Goal: Transaction & Acquisition: Purchase product/service

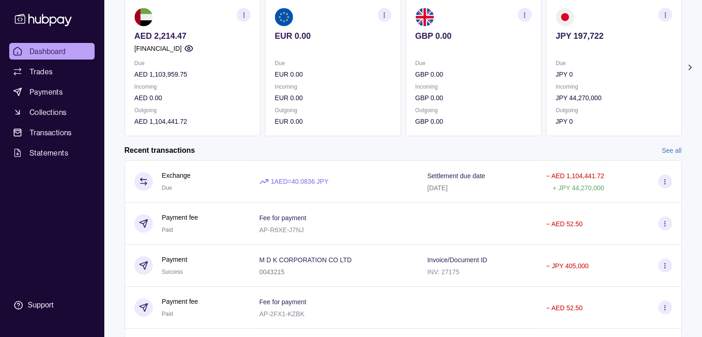
scroll to position [92, 0]
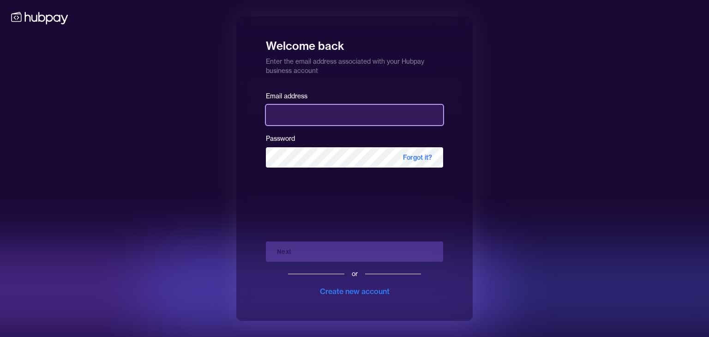
click at [304, 111] on input "email" at bounding box center [354, 115] width 177 height 20
type input "**********"
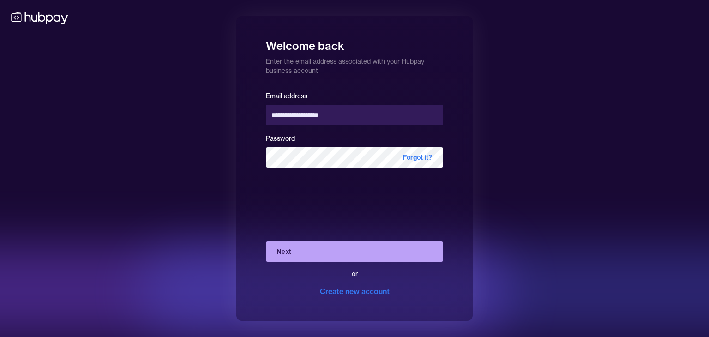
click at [349, 248] on button "Next" at bounding box center [354, 251] width 177 height 20
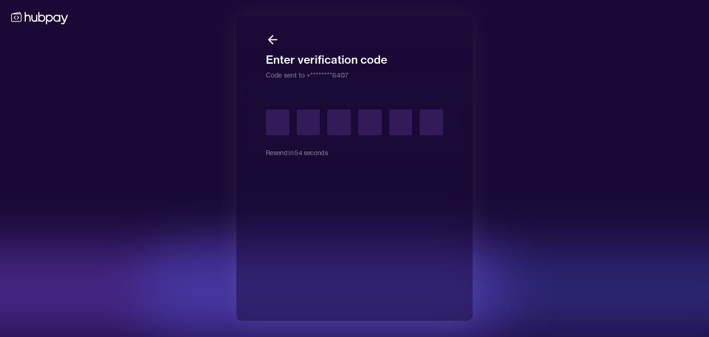
type input "*"
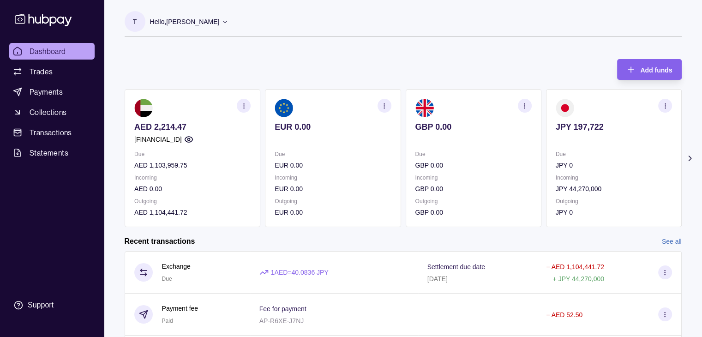
click at [78, 51] on link "Dashboard" at bounding box center [51, 51] width 85 height 17
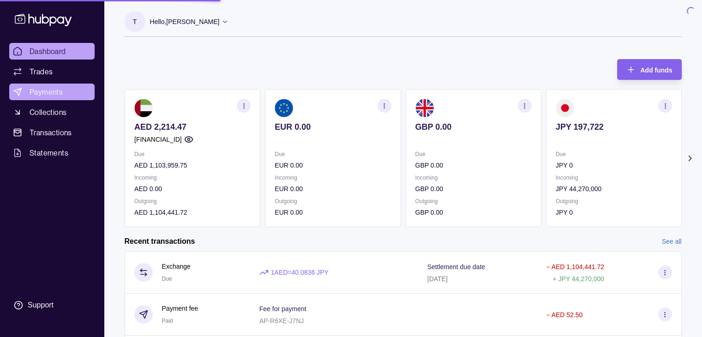
click at [41, 91] on span "Payments" at bounding box center [46, 91] width 33 height 11
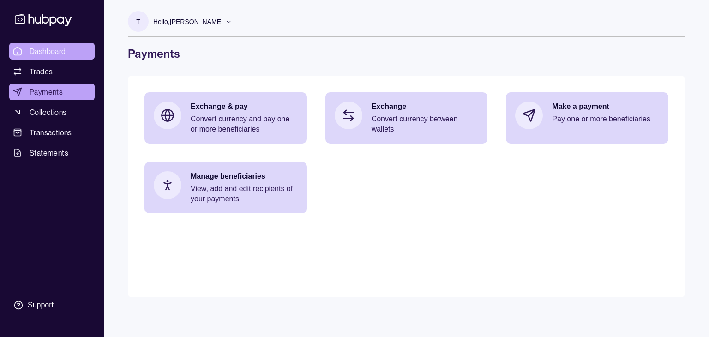
click at [31, 48] on span "Dashboard" at bounding box center [48, 51] width 36 height 11
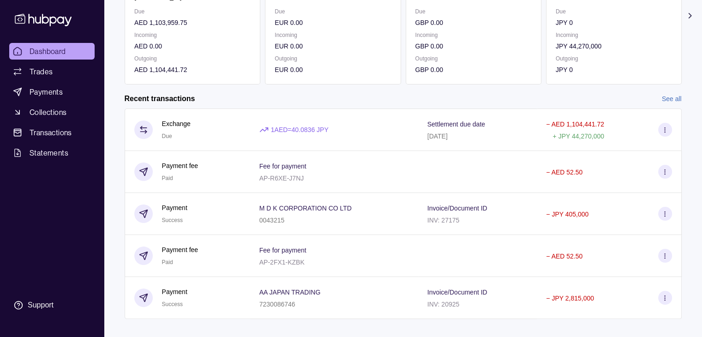
scroll to position [156, 0]
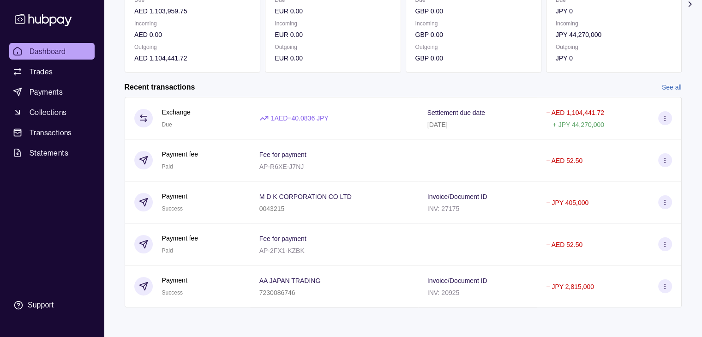
click at [674, 82] on link "See all" at bounding box center [672, 87] width 20 height 10
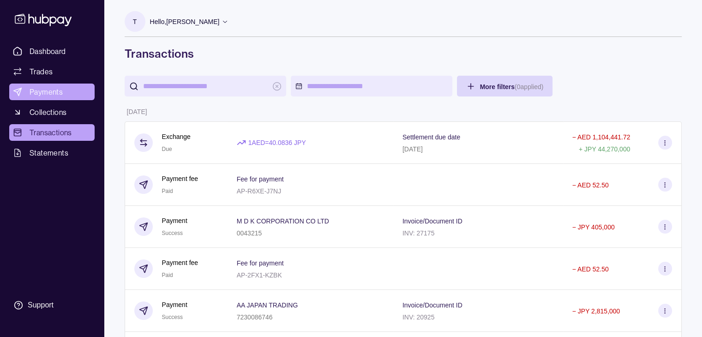
click at [48, 90] on span "Payments" at bounding box center [46, 91] width 33 height 11
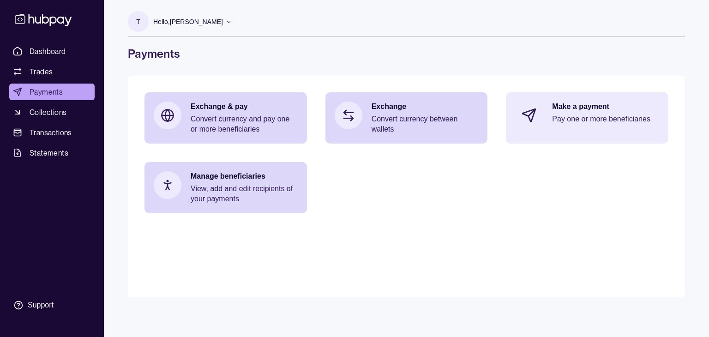
click at [537, 126] on section at bounding box center [529, 115] width 30 height 30
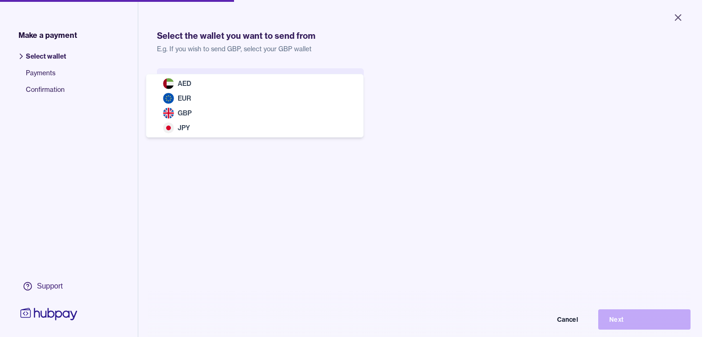
click at [304, 89] on body "Close Make a payment Select wallet Payments Confirmation Support Select the wal…" at bounding box center [351, 168] width 702 height 337
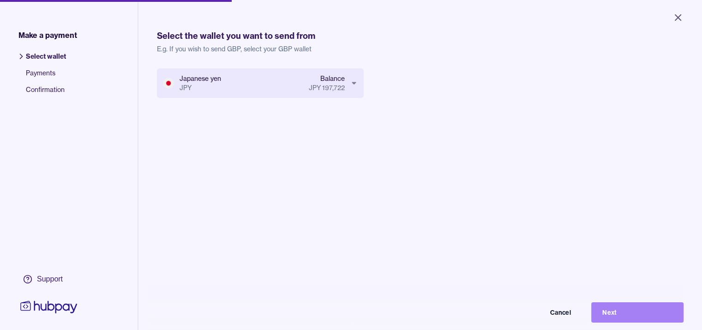
click at [614, 316] on button "Next" at bounding box center [638, 312] width 92 height 20
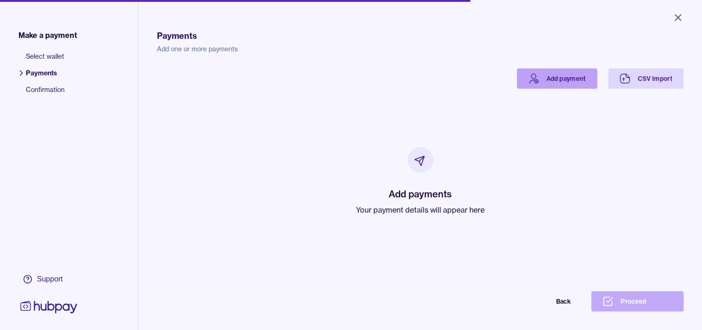
click at [588, 73] on link "Add payment" at bounding box center [557, 78] width 80 height 20
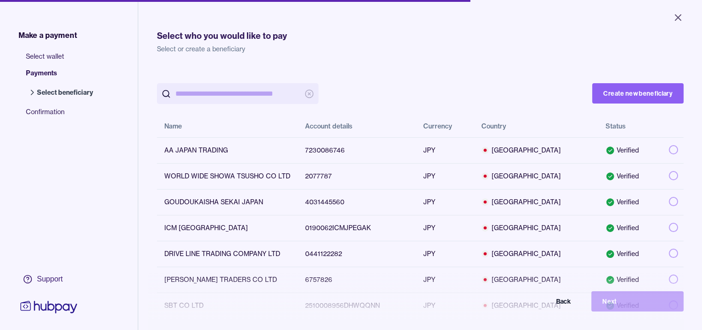
click at [268, 100] on input "search" at bounding box center [237, 93] width 125 height 21
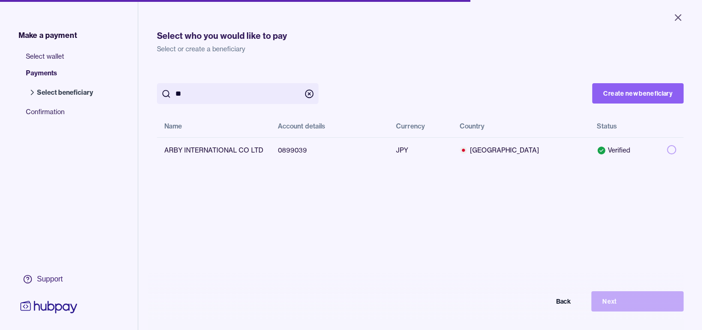
type input "****"
click at [676, 150] on button "button" at bounding box center [671, 149] width 9 height 9
drag, startPoint x: 619, startPoint y: 313, endPoint x: 464, endPoint y: 257, distance: 164.3
click at [618, 311] on button "Next" at bounding box center [638, 301] width 92 height 20
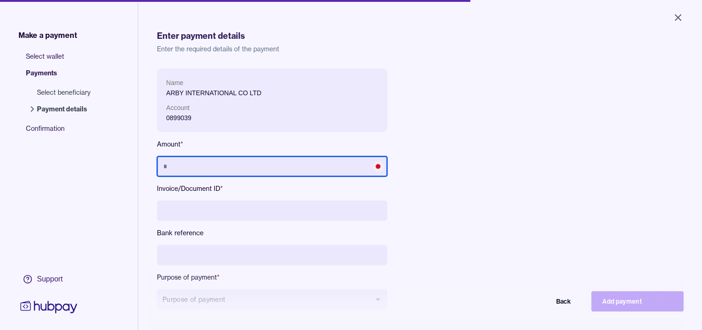
click at [263, 167] on input "text" at bounding box center [272, 166] width 230 height 20
type input "*********"
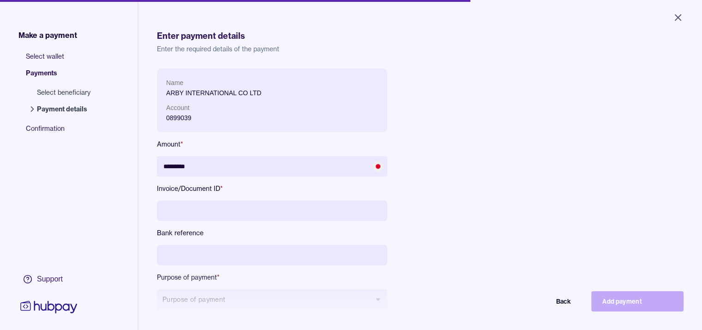
click at [273, 214] on input at bounding box center [272, 210] width 230 height 20
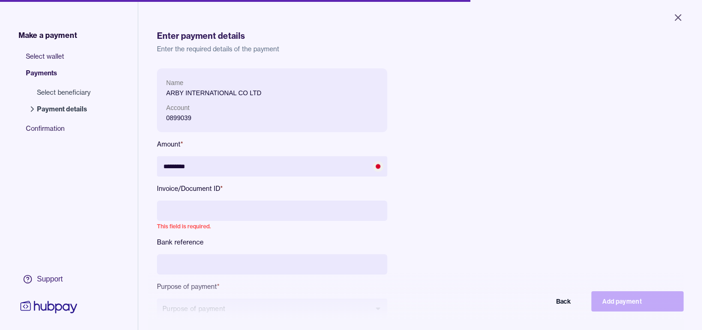
paste input "**********"
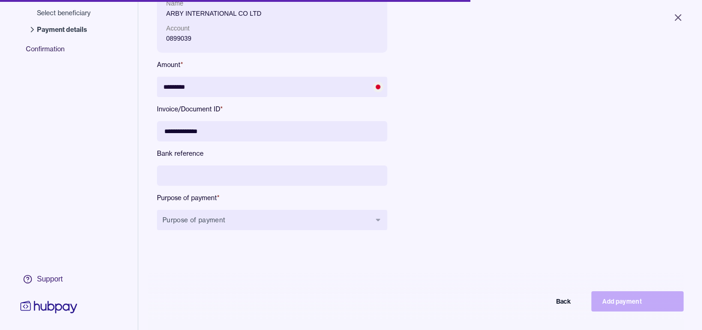
scroll to position [92, 0]
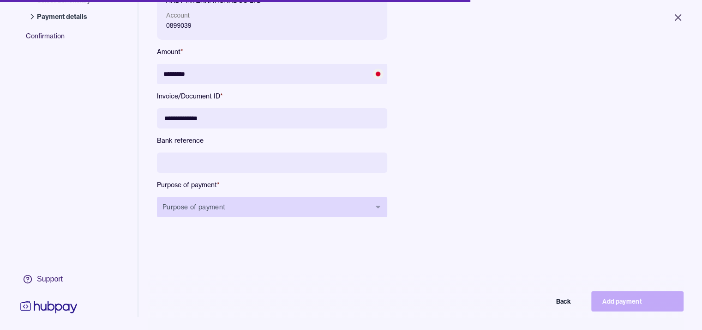
type input "**********"
click at [237, 206] on button "Purpose of payment" at bounding box center [272, 207] width 230 height 20
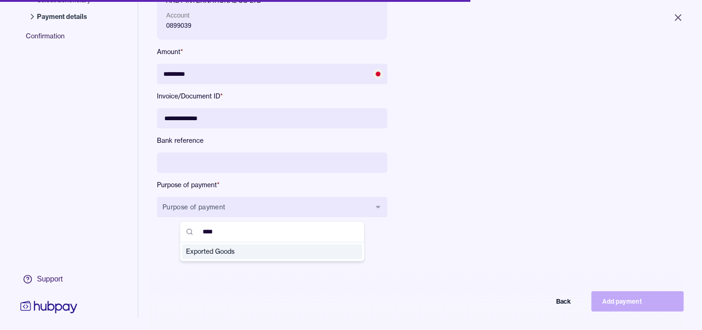
type input "****"
click at [236, 252] on span "Exported Goods" at bounding box center [267, 251] width 162 height 9
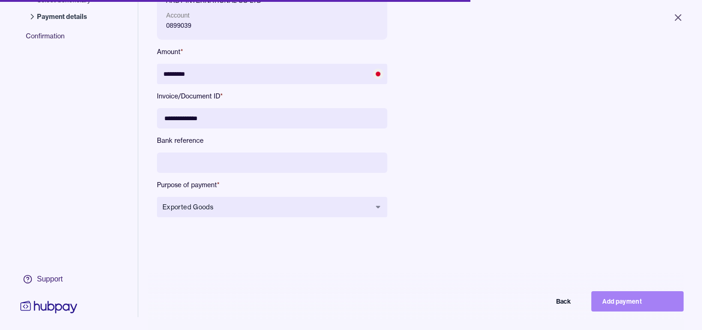
click at [617, 307] on button "Add payment" at bounding box center [638, 301] width 92 height 20
type input "*******"
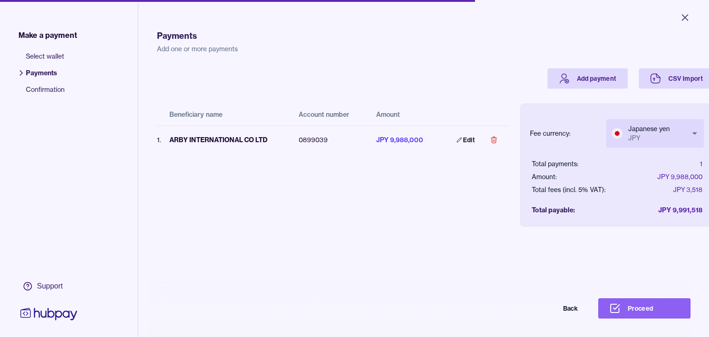
click at [680, 133] on body "Close Make a payment Select wallet Payments Confirmation Support Payments Add o…" at bounding box center [354, 168] width 709 height 337
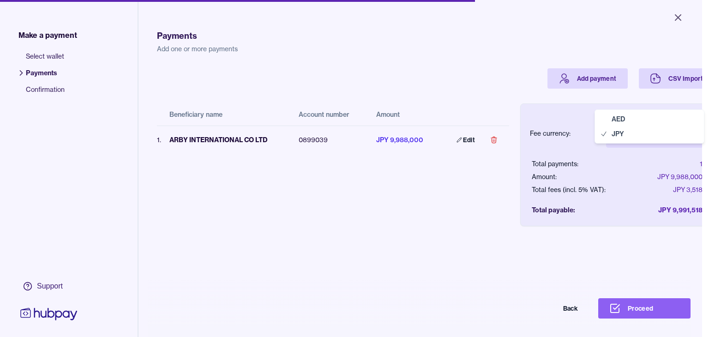
select select "***"
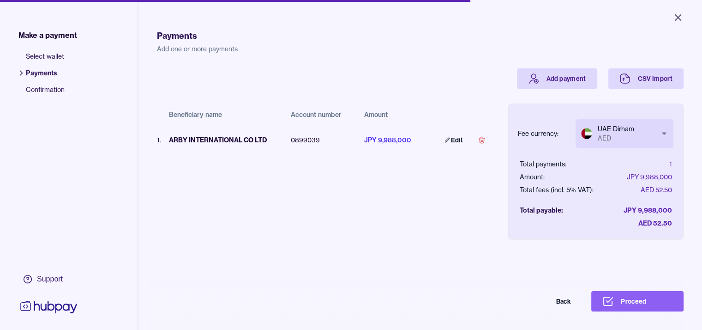
click at [496, 202] on div "Beneficiary name Account number Amount 1 . ARBY INTERNATIONAL CO LTD 0899039 JP…" at bounding box center [327, 157] width 340 height 136
drag, startPoint x: 614, startPoint y: 308, endPoint x: 545, endPoint y: 273, distance: 76.6
click at [612, 305] on icon at bounding box center [608, 301] width 8 height 8
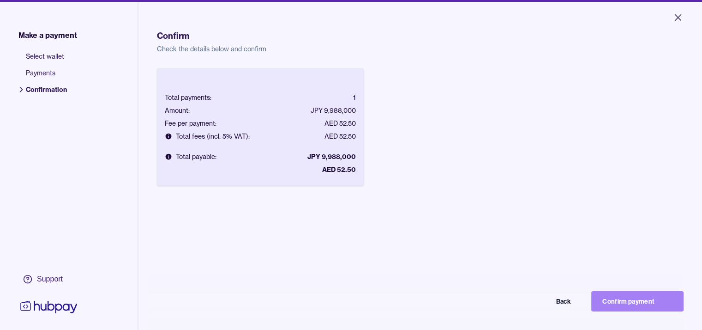
click at [620, 311] on button "Confirm payment" at bounding box center [638, 301] width 92 height 20
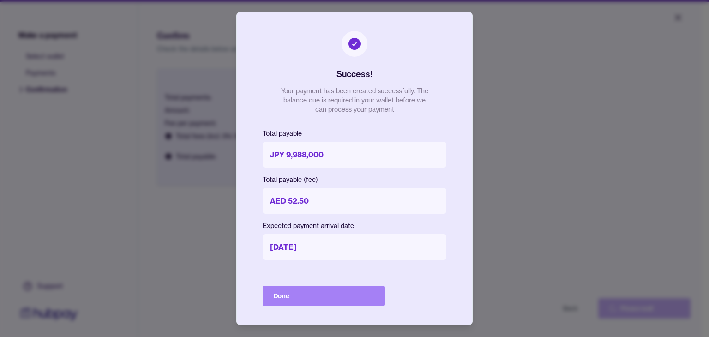
click at [364, 294] on button "Done" at bounding box center [324, 296] width 122 height 20
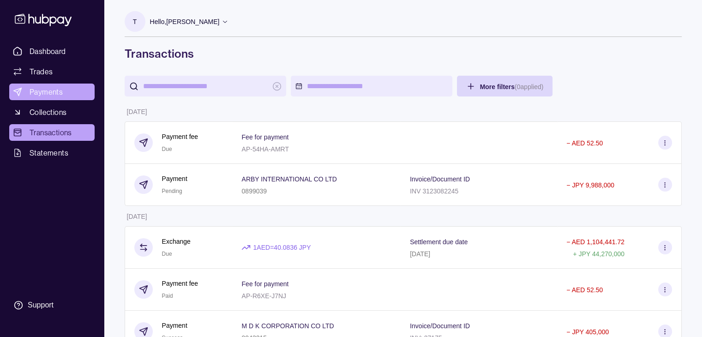
click at [42, 88] on span "Payments" at bounding box center [46, 91] width 33 height 11
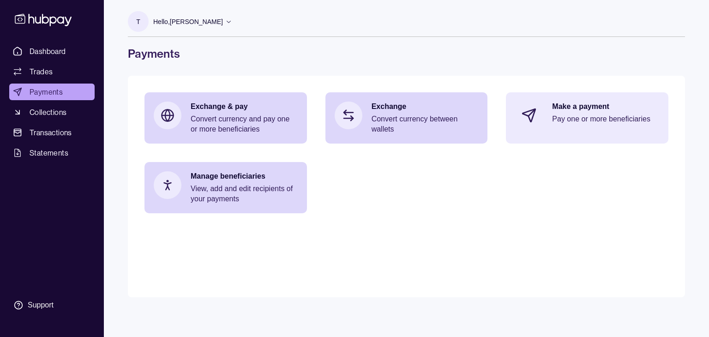
click at [545, 110] on div "Make a payment Pay one or more beneficiaries" at bounding box center [587, 115] width 163 height 46
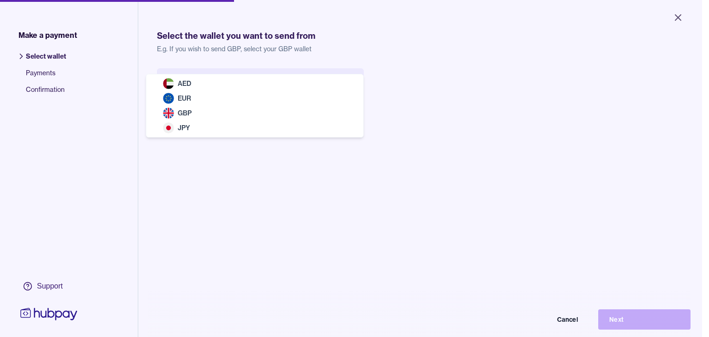
click at [262, 94] on body "Close Make a payment Select wallet Payments Confirmation Support Select the wal…" at bounding box center [351, 168] width 702 height 337
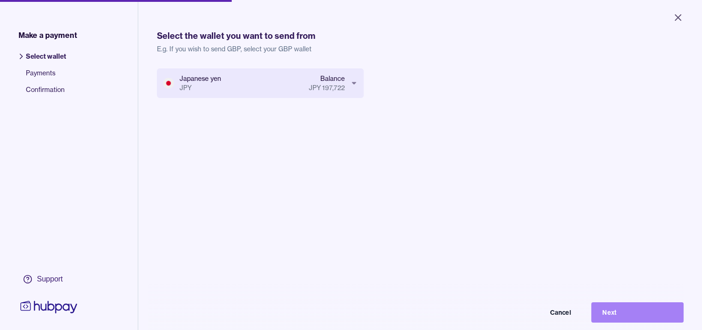
click at [638, 315] on button "Next" at bounding box center [638, 312] width 92 height 20
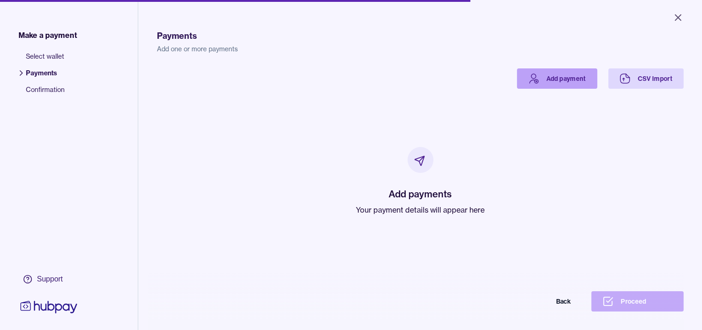
drag, startPoint x: 580, startPoint y: 77, endPoint x: 551, endPoint y: 76, distance: 28.7
click at [579, 77] on link "Add payment" at bounding box center [557, 78] width 80 height 20
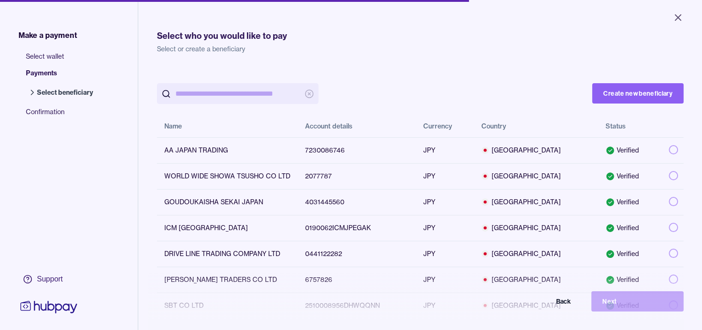
click at [262, 97] on input "search" at bounding box center [237, 93] width 125 height 21
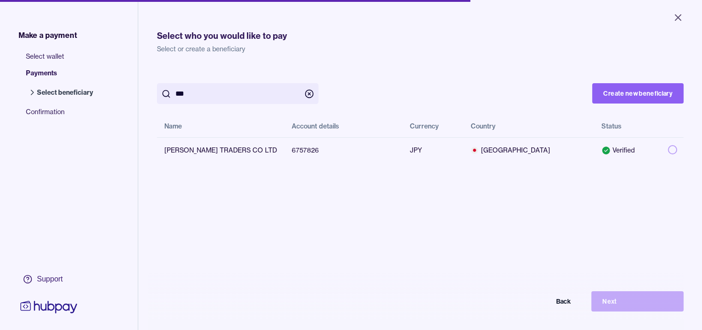
type input "***"
click at [677, 151] on button "button" at bounding box center [672, 149] width 9 height 9
click at [613, 310] on button "Next" at bounding box center [638, 301] width 92 height 20
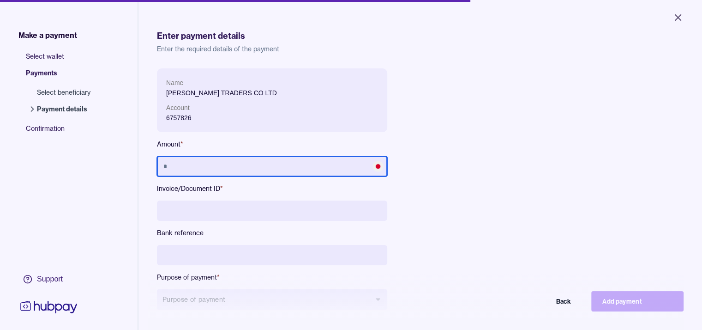
click at [224, 167] on input "text" at bounding box center [272, 166] width 230 height 20
type input "*********"
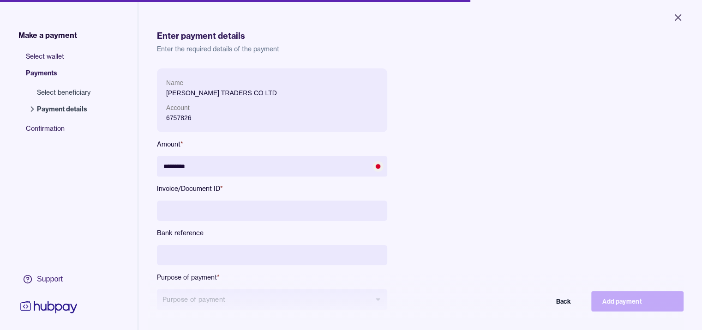
click at [225, 205] on input at bounding box center [272, 210] width 230 height 20
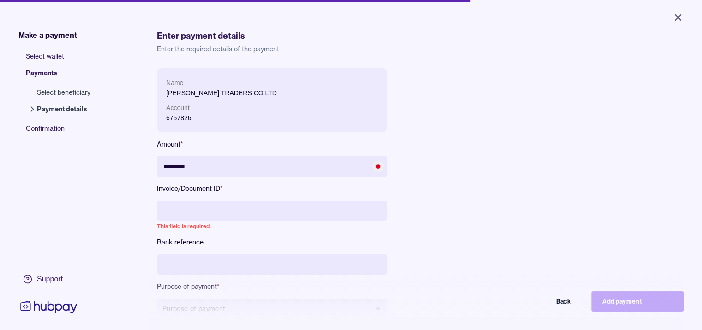
paste input "**********"
click at [162, 210] on input "**********" at bounding box center [272, 210] width 230 height 20
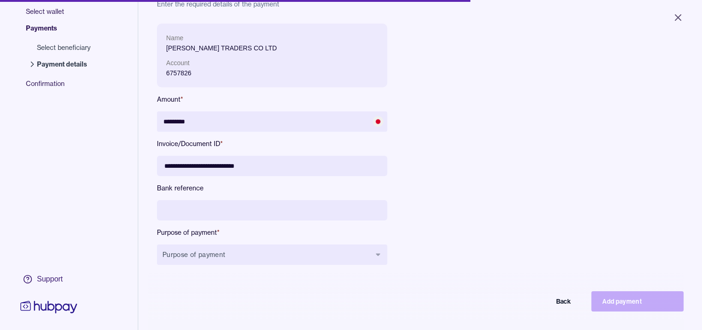
scroll to position [46, 0]
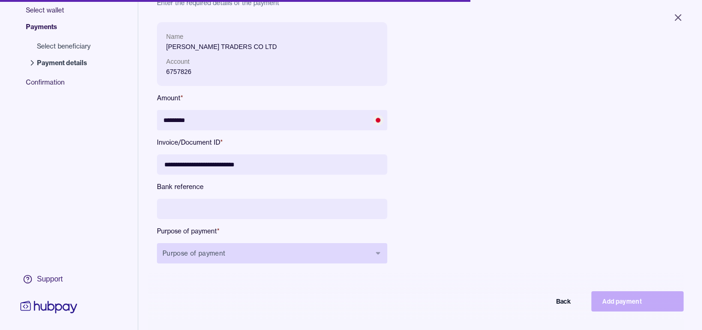
type input "**********"
click at [230, 259] on button "Purpose of payment" at bounding box center [272, 253] width 230 height 20
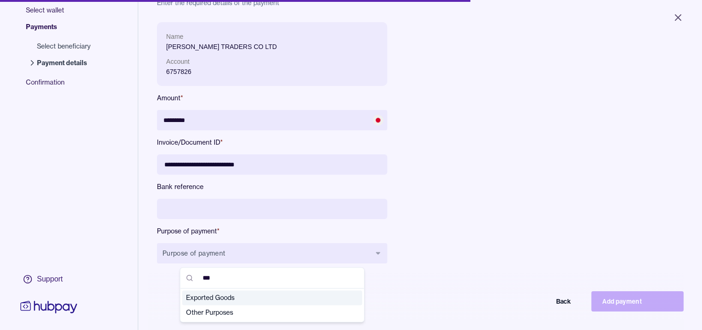
type input "***"
click at [231, 294] on span "Exported Goods" at bounding box center [267, 297] width 162 height 9
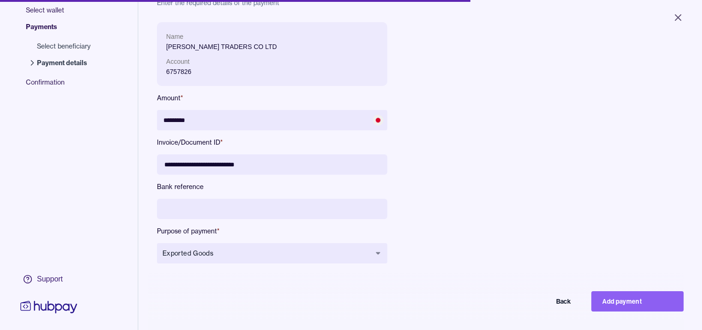
click at [521, 224] on div "**********" at bounding box center [364, 150] width 414 height 256
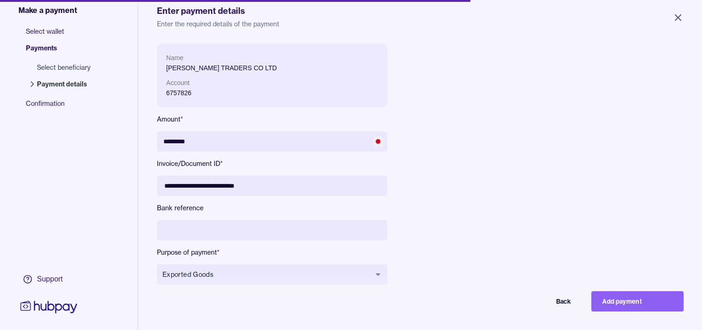
scroll to position [0, 0]
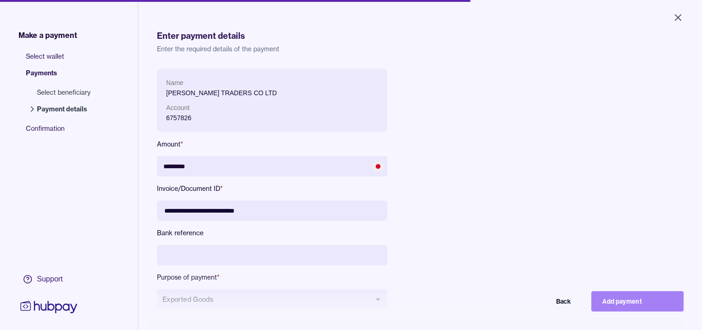
click at [626, 305] on button "Add payment" at bounding box center [638, 301] width 92 height 20
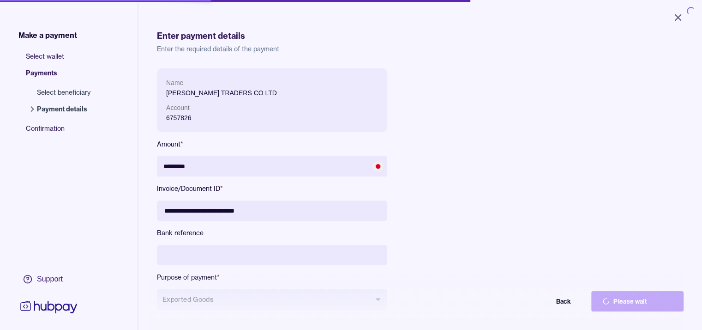
type input "*******"
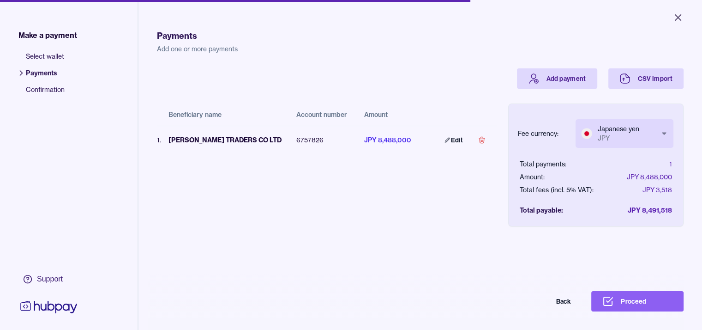
click at [652, 136] on body "Close Make a payment Select wallet Payments Confirmation Support Payments Add o…" at bounding box center [351, 165] width 702 height 330
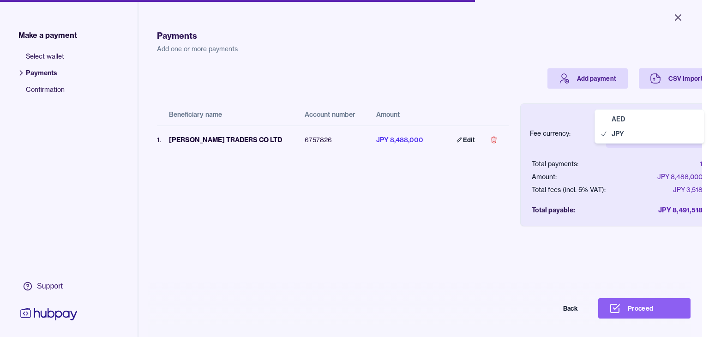
select select "***"
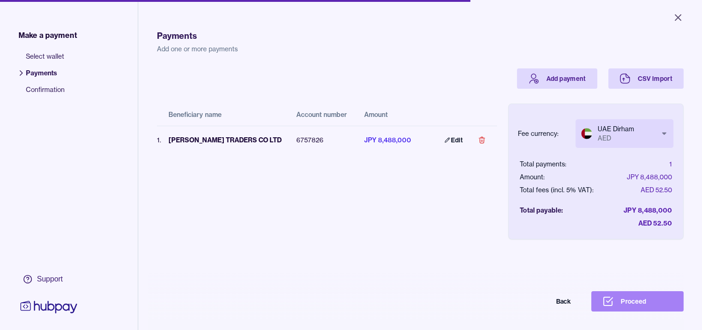
click at [623, 302] on button "Proceed" at bounding box center [638, 301] width 92 height 20
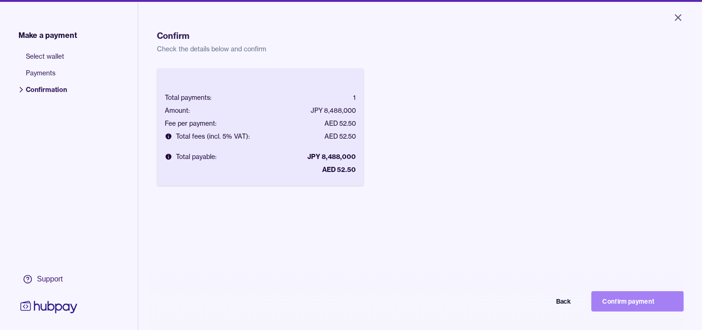
click at [626, 305] on button "Confirm payment" at bounding box center [638, 301] width 92 height 20
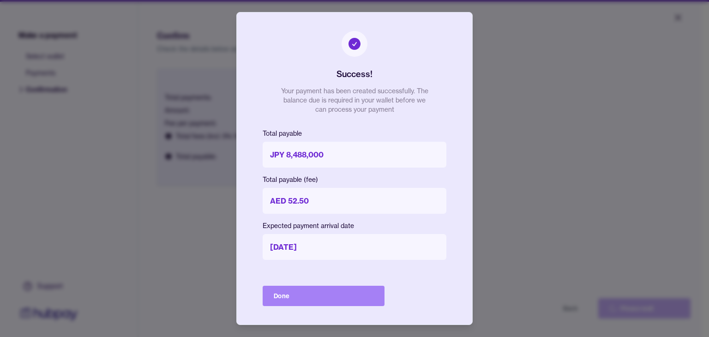
click at [335, 293] on button "Done" at bounding box center [324, 296] width 122 height 20
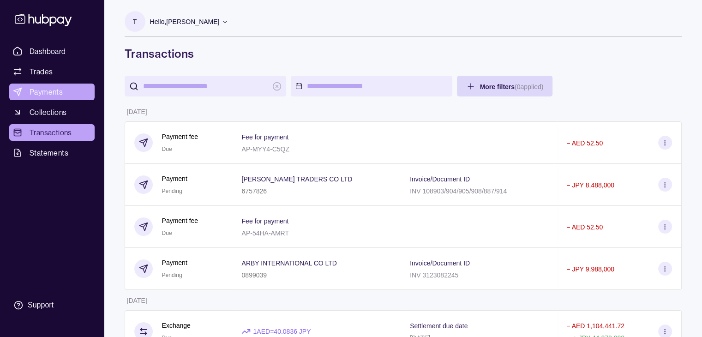
click at [61, 92] on span "Payments" at bounding box center [46, 91] width 33 height 11
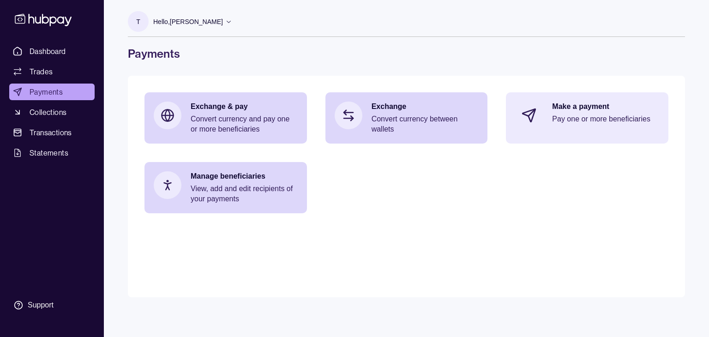
click at [543, 119] on section at bounding box center [529, 115] width 30 height 30
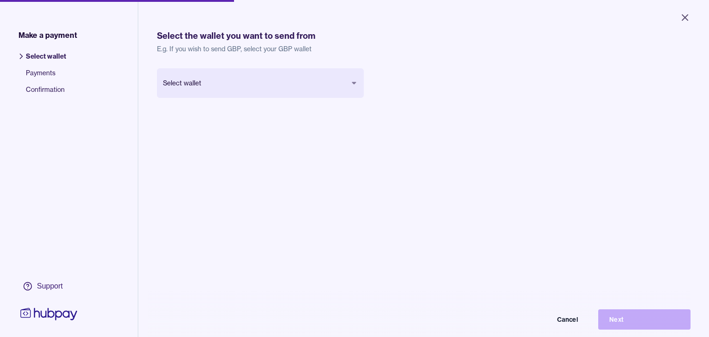
click at [238, 89] on body "Close Make a payment Select wallet Payments Confirmation Support Select the wal…" at bounding box center [354, 168] width 709 height 337
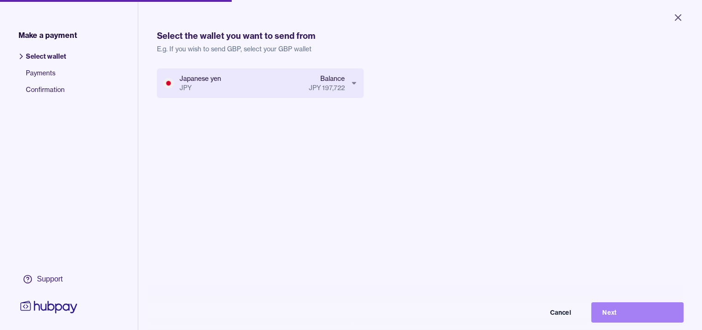
click at [627, 313] on button "Next" at bounding box center [638, 312] width 92 height 20
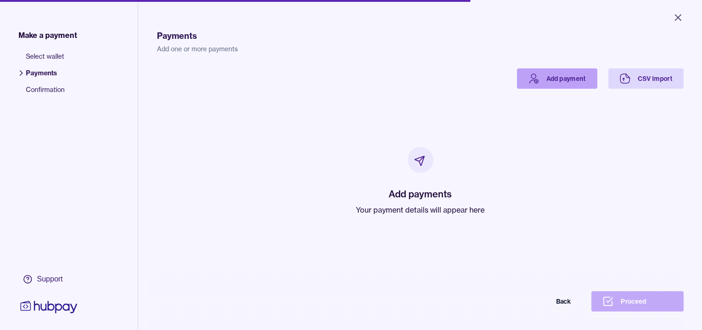
click at [590, 78] on link "Add payment" at bounding box center [557, 78] width 80 height 20
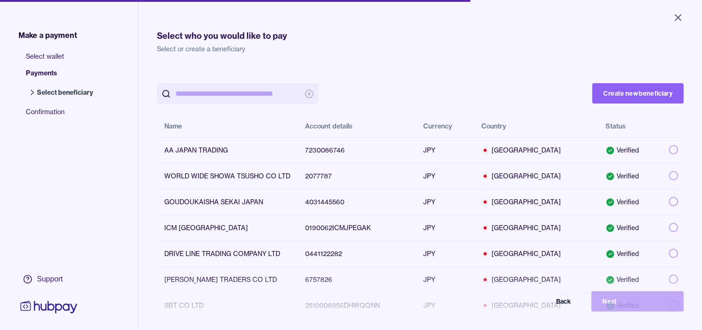
click at [229, 95] on input "search" at bounding box center [237, 93] width 125 height 21
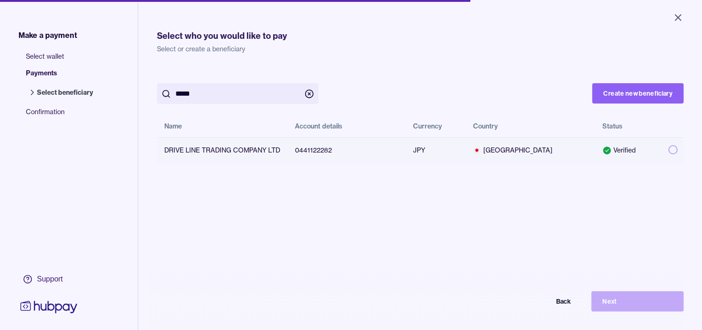
type input "*****"
click at [678, 151] on button "button" at bounding box center [673, 149] width 9 height 9
click at [640, 305] on button "Next" at bounding box center [638, 301] width 92 height 20
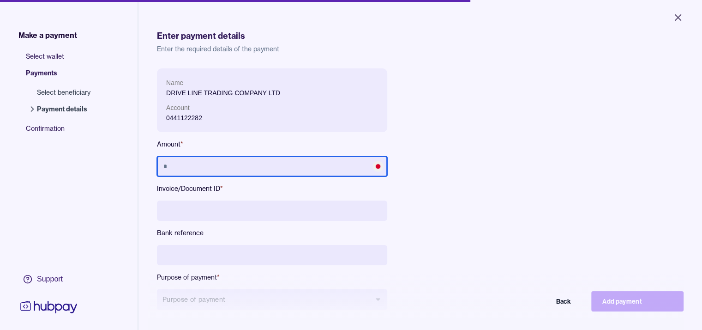
click at [233, 174] on input "text" at bounding box center [272, 166] width 230 height 20
type input "**********"
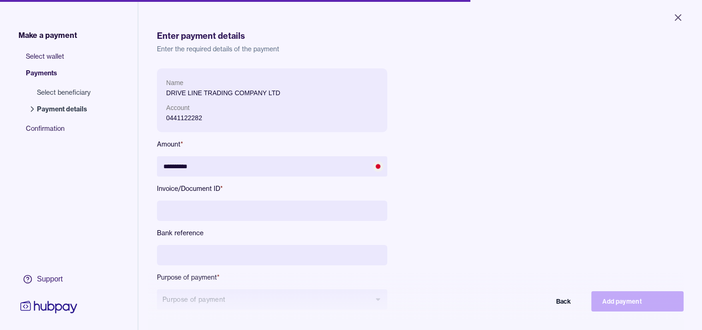
click at [219, 214] on input at bounding box center [272, 210] width 230 height 20
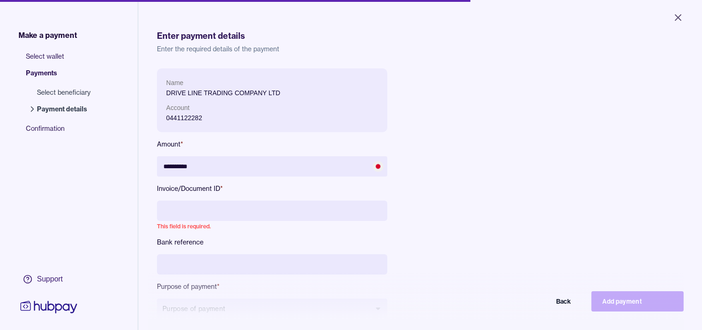
paste input "**********"
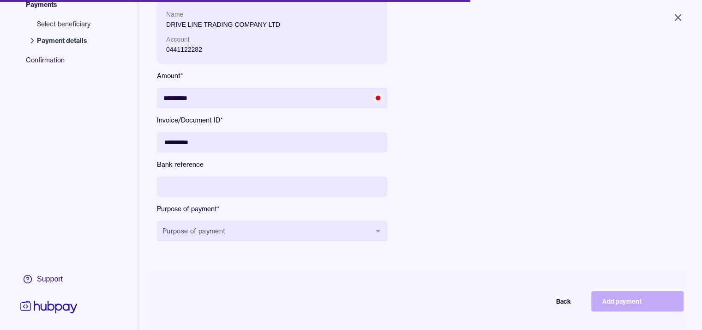
scroll to position [92, 0]
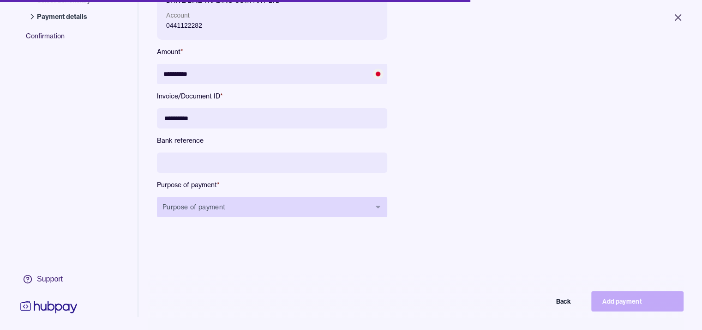
type input "**********"
click at [249, 204] on button "Purpose of payment" at bounding box center [272, 207] width 230 height 20
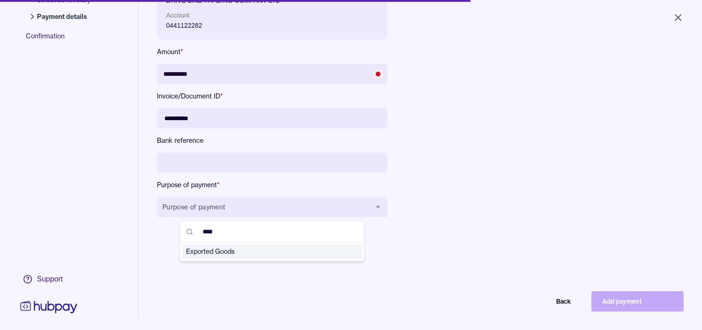
type input "****"
click at [222, 253] on span "Exported Goods" at bounding box center [267, 251] width 162 height 9
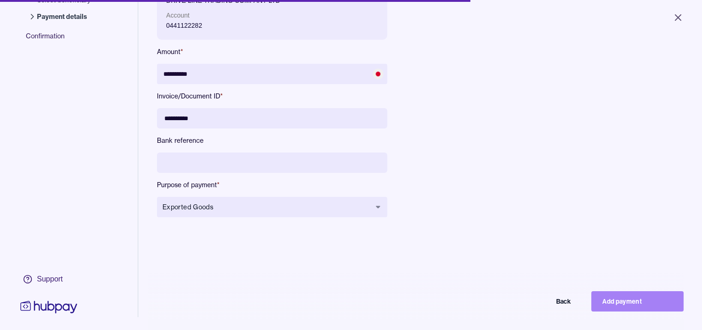
click at [619, 307] on button "Add payment" at bounding box center [638, 301] width 92 height 20
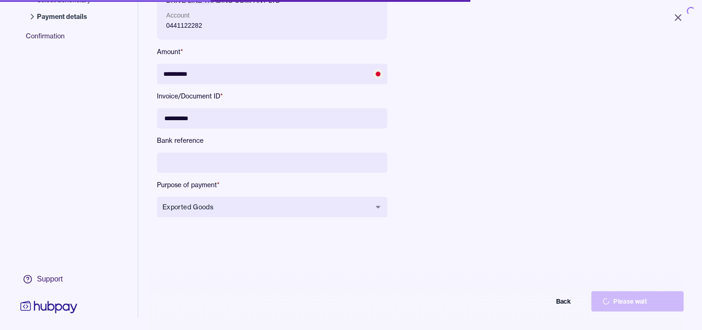
type input "********"
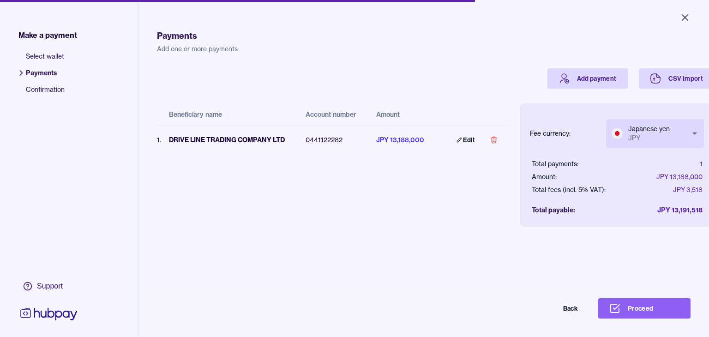
click at [628, 133] on body "Close Make a payment Select wallet Payments Confirmation Support Payments Add o…" at bounding box center [354, 168] width 709 height 337
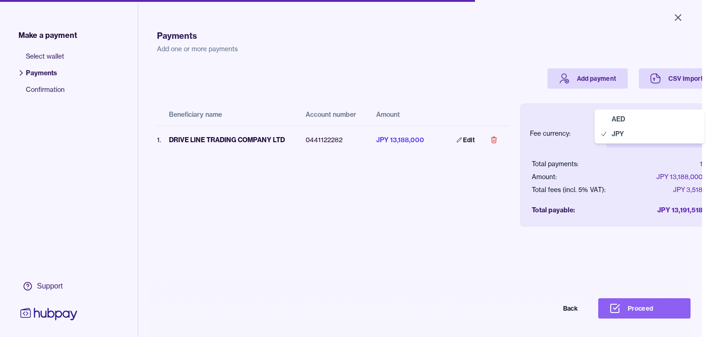
select select "***"
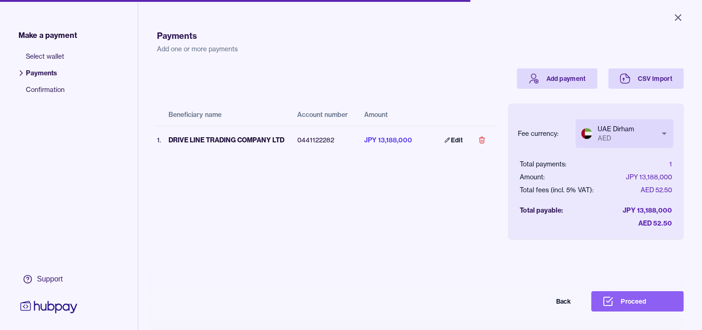
click at [445, 191] on div "Beneficiary name Account number Amount 1 . DRIVE LINE TRADING COMPANY LTD 04411…" at bounding box center [327, 157] width 340 height 136
click at [611, 305] on icon at bounding box center [608, 301] width 8 height 8
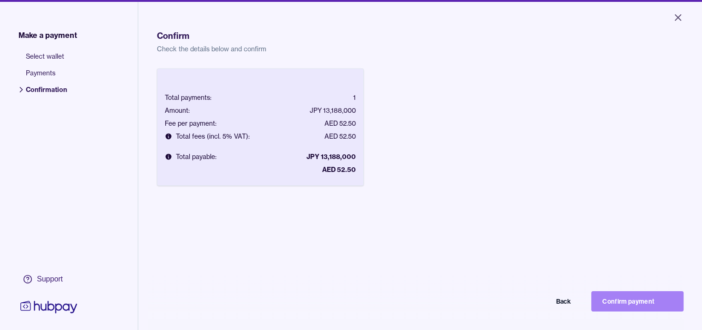
click at [630, 308] on button "Confirm payment" at bounding box center [638, 301] width 92 height 20
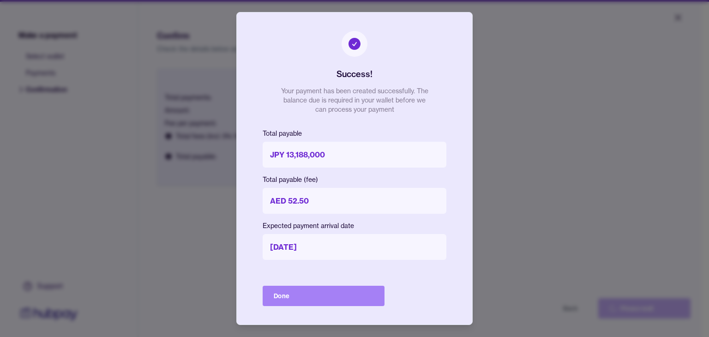
click at [318, 295] on button "Done" at bounding box center [324, 296] width 122 height 20
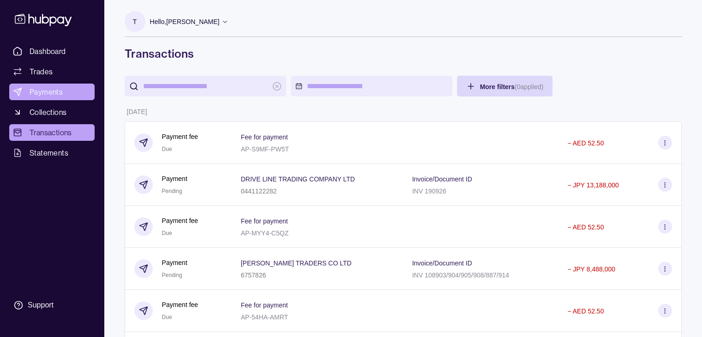
click at [59, 95] on span "Payments" at bounding box center [46, 91] width 33 height 11
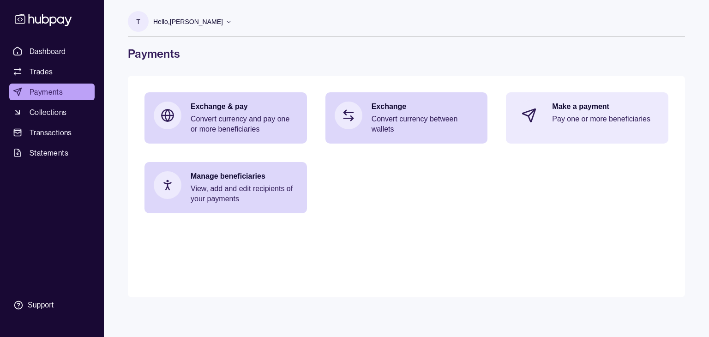
click at [558, 109] on p "Make a payment" at bounding box center [605, 107] width 107 height 10
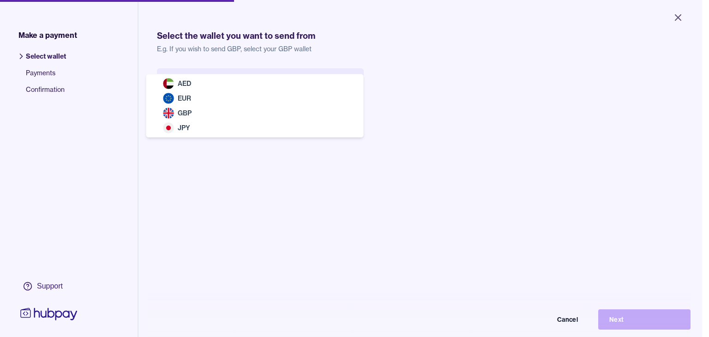
click at [268, 93] on body "Close Make a payment Select wallet Payments Confirmation Support Select the wal…" at bounding box center [351, 168] width 702 height 337
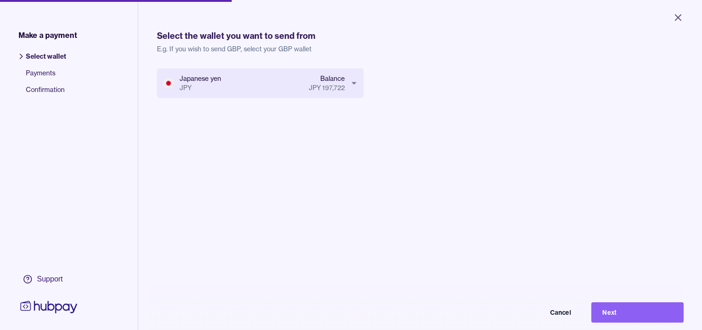
drag, startPoint x: 646, startPoint y: 320, endPoint x: 586, endPoint y: 281, distance: 71.7
click at [641, 319] on button "Next" at bounding box center [638, 312] width 92 height 20
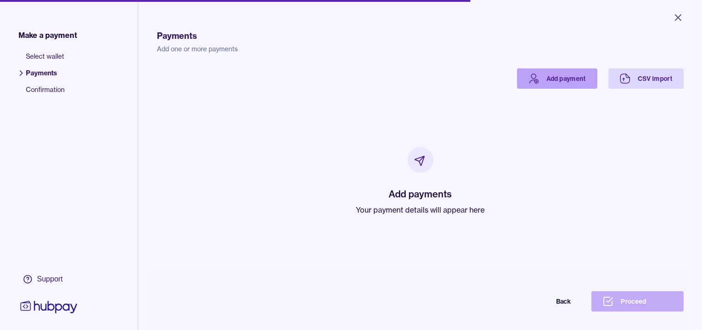
click at [573, 79] on link "Add payment" at bounding box center [557, 78] width 80 height 20
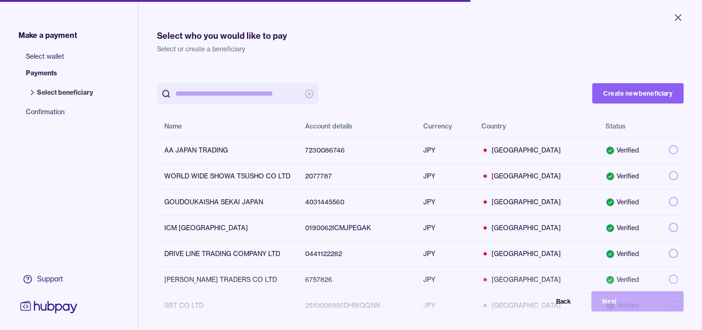
click at [255, 95] on input "search" at bounding box center [237, 93] width 125 height 21
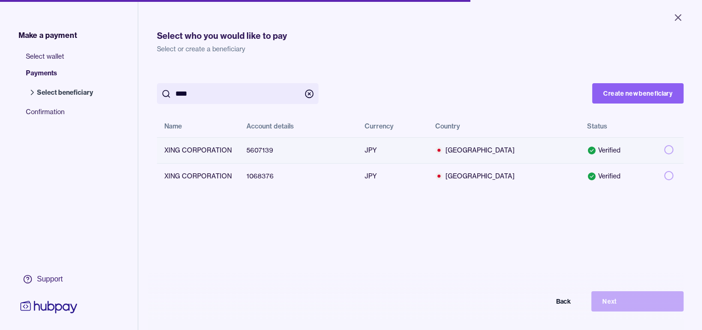
type input "****"
click at [674, 150] on button "button" at bounding box center [668, 149] width 9 height 9
click at [626, 302] on button "Next" at bounding box center [638, 301] width 92 height 20
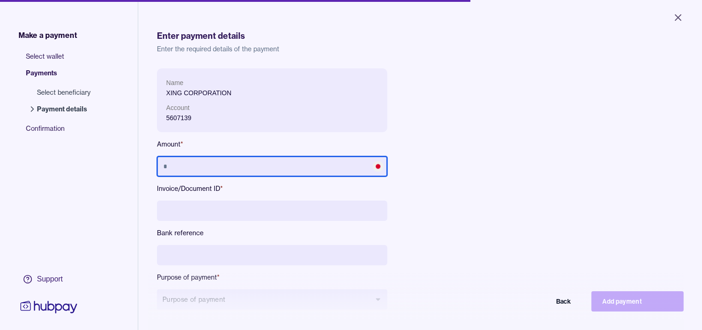
click at [279, 159] on input "text" at bounding box center [272, 166] width 230 height 20
type input "*********"
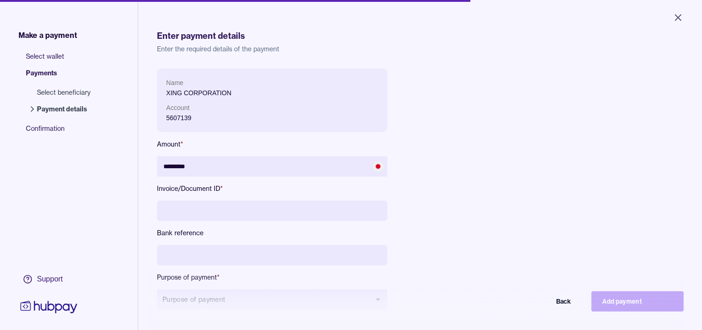
click at [264, 207] on input at bounding box center [272, 210] width 230 height 20
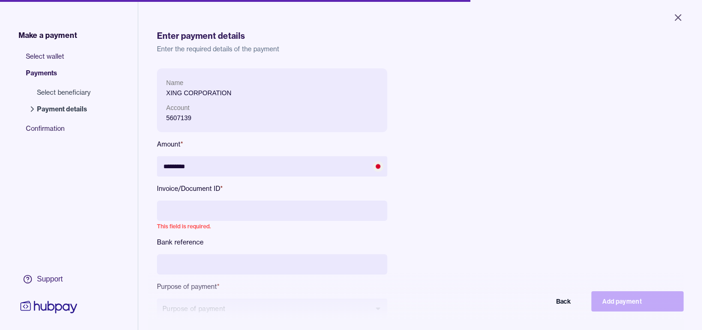
paste input "**********"
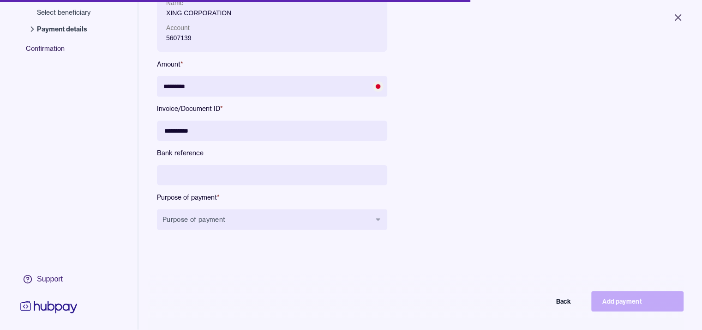
scroll to position [92, 0]
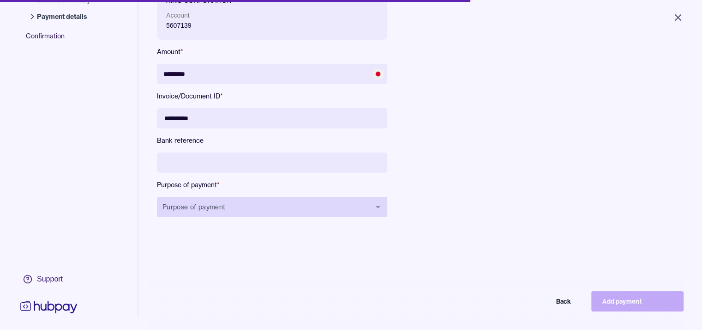
type input "**********"
click at [251, 210] on button "Purpose of payment" at bounding box center [272, 207] width 230 height 20
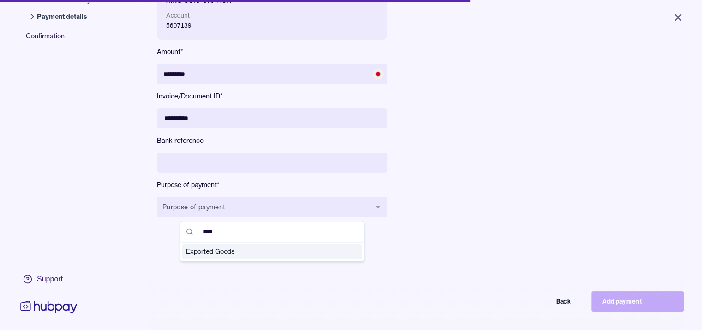
type input "****"
click at [248, 253] on span "Exported Goods" at bounding box center [267, 251] width 162 height 9
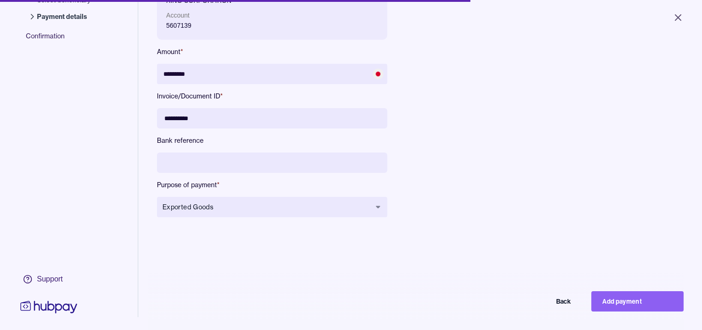
drag, startPoint x: 630, startPoint y: 308, endPoint x: 583, endPoint y: 294, distance: 48.7
click at [626, 308] on button "Add payment" at bounding box center [638, 301] width 92 height 20
type input "*******"
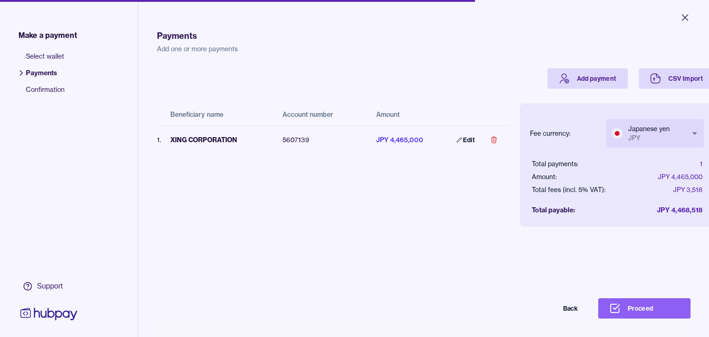
click at [639, 133] on body "Close Make a payment Select wallet Payments Confirmation Support Payments Add o…" at bounding box center [354, 168] width 709 height 337
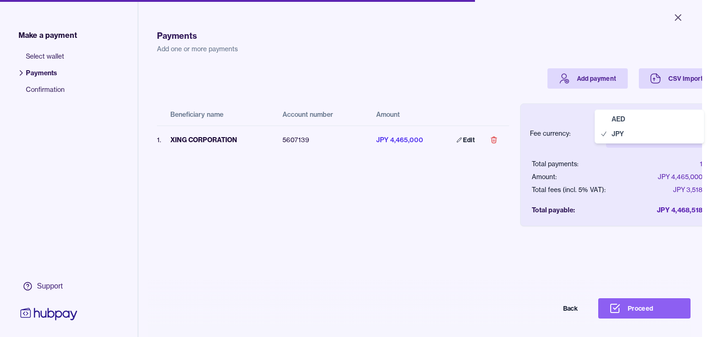
select select "***"
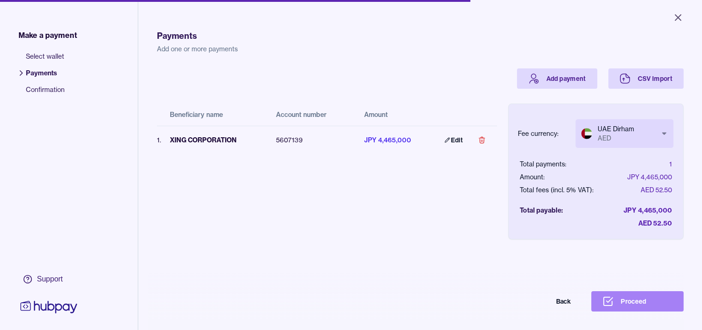
click at [633, 303] on button "Proceed" at bounding box center [638, 301] width 92 height 20
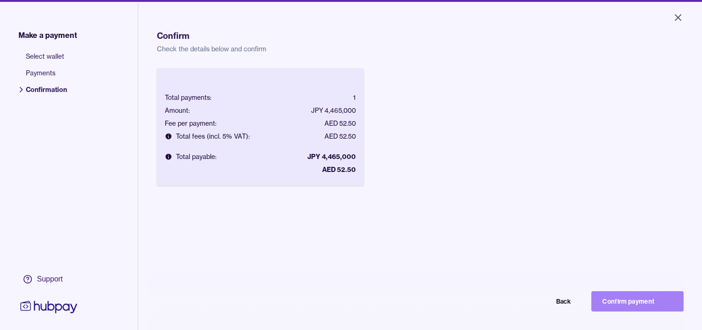
click at [635, 311] on button "Confirm payment" at bounding box center [638, 301] width 92 height 20
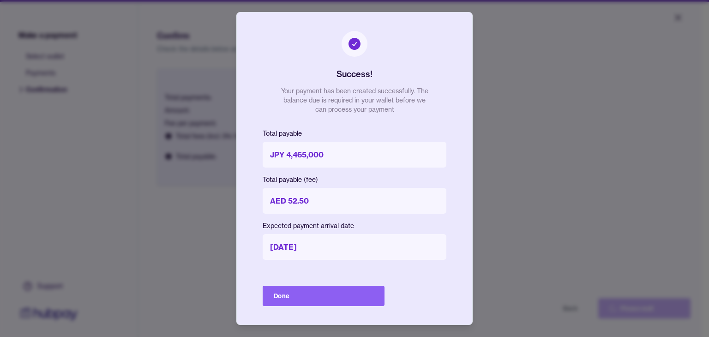
click at [259, 302] on div "Success! Your payment has been created successfully. The balance due is require…" at bounding box center [354, 168] width 236 height 313
click at [272, 302] on button "Done" at bounding box center [324, 296] width 122 height 20
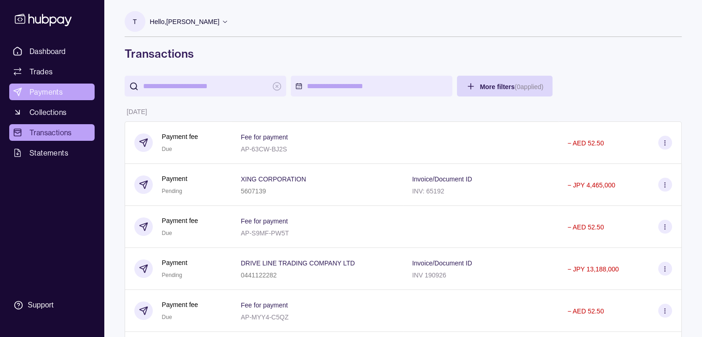
click at [56, 96] on span "Payments" at bounding box center [46, 91] width 33 height 11
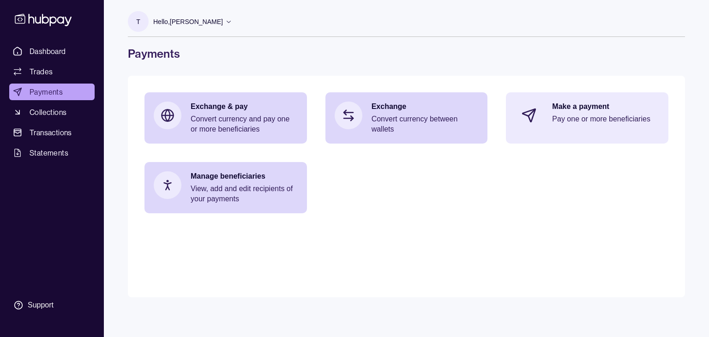
click at [537, 119] on section at bounding box center [529, 115] width 30 height 30
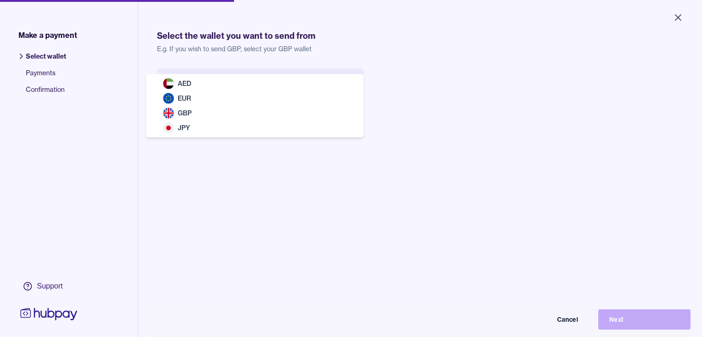
click at [291, 89] on body "Close Make a payment Select wallet Payments Confirmation Support Select the wal…" at bounding box center [351, 168] width 702 height 337
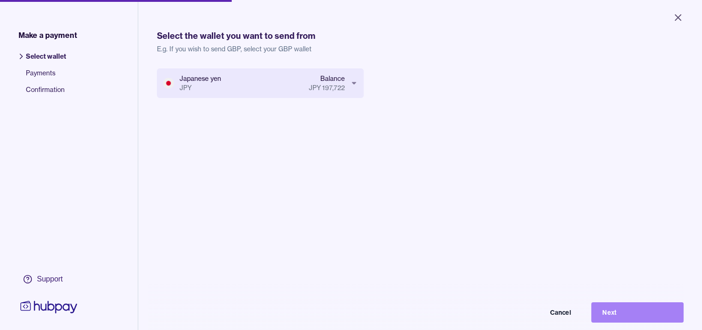
click at [632, 317] on button "Next" at bounding box center [638, 312] width 92 height 20
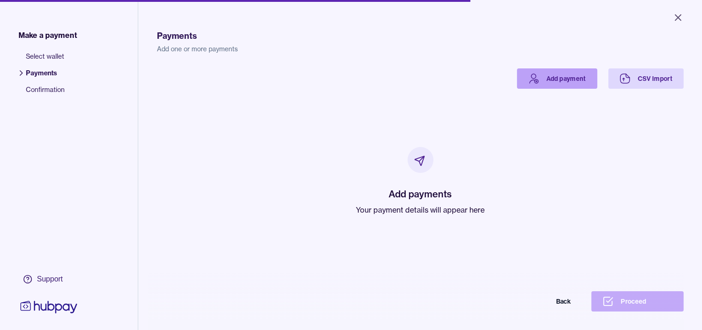
click at [598, 85] on link "Add payment" at bounding box center [557, 78] width 80 height 20
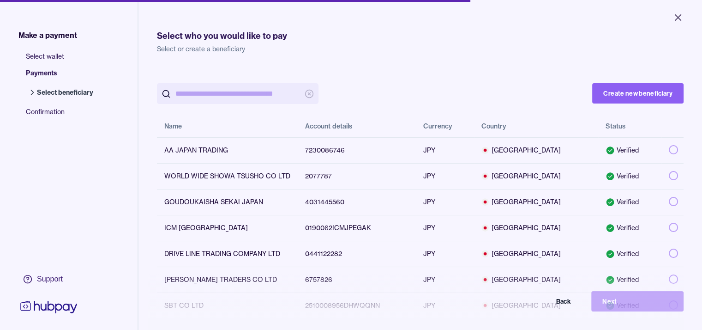
click at [261, 97] on input "search" at bounding box center [237, 93] width 125 height 21
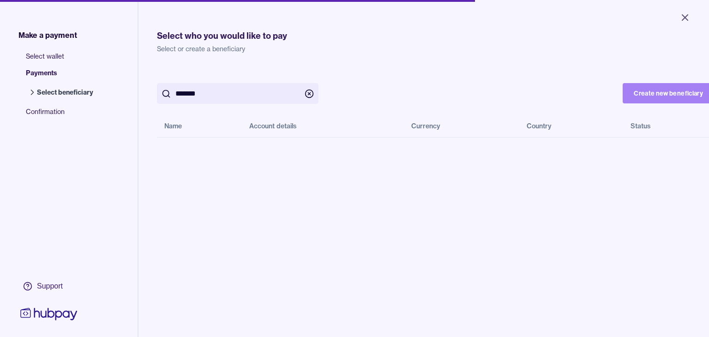
type input "*******"
click at [651, 95] on button "Create new beneficiary" at bounding box center [668, 93] width 91 height 20
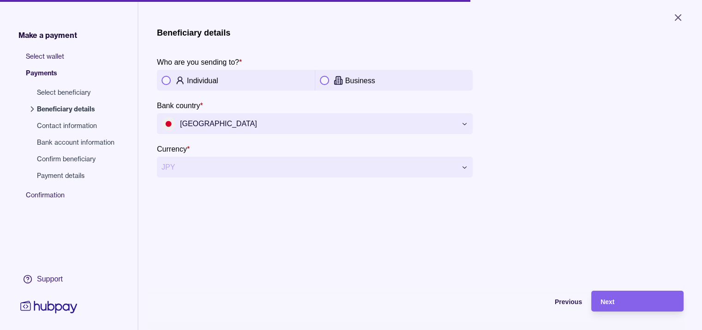
click at [325, 80] on button "button" at bounding box center [324, 80] width 9 height 9
click at [634, 307] on div "Next" at bounding box center [638, 301] width 74 height 11
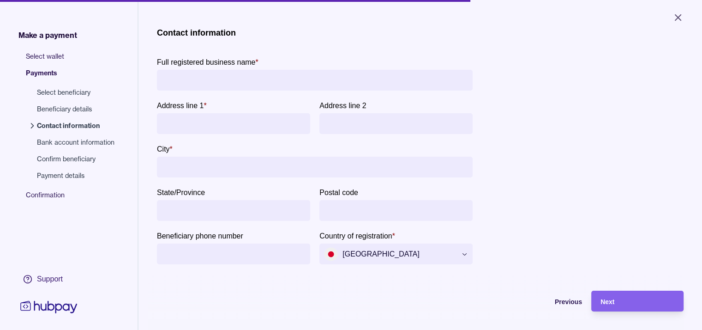
click at [328, 84] on input "Full registered business name *" at bounding box center [315, 80] width 307 height 21
paste input "**********"
type input "**********"
click at [204, 120] on input "Address line 1 *" at bounding box center [234, 123] width 144 height 21
paste input "**********"
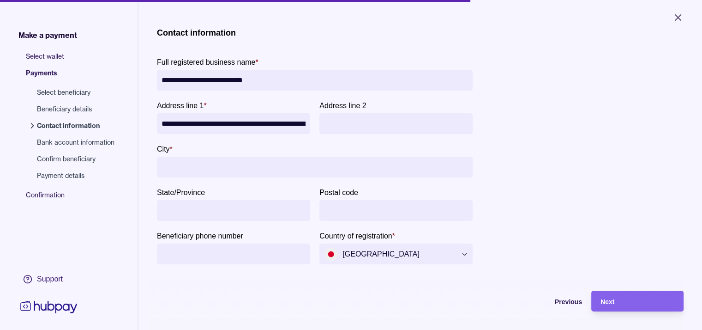
scroll to position [0, 198]
click at [303, 121] on input "**********" at bounding box center [235, 123] width 146 height 21
drag, startPoint x: 299, startPoint y: 122, endPoint x: 329, endPoint y: 119, distance: 29.8
click at [329, 119] on div "**********" at bounding box center [315, 117] width 316 height 34
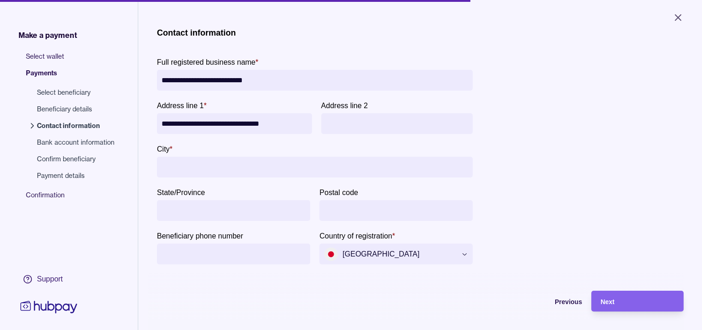
type input "**********"
click at [339, 122] on input "Address line 2" at bounding box center [397, 123] width 143 height 21
paste input "**********"
type input "**********"
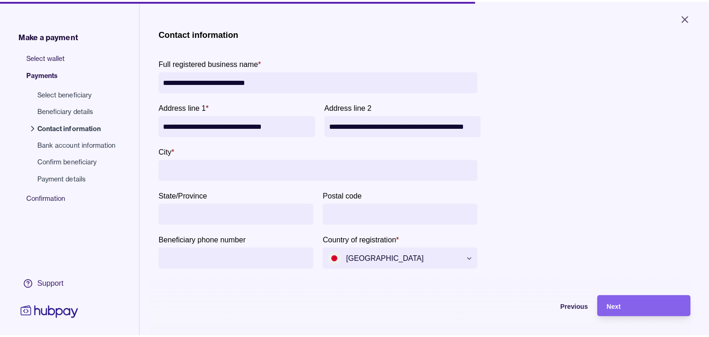
scroll to position [0, 0]
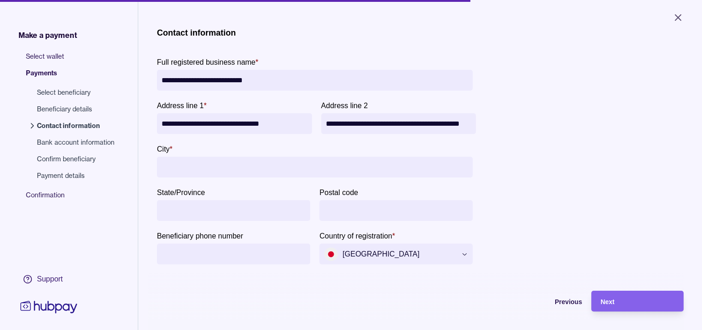
click at [219, 167] on input "City *" at bounding box center [315, 167] width 307 height 21
type input "*****"
click at [610, 305] on span "Next" at bounding box center [608, 301] width 14 height 7
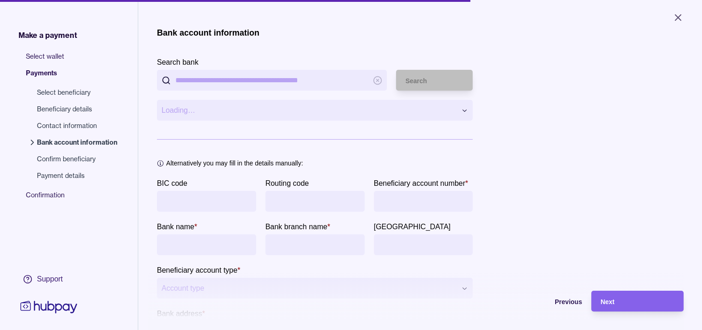
click at [309, 87] on input "Search bank" at bounding box center [271, 80] width 193 height 21
paste input "********"
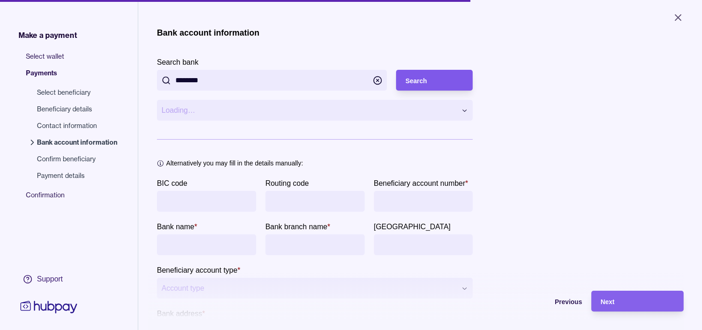
type input "********"
click at [426, 83] on span "Search" at bounding box center [416, 80] width 22 height 7
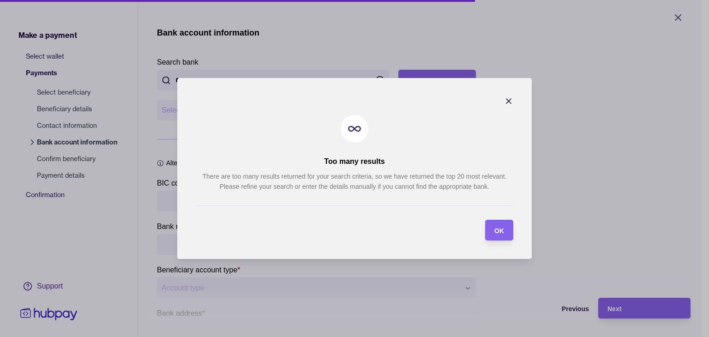
drag, startPoint x: 498, startPoint y: 236, endPoint x: 475, endPoint y: 184, distance: 57.1
click at [498, 236] on div "OK" at bounding box center [493, 230] width 24 height 21
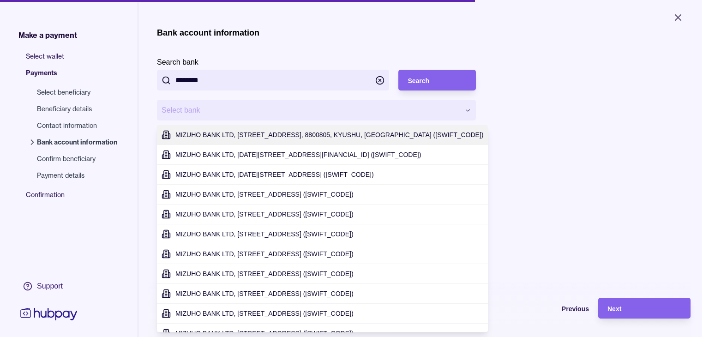
click at [450, 109] on html "**********" at bounding box center [354, 168] width 709 height 337
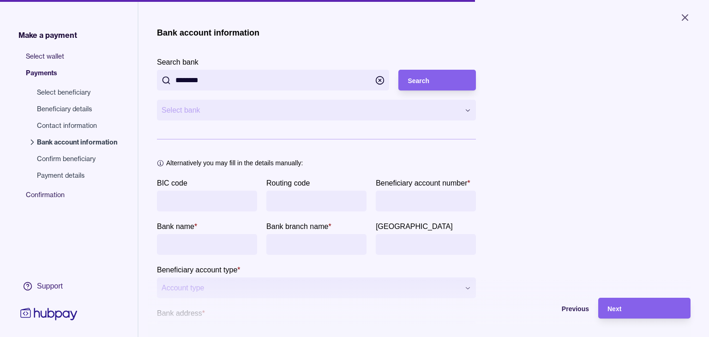
click at [432, 111] on html "**********" at bounding box center [354, 168] width 709 height 337
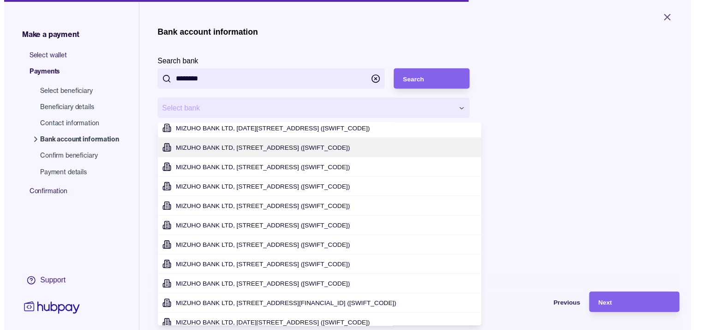
scroll to position [46, 0]
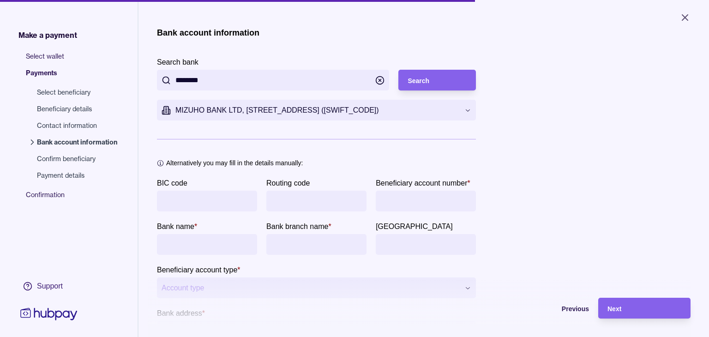
type input "**********"
type input "*******"
type input "**********"
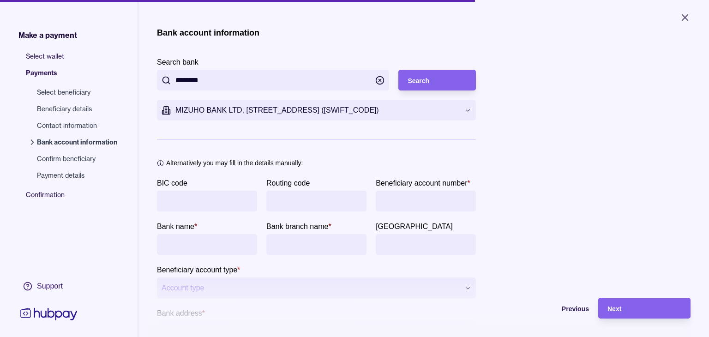
type input "*****"
type input "*******"
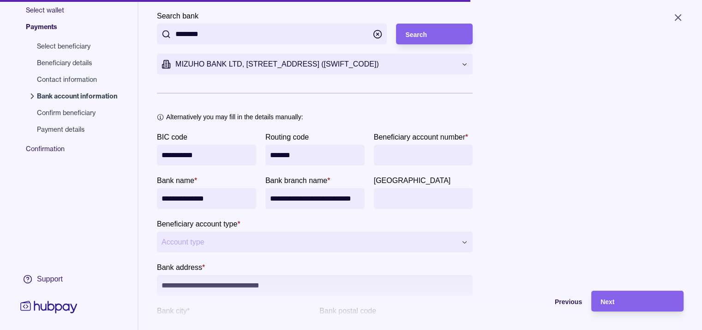
click at [412, 160] on input "Beneficiary account number *" at bounding box center [424, 155] width 90 height 21
paste input "*******"
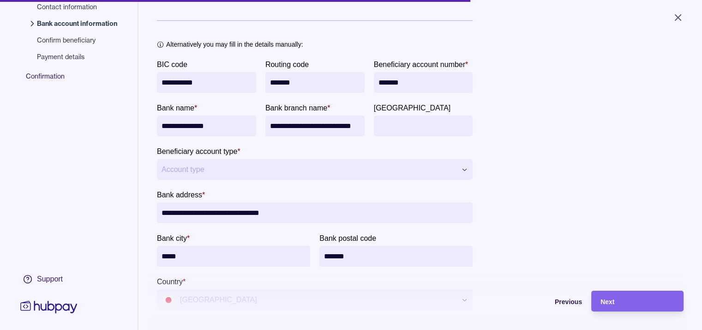
scroll to position [139, 0]
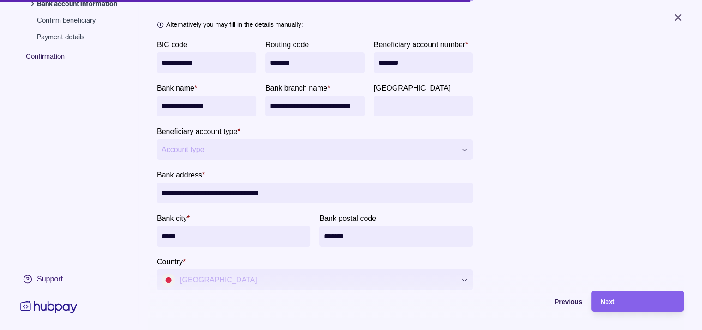
type input "*******"
click at [309, 150] on html "**********" at bounding box center [351, 165] width 702 height 330
click at [510, 194] on div "**********" at bounding box center [420, 89] width 527 height 401
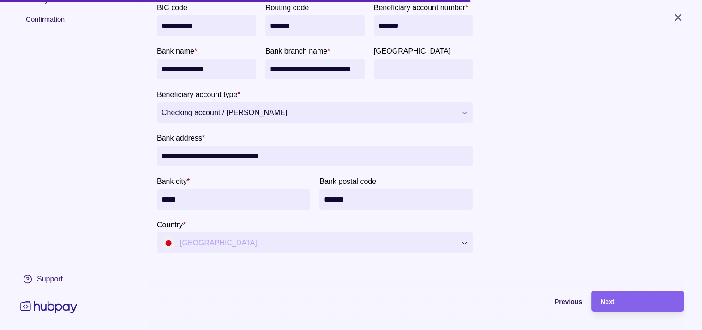
scroll to position [176, 0]
click at [615, 305] on span "Next" at bounding box center [608, 301] width 14 height 7
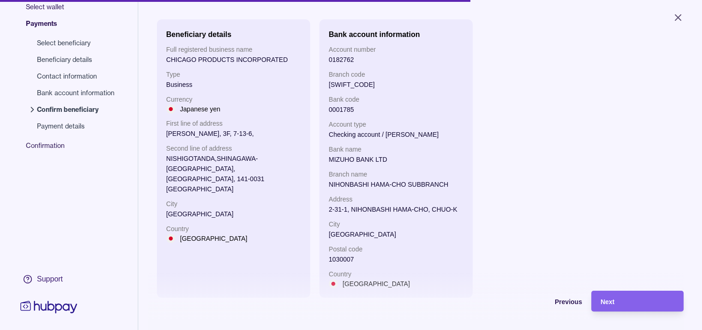
scroll to position [48, 0]
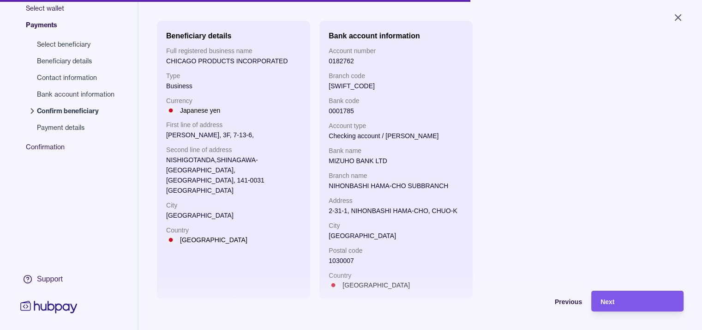
click at [615, 305] on span "Next" at bounding box center [608, 301] width 14 height 7
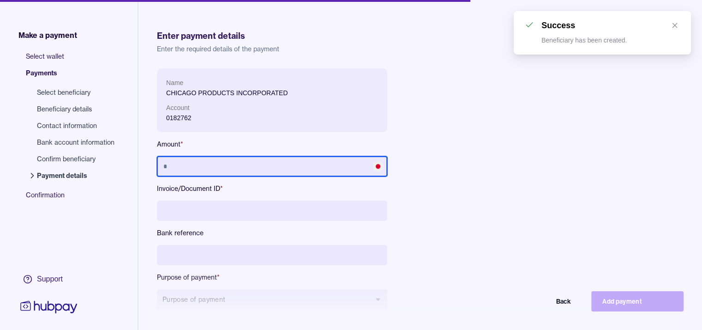
click at [262, 157] on input "text" at bounding box center [272, 166] width 230 height 20
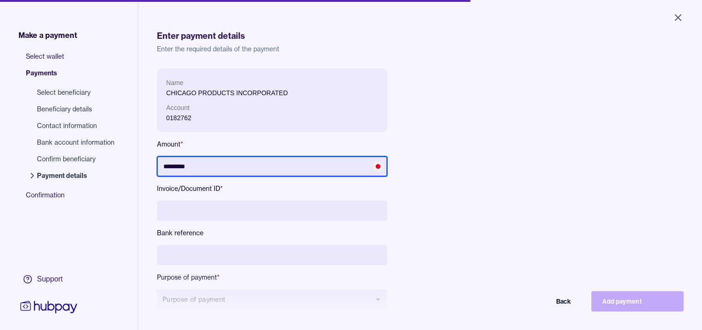
type input "*********"
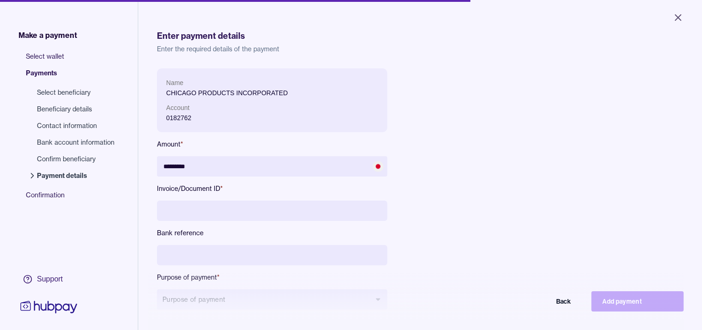
click at [261, 208] on input at bounding box center [272, 210] width 230 height 20
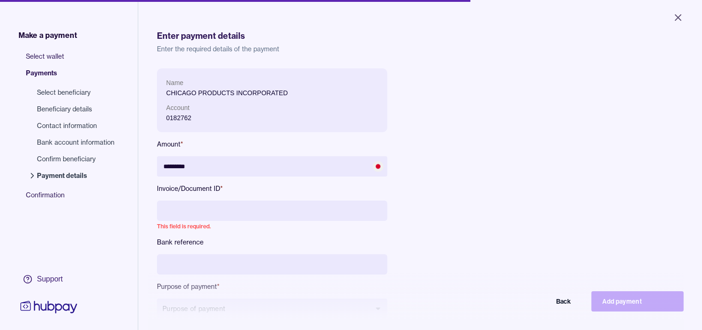
paste input "**********"
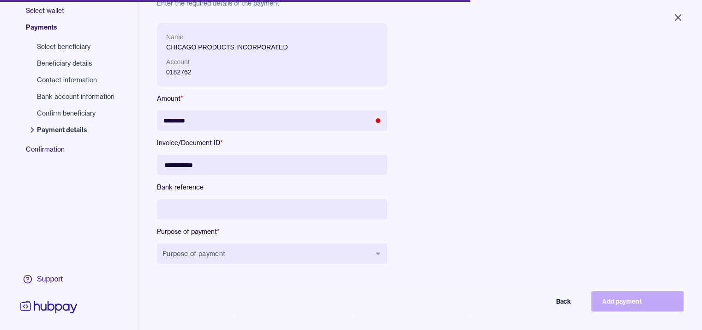
scroll to position [46, 0]
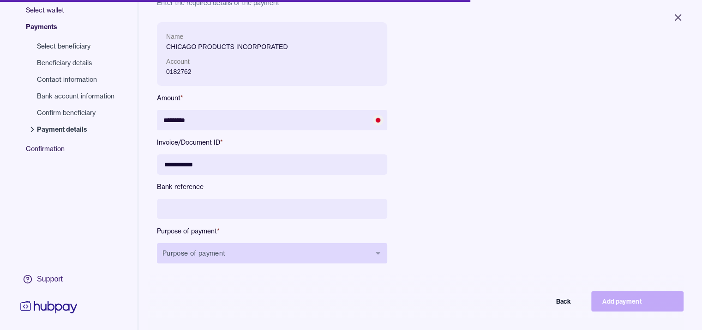
type input "**********"
click at [332, 253] on button "Purpose of payment" at bounding box center [272, 253] width 230 height 20
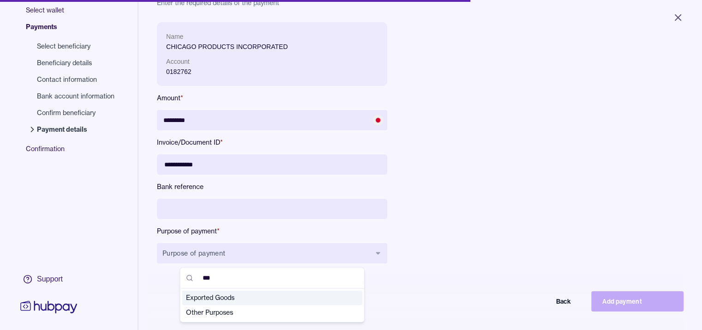
type input "***"
click at [320, 298] on span "Exported Goods" at bounding box center [267, 297] width 162 height 9
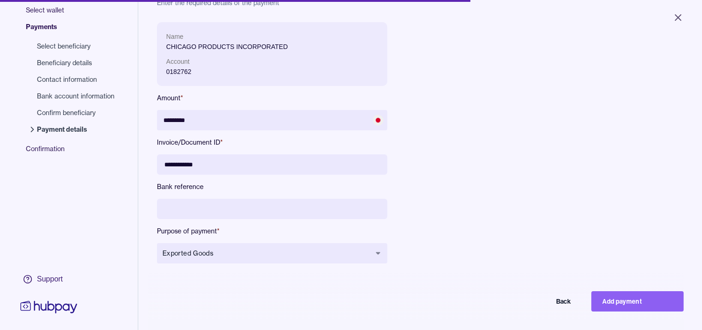
click at [536, 246] on div "**********" at bounding box center [364, 150] width 414 height 256
click at [613, 307] on button "Add payment" at bounding box center [638, 301] width 92 height 20
type input "*******"
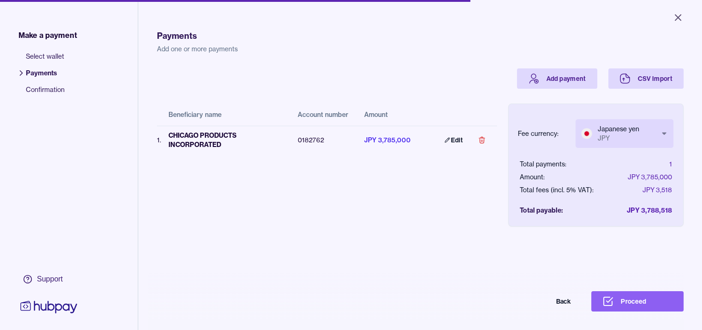
click at [604, 142] on div "Fee currency: Japanese yen JPY *** ***" at bounding box center [596, 134] width 156 height 30
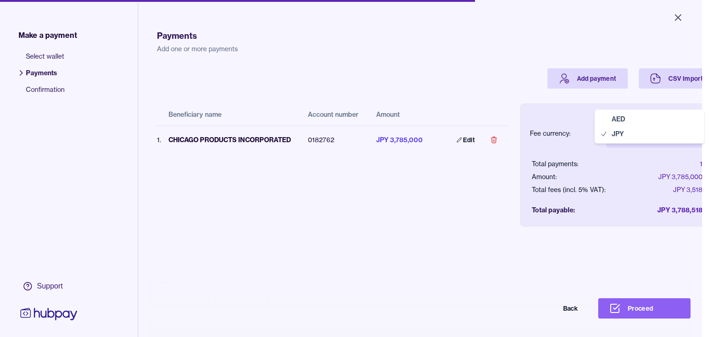
click at [619, 140] on body "Close Make a payment Select wallet Payments Confirmation Support Payments Add o…" at bounding box center [351, 168] width 702 height 337
select select "***"
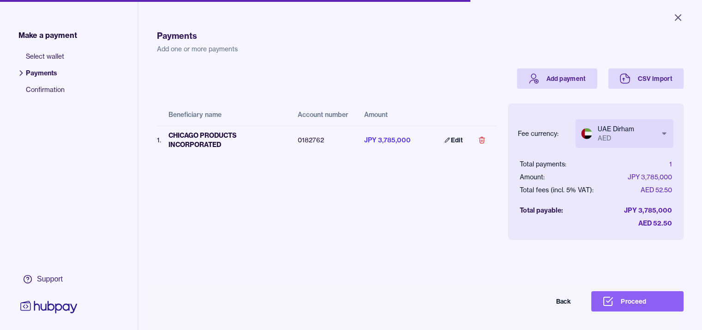
click at [344, 202] on div "Beneficiary name Account number Amount 1 . CHICAGO PRODUCTS INCORPORATED 018276…" at bounding box center [327, 157] width 340 height 136
click at [612, 305] on icon at bounding box center [608, 301] width 8 height 8
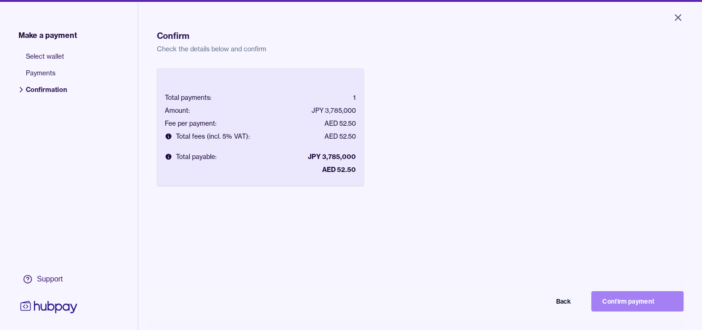
click at [615, 307] on button "Confirm payment" at bounding box center [638, 301] width 92 height 20
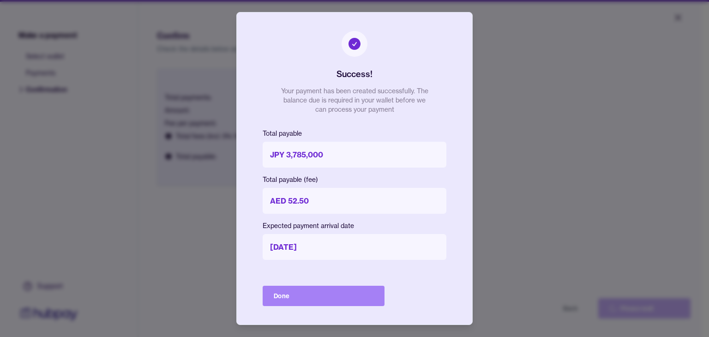
click at [294, 290] on button "Done" at bounding box center [324, 296] width 122 height 20
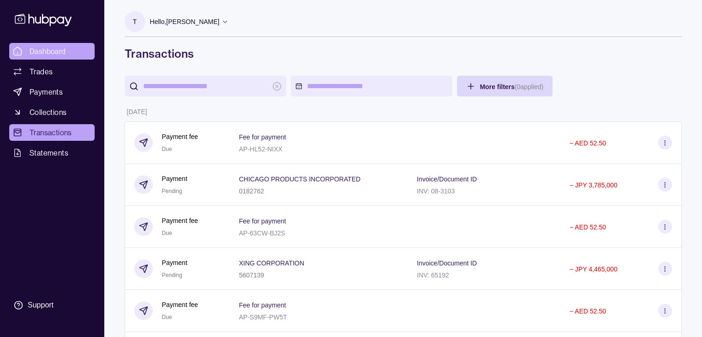
click at [53, 50] on span "Dashboard" at bounding box center [48, 51] width 36 height 11
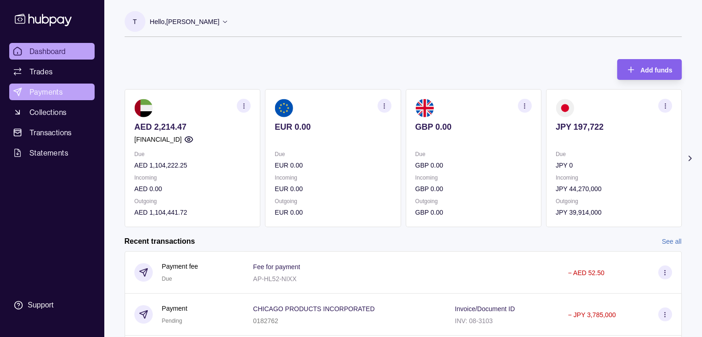
click at [43, 95] on span "Payments" at bounding box center [46, 91] width 33 height 11
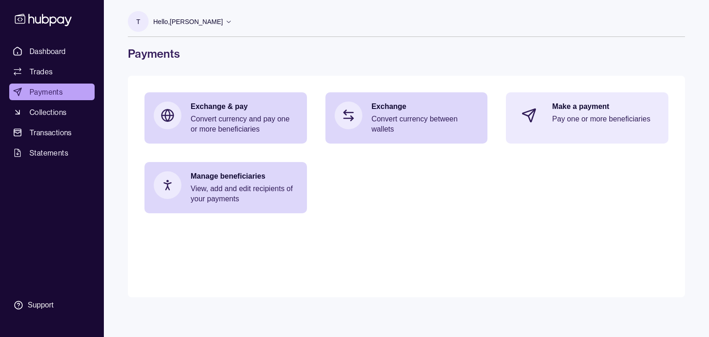
click at [563, 125] on div "Make a payment Pay one or more beneficiaries" at bounding box center [605, 116] width 107 height 28
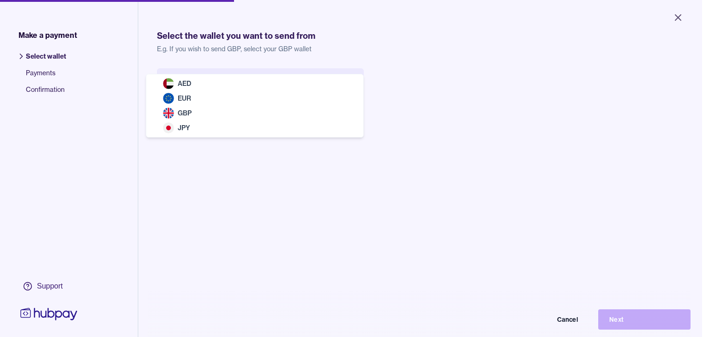
click at [275, 84] on body "Close Make a payment Select wallet Payments Confirmation Support Select the wal…" at bounding box center [351, 168] width 702 height 337
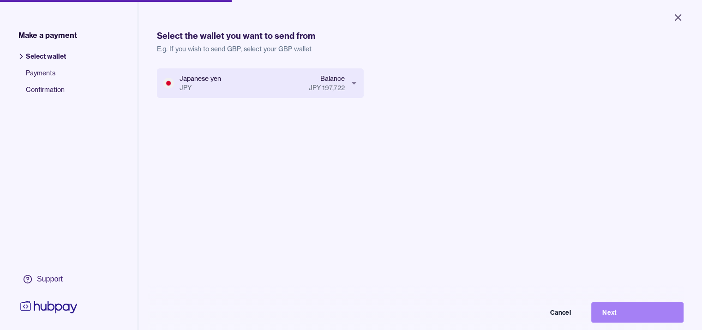
click at [616, 320] on button "Next" at bounding box center [638, 312] width 92 height 20
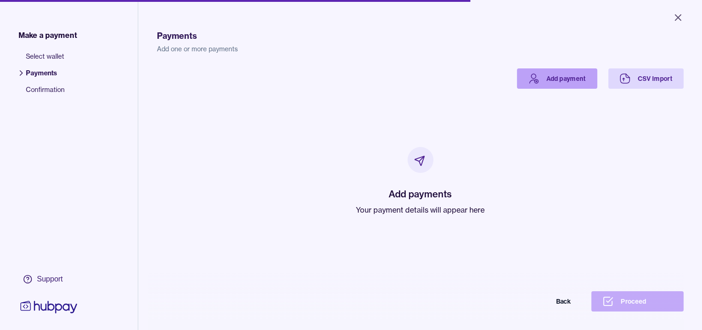
click at [580, 80] on link "Add payment" at bounding box center [557, 78] width 80 height 20
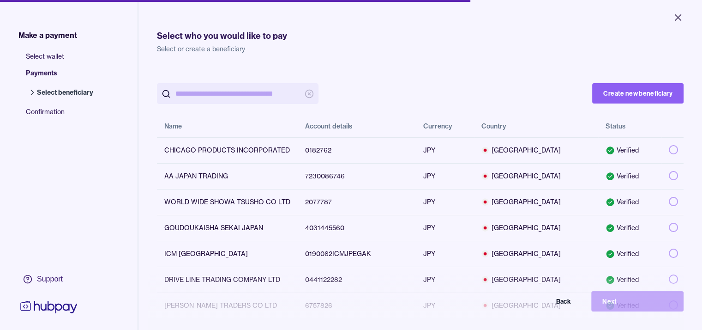
click at [279, 95] on input "search" at bounding box center [237, 93] width 125 height 21
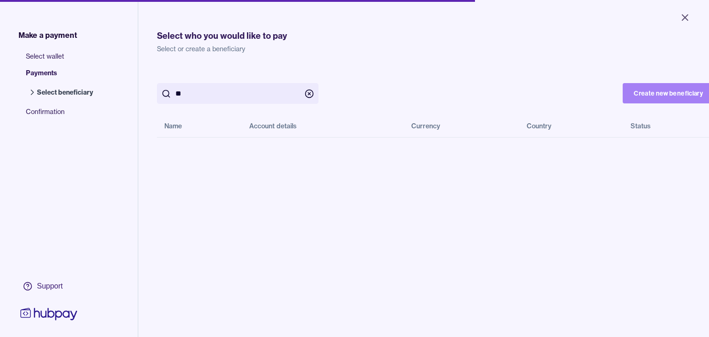
type input "**"
click at [669, 91] on button "Create new beneficiary" at bounding box center [668, 93] width 91 height 20
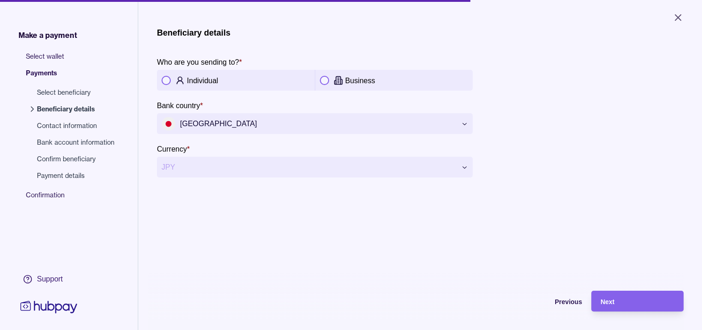
click at [326, 80] on button "button" at bounding box center [324, 80] width 9 height 9
click at [632, 302] on div "Next" at bounding box center [631, 300] width 88 height 21
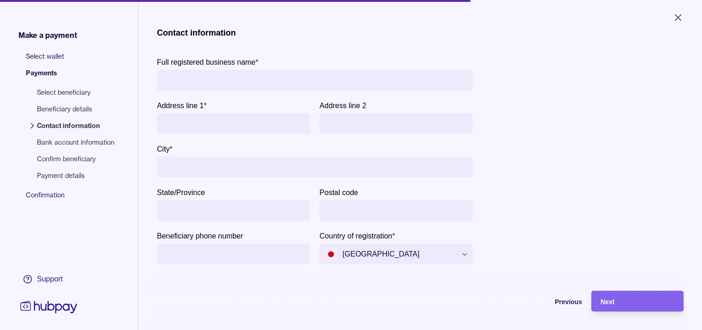
click at [283, 85] on input "Full registered business name *" at bounding box center [315, 80] width 307 height 21
paste input "**********"
type input "**********"
click at [259, 119] on input "Address line 1 *" at bounding box center [234, 123] width 144 height 21
paste input "**********"
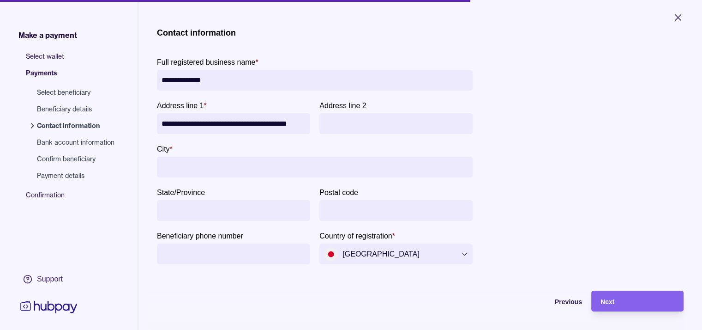
scroll to position [0, 43]
click at [284, 121] on input "**********" at bounding box center [235, 123] width 146 height 21
drag, startPoint x: 280, startPoint y: 121, endPoint x: 362, endPoint y: 124, distance: 81.8
click at [362, 124] on div "**********" at bounding box center [315, 117] width 316 height 34
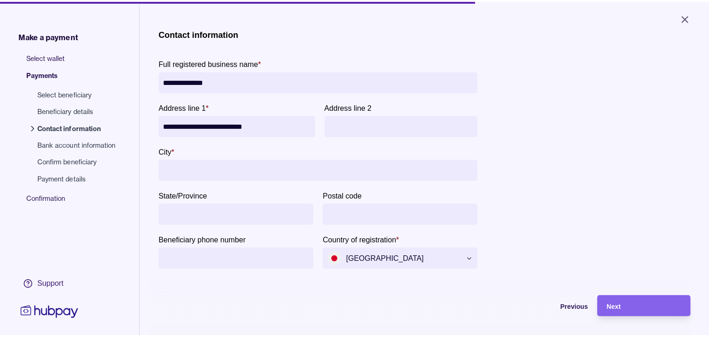
scroll to position [0, 0]
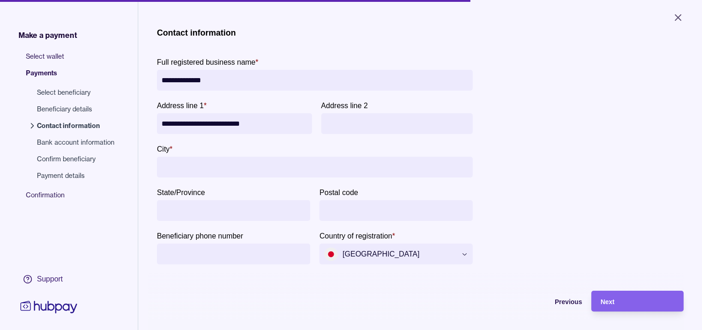
type input "**********"
click at [355, 124] on input "Address line 2" at bounding box center [397, 123] width 143 height 21
paste input "**********"
type input "**********"
click at [272, 166] on input "City *" at bounding box center [315, 167] width 307 height 21
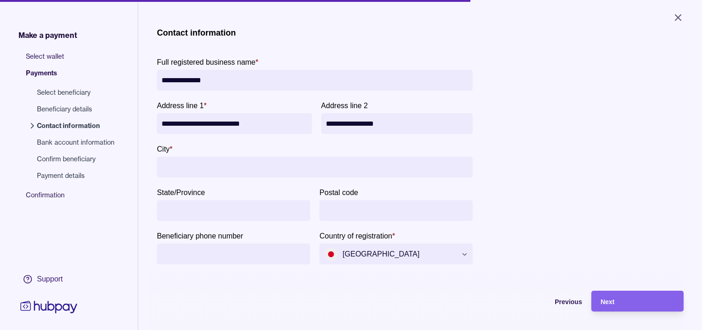
drag, startPoint x: 162, startPoint y: 122, endPoint x: 196, endPoint y: 121, distance: 34.2
click at [196, 121] on input "**********" at bounding box center [235, 123] width 146 height 21
click at [210, 174] on input "City *" at bounding box center [315, 167] width 307 height 21
paste input "********"
type input "********"
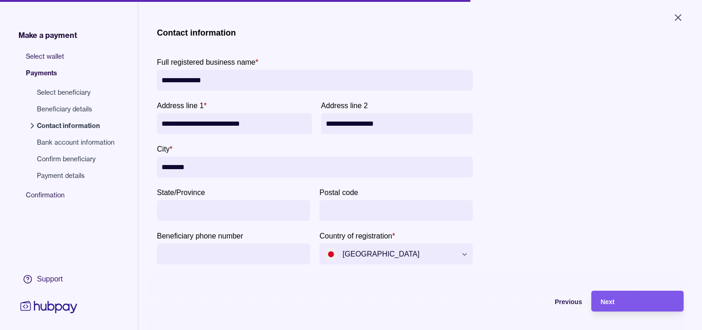
click at [615, 305] on span "Next" at bounding box center [608, 301] width 14 height 7
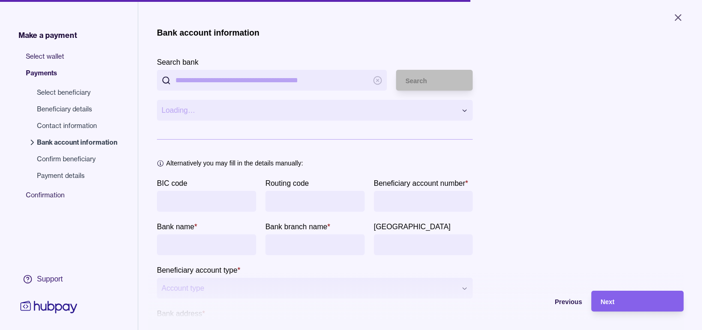
click at [284, 83] on input "Search bank" at bounding box center [271, 80] width 193 height 21
paste input "********"
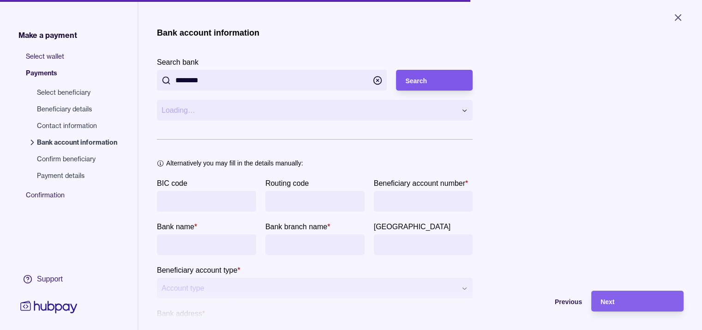
type input "********"
click at [436, 80] on div "Search" at bounding box center [434, 80] width 58 height 11
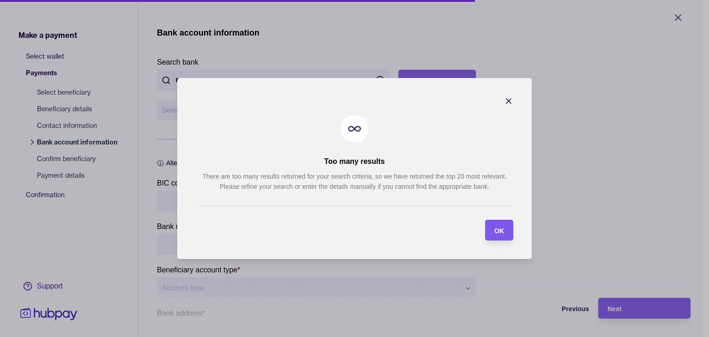
click at [483, 224] on div "OK" at bounding box center [493, 230] width 24 height 21
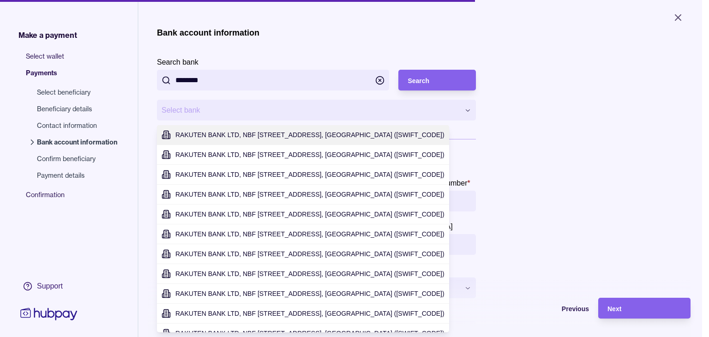
click at [427, 108] on html "**********" at bounding box center [354, 168] width 709 height 337
type input "**********"
type input "*******"
type input "**********"
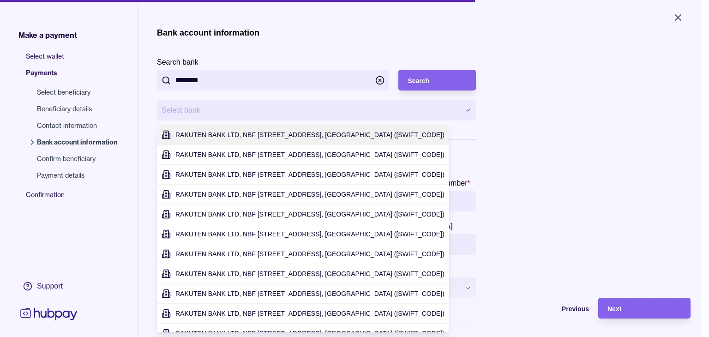
type input "*****"
type input "*******"
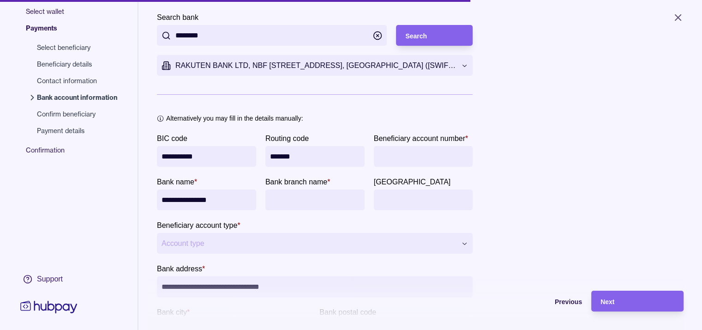
scroll to position [46, 0]
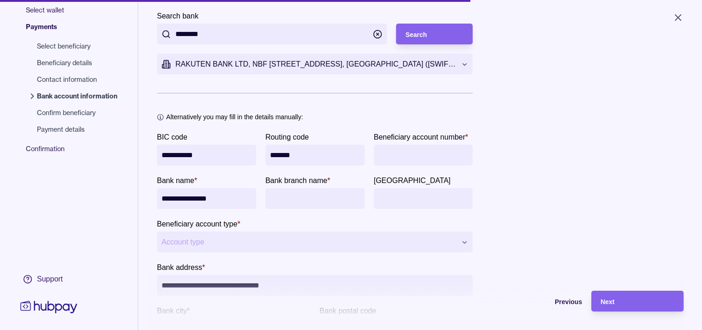
click at [404, 156] on input "Beneficiary account number *" at bounding box center [424, 155] width 90 height 21
paste input "**********"
type input "**********"
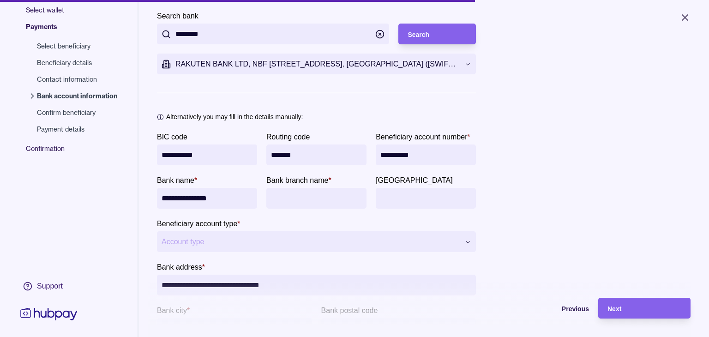
click at [296, 237] on html "**********" at bounding box center [354, 168] width 709 height 337
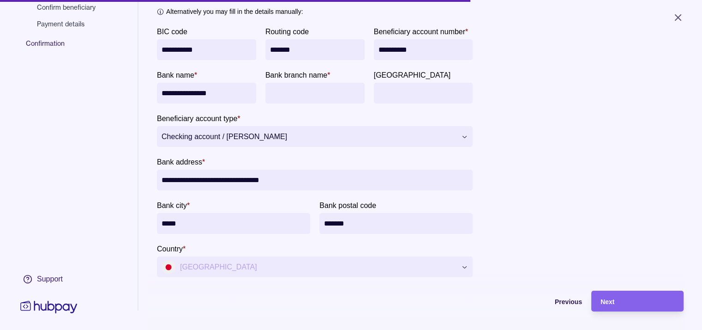
scroll to position [176, 0]
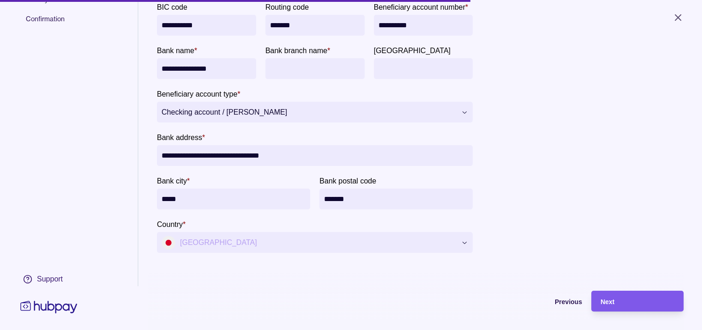
click at [610, 305] on span "Next" at bounding box center [608, 301] width 14 height 7
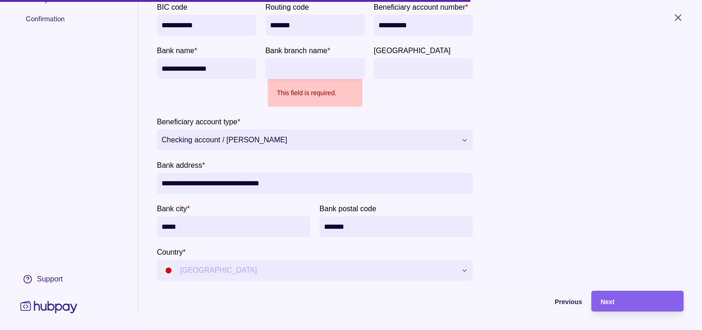
click at [294, 66] on input "Bank branch name *" at bounding box center [315, 68] width 90 height 21
paste input "**********"
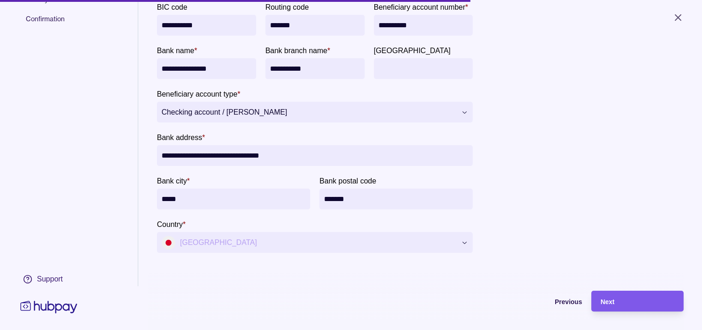
type input "**********"
click at [646, 307] on div "Next" at bounding box center [638, 301] width 74 height 11
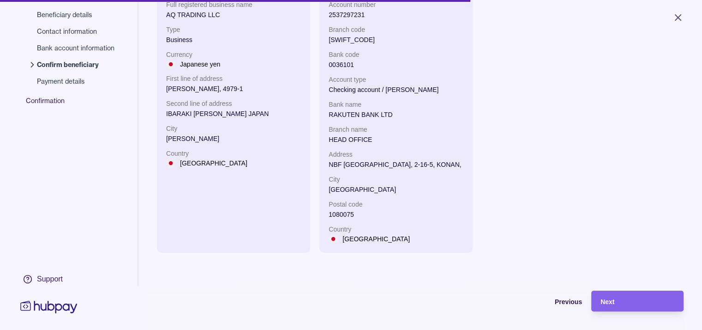
scroll to position [94, 0]
click at [636, 307] on div "Next" at bounding box center [638, 301] width 74 height 11
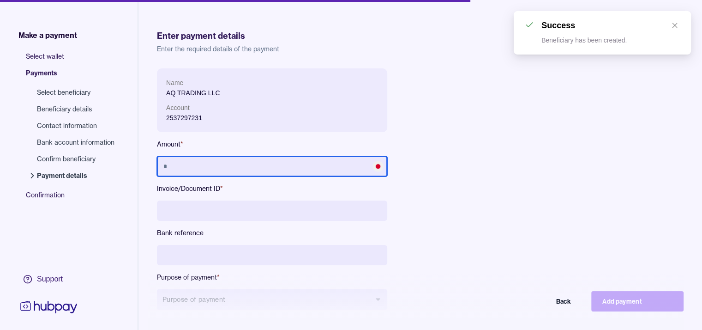
click at [266, 169] on input "text" at bounding box center [272, 166] width 230 height 20
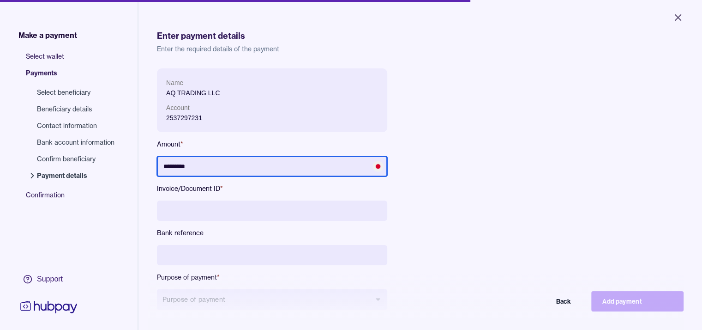
type input "*********"
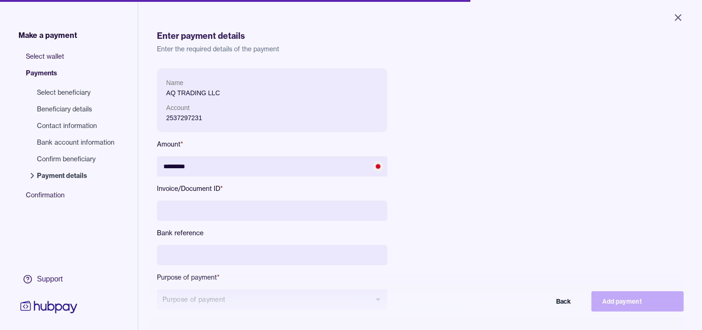
click at [202, 204] on input at bounding box center [272, 210] width 230 height 20
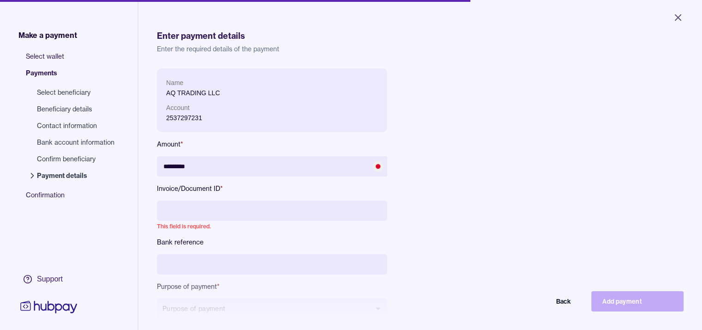
paste input "**********"
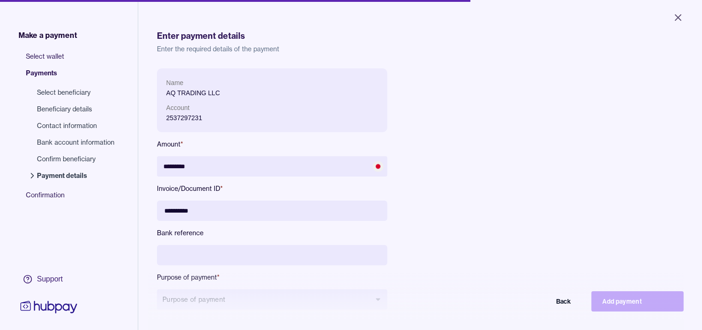
type input "**********"
click at [466, 237] on div "**********" at bounding box center [364, 196] width 414 height 256
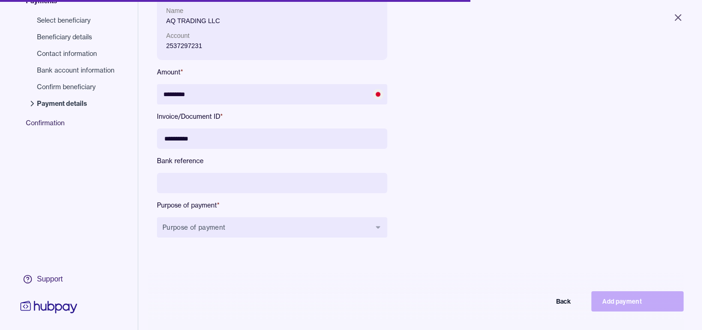
scroll to position [92, 0]
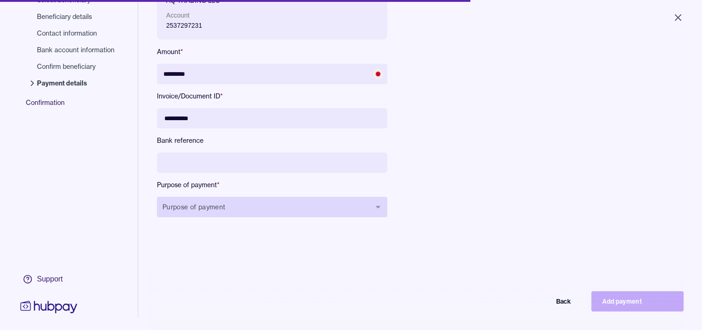
click at [361, 211] on button "Purpose of payment" at bounding box center [272, 207] width 230 height 20
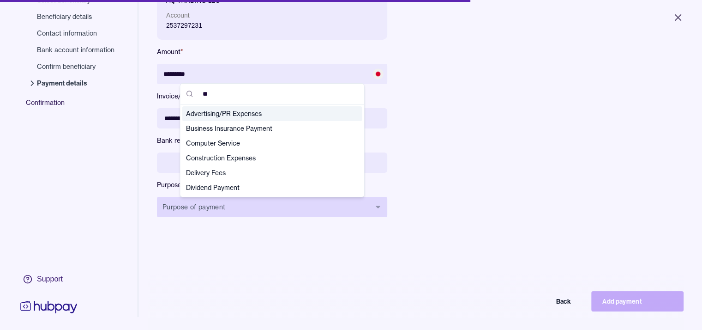
type input "***"
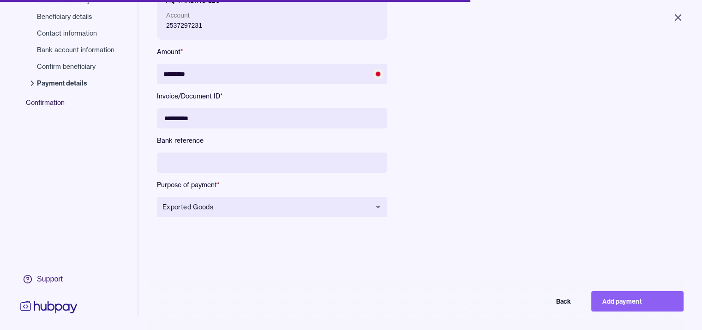
click at [522, 211] on div "**********" at bounding box center [364, 104] width 414 height 256
click at [613, 311] on button "Add payment" at bounding box center [638, 301] width 92 height 20
type input "*******"
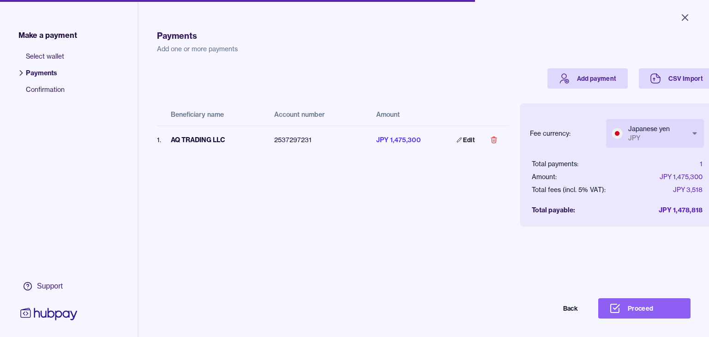
click at [660, 138] on body "Close Make a payment Select wallet Payments Confirmation Support Payments Add o…" at bounding box center [354, 168] width 709 height 337
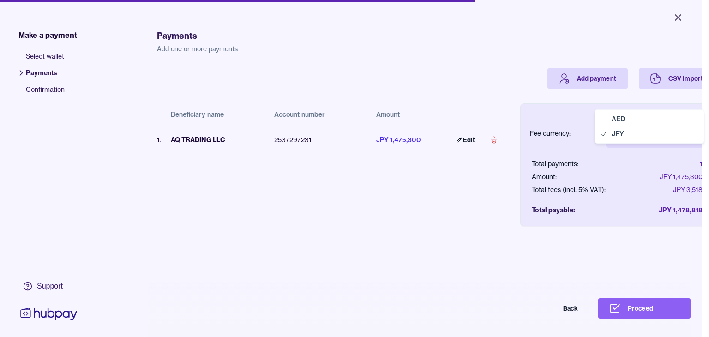
select select "***"
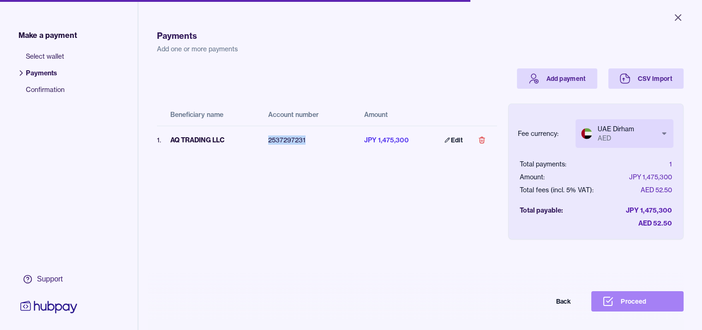
click at [623, 307] on button "Proceed" at bounding box center [638, 301] width 92 height 20
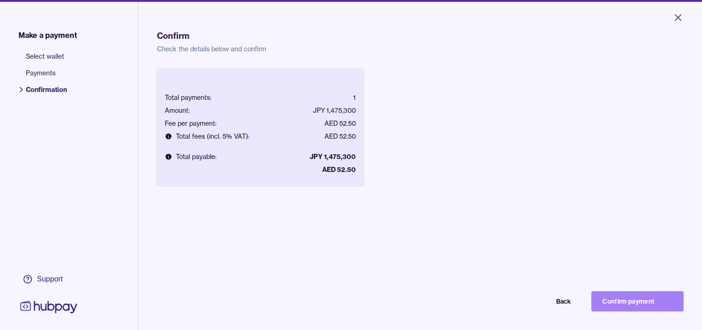
click at [621, 307] on button "Confirm payment" at bounding box center [638, 301] width 92 height 20
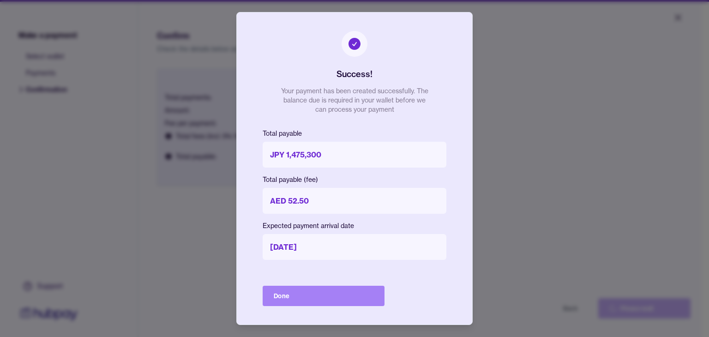
click at [274, 289] on button "Done" at bounding box center [324, 296] width 122 height 20
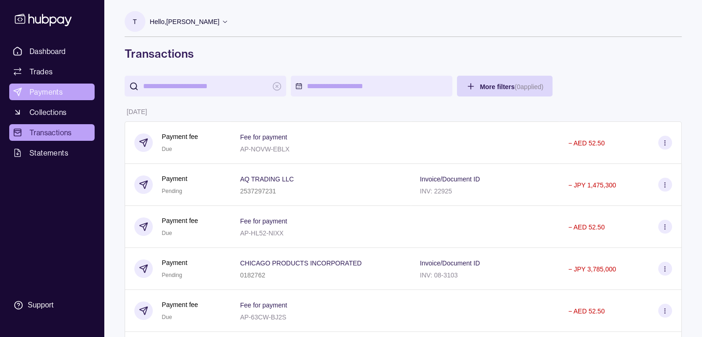
click at [50, 90] on span "Payments" at bounding box center [46, 91] width 33 height 11
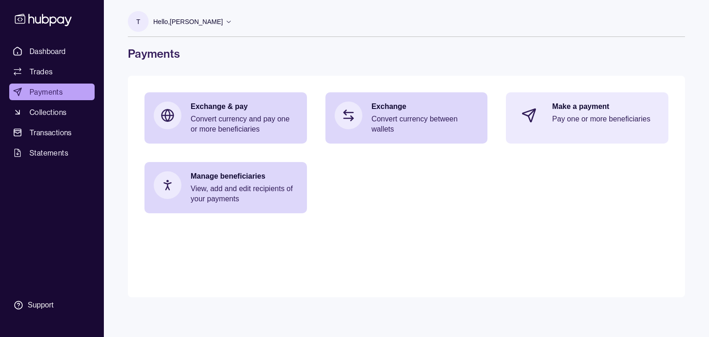
click at [565, 133] on div "Make a payment Pay one or more beneficiaries" at bounding box center [587, 115] width 163 height 46
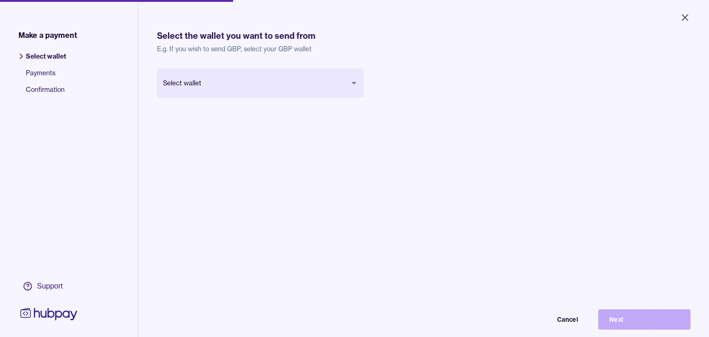
click at [314, 91] on body "Close Make a payment Select wallet Payments Confirmation Support Select the wal…" at bounding box center [354, 168] width 709 height 337
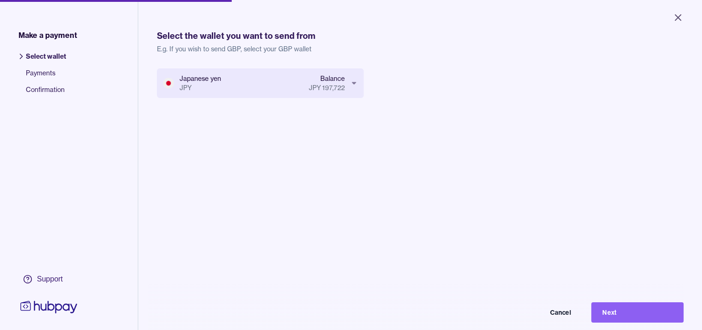
drag, startPoint x: 620, startPoint y: 316, endPoint x: 602, endPoint y: 309, distance: 19.5
click at [620, 317] on button "Next" at bounding box center [638, 312] width 92 height 20
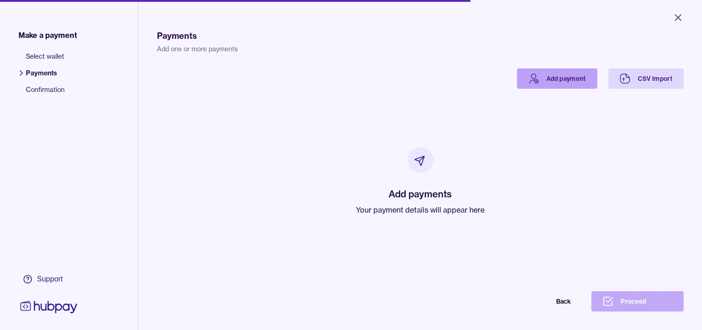
click at [584, 88] on link "Add payment" at bounding box center [557, 78] width 80 height 20
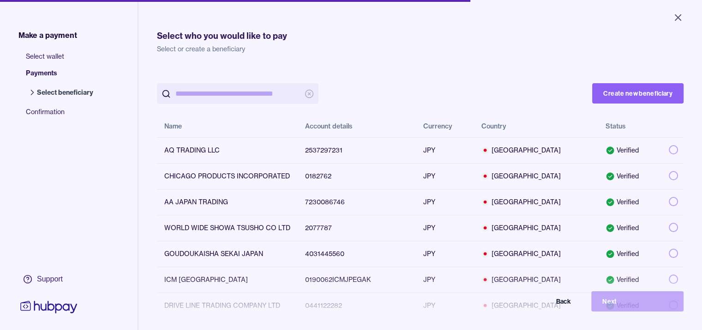
click at [235, 100] on input "search" at bounding box center [237, 93] width 125 height 21
paste input "***"
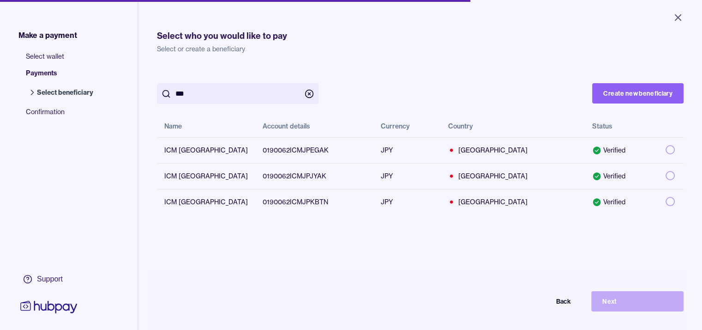
type input "***"
click at [654, 96] on button "Create new beneficiary" at bounding box center [637, 93] width 91 height 20
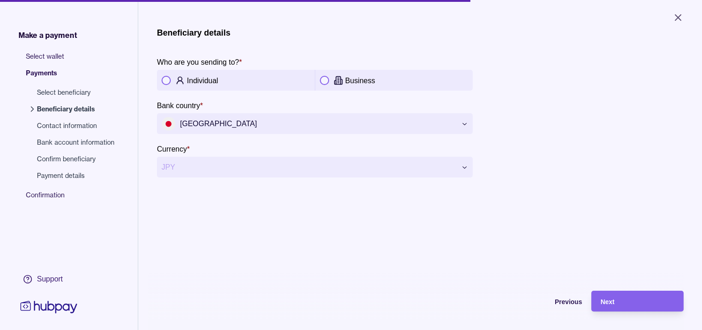
click at [325, 78] on button "button" at bounding box center [324, 80] width 9 height 9
click at [623, 302] on div "Next" at bounding box center [638, 301] width 74 height 11
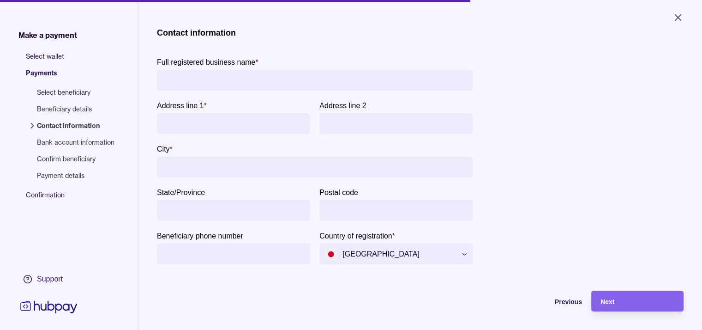
click at [321, 84] on input "Full registered business name *" at bounding box center [315, 80] width 307 height 21
paste input "*********"
type input "*********"
click at [253, 127] on input "Address line 1 *" at bounding box center [234, 123] width 144 height 21
paste input "**********"
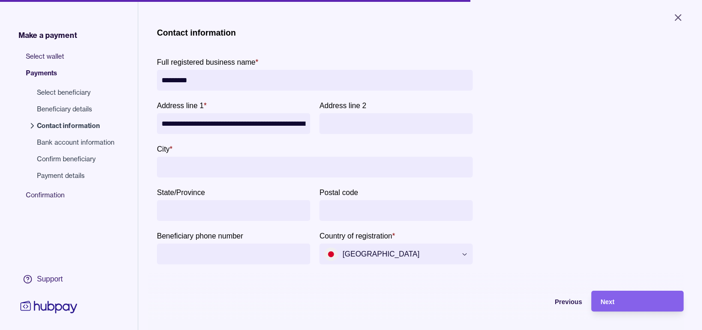
scroll to position [0, 240]
click at [270, 128] on input "**********" at bounding box center [235, 123] width 146 height 21
drag, startPoint x: 304, startPoint y: 123, endPoint x: 342, endPoint y: 121, distance: 37.9
click at [342, 121] on div "**********" at bounding box center [315, 117] width 316 height 34
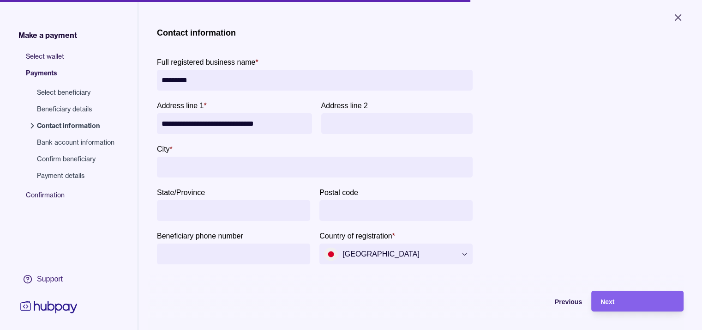
type input "**********"
click at [343, 121] on input "Address line 2" at bounding box center [397, 123] width 143 height 21
paste input "**********"
type input "**********"
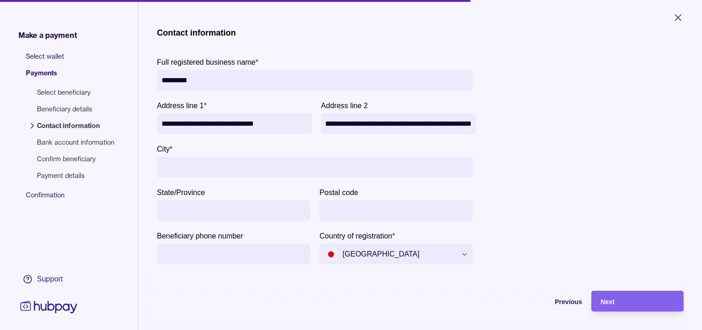
scroll to position [0, 0]
click at [230, 170] on input "City *" at bounding box center [315, 167] width 307 height 21
paste input "********"
type input "********"
click at [610, 305] on span "Next" at bounding box center [608, 301] width 14 height 7
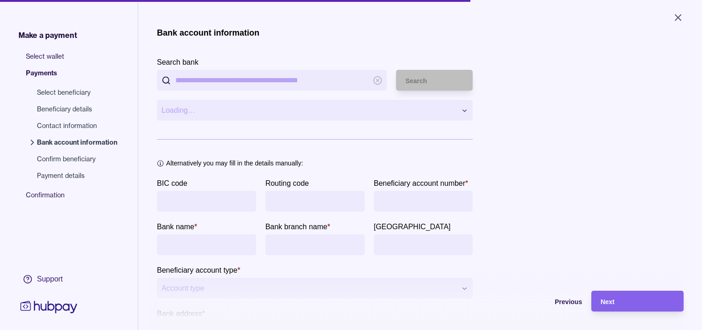
click at [243, 81] on input "Search bank" at bounding box center [271, 80] width 193 height 21
paste input "********"
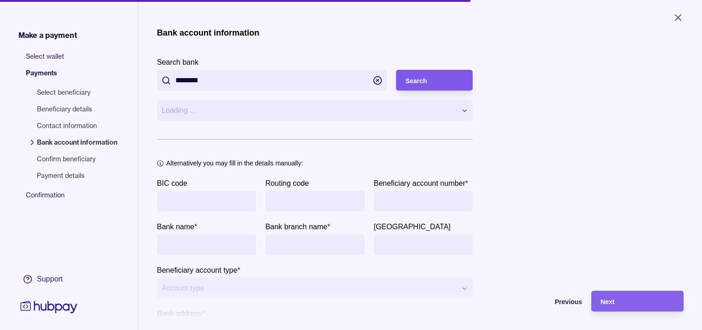
type input "********"
click at [413, 84] on span "Search" at bounding box center [416, 80] width 22 height 7
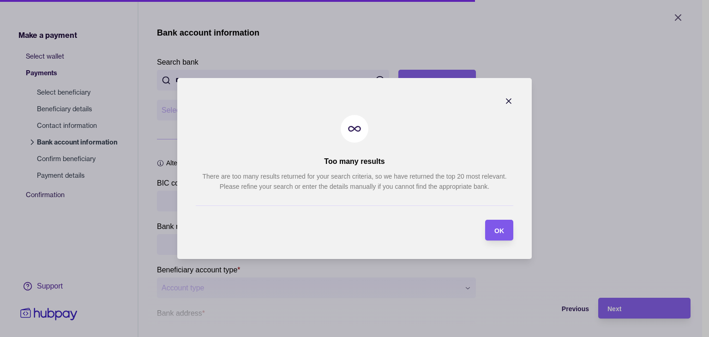
drag, startPoint x: 493, startPoint y: 229, endPoint x: 467, endPoint y: 187, distance: 49.9
click at [492, 229] on div "OK" at bounding box center [493, 230] width 24 height 21
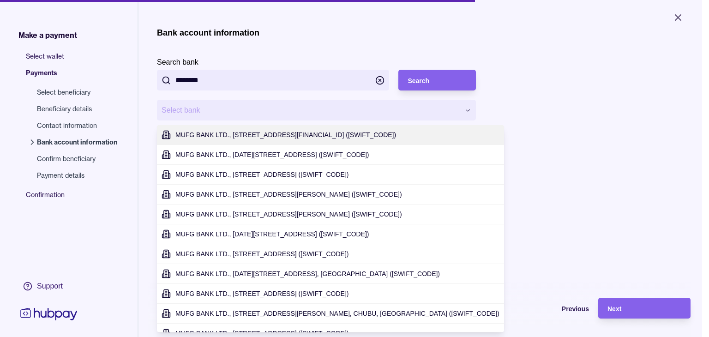
click at [423, 115] on html "**********" at bounding box center [354, 168] width 709 height 337
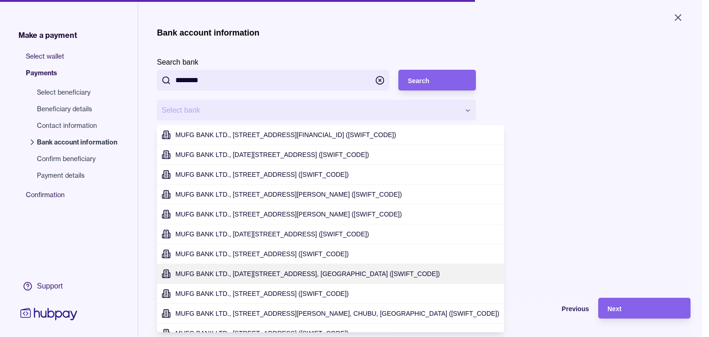
type input "**********"
type input "*******"
type input "**********"
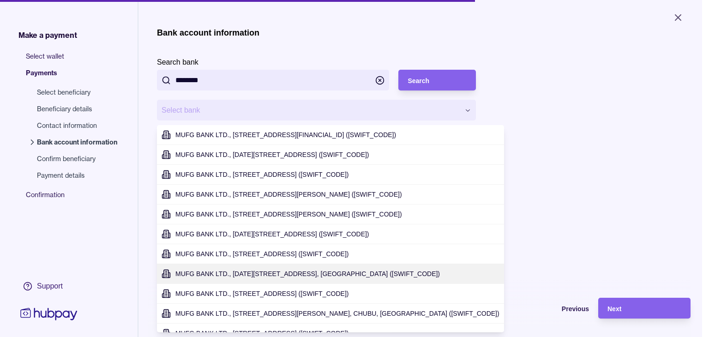
type input "********"
type input "*******"
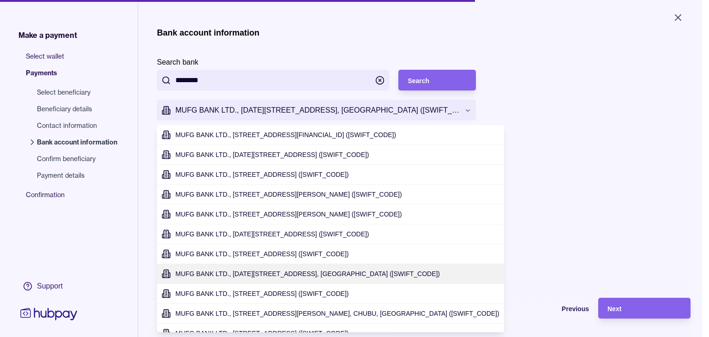
click at [454, 112] on html "**********" at bounding box center [354, 168] width 709 height 337
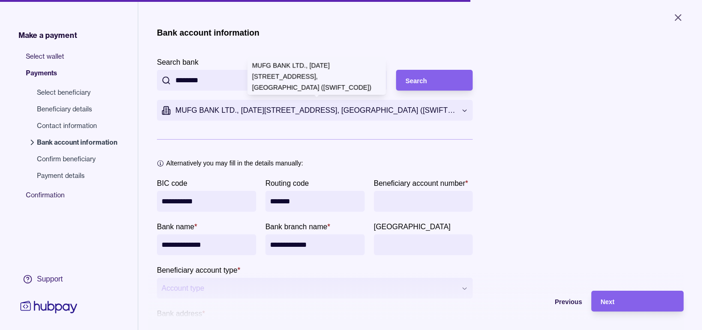
click at [595, 154] on div "**********" at bounding box center [420, 228] width 527 height 401
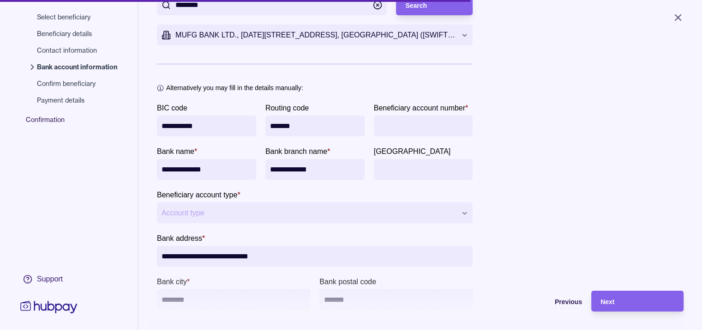
scroll to position [92, 0]
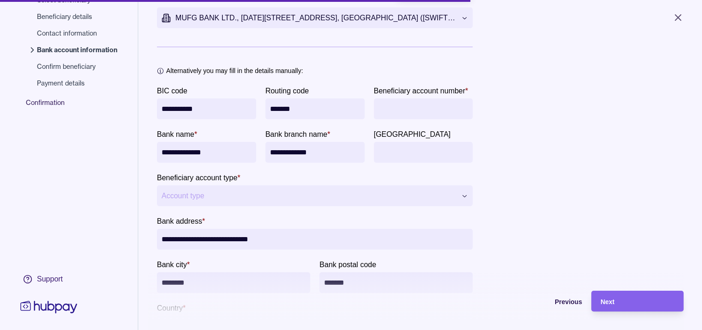
click at [419, 112] on input "Beneficiary account number *" at bounding box center [424, 108] width 90 height 21
paste input "**********"
click at [436, 109] on input "**********" at bounding box center [424, 108] width 90 height 21
type input "**********"
click at [352, 195] on html "**********" at bounding box center [351, 165] width 702 height 330
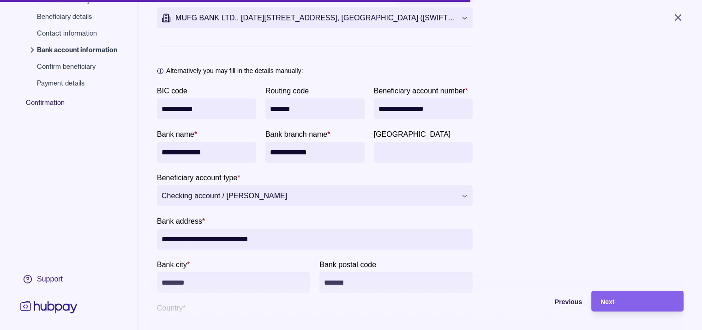
click at [568, 169] on div "**********" at bounding box center [420, 135] width 527 height 401
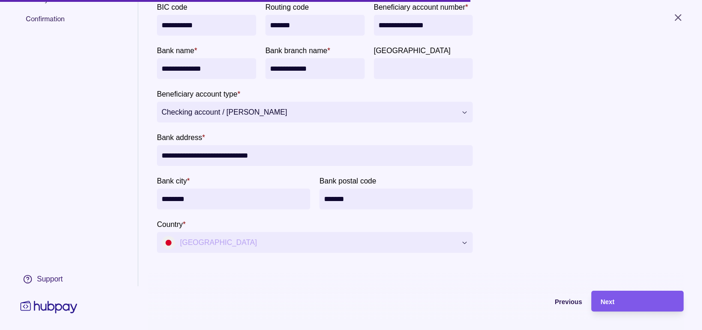
click at [615, 305] on span "Next" at bounding box center [608, 301] width 14 height 7
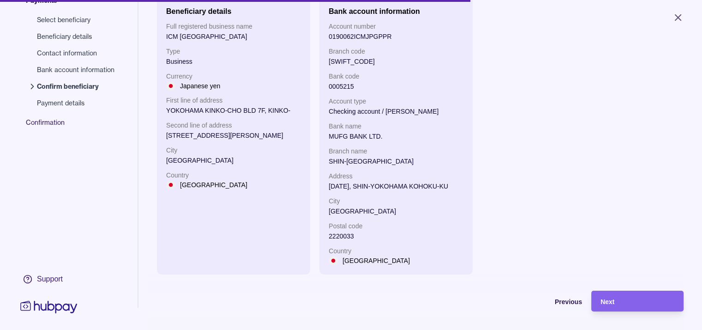
scroll to position [48, 0]
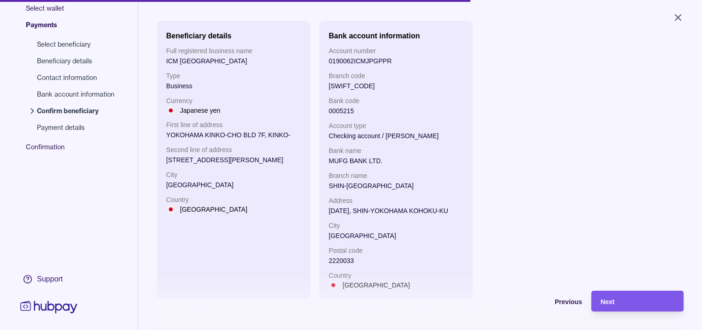
click at [624, 305] on div "Next" at bounding box center [638, 301] width 74 height 11
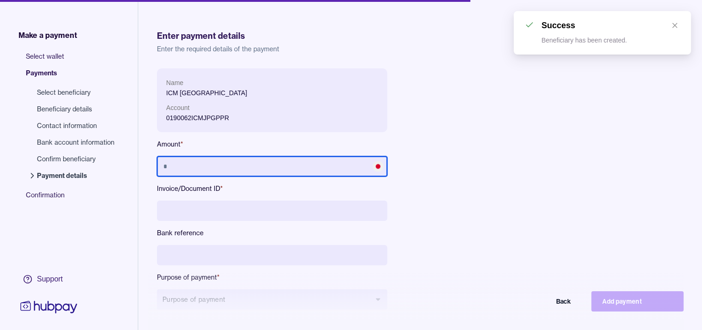
click at [287, 168] on input "text" at bounding box center [272, 166] width 230 height 20
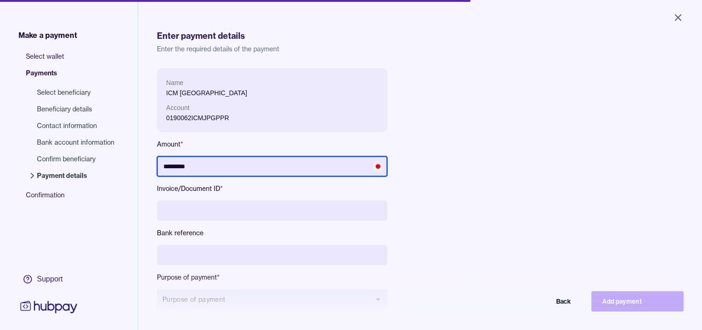
type input "*********"
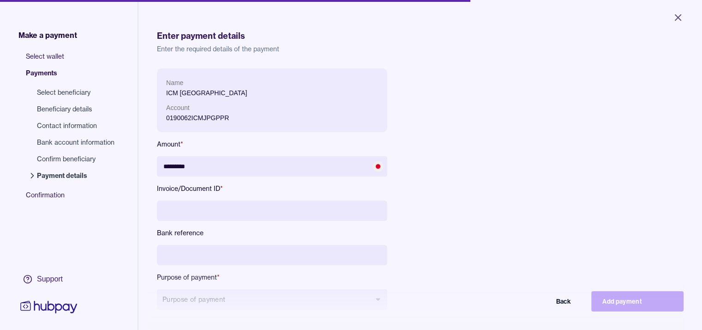
click at [270, 211] on input at bounding box center [272, 210] width 230 height 20
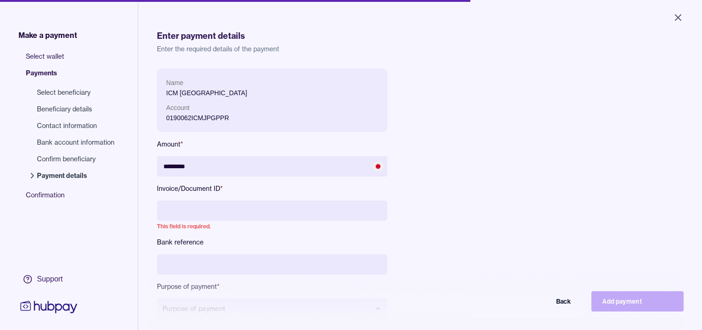
paste input "**********"
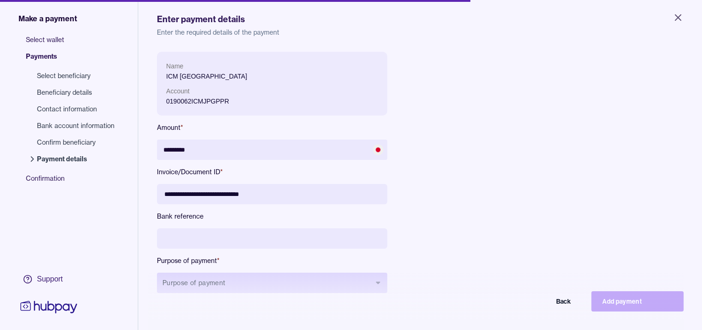
scroll to position [46, 0]
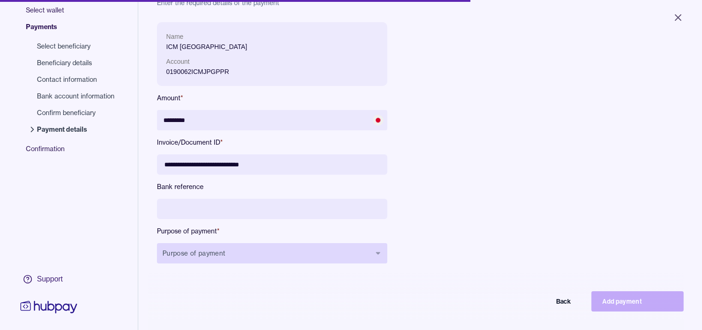
type input "**********"
click at [276, 257] on button "Purpose of payment" at bounding box center [272, 253] width 230 height 20
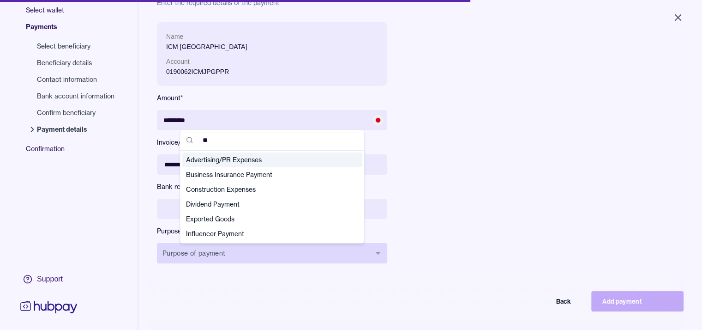
type input "***"
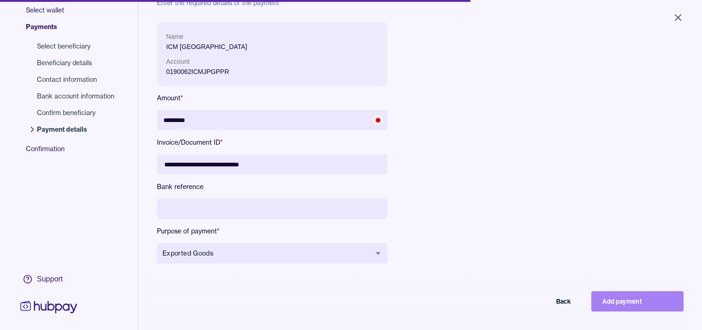
click at [619, 301] on button "Add payment" at bounding box center [638, 301] width 92 height 20
type input "*******"
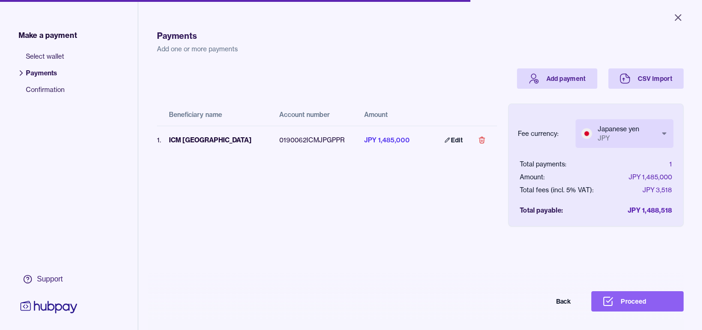
click at [652, 140] on body "Close Make a payment Select wallet Payments Confirmation Support Payments Add o…" at bounding box center [351, 165] width 702 height 330
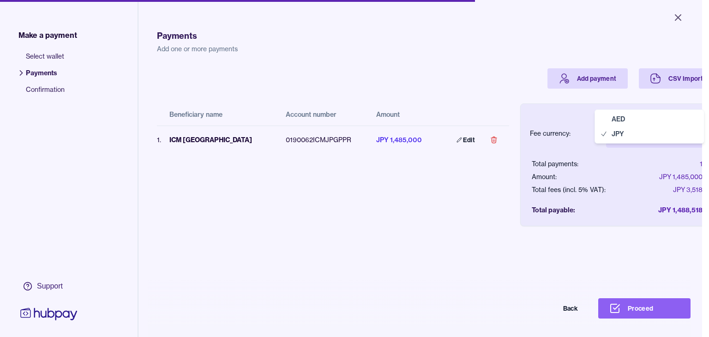
select select "***"
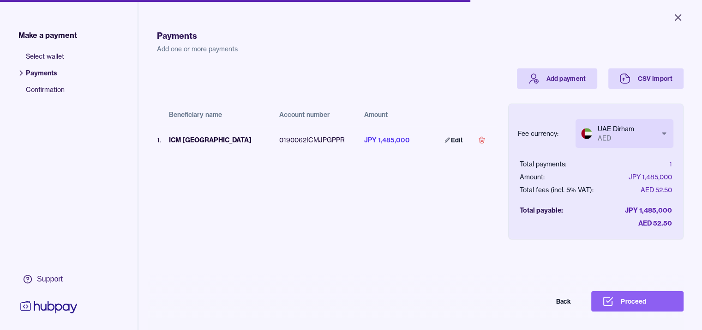
click at [441, 180] on div "Beneficiary name Account number Amount 1 . ICM JAPAN 0190062ICMJPGPPR JPY 1,485…" at bounding box center [327, 157] width 340 height 136
click at [640, 306] on button "Proceed" at bounding box center [638, 301] width 92 height 20
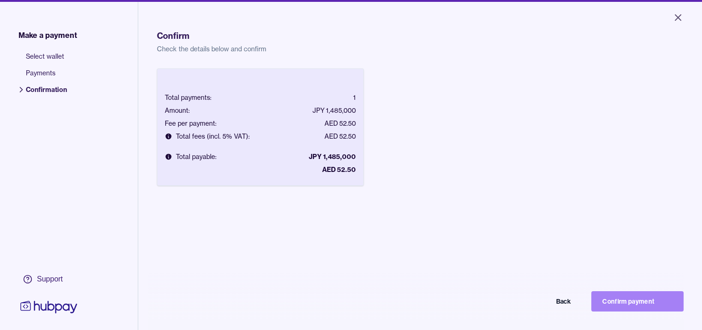
click at [605, 304] on button "Confirm payment" at bounding box center [638, 301] width 92 height 20
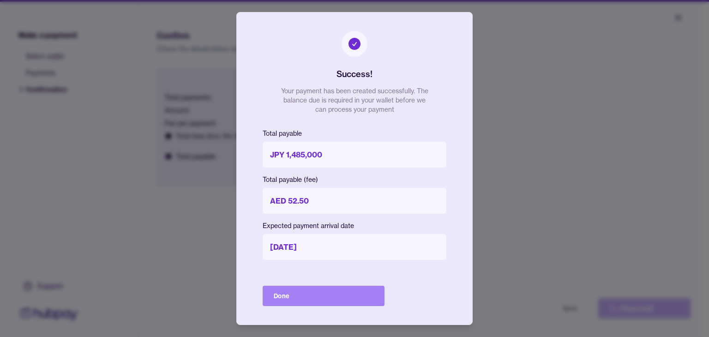
click at [314, 293] on button "Done" at bounding box center [324, 296] width 122 height 20
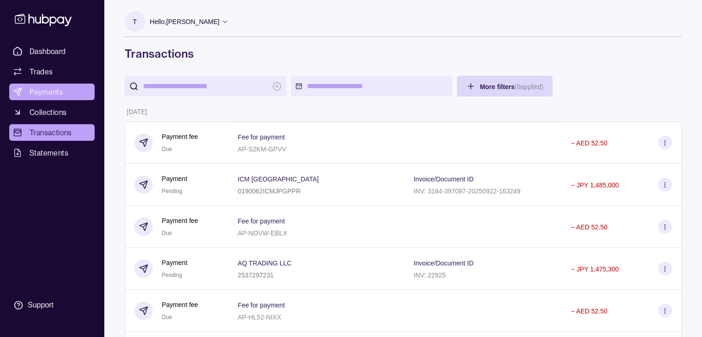
click at [84, 92] on link "Payments" at bounding box center [51, 92] width 85 height 17
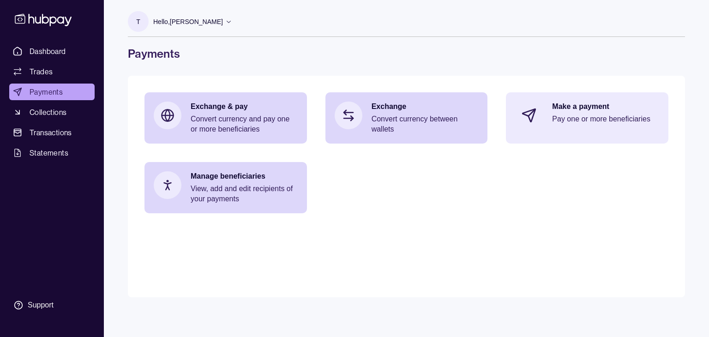
click at [587, 113] on div "Make a payment Pay one or more beneficiaries" at bounding box center [605, 116] width 107 height 28
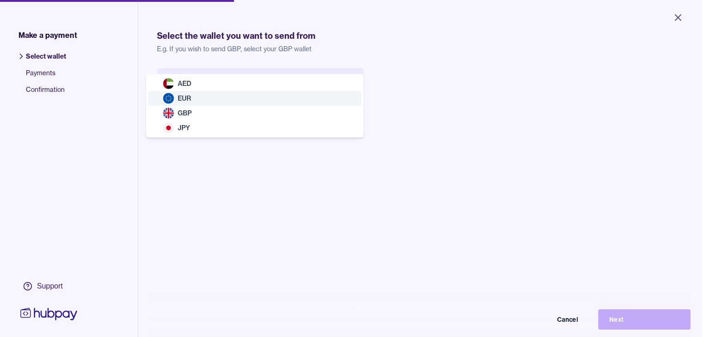
click at [302, 91] on body "Close Make a payment Select wallet Payments Confirmation Support Select the wal…" at bounding box center [351, 168] width 702 height 337
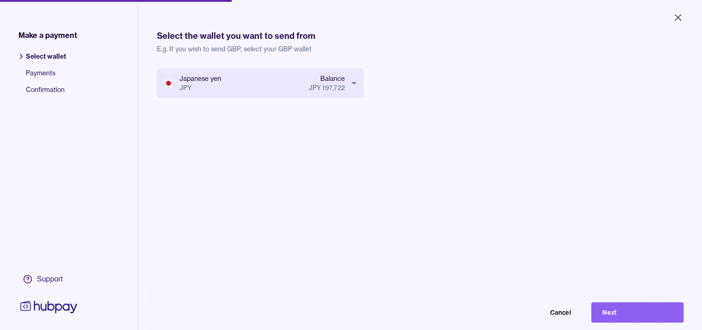
drag, startPoint x: 658, startPoint y: 320, endPoint x: 644, endPoint y: 316, distance: 14.5
click at [650, 318] on button "Next" at bounding box center [638, 312] width 92 height 20
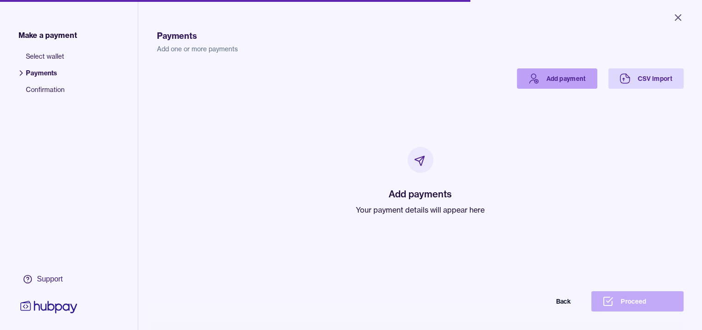
click at [565, 72] on link "Add payment" at bounding box center [557, 78] width 80 height 20
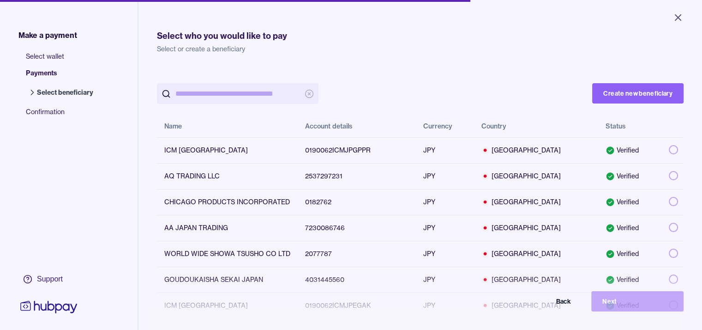
click at [238, 89] on input "search" at bounding box center [237, 93] width 125 height 21
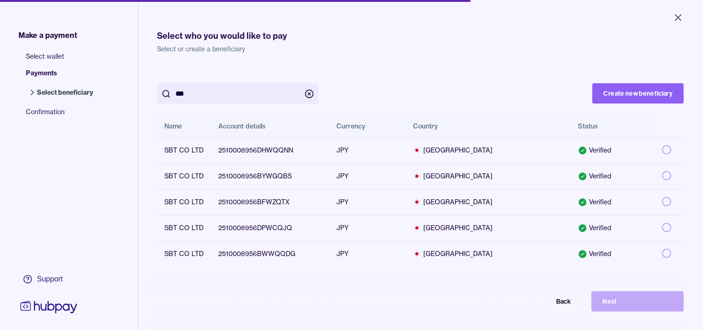
type input "***"
click at [650, 93] on button "Create new beneficiary" at bounding box center [637, 93] width 91 height 20
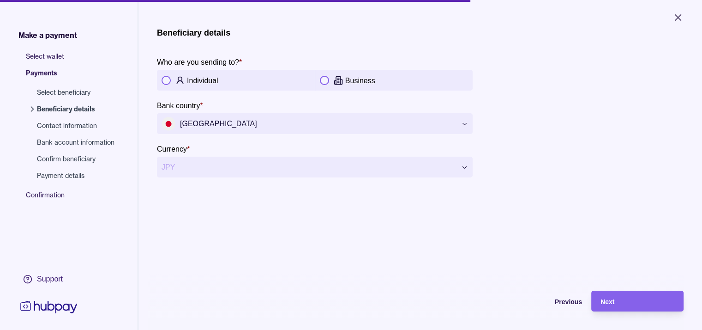
click at [332, 83] on div "Business" at bounding box center [394, 80] width 149 height 11
drag, startPoint x: 632, startPoint y: 310, endPoint x: 502, endPoint y: 261, distance: 138.5
click at [628, 307] on div "Next" at bounding box center [638, 301] width 74 height 11
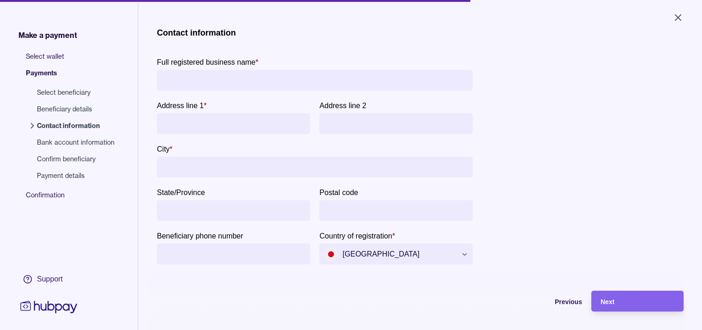
click at [323, 86] on input "Full registered business name *" at bounding box center [315, 80] width 307 height 21
click at [211, 83] on input "Full registered business name *" at bounding box center [315, 80] width 307 height 21
paste input "**********"
click at [193, 82] on input "**********" at bounding box center [315, 80] width 307 height 21
type input "**********"
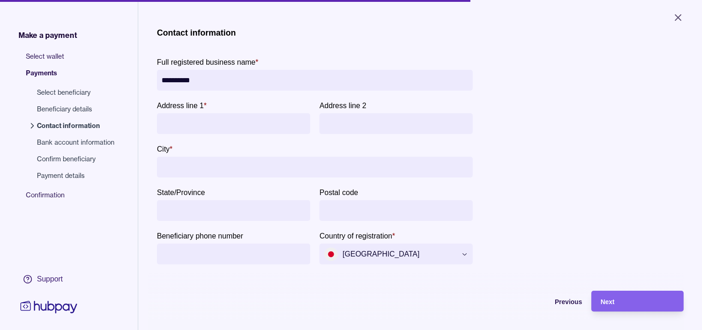
click at [198, 116] on input "Address line 1 *" at bounding box center [234, 123] width 144 height 21
paste input "**********"
click at [288, 125] on input "**********" at bounding box center [235, 123] width 146 height 21
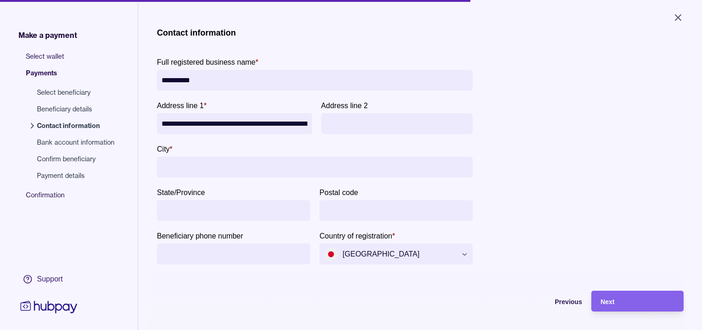
drag, startPoint x: 305, startPoint y: 122, endPoint x: 340, endPoint y: 126, distance: 35.3
click at [340, 126] on div "**********" at bounding box center [315, 117] width 316 height 34
type input "**********"
click at [344, 126] on input "Address line 2" at bounding box center [397, 123] width 143 height 21
paste input "**********"
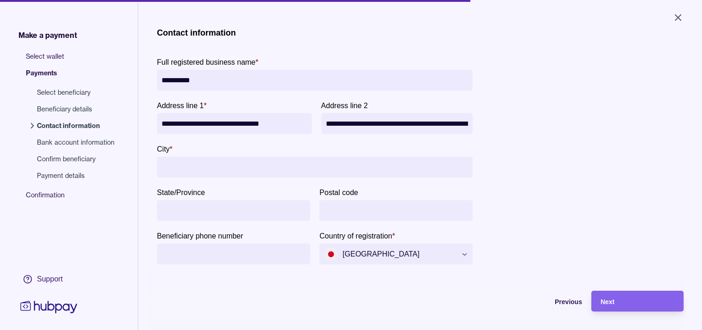
scroll to position [0, 85]
type input "**********"
click at [253, 170] on input "City *" at bounding box center [315, 167] width 307 height 21
paste input "********"
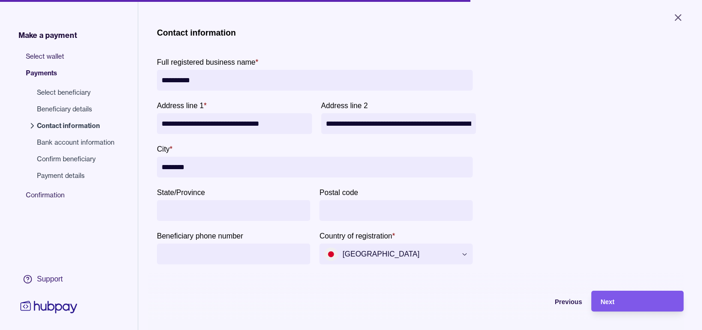
type input "********"
click at [622, 305] on div "Next" at bounding box center [638, 301] width 74 height 11
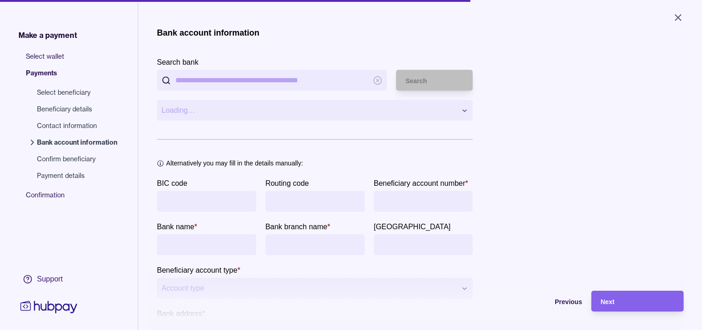
click at [289, 80] on input "Search bank" at bounding box center [271, 80] width 193 height 21
paste input "********"
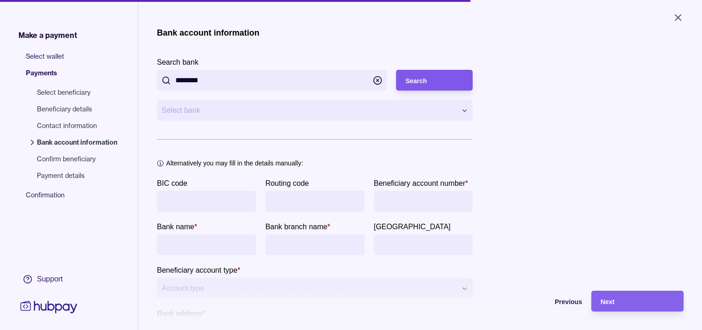
type input "********"
click at [404, 83] on div "Search" at bounding box center [428, 80] width 72 height 21
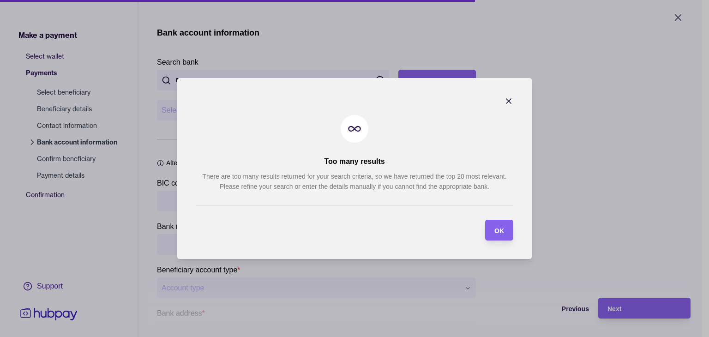
drag, startPoint x: 510, startPoint y: 228, endPoint x: 475, endPoint y: 191, distance: 51.3
click at [507, 224] on section "OK" at bounding box center [499, 230] width 28 height 21
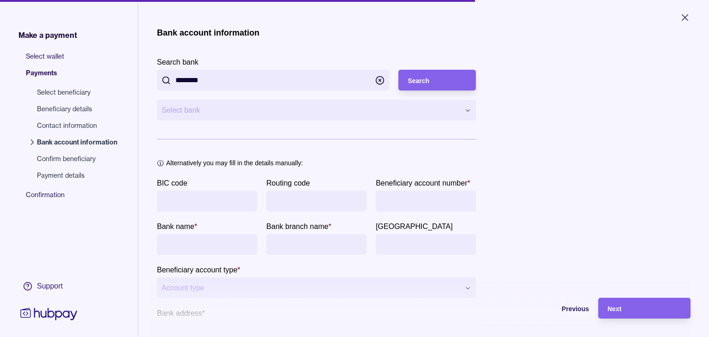
click at [372, 114] on html "**********" at bounding box center [354, 168] width 709 height 337
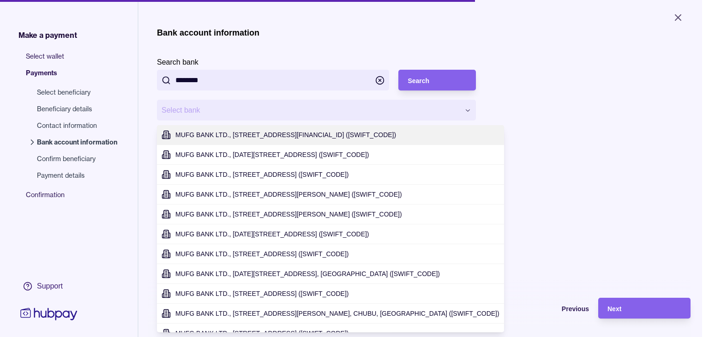
click at [356, 108] on html "**********" at bounding box center [354, 168] width 709 height 337
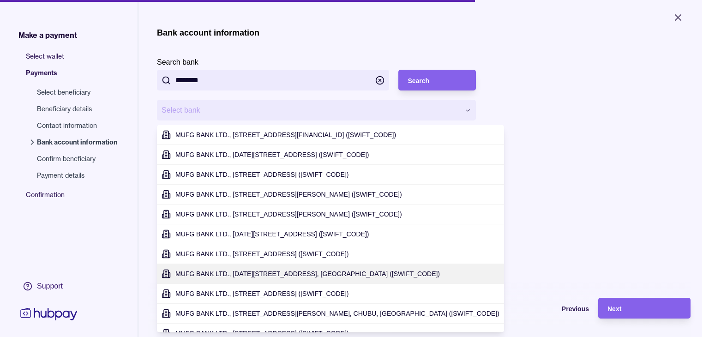
type input "**********"
type input "*******"
type input "**********"
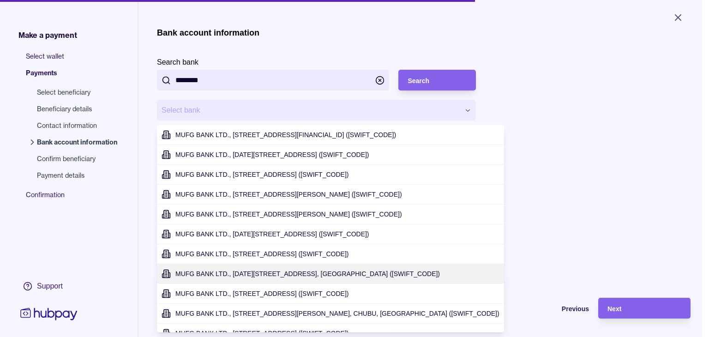
type input "********"
type input "*******"
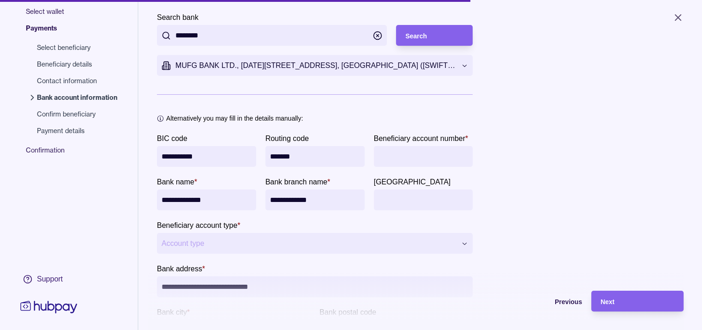
scroll to position [46, 0]
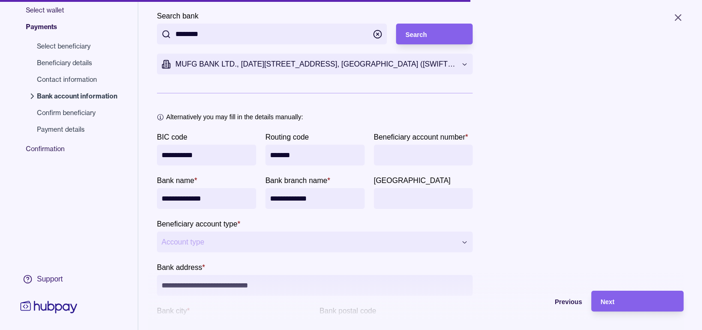
click at [403, 157] on input "Beneficiary account number *" at bounding box center [424, 155] width 90 height 21
click at [423, 154] on input "Beneficiary account number *" at bounding box center [424, 155] width 90 height 21
paste input "**********"
type input "**********"
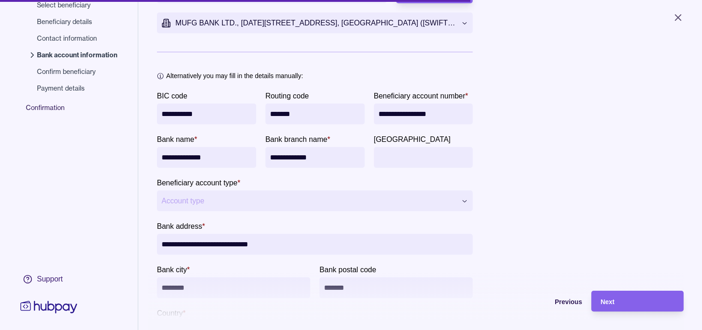
scroll to position [92, 0]
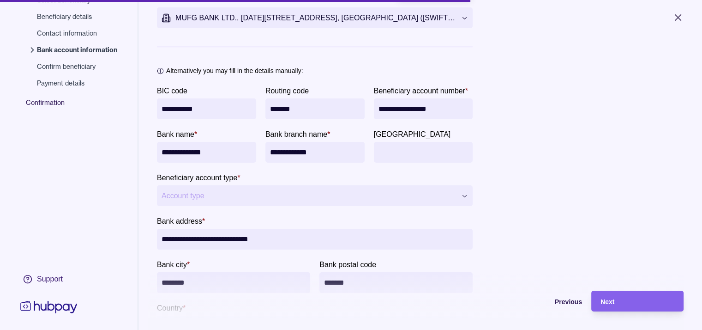
click at [411, 197] on html "**********" at bounding box center [351, 165] width 702 height 330
click at [247, 196] on html "**********" at bounding box center [351, 165] width 702 height 330
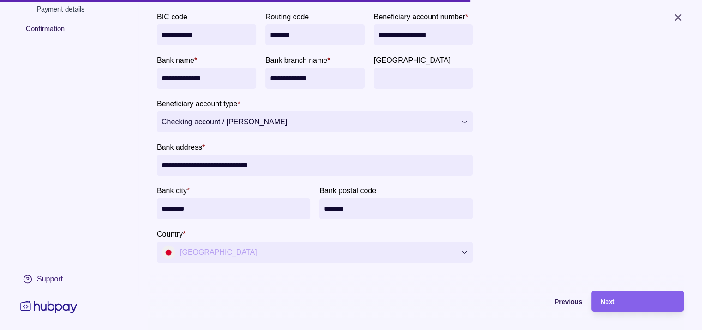
scroll to position [176, 0]
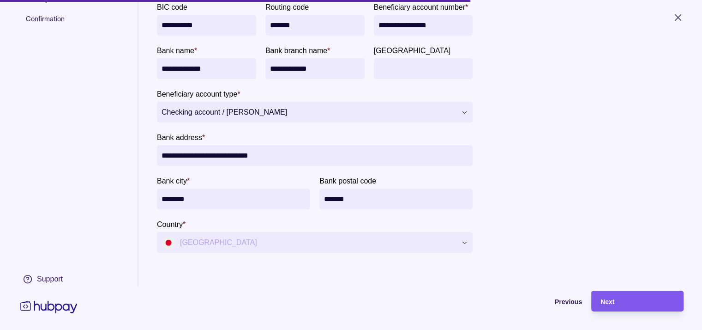
click at [615, 305] on span "Next" at bounding box center [608, 301] width 14 height 7
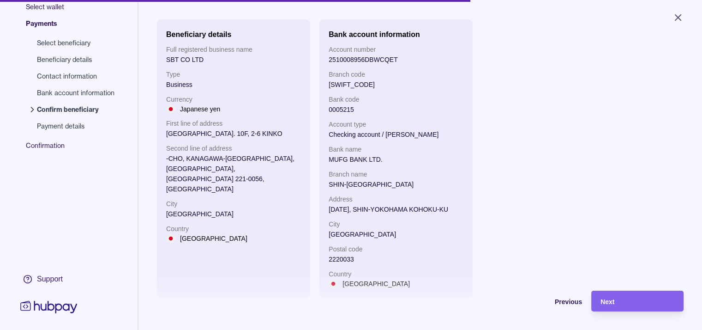
scroll to position [48, 0]
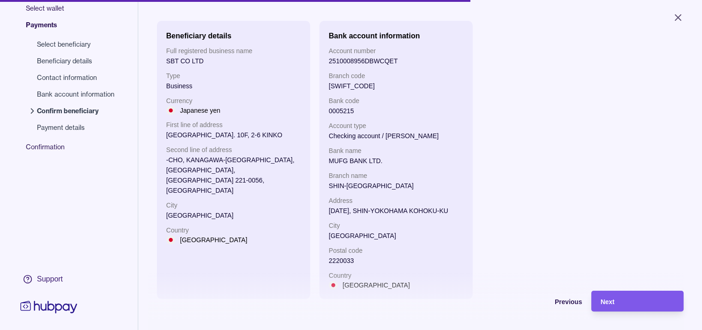
click at [615, 305] on span "Next" at bounding box center [608, 301] width 14 height 7
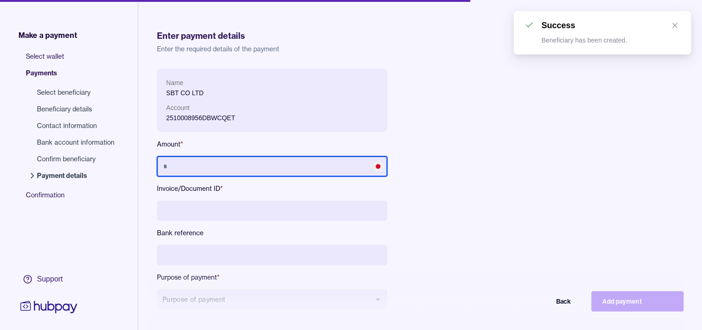
click at [279, 163] on input "text" at bounding box center [272, 166] width 230 height 20
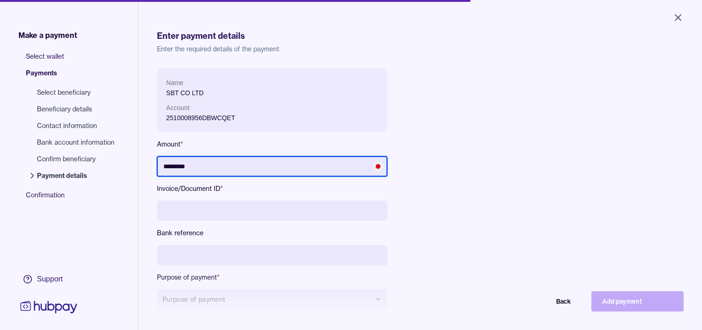
type input "*********"
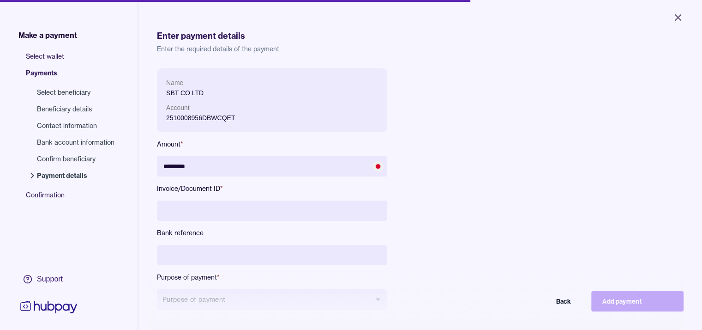
click at [251, 217] on input at bounding box center [272, 210] width 230 height 20
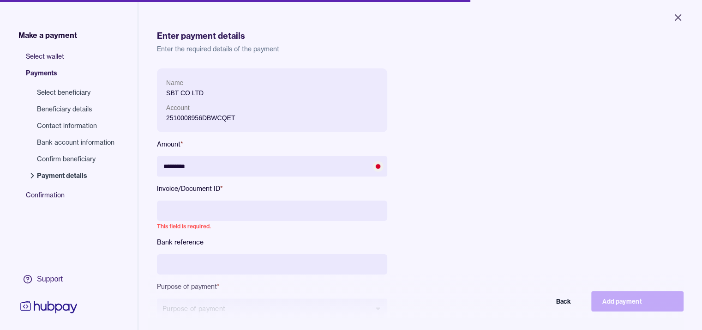
paste input "**********"
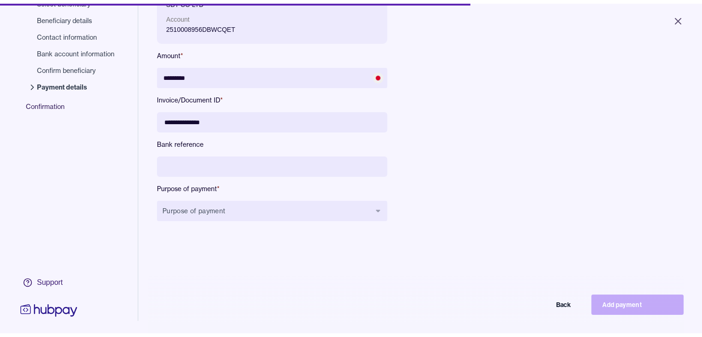
scroll to position [131, 0]
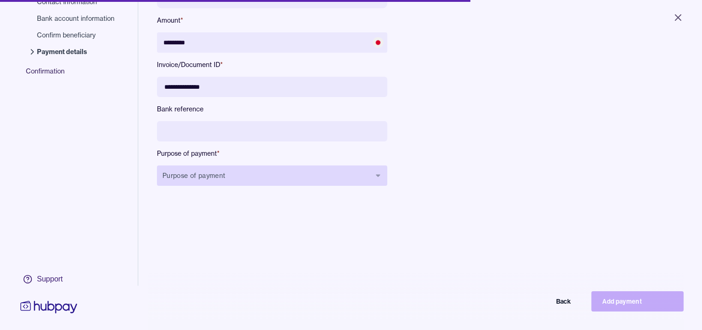
type input "**********"
click at [364, 176] on button "Purpose of payment" at bounding box center [272, 175] width 230 height 20
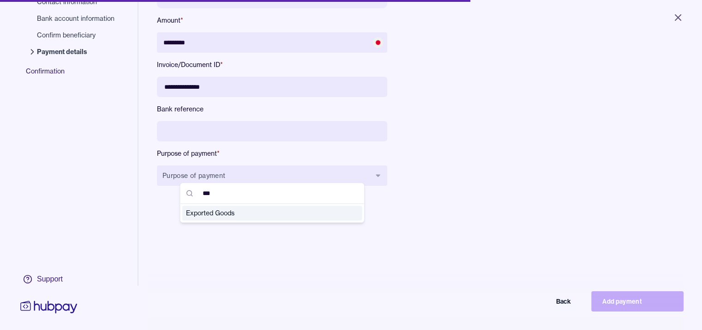
type input "***"
click at [320, 211] on span "Exported Goods" at bounding box center [267, 212] width 162 height 9
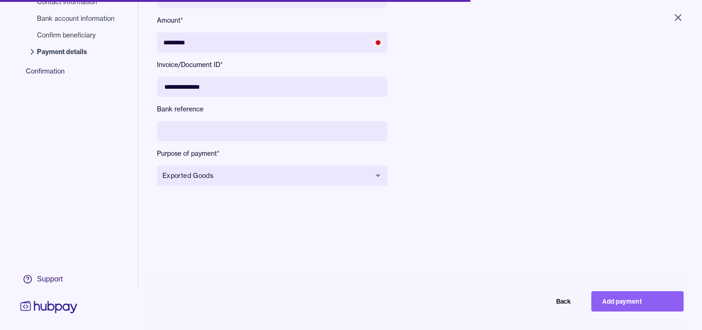
drag, startPoint x: 645, startPoint y: 305, endPoint x: 540, endPoint y: 273, distance: 109.1
click at [644, 305] on button "Add payment" at bounding box center [638, 301] width 92 height 20
type input "*******"
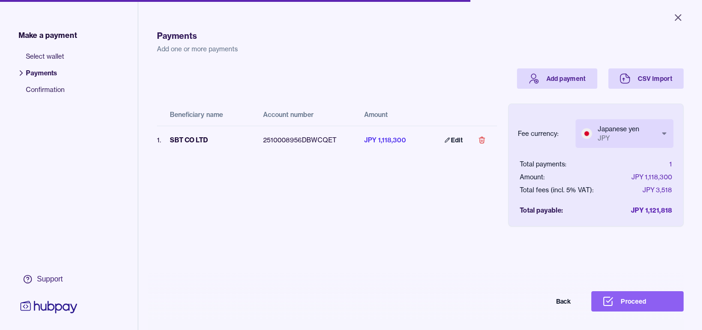
drag, startPoint x: 390, startPoint y: 187, endPoint x: 394, endPoint y: 181, distance: 7.2
click at [391, 186] on div "Beneficiary name Account number Amount 1 . SBT CO LTD 2510008956DBWCQET JPY 1,1…" at bounding box center [327, 150] width 340 height 123
click at [666, 134] on body "Close Make a payment Select wallet Payments Confirmation Support Payments Add o…" at bounding box center [351, 165] width 702 height 330
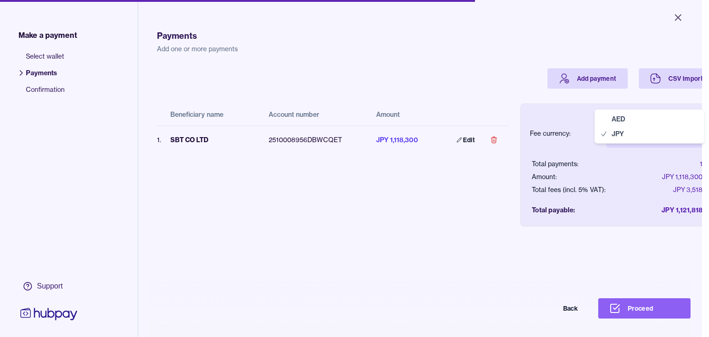
select select "***"
drag, startPoint x: 647, startPoint y: 115, endPoint x: 618, endPoint y: 132, distance: 33.3
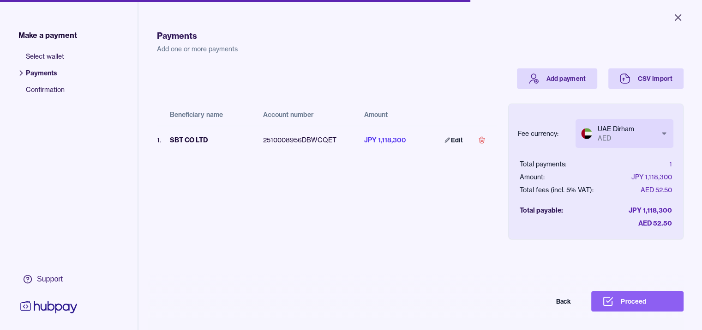
click at [458, 223] on div "Beneficiary name Account number Amount 1 . SBT CO LTD 2510008956DBWCQET JPY 1,1…" at bounding box center [327, 157] width 340 height 136
click at [634, 305] on button "Proceed" at bounding box center [638, 301] width 92 height 20
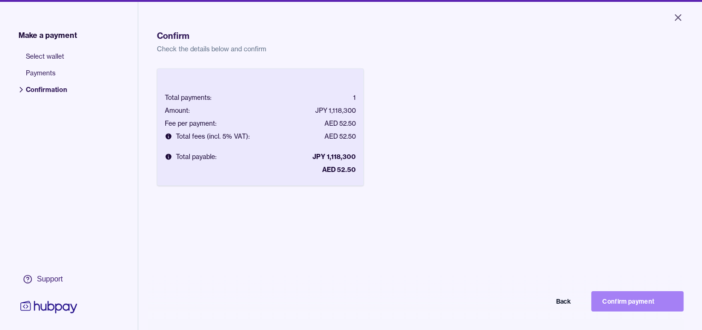
click at [605, 311] on button "Confirm payment" at bounding box center [638, 301] width 92 height 20
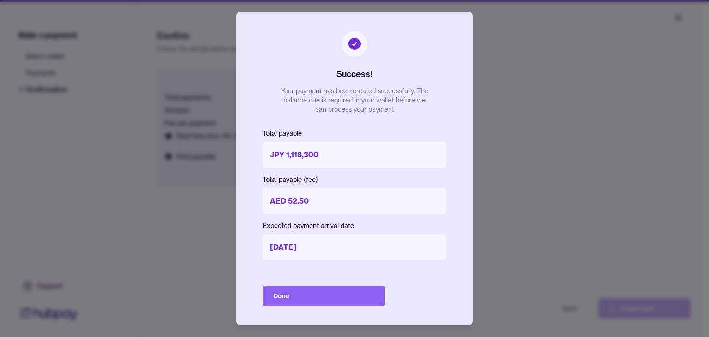
drag, startPoint x: 334, startPoint y: 300, endPoint x: 344, endPoint y: 294, distance: 10.8
click at [334, 300] on button "Done" at bounding box center [324, 296] width 122 height 20
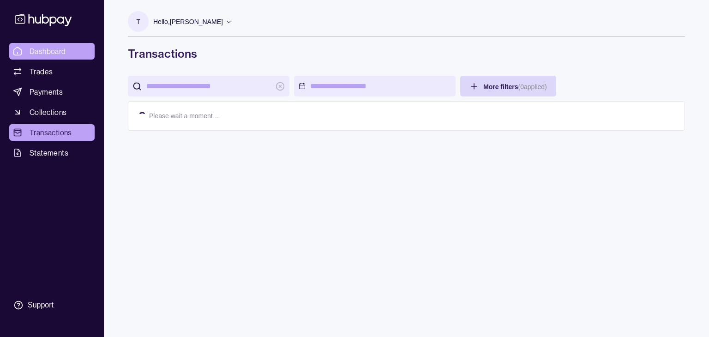
click at [40, 52] on span "Dashboard" at bounding box center [48, 51] width 36 height 11
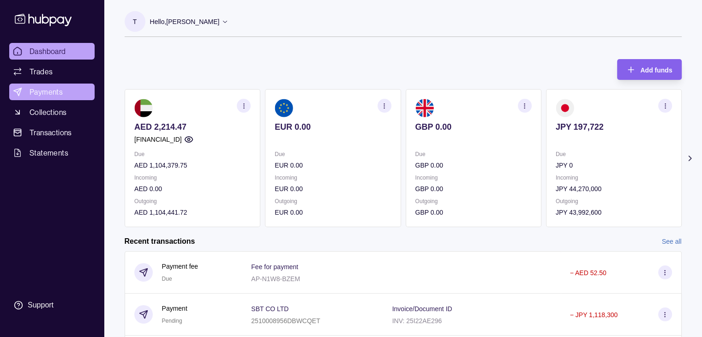
click at [72, 96] on link "Payments" at bounding box center [51, 92] width 85 height 17
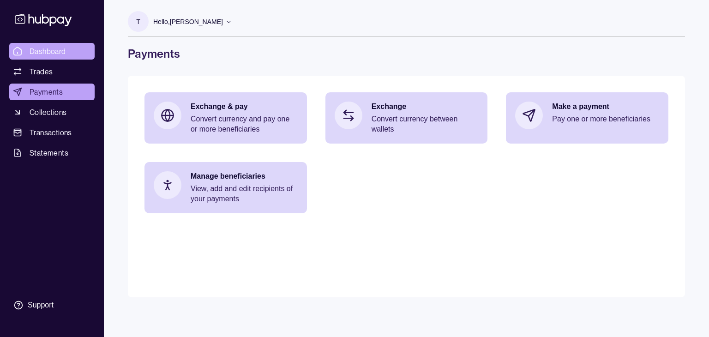
click at [36, 50] on span "Dashboard" at bounding box center [48, 51] width 36 height 11
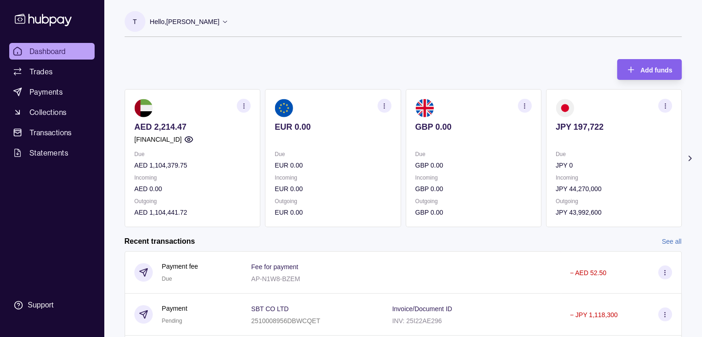
click at [671, 241] on link "See all" at bounding box center [672, 241] width 20 height 10
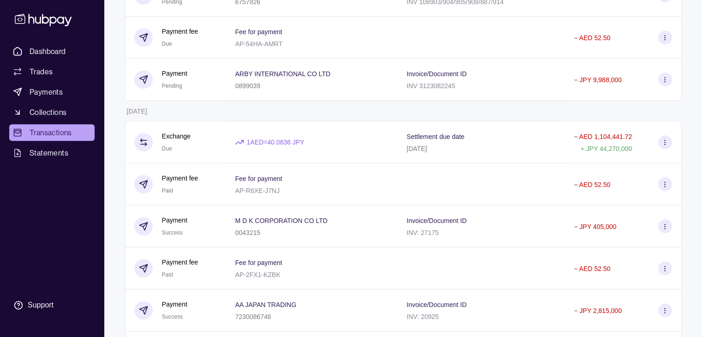
scroll to position [693, 0]
click at [51, 150] on span "Statements" at bounding box center [49, 152] width 39 height 11
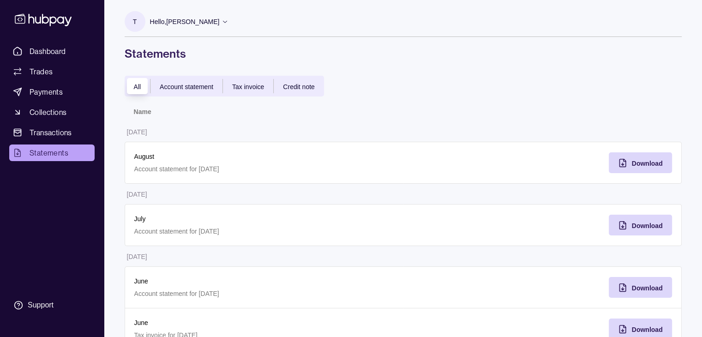
click at [175, 85] on span "Account statement" at bounding box center [187, 86] width 54 height 7
click at [133, 85] on div "All" at bounding box center [138, 86] width 26 height 11
click at [52, 45] on link "Dashboard" at bounding box center [51, 51] width 85 height 17
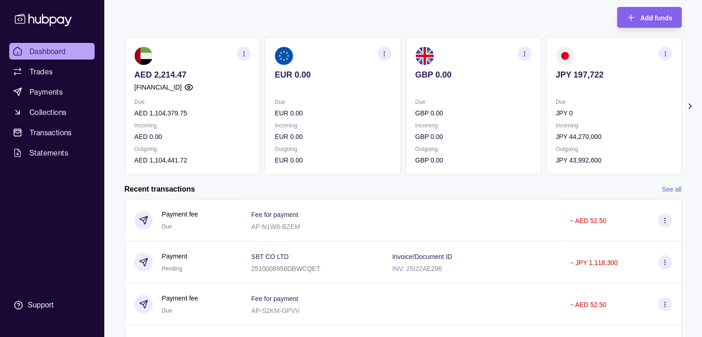
scroll to position [17, 0]
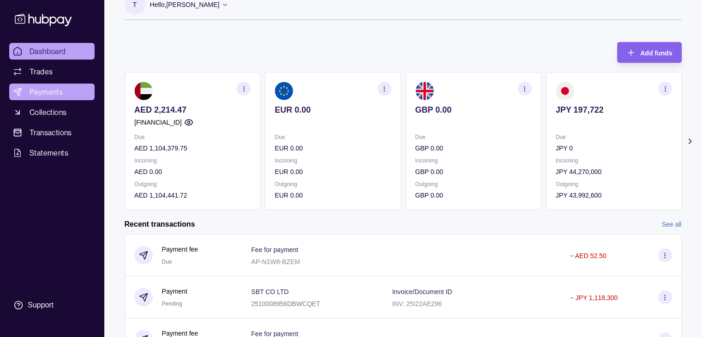
click at [61, 95] on span "Payments" at bounding box center [46, 91] width 33 height 11
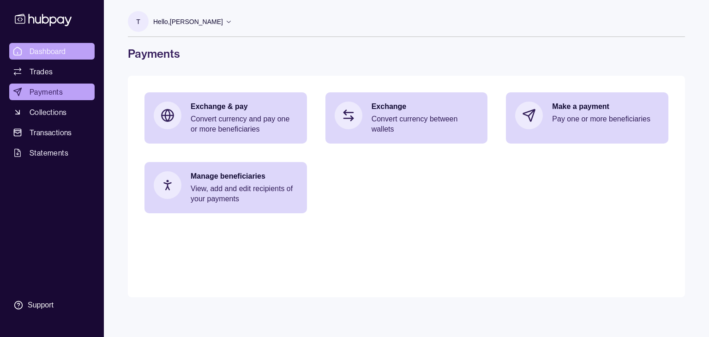
click at [36, 51] on span "Dashboard" at bounding box center [48, 51] width 36 height 11
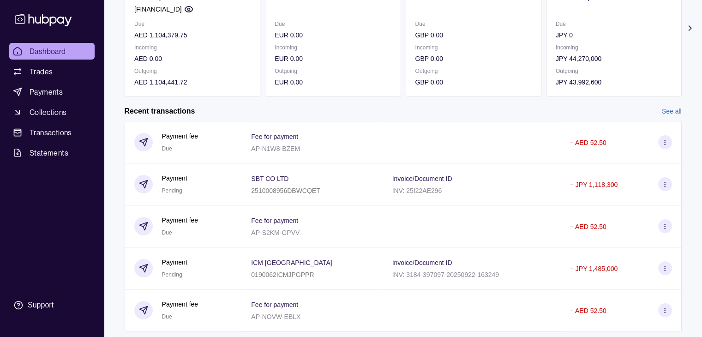
scroll to position [139, 0]
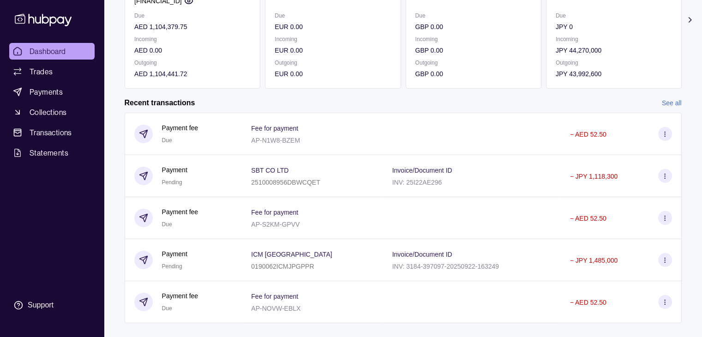
click at [665, 100] on link "See all" at bounding box center [672, 103] width 20 height 10
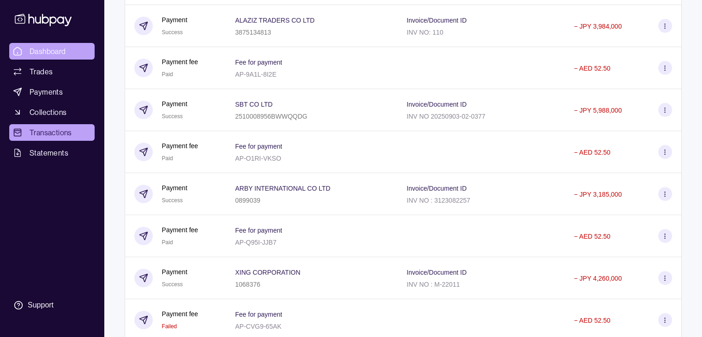
scroll to position [3678, 0]
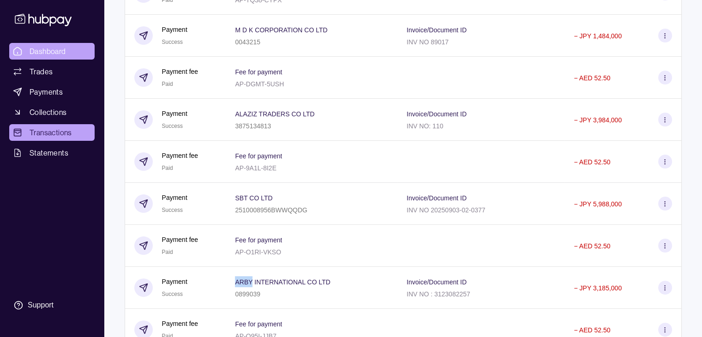
click at [23, 56] on link "Dashboard" at bounding box center [51, 51] width 85 height 17
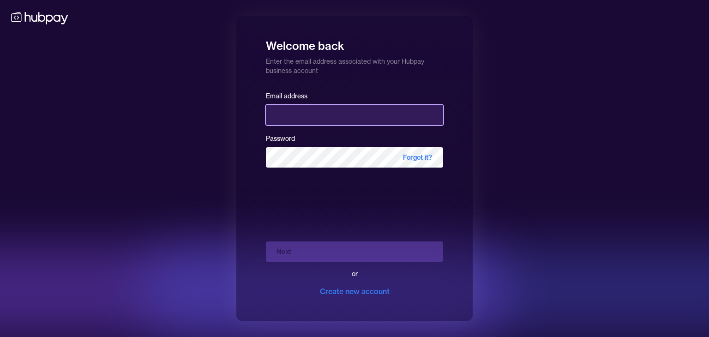
click at [273, 109] on input "email" at bounding box center [354, 115] width 177 height 20
type input "**********"
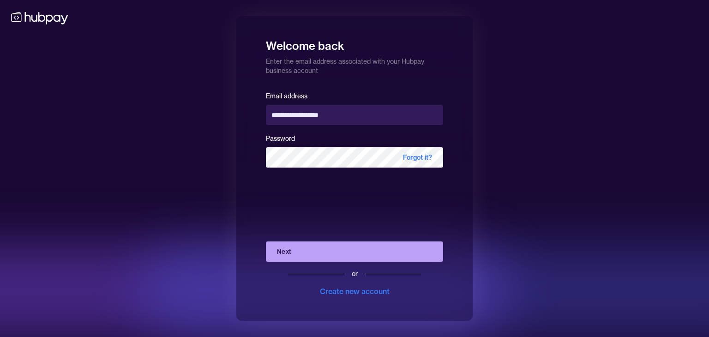
click at [335, 254] on button "Next" at bounding box center [354, 251] width 177 height 20
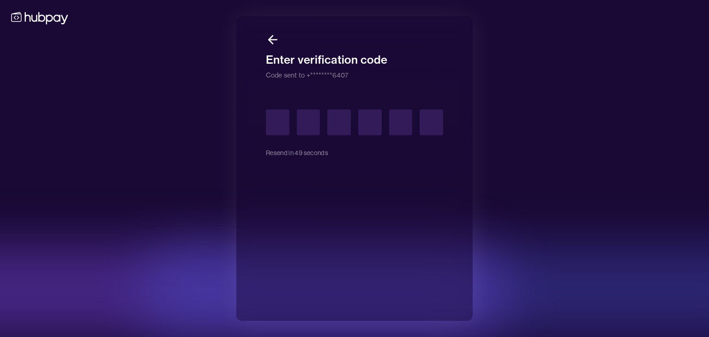
type input "*"
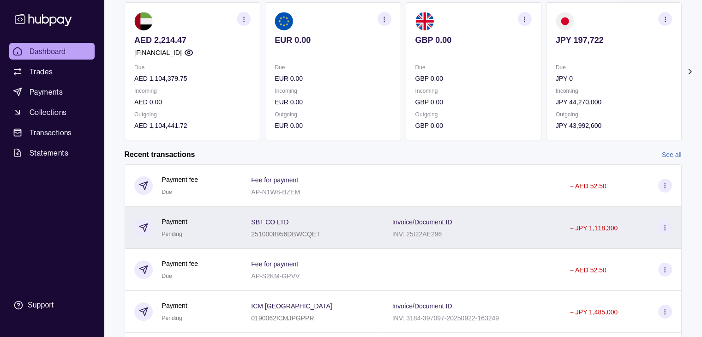
scroll to position [92, 0]
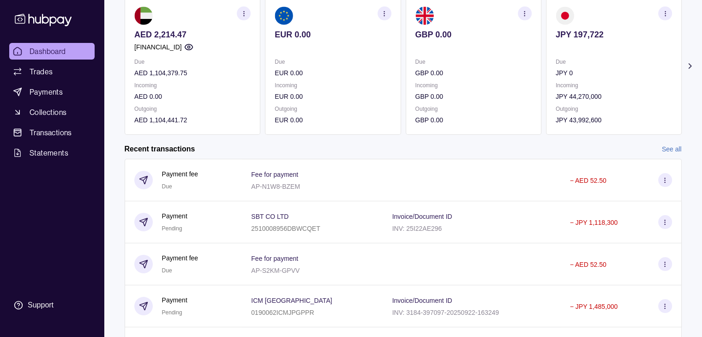
click at [682, 150] on link "See all" at bounding box center [672, 149] width 20 height 10
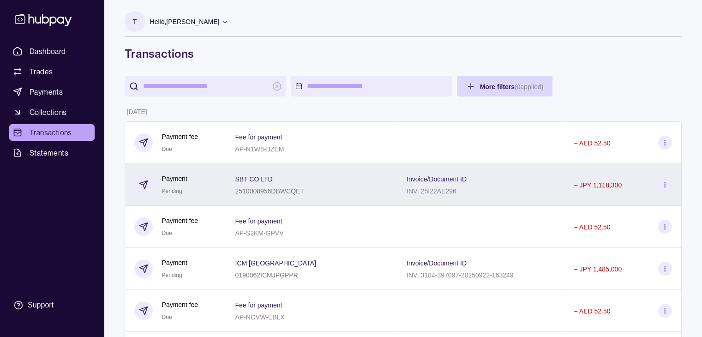
scroll to position [1956, 0]
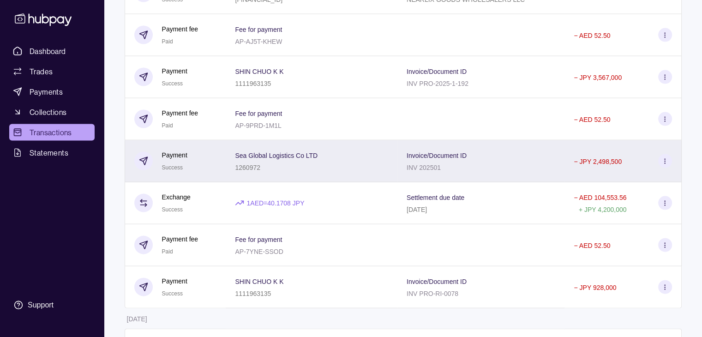
click at [664, 165] on icon at bounding box center [665, 161] width 7 height 7
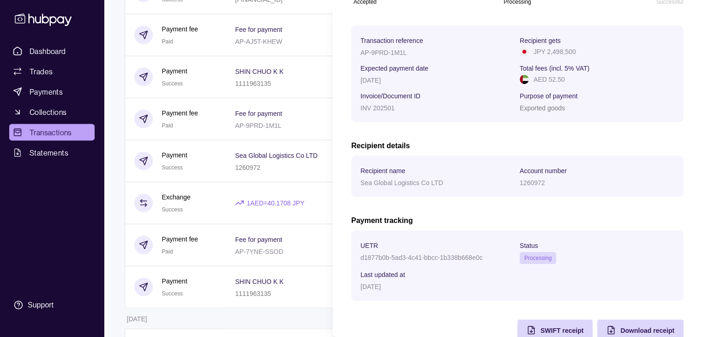
scroll to position [148, 0]
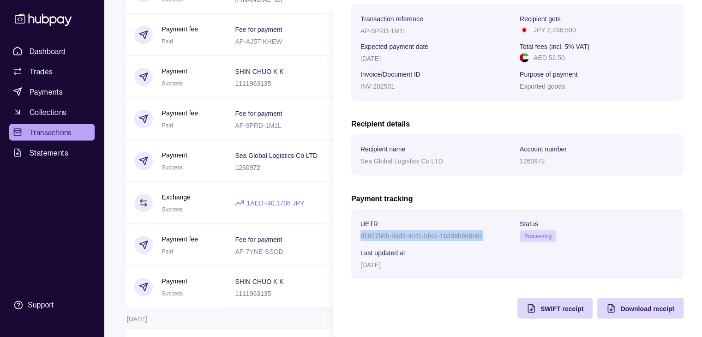
drag, startPoint x: 362, startPoint y: 235, endPoint x: 498, endPoint y: 231, distance: 136.3
click at [498, 231] on div "d1877b0b-5ad3-4c41-bbcc-1b338b668e0c" at bounding box center [438, 235] width 155 height 11
copy p "d1877b0b-5ad3-4c41-bbcc-1b338b668e0c"
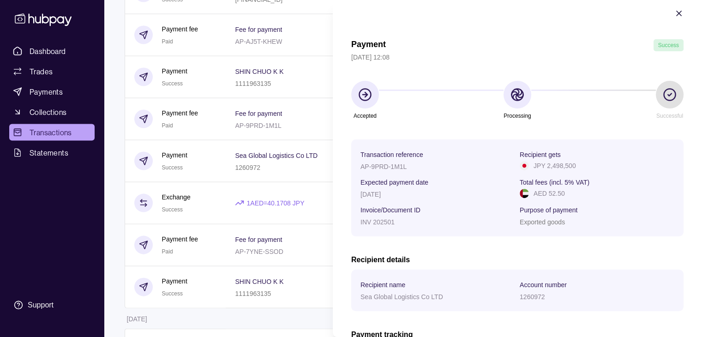
scroll to position [9, 0]
click at [349, 134] on section "Payment Success [DATE] 12:08 Accepted Processing Successful Transaction referen…" at bounding box center [517, 232] width 369 height 483
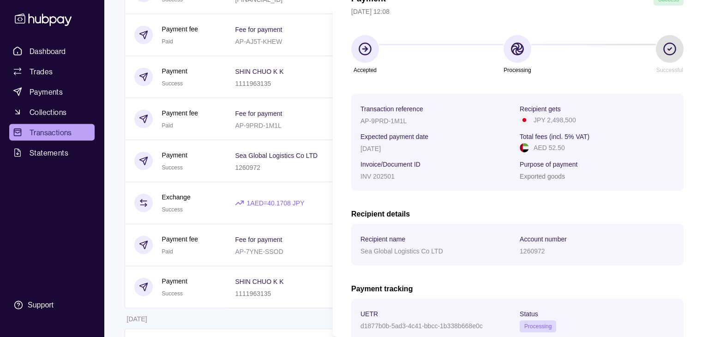
scroll to position [55, 0]
click at [297, 127] on html "Dashboard Trades Payments Collections Transactions Statements Support T Hello, …" at bounding box center [351, 298] width 702 height 4509
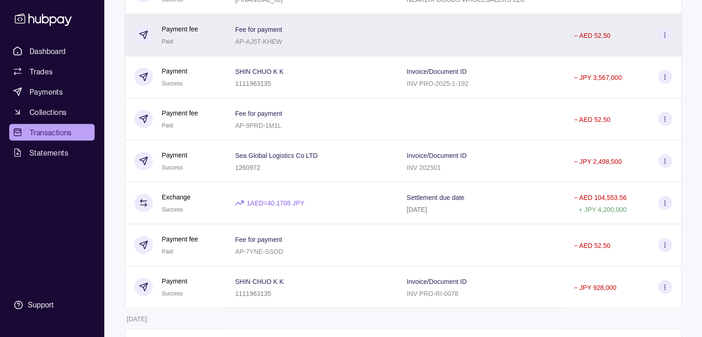
scroll to position [2865, 0]
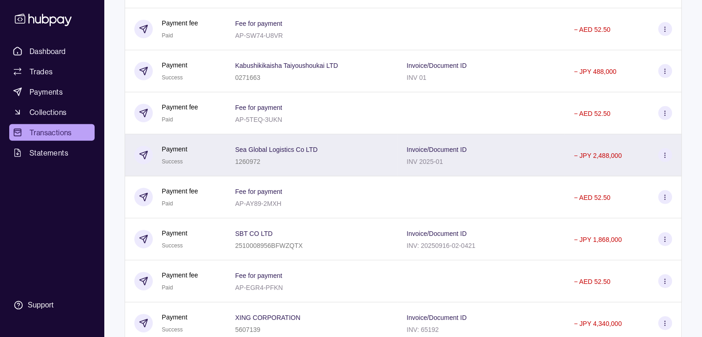
click at [665, 159] on icon at bounding box center [665, 155] width 7 height 7
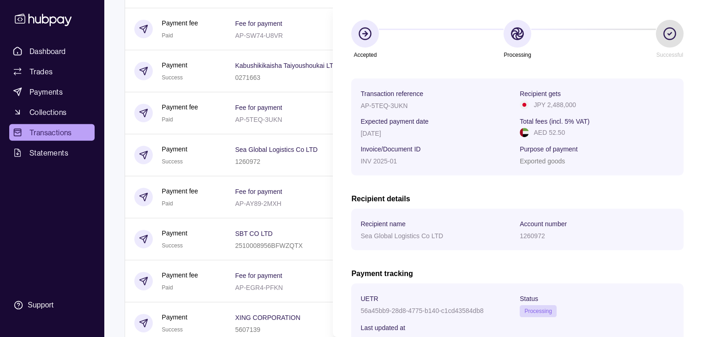
scroll to position [55, 0]
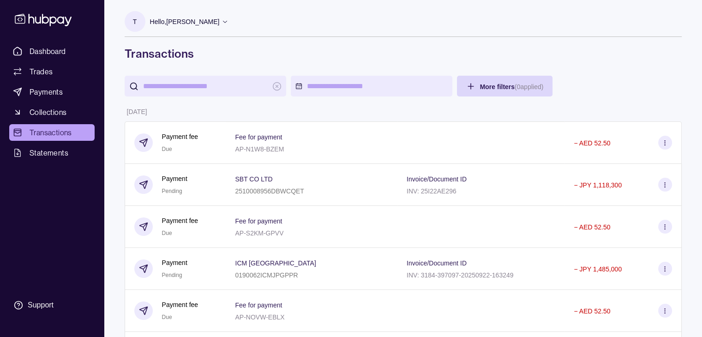
scroll to position [1956, 0]
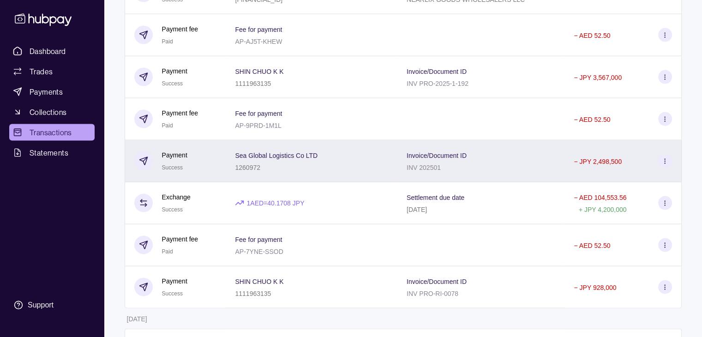
drag, startPoint x: 642, startPoint y: 177, endPoint x: 651, endPoint y: 174, distance: 9.3
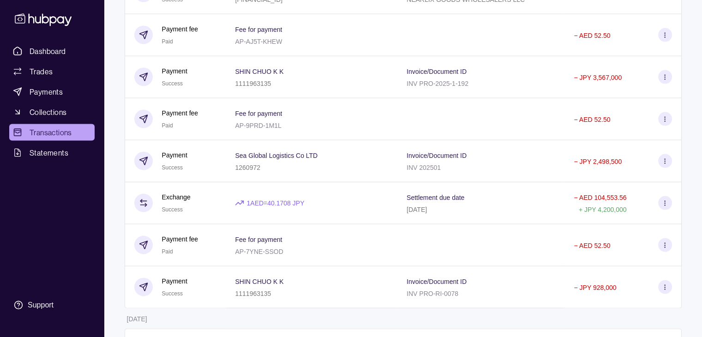
click at [642, 168] on div "− JPY 2,498,500" at bounding box center [623, 161] width 98 height 14
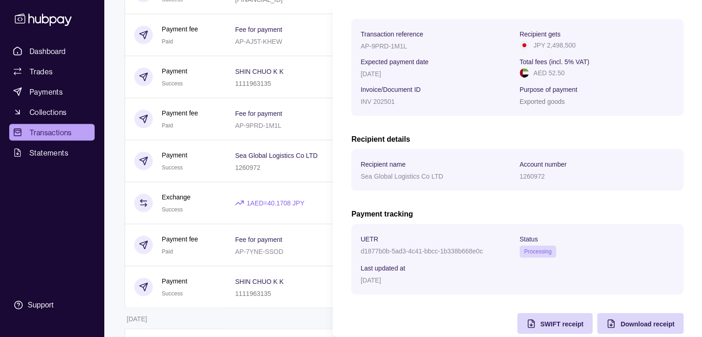
scroll to position [148, 0]
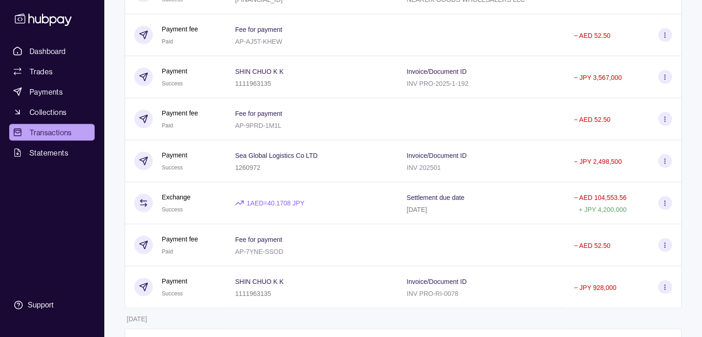
click at [302, 115] on html "Dashboard Trades Payments Collections Transactions Statements Support T Hello, …" at bounding box center [351, 298] width 702 height 4509
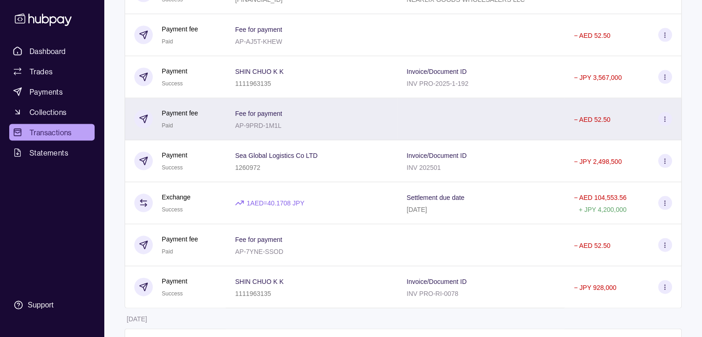
scroll to position [2781, 0]
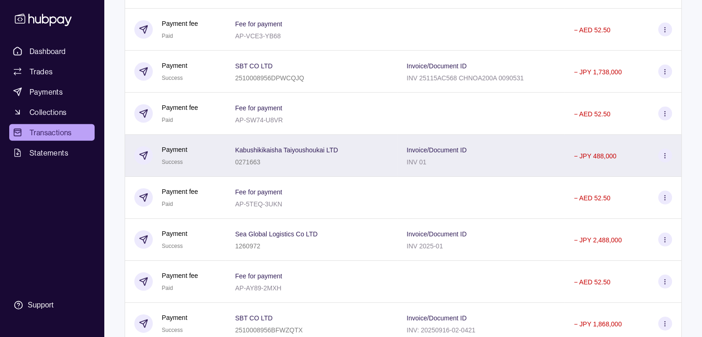
click at [664, 159] on icon at bounding box center [665, 155] width 7 height 7
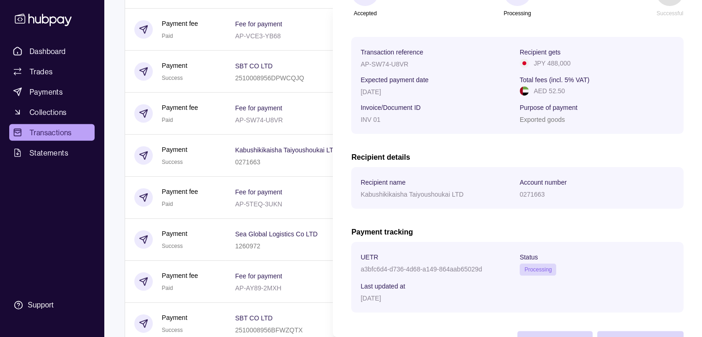
scroll to position [148, 0]
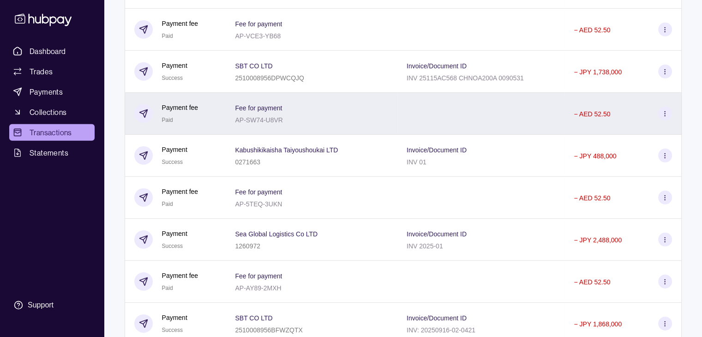
drag, startPoint x: 286, startPoint y: 140, endPoint x: 333, endPoint y: 146, distance: 47.1
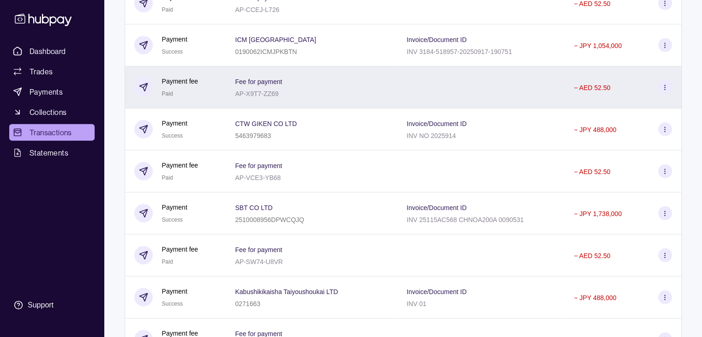
scroll to position [2638, 0]
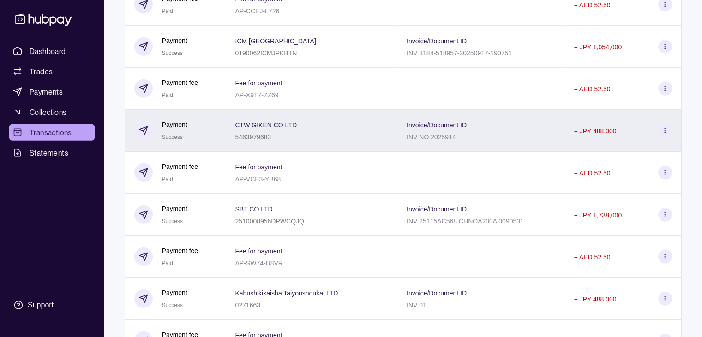
click at [664, 134] on icon at bounding box center [665, 130] width 7 height 7
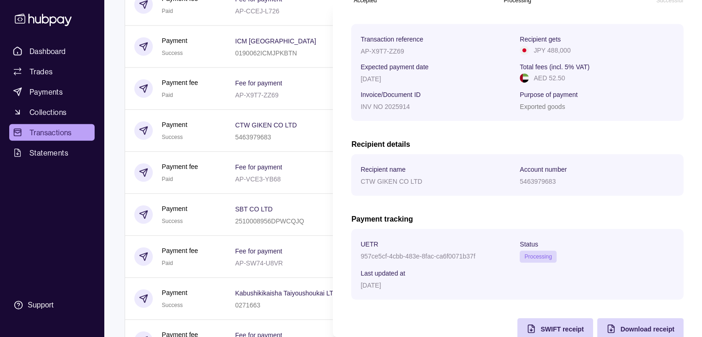
scroll to position [148, 0]
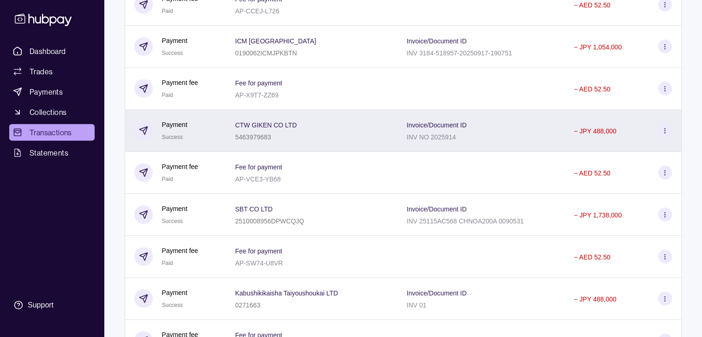
click at [660, 138] on section at bounding box center [665, 131] width 14 height 14
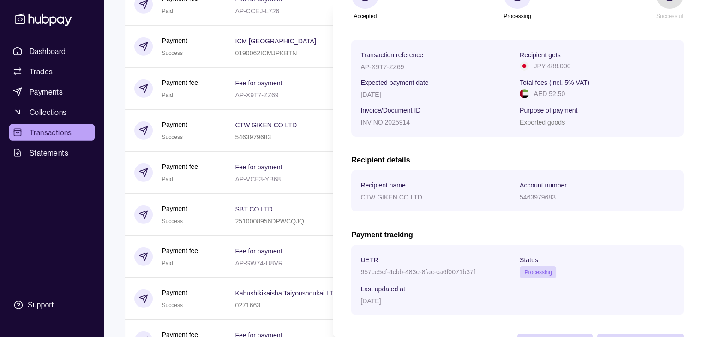
scroll to position [139, 0]
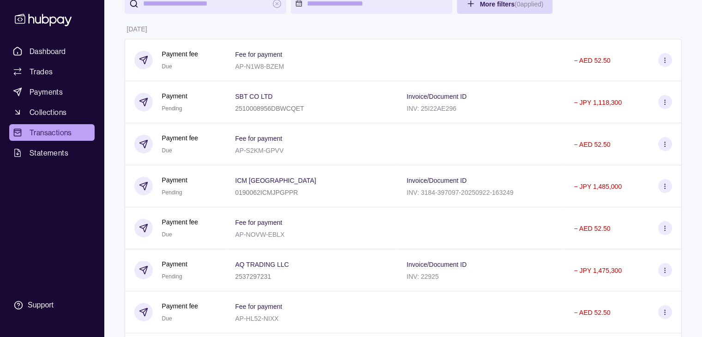
scroll to position [92, 0]
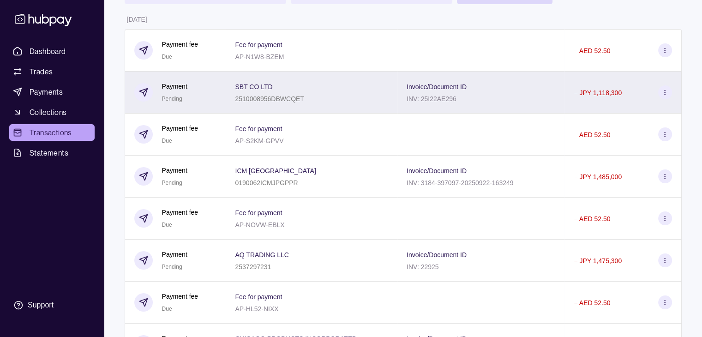
click at [662, 95] on icon at bounding box center [665, 92] width 7 height 7
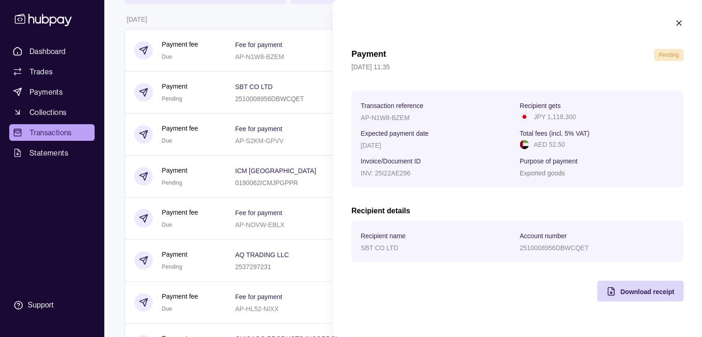
click at [681, 23] on icon "button" at bounding box center [679, 22] width 9 height 9
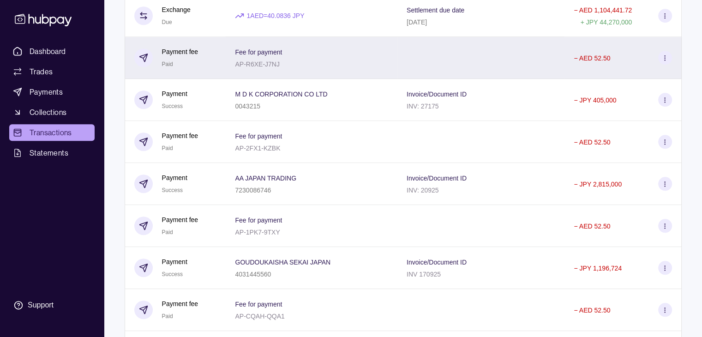
scroll to position [831, 0]
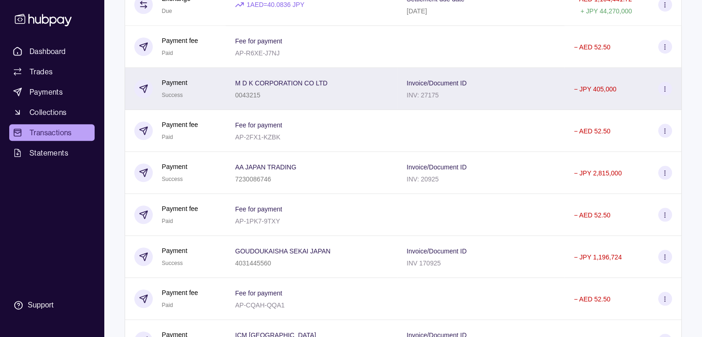
click at [669, 95] on section at bounding box center [665, 89] width 14 height 14
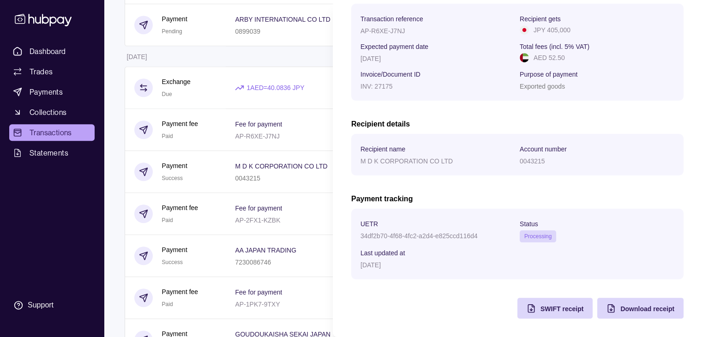
scroll to position [739, 0]
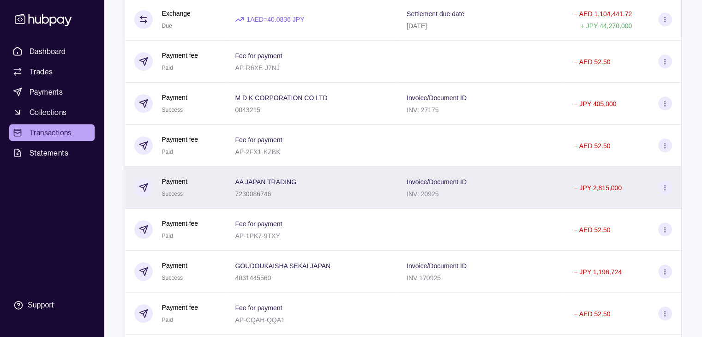
scroll to position [831, 0]
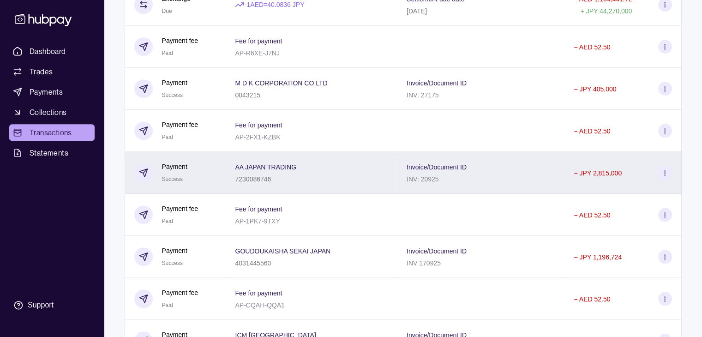
click at [661, 178] on section at bounding box center [665, 173] width 14 height 14
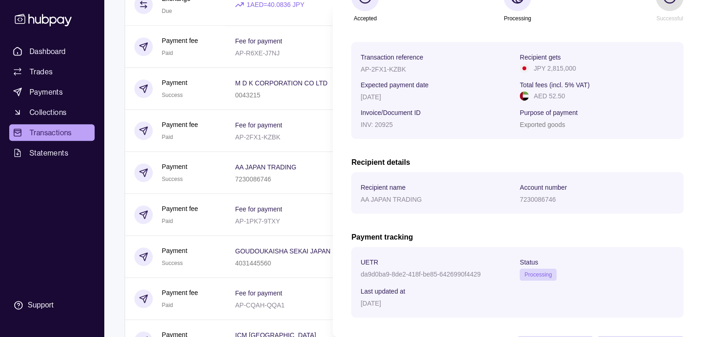
scroll to position [139, 0]
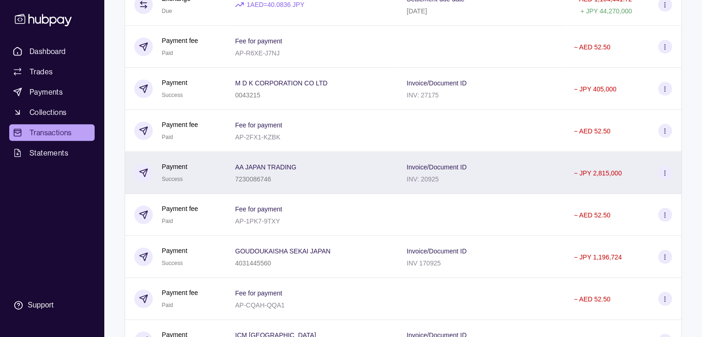
click at [665, 175] on circle at bounding box center [665, 175] width 0 height 0
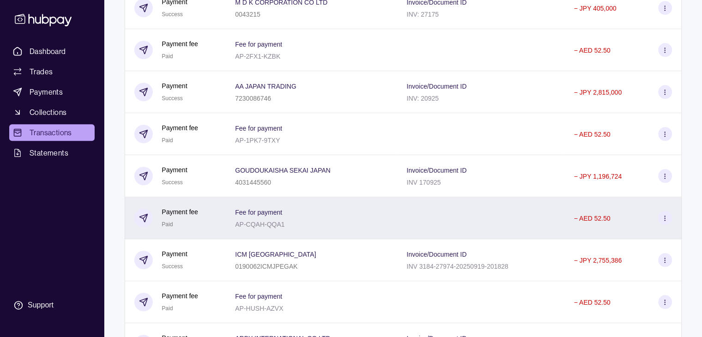
scroll to position [924, 0]
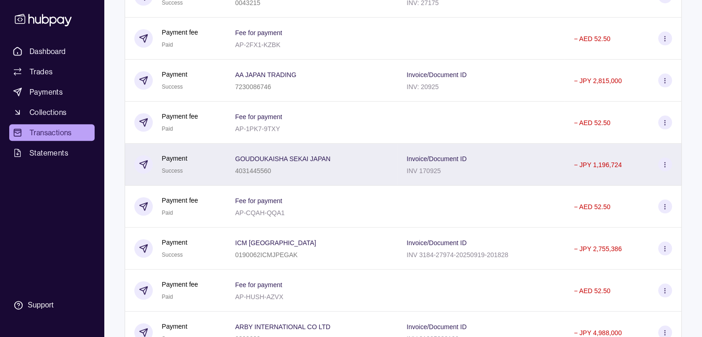
click at [663, 171] on section at bounding box center [665, 164] width 14 height 14
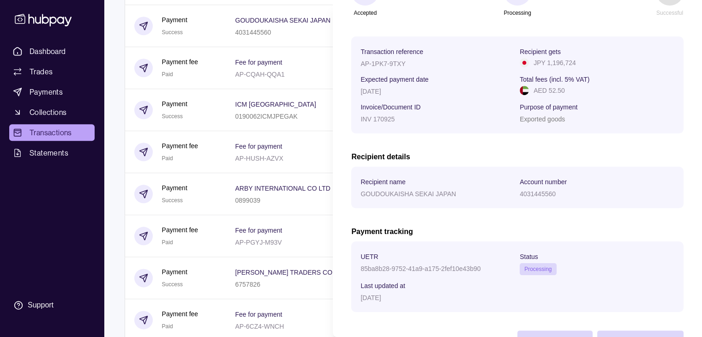
scroll to position [148, 0]
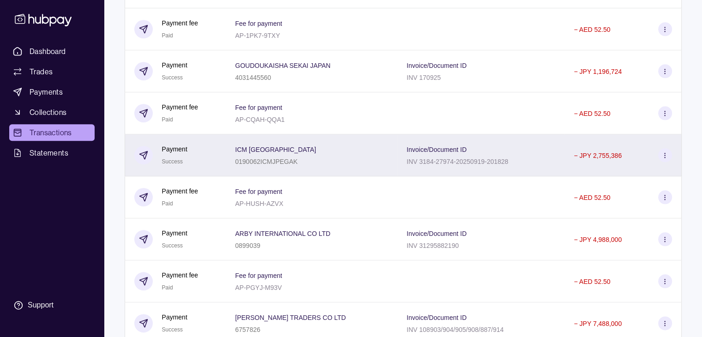
scroll to position [1016, 0]
click at [669, 163] on section at bounding box center [665, 156] width 14 height 14
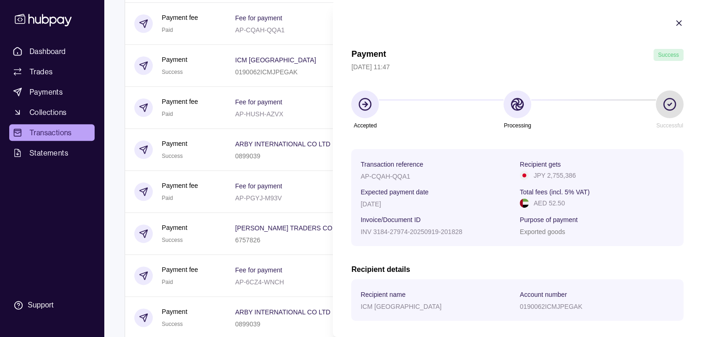
scroll to position [1154, 0]
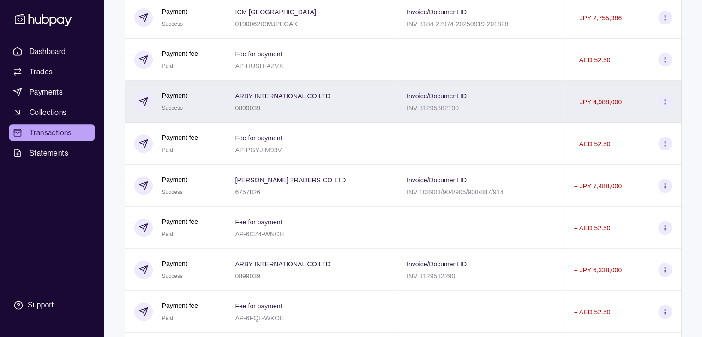
click at [663, 109] on section at bounding box center [665, 102] width 14 height 14
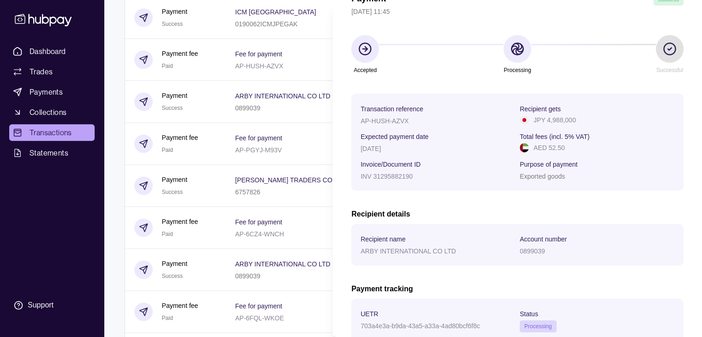
scroll to position [46, 0]
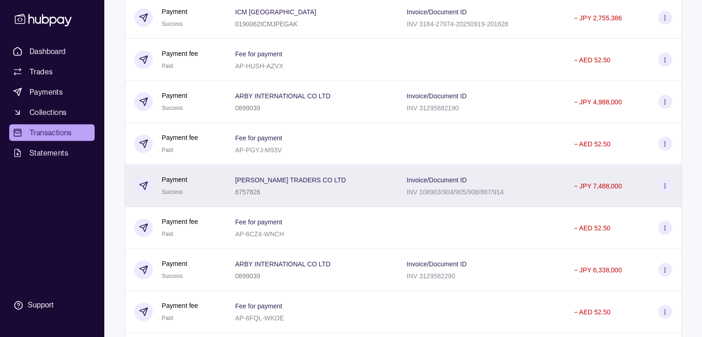
click at [667, 189] on icon at bounding box center [665, 185] width 7 height 7
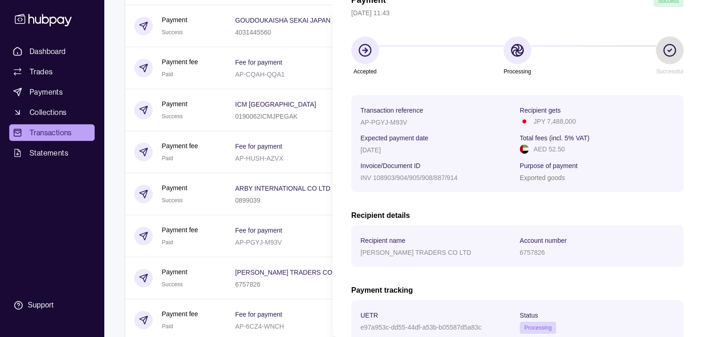
scroll to position [9, 0]
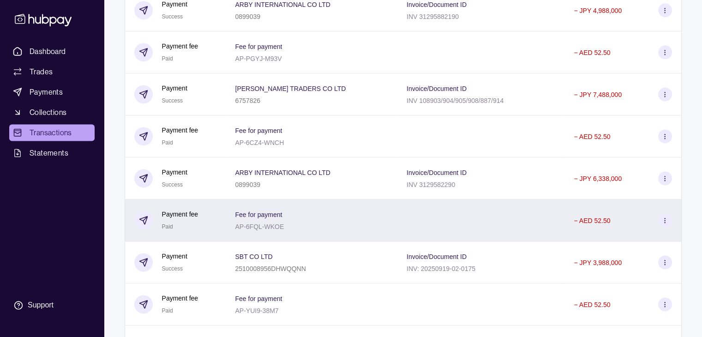
scroll to position [1247, 0]
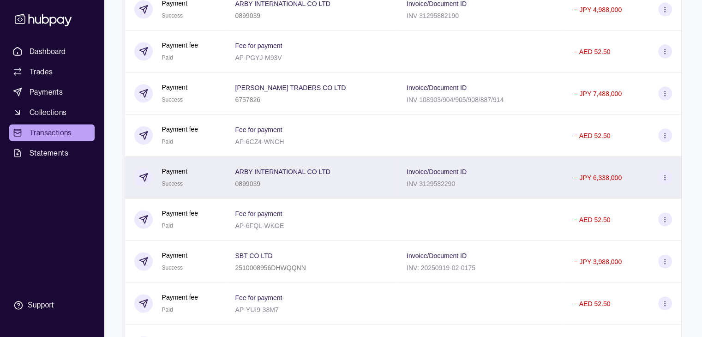
click at [667, 181] on icon at bounding box center [665, 177] width 7 height 7
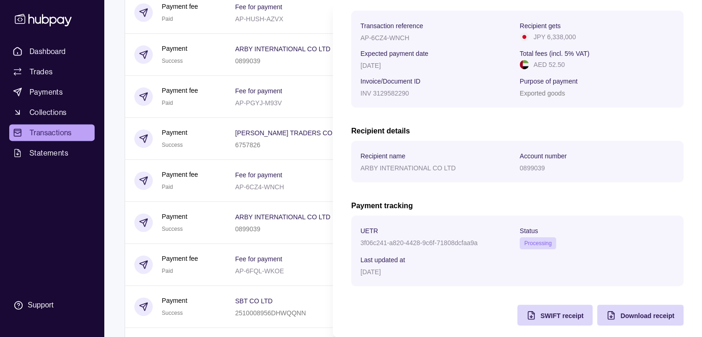
scroll to position [1201, 0]
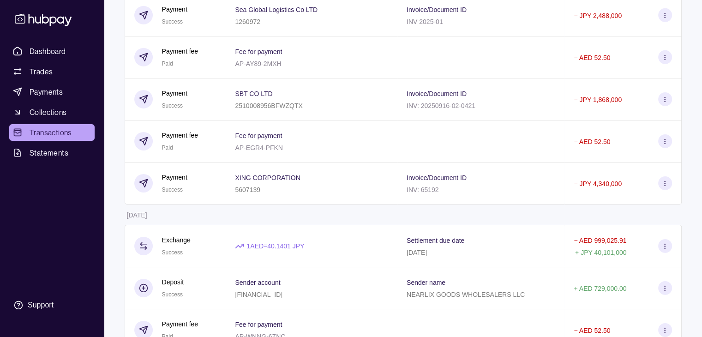
scroll to position [3001, 0]
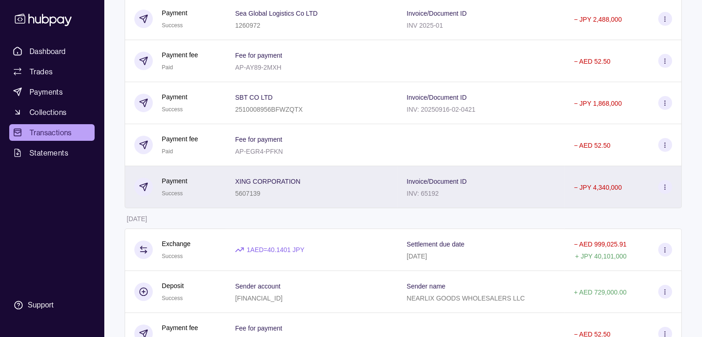
click at [664, 191] on icon at bounding box center [665, 187] width 7 height 7
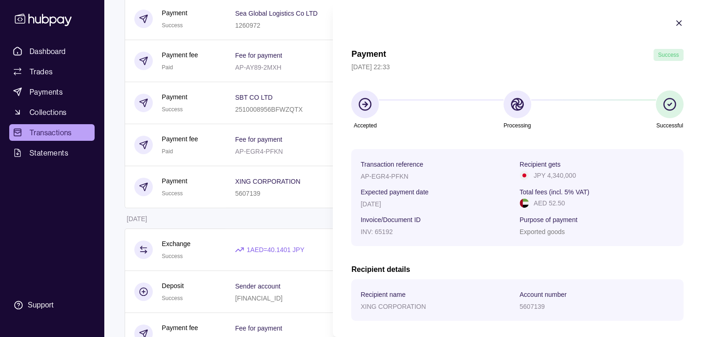
click at [677, 24] on icon "button" at bounding box center [679, 23] width 5 height 5
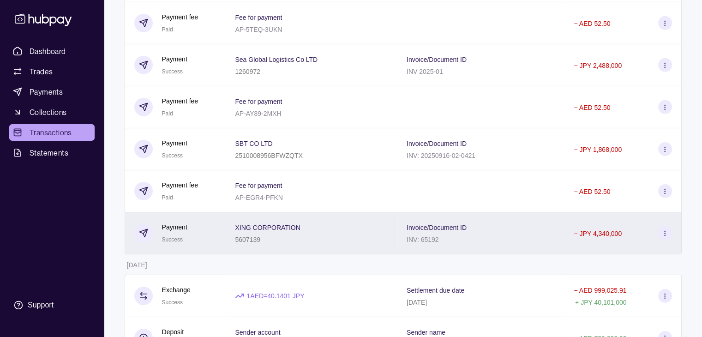
scroll to position [2955, 0]
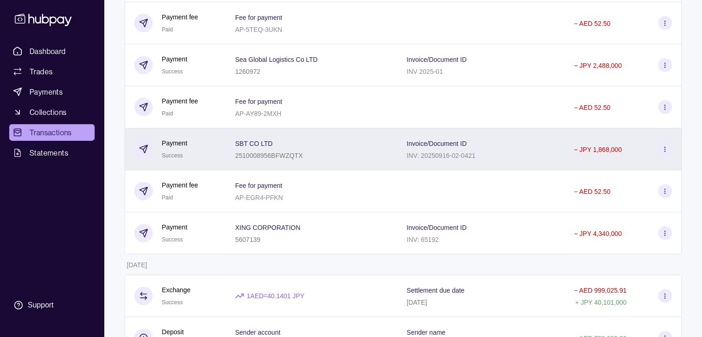
click at [668, 153] on icon at bounding box center [665, 149] width 7 height 7
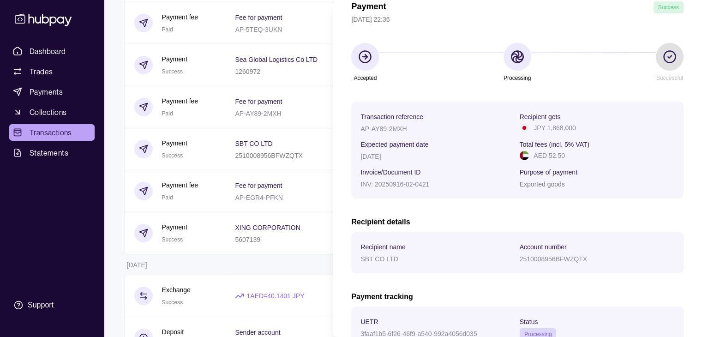
scroll to position [139, 0]
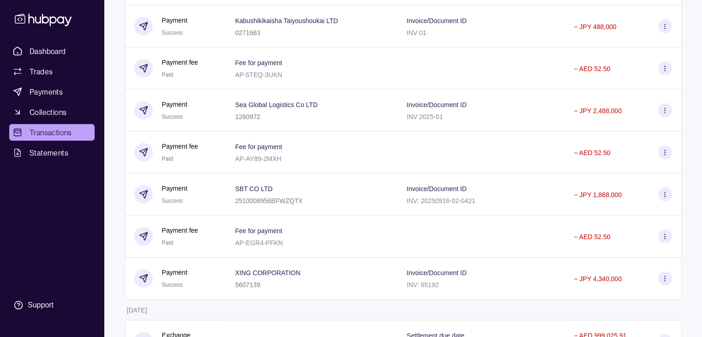
scroll to position [2909, 0]
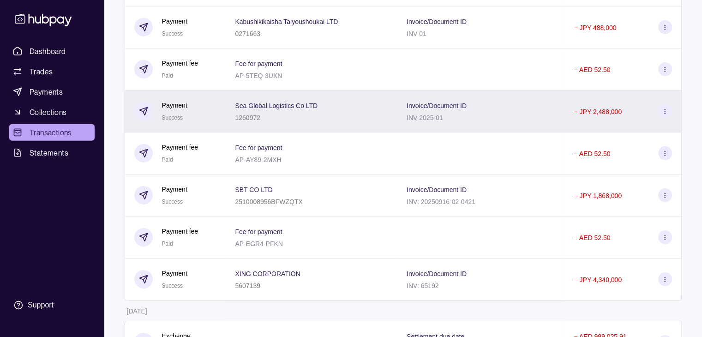
click at [664, 115] on icon at bounding box center [665, 111] width 7 height 7
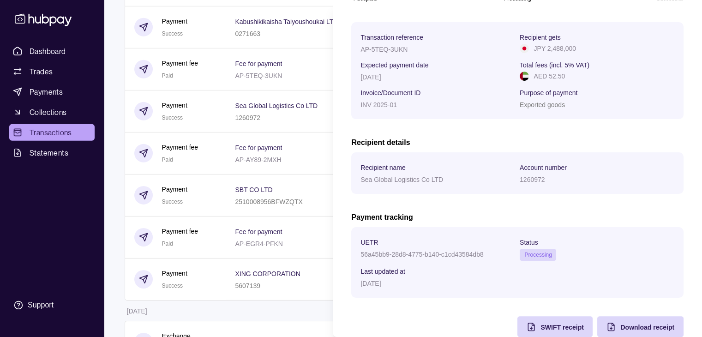
scroll to position [148, 0]
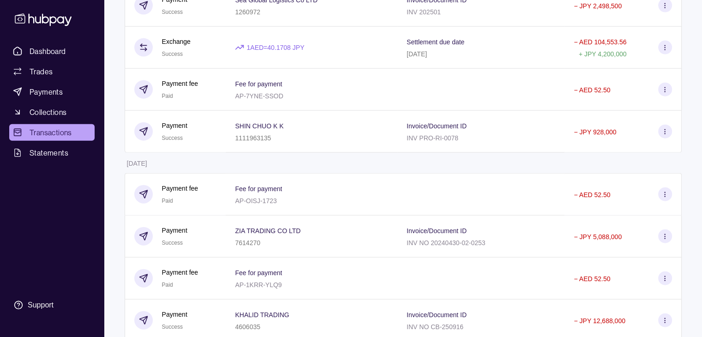
scroll to position [2124, 0]
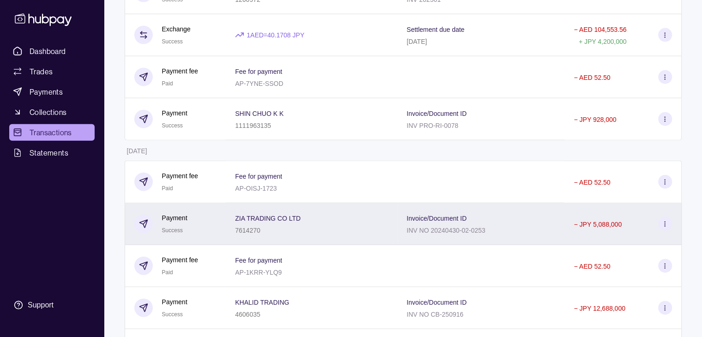
click at [490, 223] on div "Invoice/Document ID INV NO 20240430-02-0253" at bounding box center [481, 224] width 167 height 42
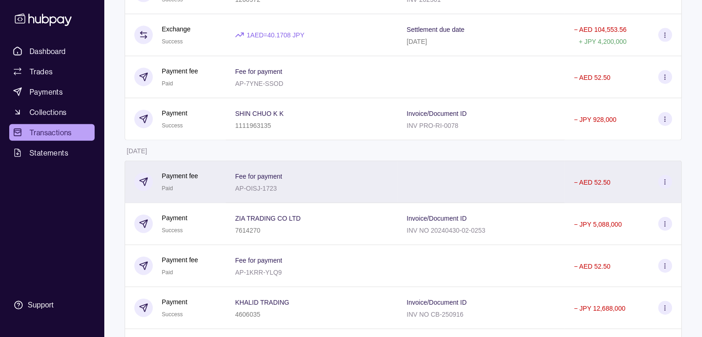
click at [296, 201] on html "Dashboard Trades Payments Collections Transactions Statements Support T Hello, …" at bounding box center [351, 130] width 702 height 4509
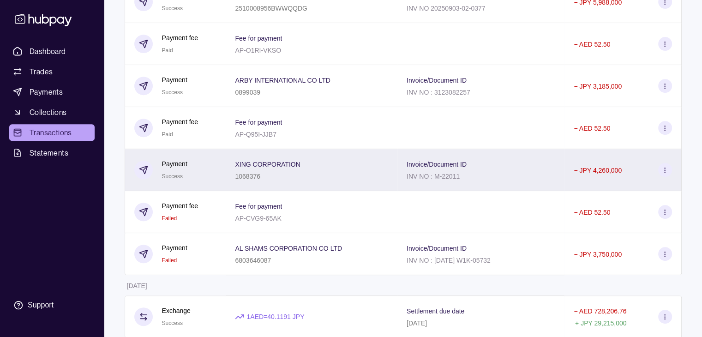
scroll to position [3879, 0]
click at [666, 175] on icon at bounding box center [665, 171] width 7 height 7
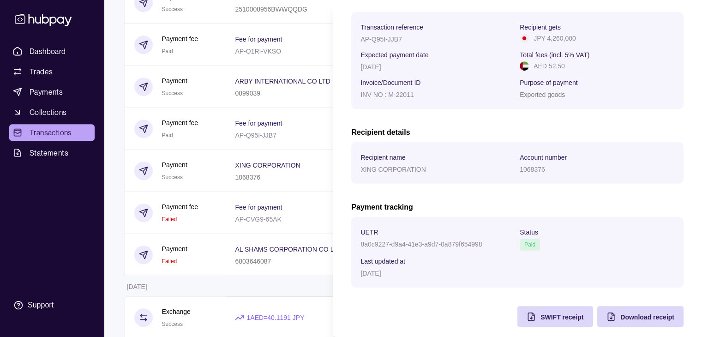
scroll to position [139, 0]
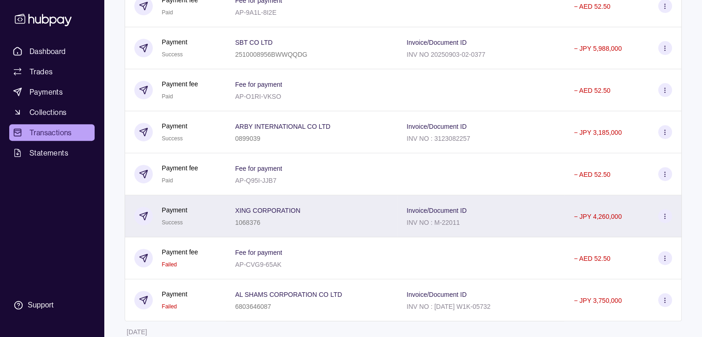
scroll to position [3833, 0]
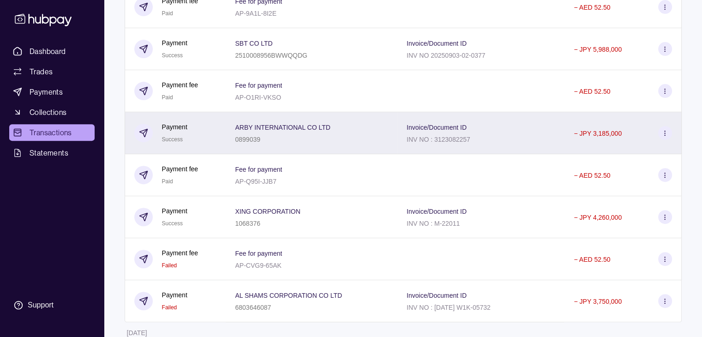
click at [665, 135] on circle at bounding box center [665, 135] width 0 height 0
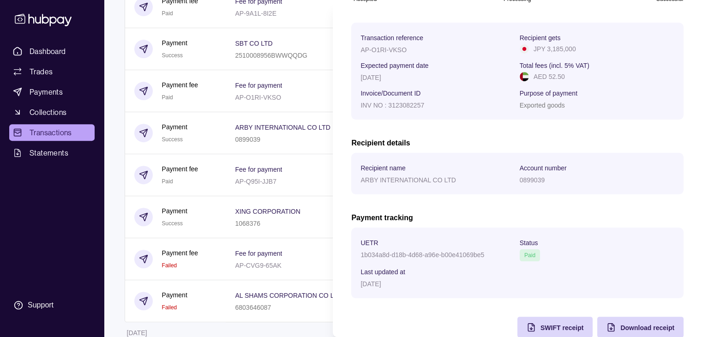
scroll to position [148, 0]
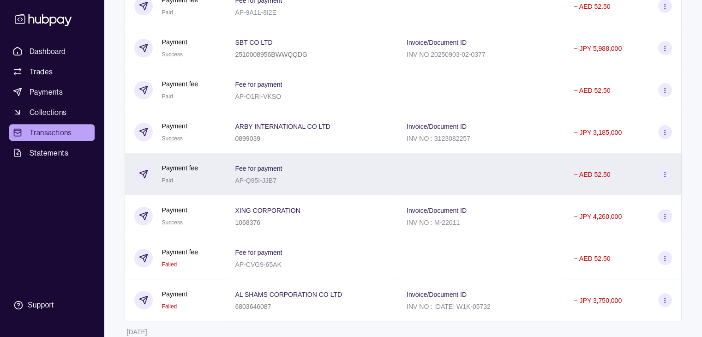
scroll to position [3833, 0]
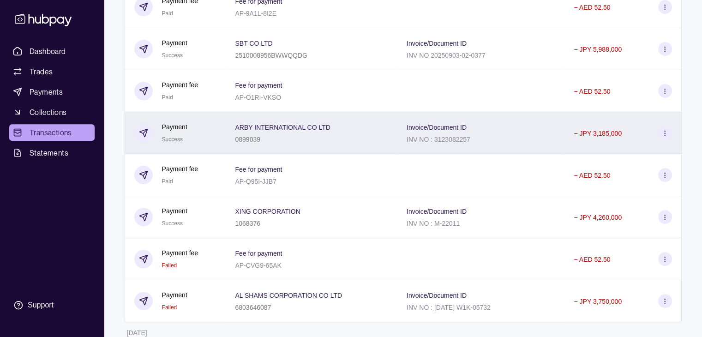
click at [662, 137] on icon at bounding box center [665, 133] width 7 height 7
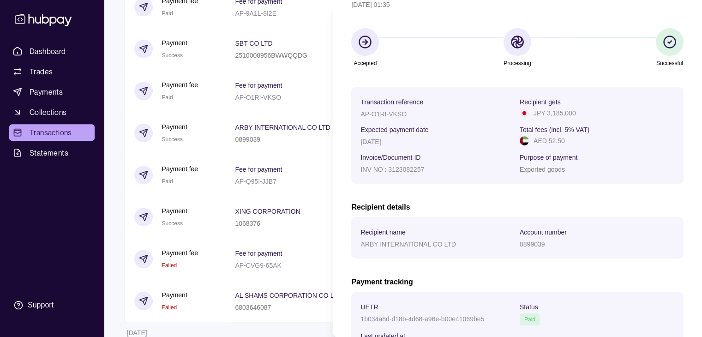
scroll to position [55, 0]
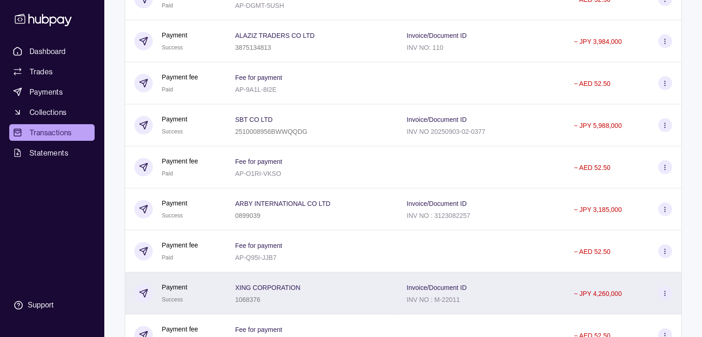
scroll to position [3740, 0]
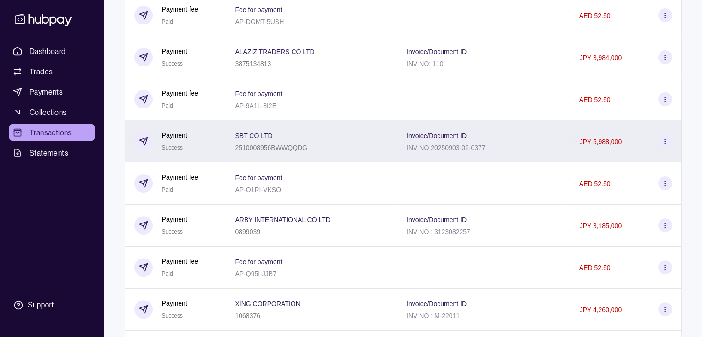
click at [663, 145] on icon at bounding box center [665, 141] width 7 height 7
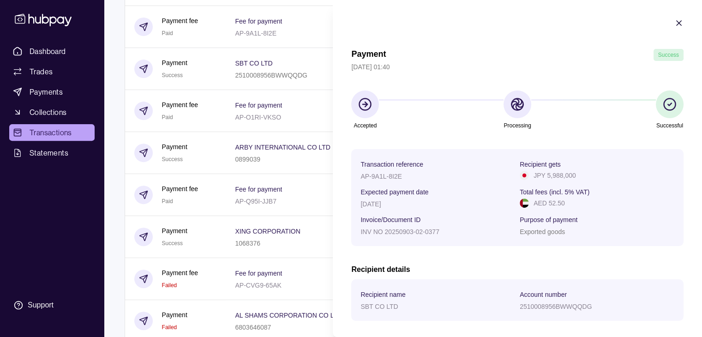
scroll to position [3786, 0]
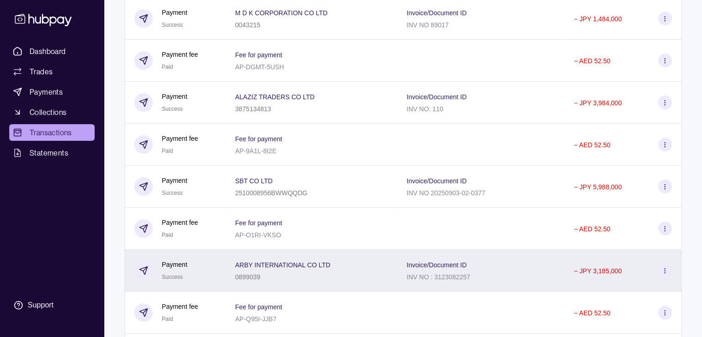
scroll to position [3694, 0]
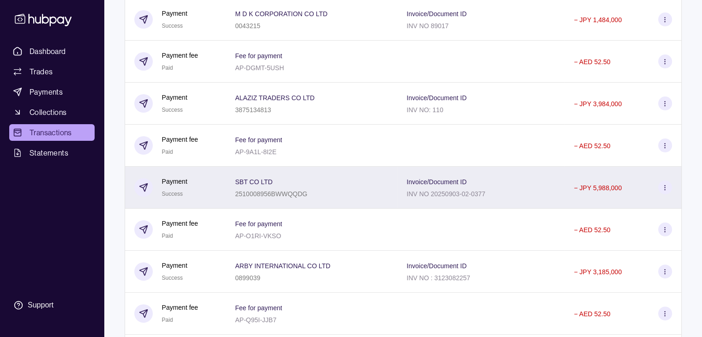
click at [664, 191] on icon at bounding box center [665, 187] width 7 height 7
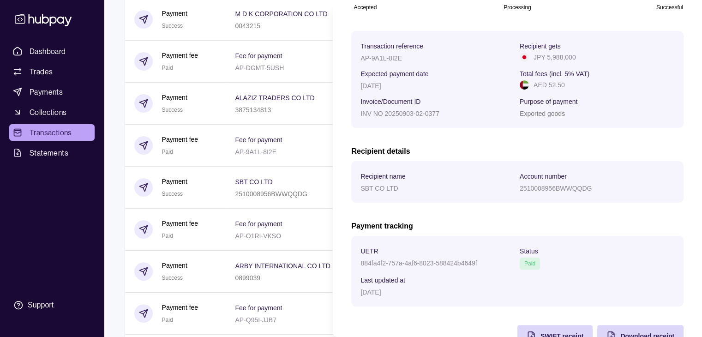
scroll to position [148, 0]
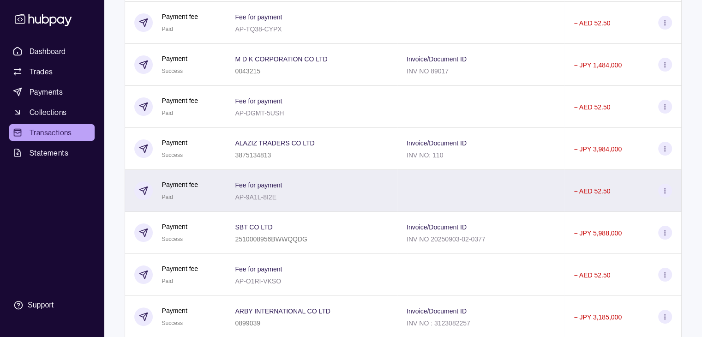
scroll to position [3648, 0]
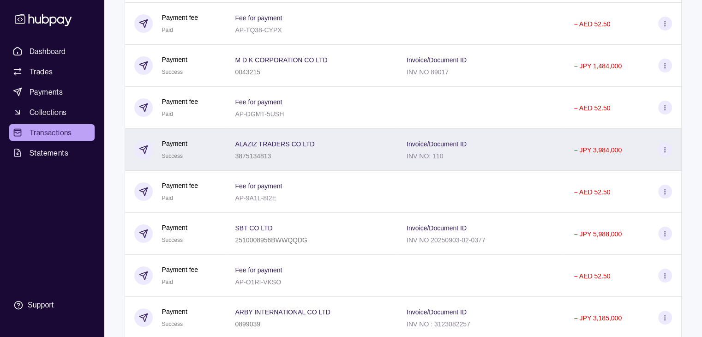
click at [668, 153] on icon at bounding box center [665, 149] width 7 height 7
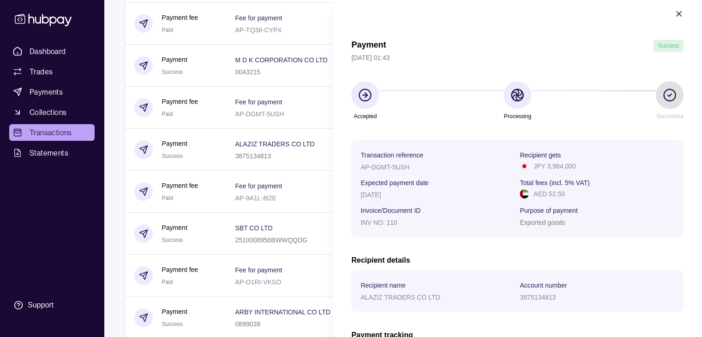
scroll to position [0, 0]
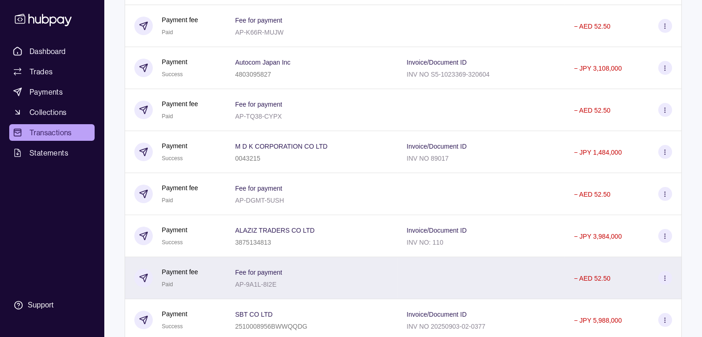
scroll to position [3555, 0]
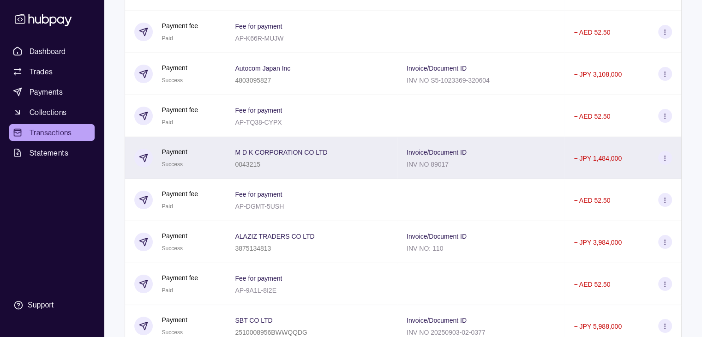
click at [667, 162] on icon at bounding box center [665, 158] width 7 height 7
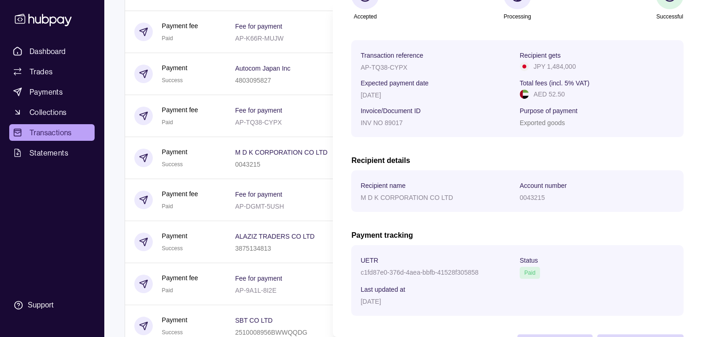
scroll to position [148, 0]
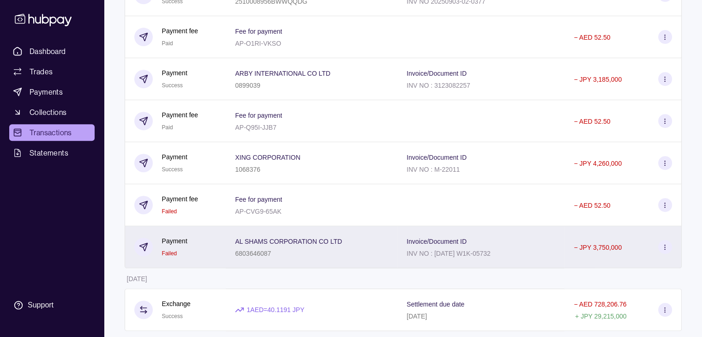
scroll to position [3850, 0]
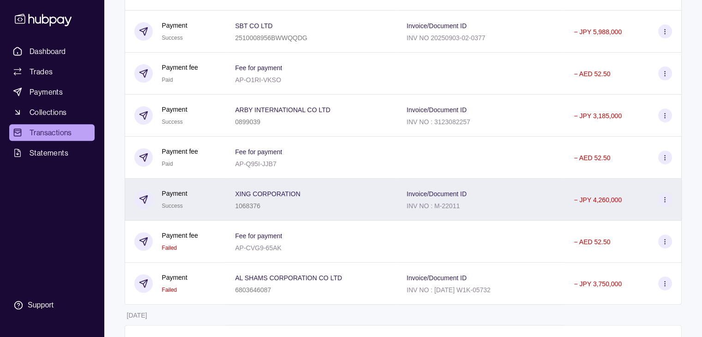
click at [665, 203] on icon at bounding box center [665, 199] width 7 height 7
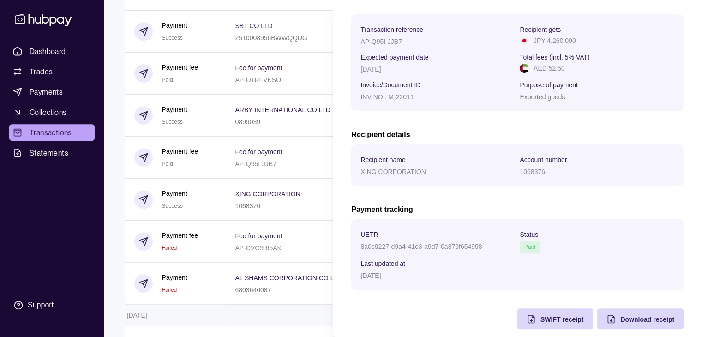
scroll to position [148, 0]
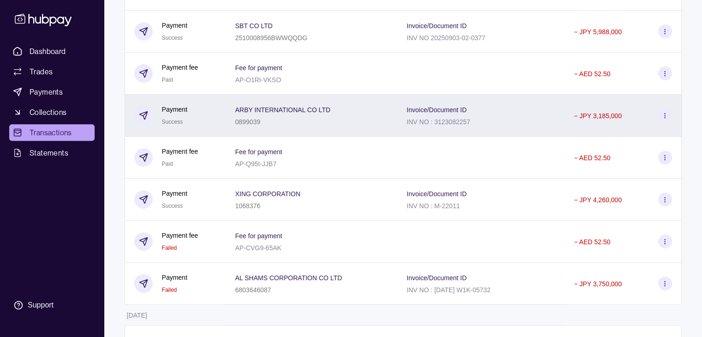
click at [660, 122] on section at bounding box center [665, 116] width 14 height 14
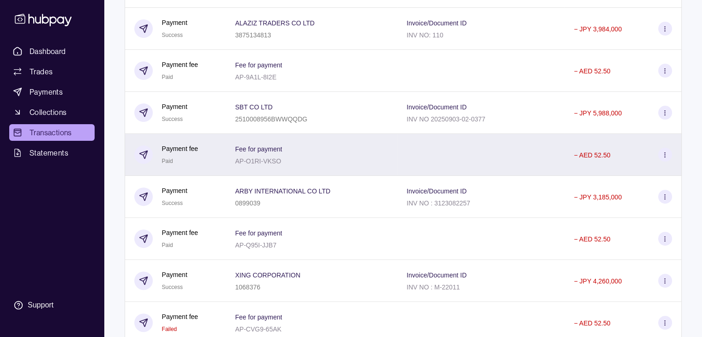
scroll to position [3758, 0]
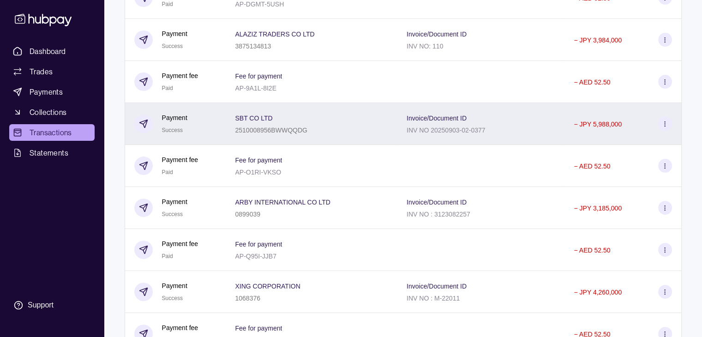
click at [604, 128] on p "− JPY 5,988,000" at bounding box center [598, 124] width 48 height 7
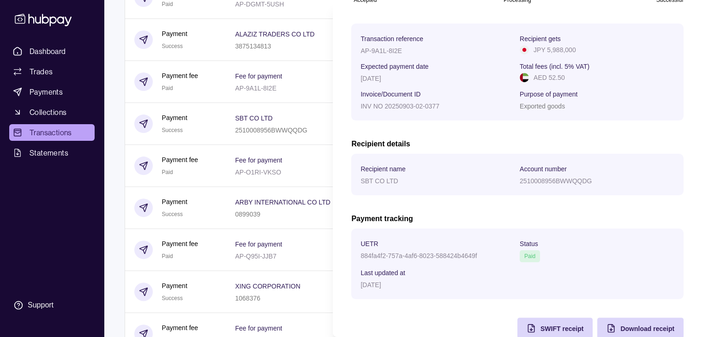
scroll to position [148, 0]
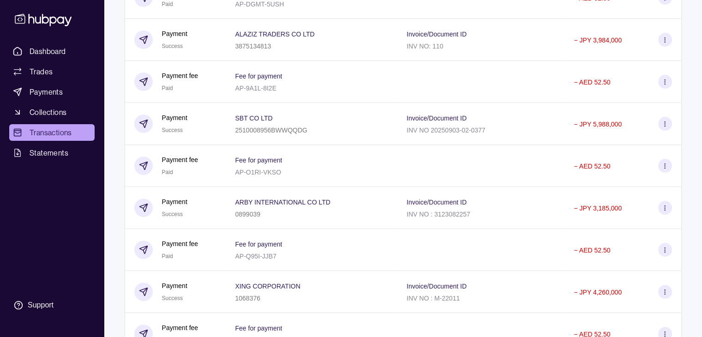
click at [264, 50] on p "3875134813" at bounding box center [253, 45] width 36 height 7
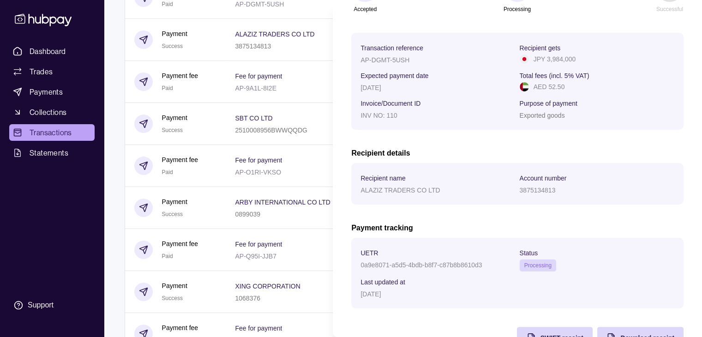
scroll to position [139, 0]
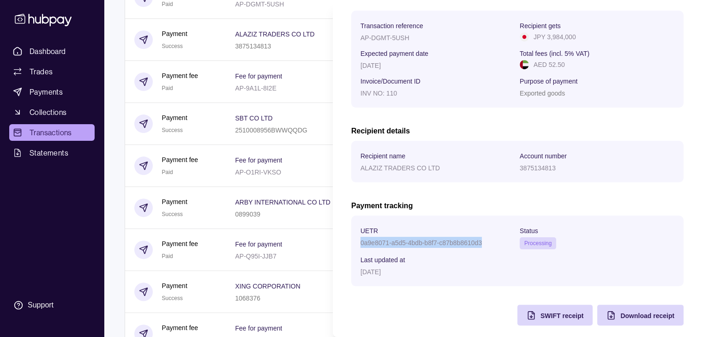
drag, startPoint x: 360, startPoint y: 244, endPoint x: 508, endPoint y: 244, distance: 147.8
click at [508, 244] on div "0a9e8071-a5d5-4bdb-b8f7-c87b8b8610d3" at bounding box center [438, 242] width 155 height 11
copy p "0a9e8071-a5d5-4bdb-b8f7-c87b8b8610d3"
drag, startPoint x: 359, startPoint y: 170, endPoint x: 464, endPoint y: 163, distance: 105.5
click at [464, 163] on section "Recipient name ALAZIZ TRADERS CO LTD Account number 3875134813" at bounding box center [517, 162] width 332 height 42
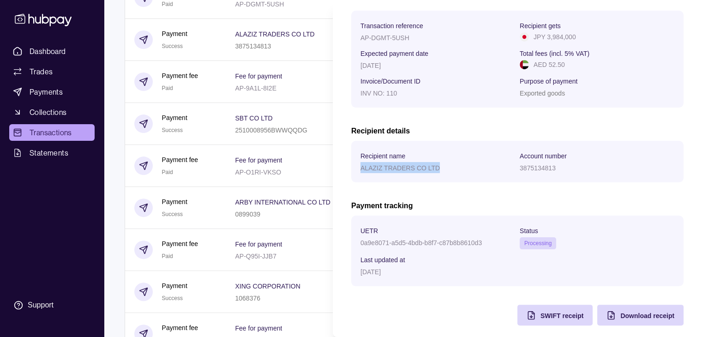
copy p "ALAZIZ TRADERS CO LTD"
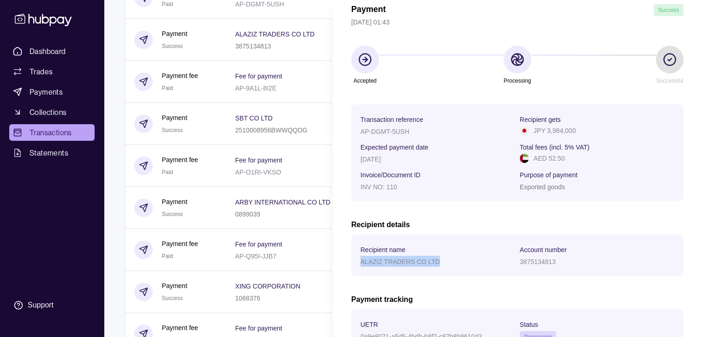
scroll to position [46, 0]
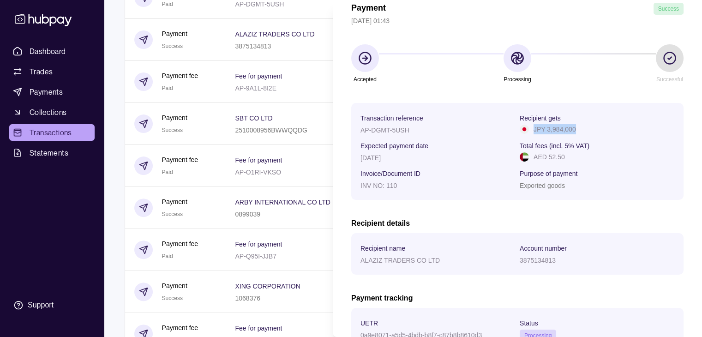
drag, startPoint x: 531, startPoint y: 129, endPoint x: 605, endPoint y: 129, distance: 73.4
click at [605, 129] on div "JPY 3,984,000" at bounding box center [597, 129] width 155 height 10
copy p "JPY 3,984,000"
click at [558, 128] on p "JPY 3,984,000" at bounding box center [555, 129] width 42 height 10
drag, startPoint x: 543, startPoint y: 128, endPoint x: 618, endPoint y: 130, distance: 75.7
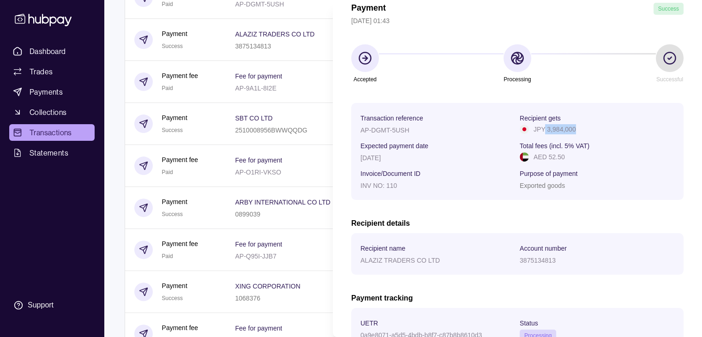
click at [618, 130] on div "JPY 3,984,000" at bounding box center [597, 129] width 155 height 10
copy p "3,984,000"
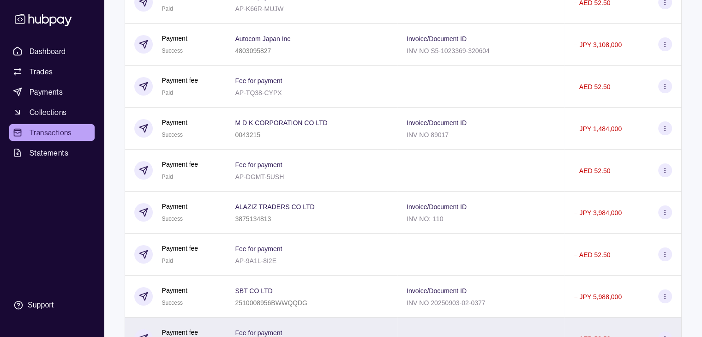
scroll to position [3573, 0]
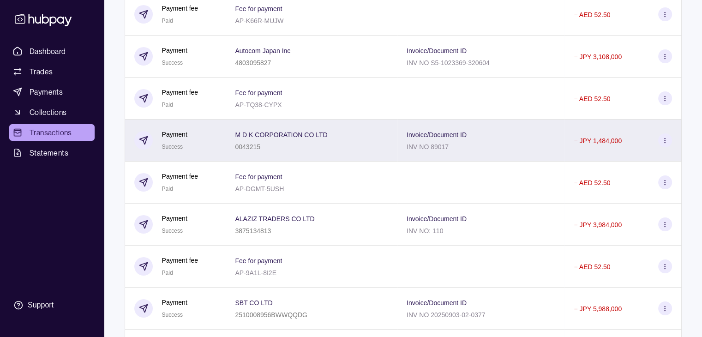
click at [345, 152] on div "M D K CORPORATION CO LTD 0043215" at bounding box center [311, 140] width 153 height 23
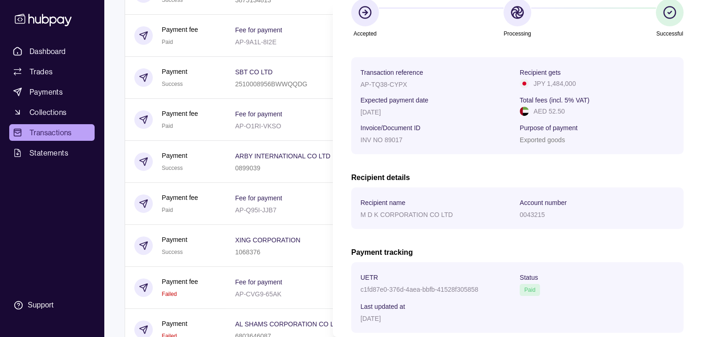
scroll to position [9, 0]
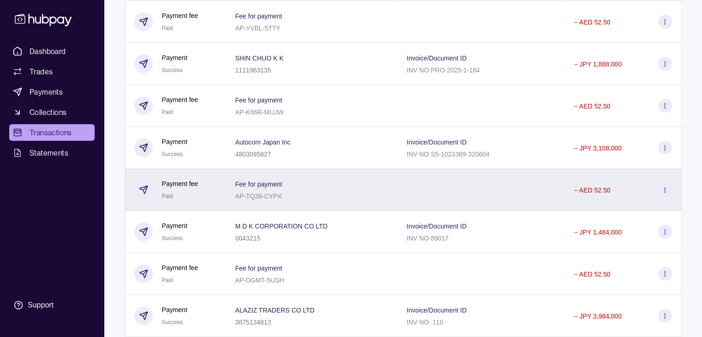
scroll to position [3481, 0]
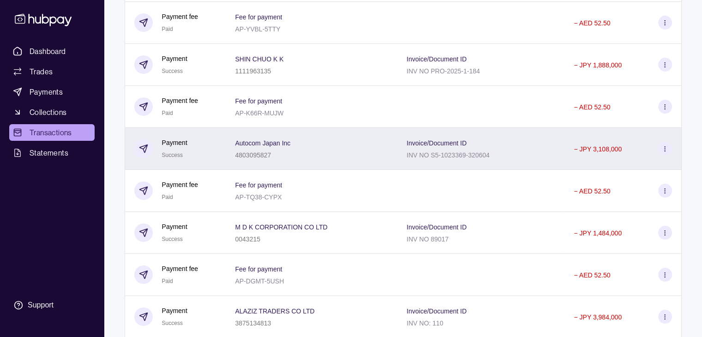
click at [277, 160] on div "4803095827" at bounding box center [262, 154] width 55 height 11
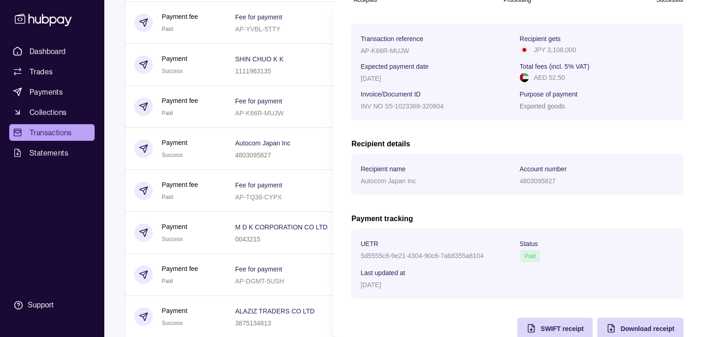
scroll to position [148, 0]
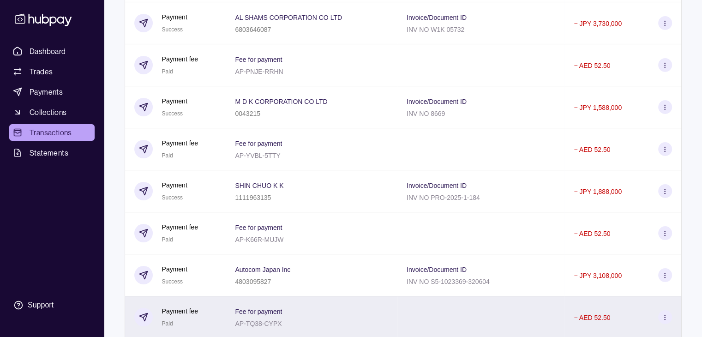
scroll to position [3342, 0]
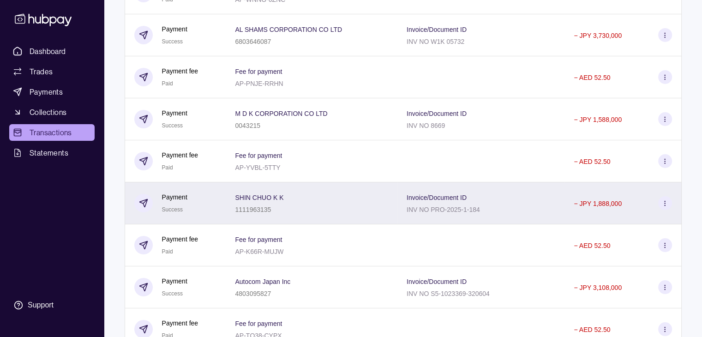
click at [254, 201] on p "SHIN CHUO K K" at bounding box center [259, 197] width 48 height 7
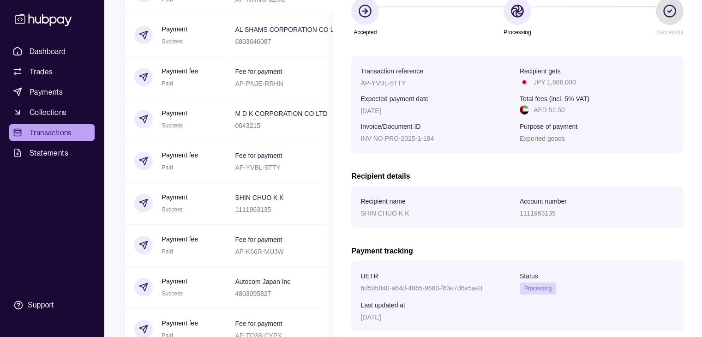
scroll to position [148, 0]
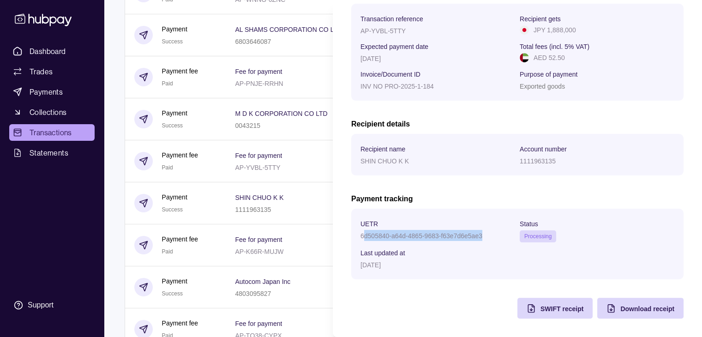
drag, startPoint x: 362, startPoint y: 235, endPoint x: 487, endPoint y: 232, distance: 125.2
click at [487, 232] on div "6d505840-a64d-4865-9683-f63e7d6e5ae3" at bounding box center [438, 235] width 155 height 11
drag, startPoint x: 481, startPoint y: 235, endPoint x: 351, endPoint y: 235, distance: 129.3
click at [351, 235] on section "UETR 6d505840-a64d-4865-9683-f63e7d6e5ae3 Status Processing Last updated at [DA…" at bounding box center [517, 244] width 332 height 71
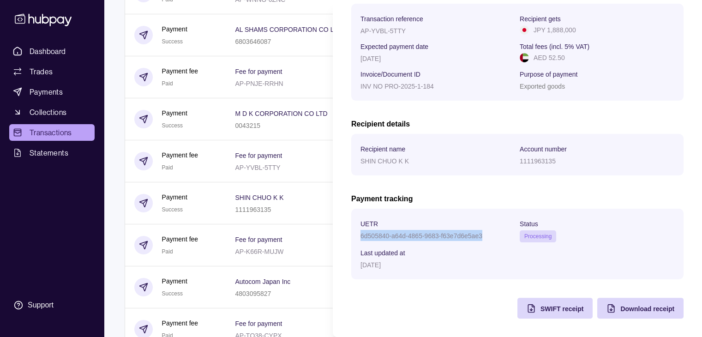
copy p "6d505840-a64d-4865-9683-f63e7d6e5ae3"
drag, startPoint x: 360, startPoint y: 157, endPoint x: 410, endPoint y: 157, distance: 49.9
click at [410, 157] on section "Recipient name [PERSON_NAME] K K Account number 1111963135" at bounding box center [517, 155] width 332 height 42
copy p "SHIN CHUO K K"
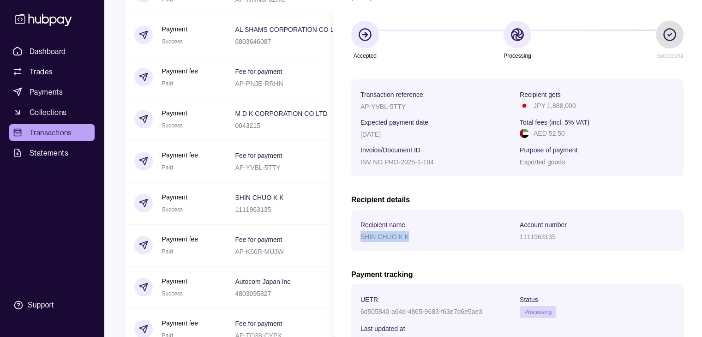
scroll to position [55, 0]
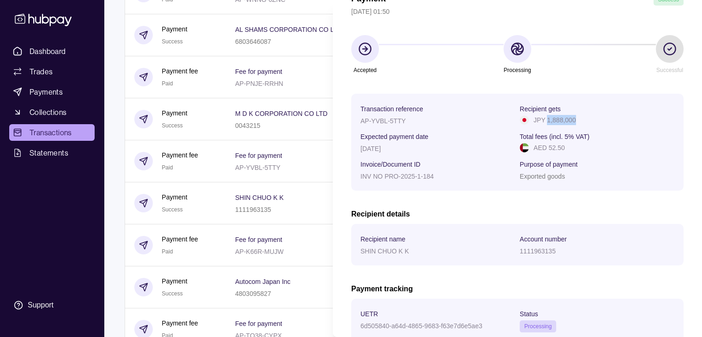
drag, startPoint x: 551, startPoint y: 119, endPoint x: 595, endPoint y: 120, distance: 43.9
click at [595, 120] on div "JPY 1,888,000" at bounding box center [597, 120] width 155 height 10
copy p "1,888,000"
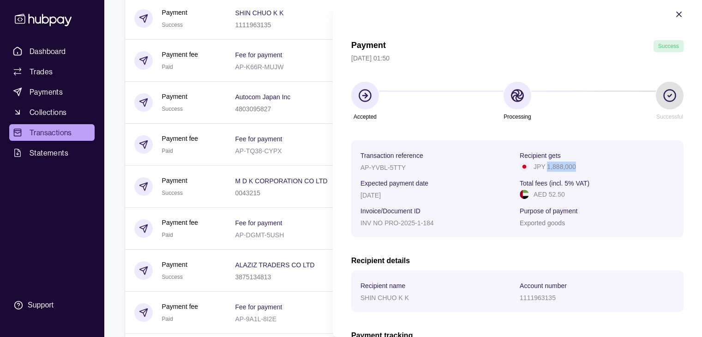
scroll to position [0, 0]
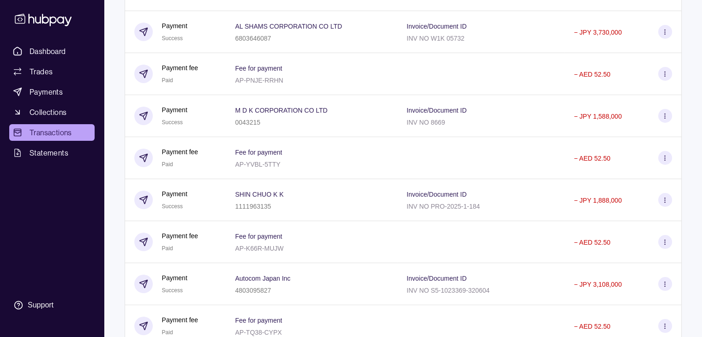
scroll to position [3342, 0]
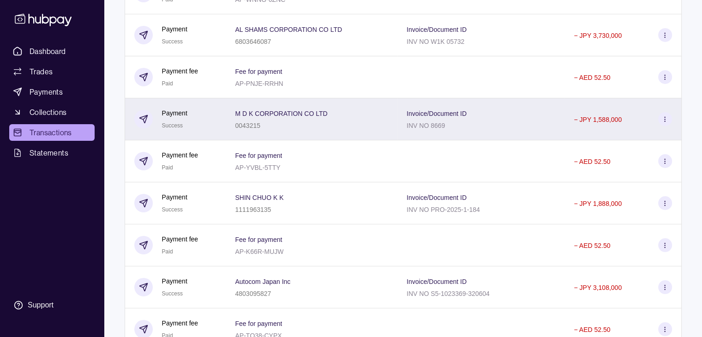
click at [320, 131] on div "M D K CORPORATION CO LTD 0043215" at bounding box center [281, 119] width 92 height 23
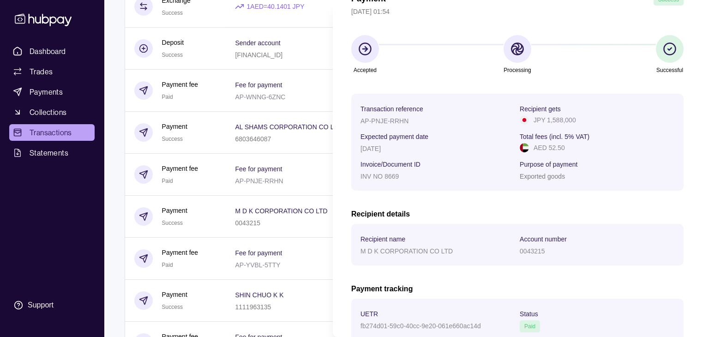
scroll to position [3204, 0]
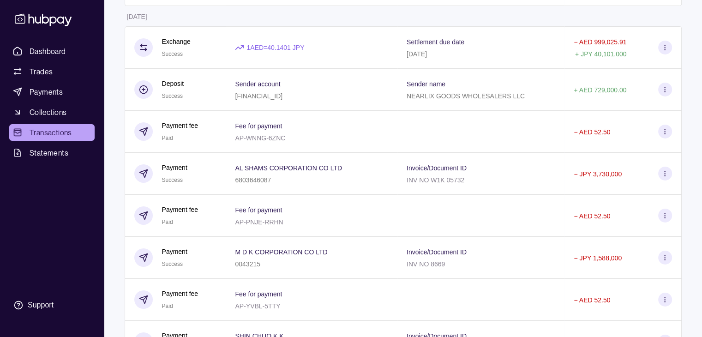
click at [266, 185] on div "6803646087" at bounding box center [288, 179] width 107 height 11
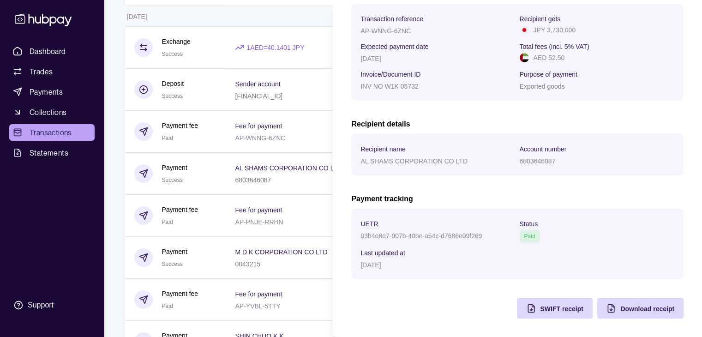
scroll to position [148, 0]
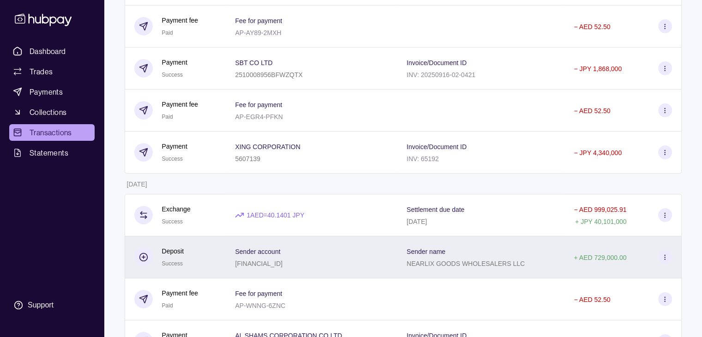
scroll to position [3019, 0]
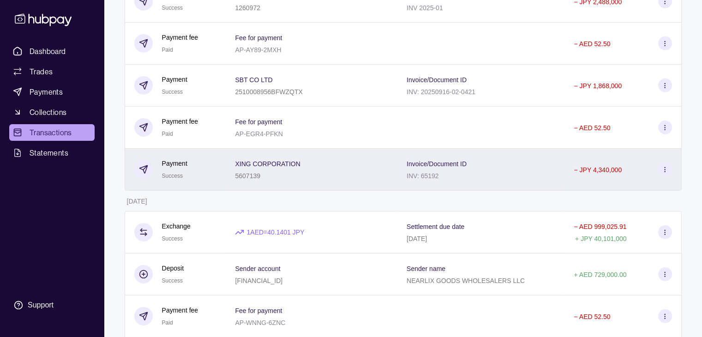
click at [320, 181] on div "XING CORPORATION 5607139" at bounding box center [311, 169] width 153 height 23
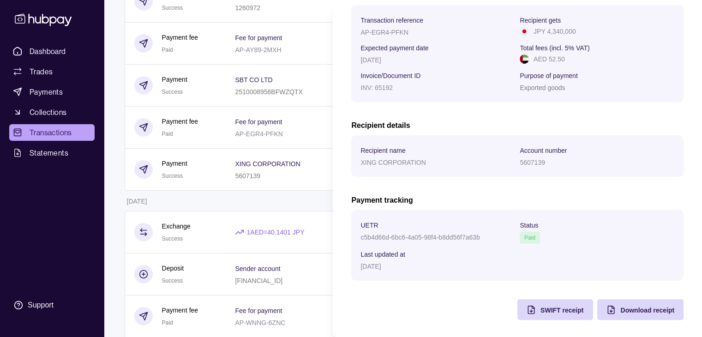
scroll to position [148, 0]
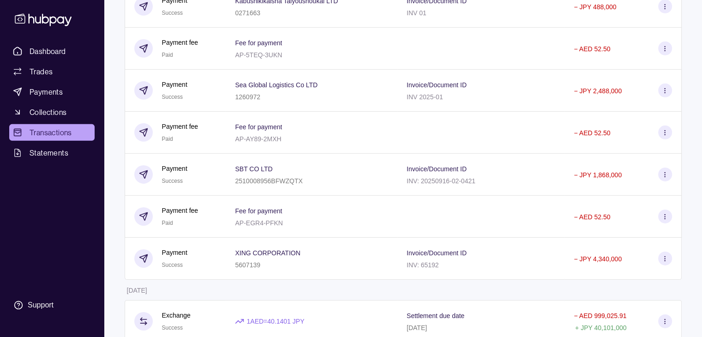
scroll to position [2927, 0]
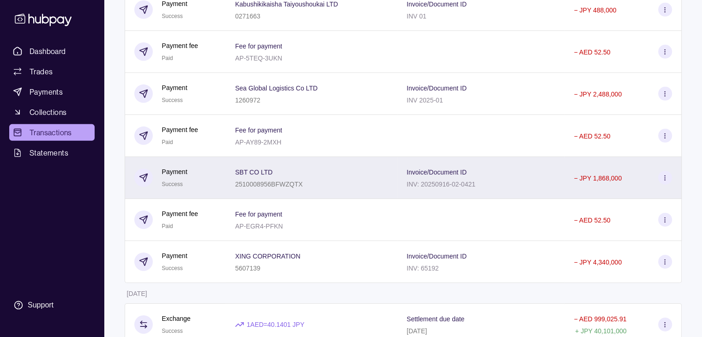
click at [276, 188] on p "2510008956BFWZQTX" at bounding box center [268, 184] width 67 height 7
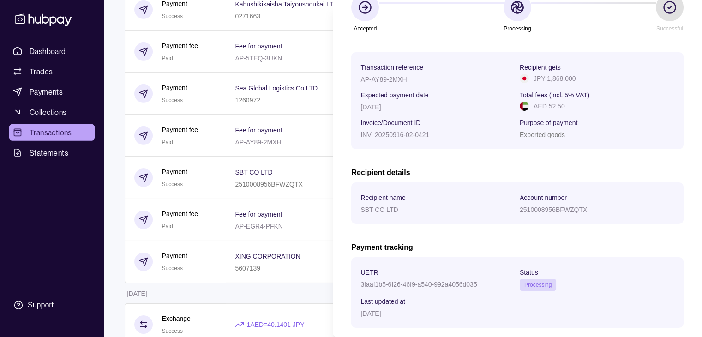
scroll to position [139, 0]
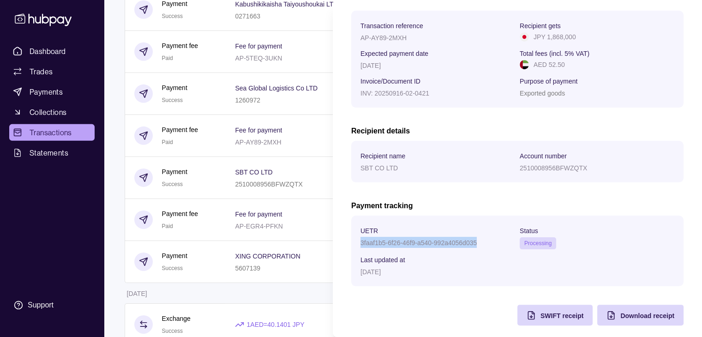
drag, startPoint x: 476, startPoint y: 244, endPoint x: 419, endPoint y: 233, distance: 58.3
click at [419, 233] on div "UETR 3faaf1b5-6f26-46f9-a540-992a4056d035" at bounding box center [438, 237] width 155 height 24
copy div "3faaf1b5-6f26-46f9-a540-992a4056d035"
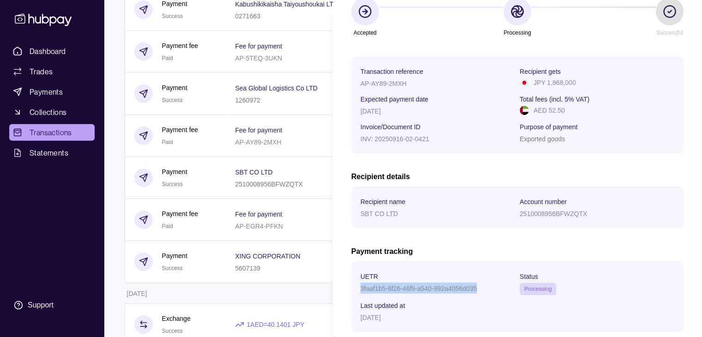
scroll to position [92, 0]
drag, startPoint x: 397, startPoint y: 218, endPoint x: 351, endPoint y: 216, distance: 46.2
click at [351, 216] on section "Recipient name SBT CO LTD Account number 2510008956BFWZQTX" at bounding box center [517, 208] width 332 height 42
copy p "SBT CO LTD"
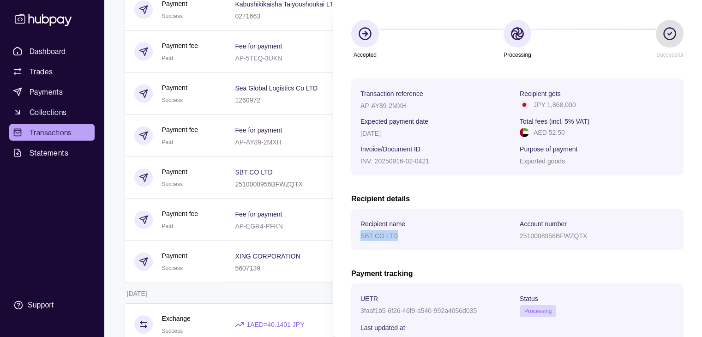
scroll to position [0, 0]
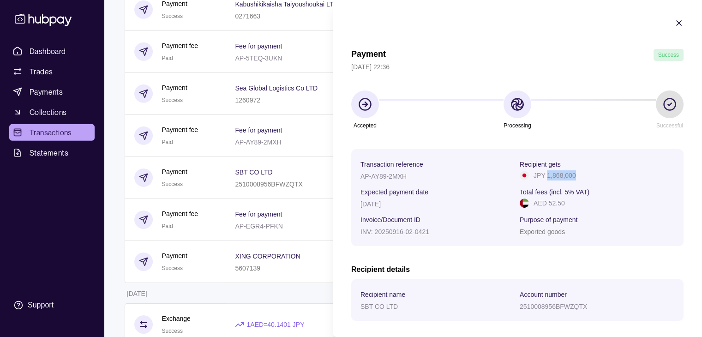
drag, startPoint x: 543, startPoint y: 174, endPoint x: 599, endPoint y: 174, distance: 55.4
click at [599, 174] on div "JPY 1,868,000" at bounding box center [597, 175] width 155 height 10
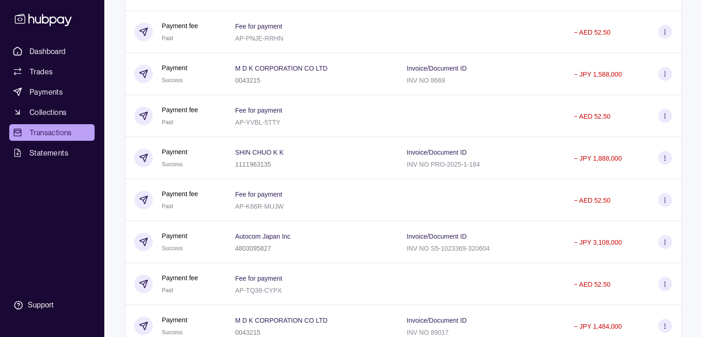
scroll to position [3388, 0]
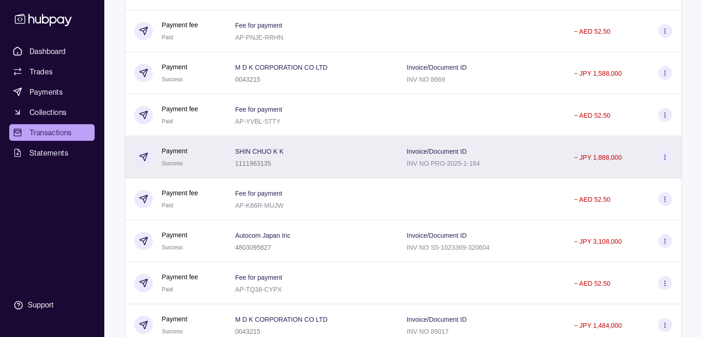
click at [338, 178] on div "SHIN CHUO K K 1111963135" at bounding box center [312, 157] width 172 height 42
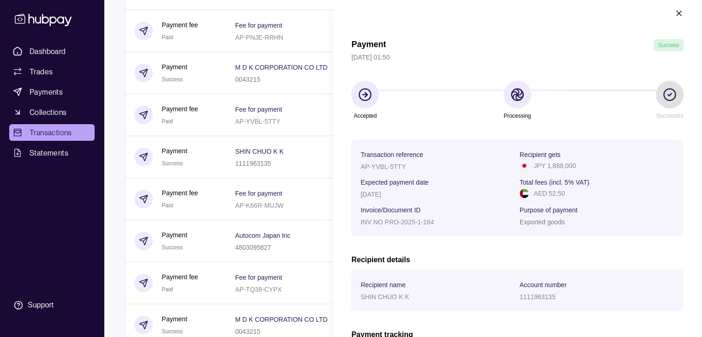
scroll to position [9, 0]
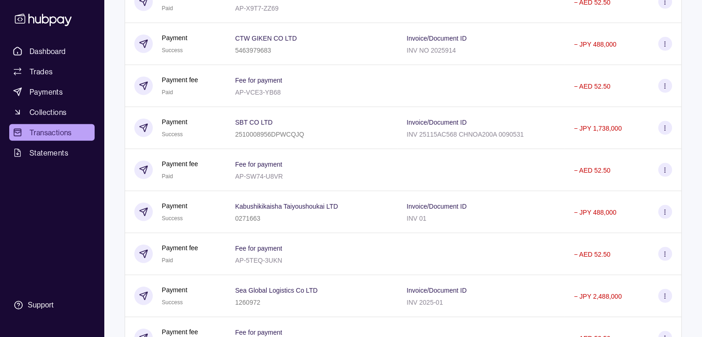
scroll to position [2742, 0]
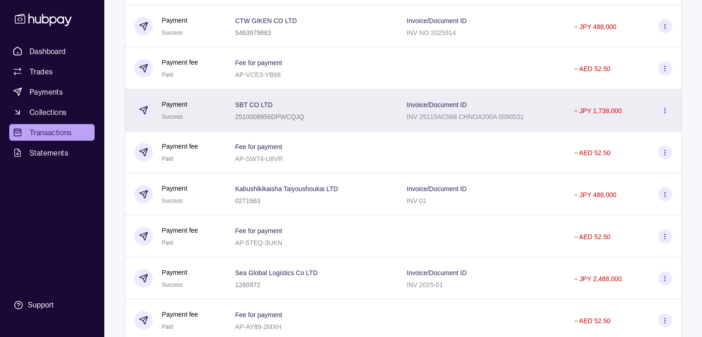
click at [322, 122] on div "SBT CO LTD 2510008956DPWCQJQ" at bounding box center [311, 110] width 153 height 23
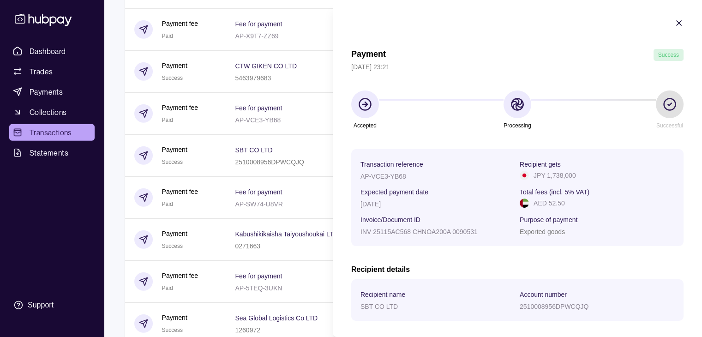
scroll to position [2696, 0]
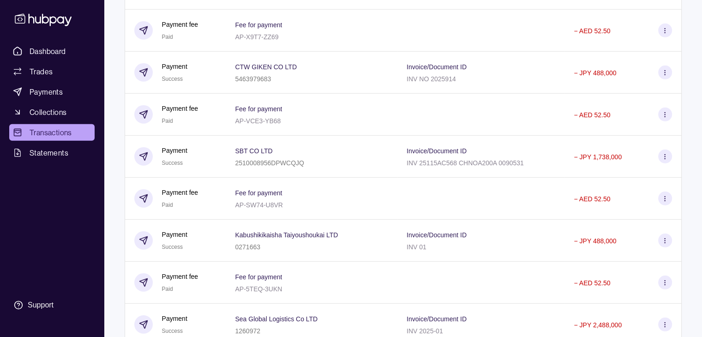
click at [260, 173] on html "Dashboard Trades Payments Collections Transactions Statements Support T Hello, …" at bounding box center [351, 41] width 702 height 5474
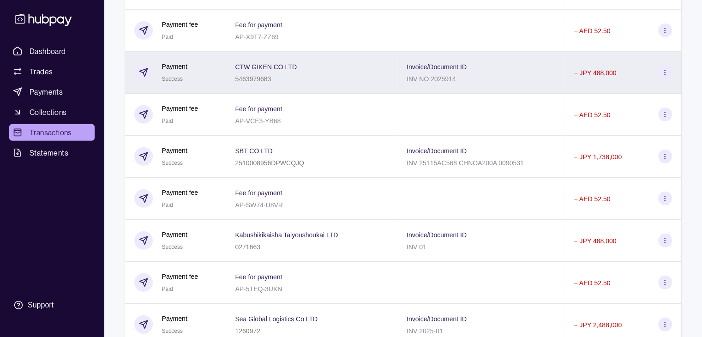
click at [259, 72] on span "CTW GIKEN CO LTD" at bounding box center [266, 66] width 62 height 11
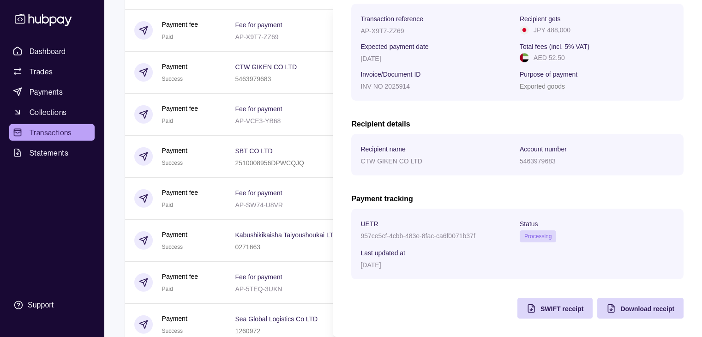
scroll to position [148, 0]
drag, startPoint x: 360, startPoint y: 235, endPoint x: 525, endPoint y: 235, distance: 165.8
click at [525, 235] on section "UETR 957ce5cf-4cbb-483e-8fac-ca6f0071b37f Status Processing Last updated at [DA…" at bounding box center [517, 244] width 332 height 71
drag, startPoint x: 476, startPoint y: 228, endPoint x: 482, endPoint y: 235, distance: 9.5
click at [477, 230] on div "UETR 957ce5cf-4cbb-483e-8fac-ca6f0071b37f" at bounding box center [438, 230] width 155 height 24
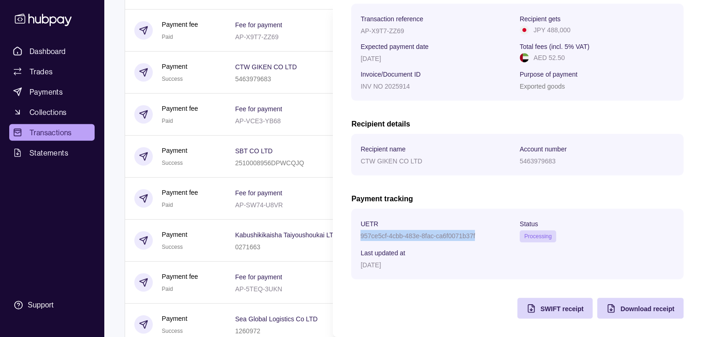
click at [475, 237] on div "957ce5cf-4cbb-483e-8fac-ca6f0071b37f" at bounding box center [438, 235] width 155 height 11
drag, startPoint x: 478, startPoint y: 237, endPoint x: 362, endPoint y: 235, distance: 116.4
click at [362, 235] on div "957ce5cf-4cbb-483e-8fac-ca6f0071b37f" at bounding box center [438, 235] width 155 height 11
drag, startPoint x: 362, startPoint y: 160, endPoint x: 425, endPoint y: 166, distance: 63.5
click at [425, 166] on section "Recipient name CTW GIKEN CO LTD Account number 5463979683" at bounding box center [517, 155] width 332 height 42
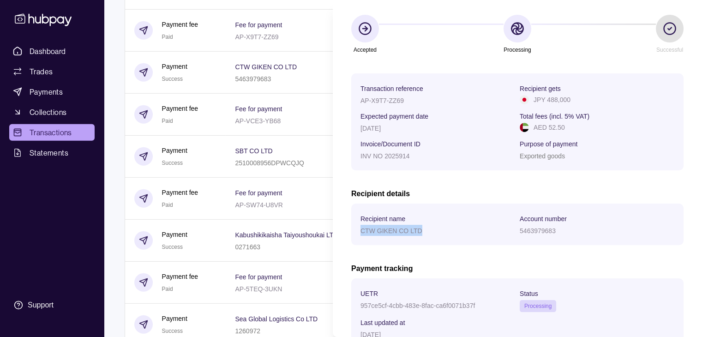
scroll to position [55, 0]
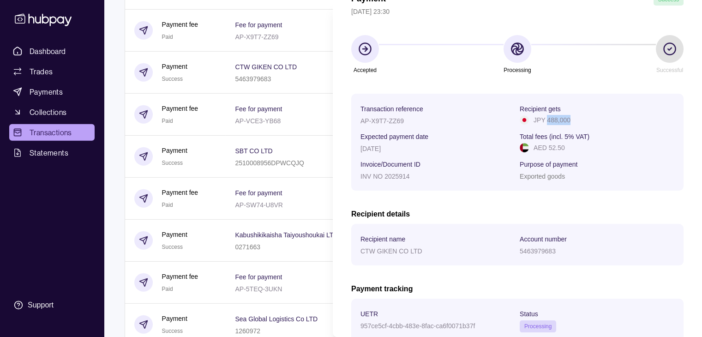
drag, startPoint x: 545, startPoint y: 118, endPoint x: 573, endPoint y: 120, distance: 27.8
click at [573, 120] on div "JPY 488,000" at bounding box center [597, 120] width 155 height 10
click at [247, 203] on html "Dashboard Trades Payments Collections Transactions Statements Support T Hello, …" at bounding box center [351, 41] width 702 height 5474
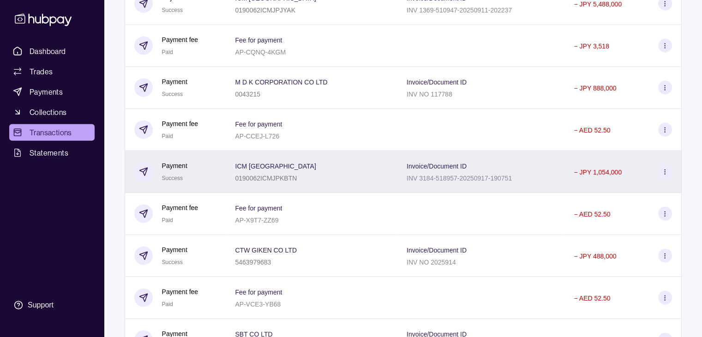
scroll to position [2511, 0]
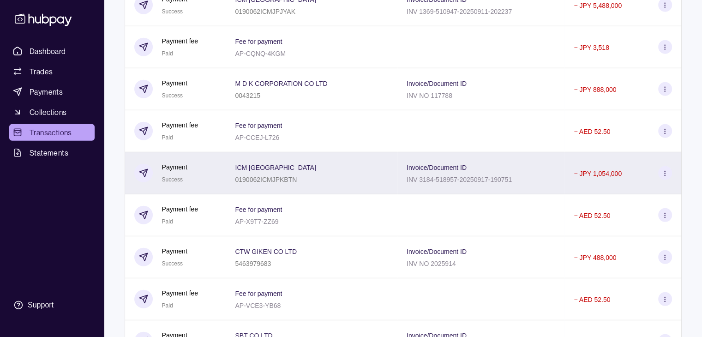
click at [307, 185] on div "ICM [GEOGRAPHIC_DATA] 0190062ICMJPKBTN" at bounding box center [311, 173] width 153 height 23
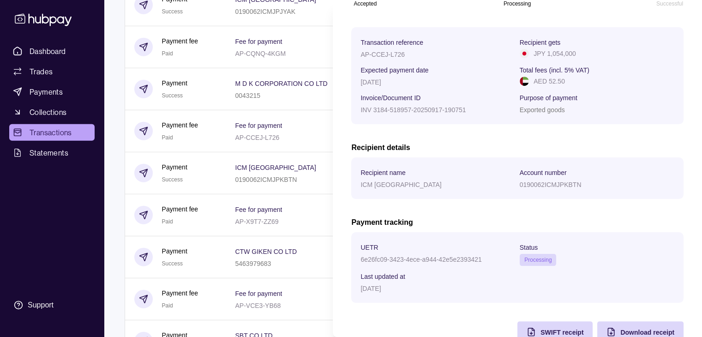
scroll to position [139, 0]
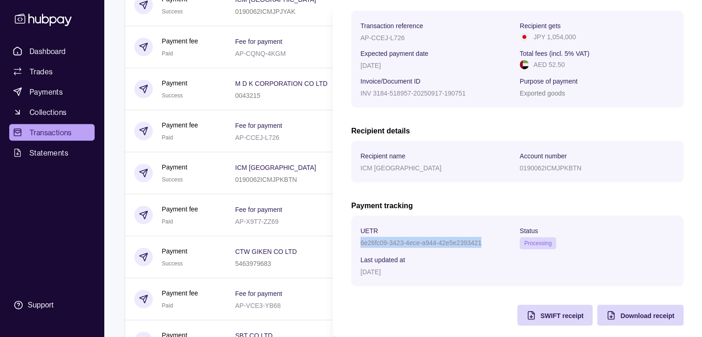
drag, startPoint x: 482, startPoint y: 244, endPoint x: 358, endPoint y: 247, distance: 124.2
click at [358, 247] on section "UETR 6e26fc09-3423-4ece-a944-42e5e2393421 Status Processing Last updated at [DA…" at bounding box center [517, 251] width 332 height 71
drag, startPoint x: 397, startPoint y: 169, endPoint x: 355, endPoint y: 168, distance: 42.5
click at [355, 168] on section "Recipient name ICM [GEOGRAPHIC_DATA] Account number 0190062ICMJPKBTN" at bounding box center [517, 162] width 332 height 42
click at [333, 151] on section "Payment Success [DATE] 23:33 Accepted Processing Successful Transaction referen…" at bounding box center [517, 102] width 369 height 483
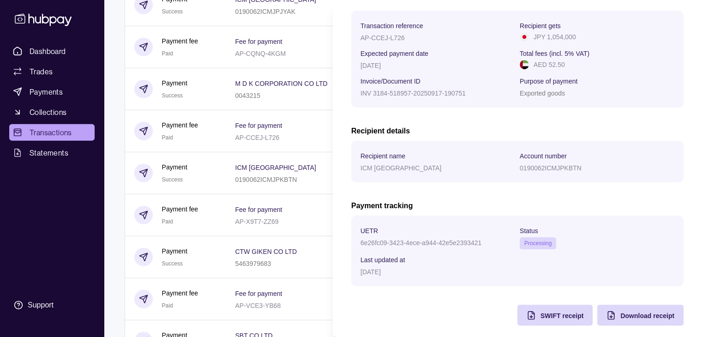
click at [282, 157] on html "Dashboard Trades Payments Collections Transactions Statements Support T Hello, …" at bounding box center [351, 226] width 702 height 5474
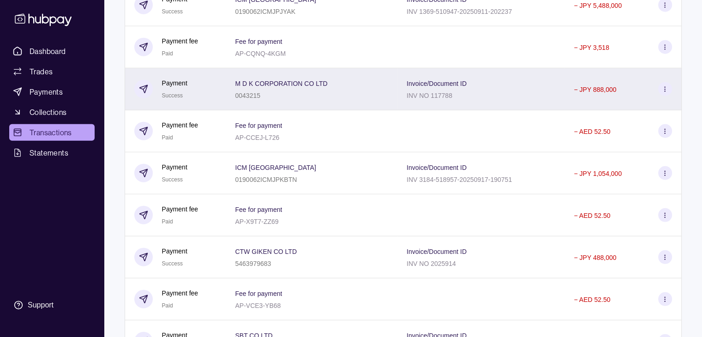
click at [292, 101] on div "0043215" at bounding box center [281, 95] width 92 height 11
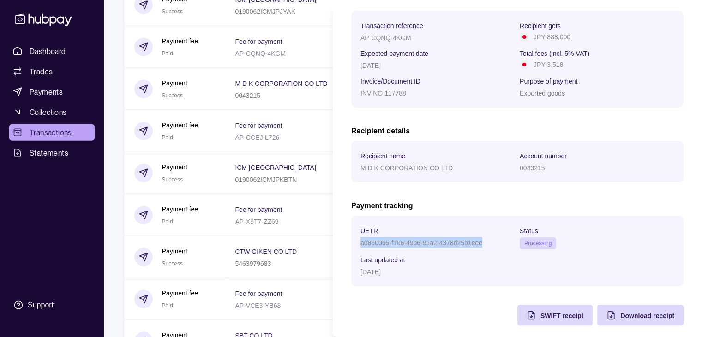
drag, startPoint x: 360, startPoint y: 245, endPoint x: 489, endPoint y: 248, distance: 129.3
click at [489, 248] on section "UETR a0860065-f106-49b6-91a2-4378d25b1eee Status Processing Last updated at [DA…" at bounding box center [517, 251] width 332 height 71
drag, startPoint x: 358, startPoint y: 168, endPoint x: 475, endPoint y: 170, distance: 116.4
click at [475, 170] on section "Recipient name M D K CORPORATION CO LTD Account number 0043215" at bounding box center [517, 162] width 332 height 42
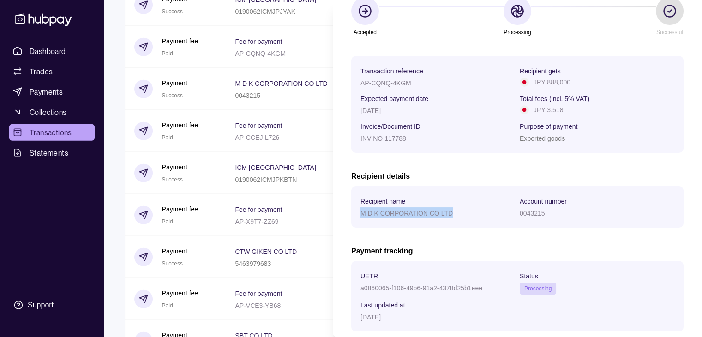
scroll to position [92, 0]
drag, startPoint x: 545, startPoint y: 83, endPoint x: 569, endPoint y: 84, distance: 23.6
click at [569, 84] on div "JPY 888,000" at bounding box center [597, 83] width 155 height 10
click at [559, 82] on p "JPY 888,000" at bounding box center [552, 83] width 37 height 10
drag, startPoint x: 543, startPoint y: 82, endPoint x: 575, endPoint y: 85, distance: 32.0
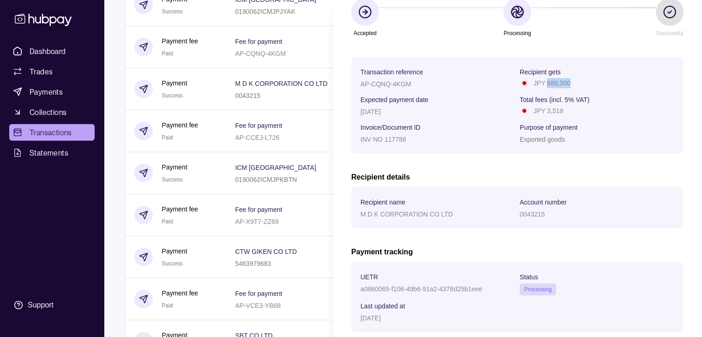
click at [575, 85] on div "JPY 888,000" at bounding box center [597, 83] width 155 height 10
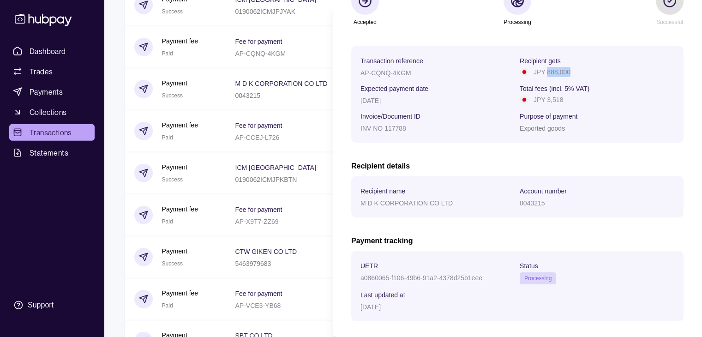
scroll to position [139, 0]
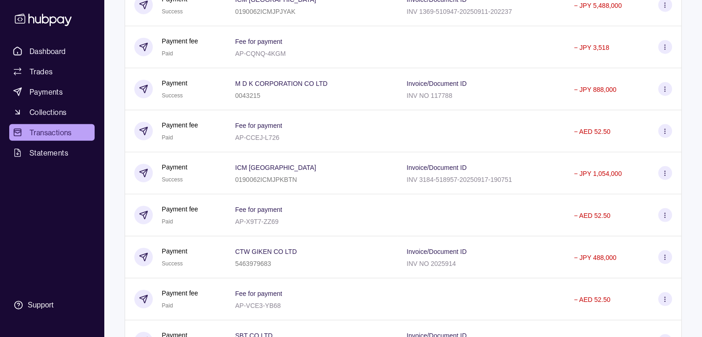
click at [240, 181] on html "Dashboard Trades Payments Collections Transactions Statements Support T Hello, …" at bounding box center [351, 226] width 702 height 5474
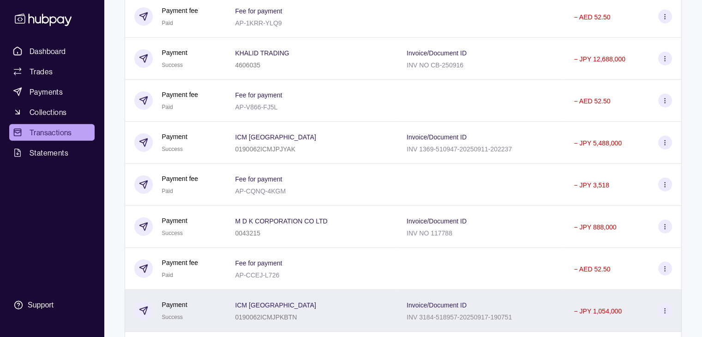
scroll to position [2372, 0]
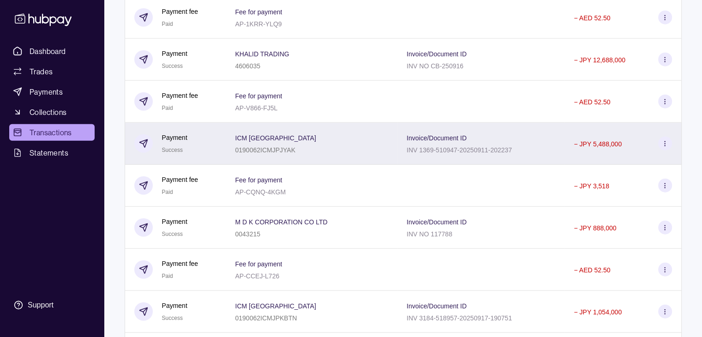
click at [328, 155] on div "ICM JAPAN 0190062ICMJPJYAK" at bounding box center [311, 143] width 153 height 23
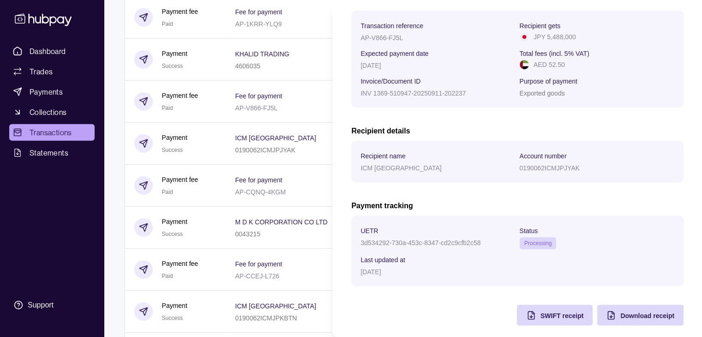
scroll to position [148, 0]
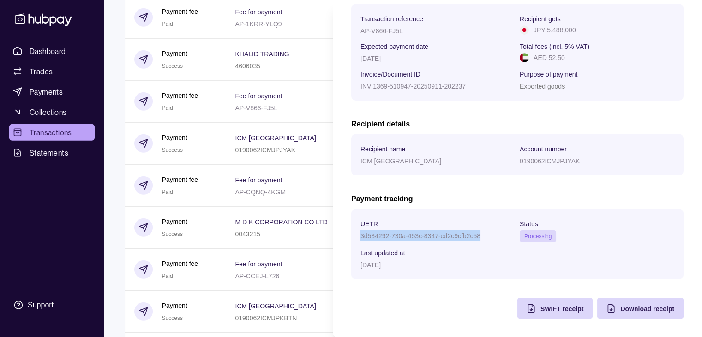
drag, startPoint x: 361, startPoint y: 235, endPoint x: 491, endPoint y: 233, distance: 130.2
click at [491, 233] on div "3d534292-730a-453c-8347-cd2c9cfb2c58" at bounding box center [438, 235] width 155 height 11
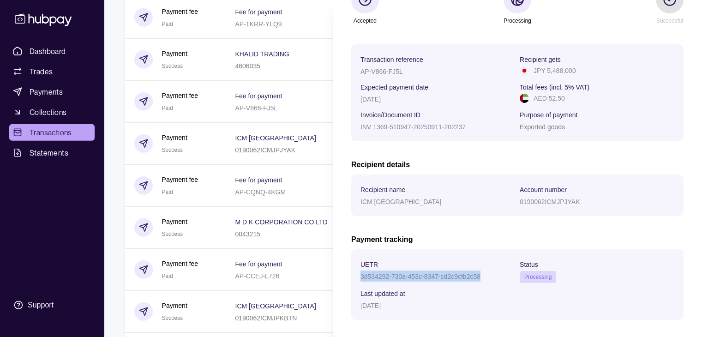
scroll to position [102, 0]
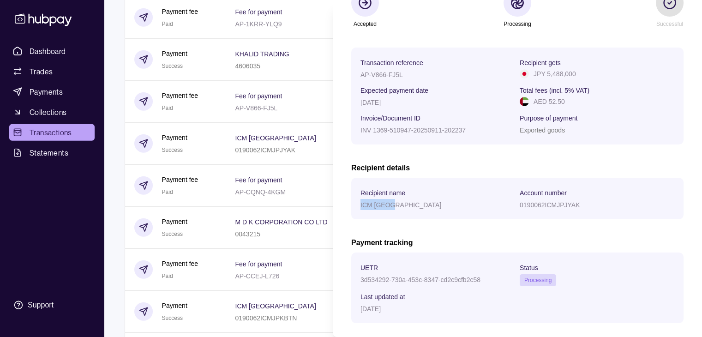
drag, startPoint x: 360, startPoint y: 205, endPoint x: 397, endPoint y: 207, distance: 37.4
click at [397, 207] on section "Recipient name ICM JAPAN Account number 0190062ICMJPJYAK" at bounding box center [517, 199] width 332 height 42
drag, startPoint x: 545, startPoint y: 74, endPoint x: 589, endPoint y: 75, distance: 43.9
click at [589, 75] on div "JPY 5,488,000" at bounding box center [597, 74] width 155 height 10
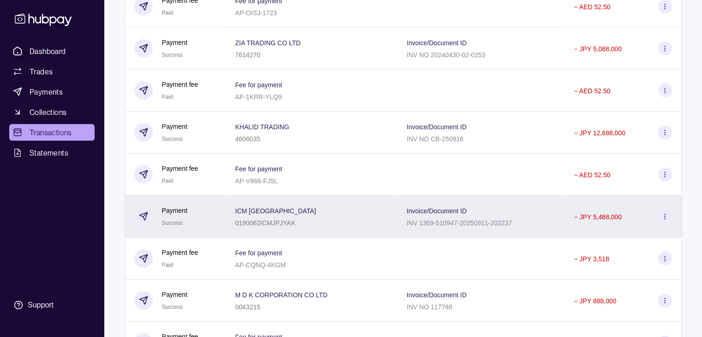
scroll to position [2280, 0]
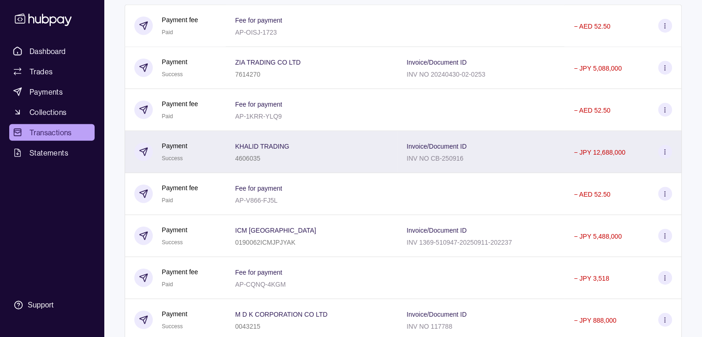
click at [316, 163] on div "KHALID TRADING 4606035" at bounding box center [311, 151] width 153 height 23
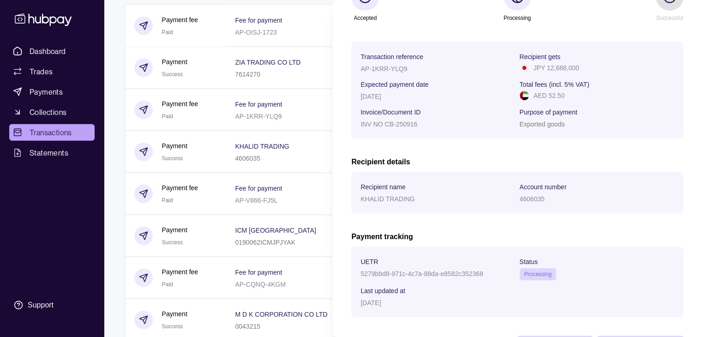
scroll to position [148, 0]
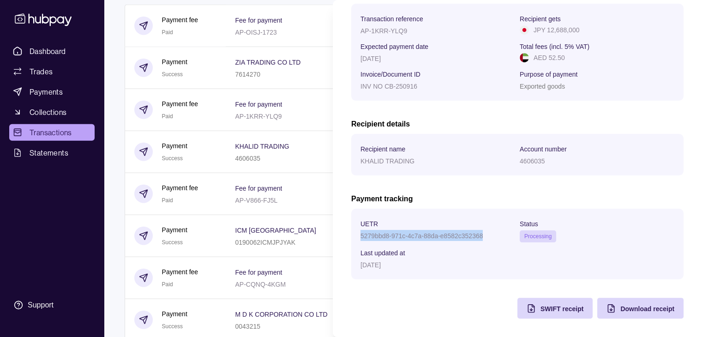
drag, startPoint x: 362, startPoint y: 233, endPoint x: 497, endPoint y: 237, distance: 135.4
click at [497, 237] on div "5279bbd8-971c-4c7a-88da-e8582c352368" at bounding box center [438, 235] width 155 height 11
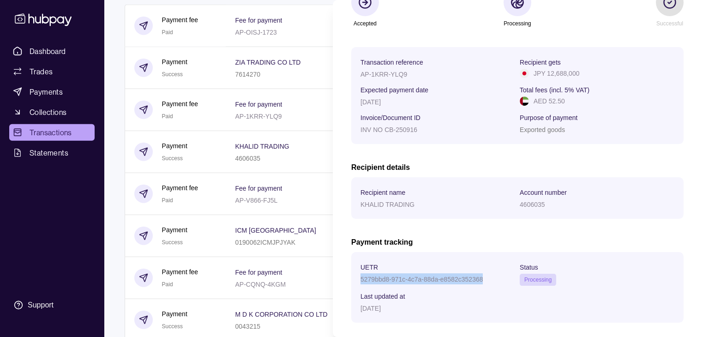
scroll to position [102, 0]
drag, startPoint x: 362, startPoint y: 207, endPoint x: 425, endPoint y: 208, distance: 63.7
click at [425, 208] on div "KHALID TRADING" at bounding box center [438, 204] width 155 height 11
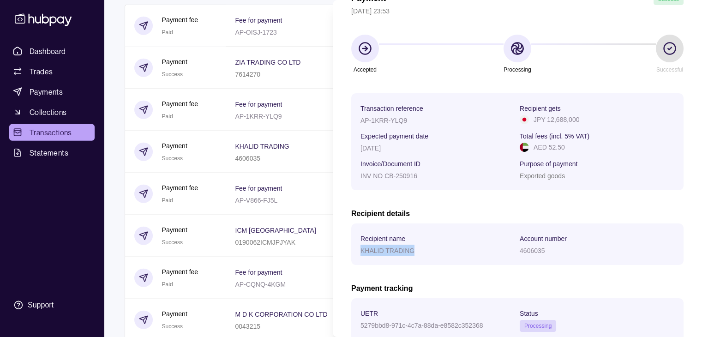
scroll to position [55, 0]
drag, startPoint x: 565, startPoint y: 121, endPoint x: 587, endPoint y: 121, distance: 22.2
click at [587, 121] on div "JPY 12,688,000" at bounding box center [597, 120] width 155 height 10
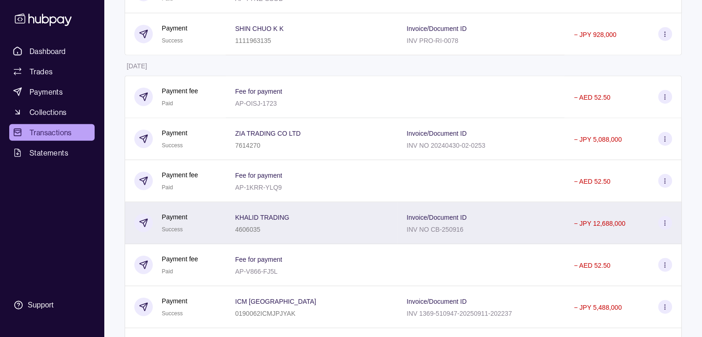
scroll to position [2188, 0]
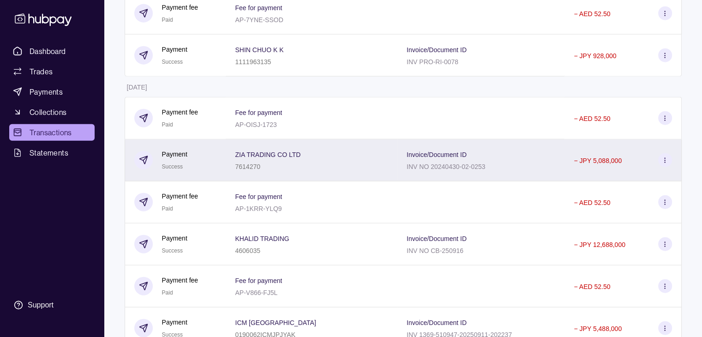
click at [268, 172] on div "7614270" at bounding box center [268, 166] width 66 height 11
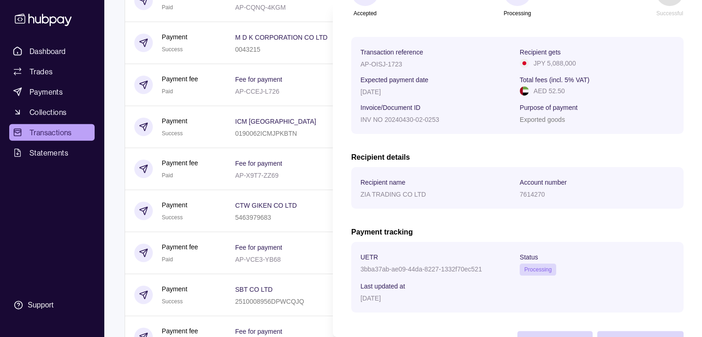
scroll to position [148, 0]
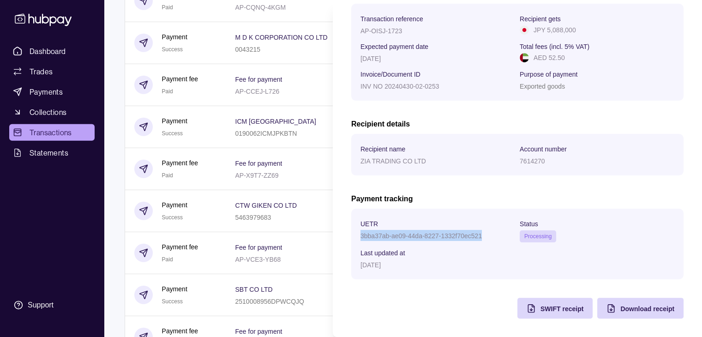
drag, startPoint x: 360, startPoint y: 234, endPoint x: 484, endPoint y: 234, distance: 124.2
click at [484, 234] on div "3bba37ab-ae09-44da-8227-1332f70ec521" at bounding box center [438, 235] width 155 height 11
drag, startPoint x: 361, startPoint y: 160, endPoint x: 438, endPoint y: 164, distance: 76.7
click at [438, 164] on div "ZIA TRADING CO LTD" at bounding box center [438, 160] width 155 height 11
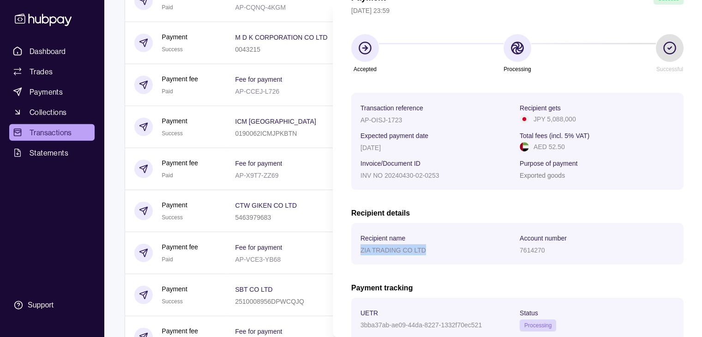
scroll to position [55, 0]
drag, startPoint x: 552, startPoint y: 119, endPoint x: 580, endPoint y: 121, distance: 28.2
click at [580, 121] on div "JPY 5,088,000" at bounding box center [597, 120] width 155 height 10
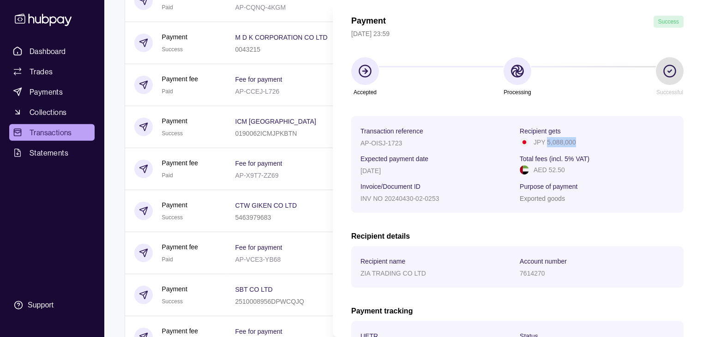
scroll to position [9, 0]
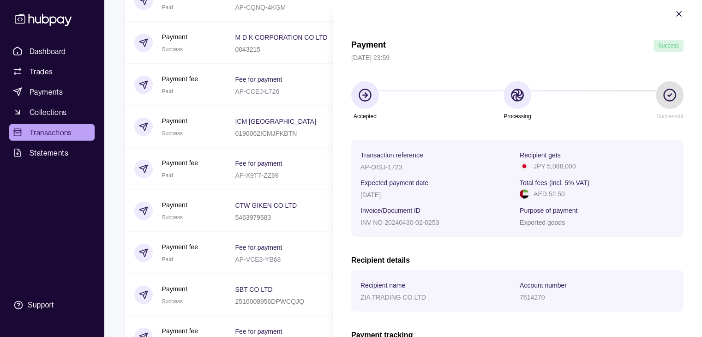
click at [318, 223] on html "Dashboard Trades Payments Collections Transactions Statements Support T Hello, …" at bounding box center [351, 180] width 702 height 5474
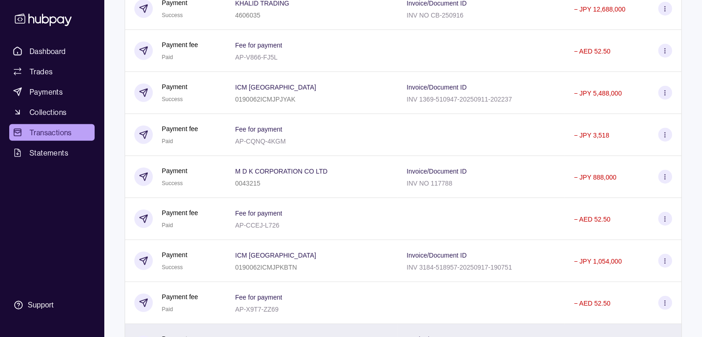
scroll to position [2465, 0]
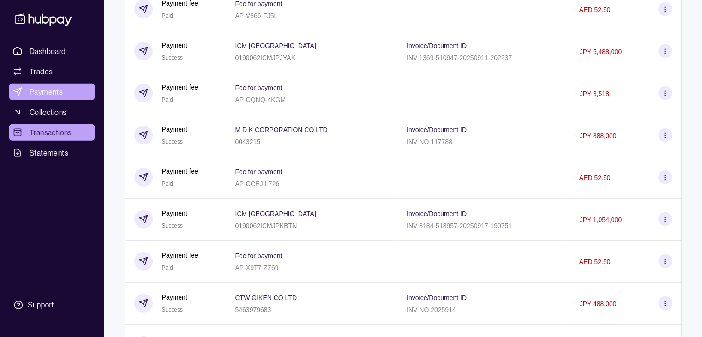
click at [68, 92] on link "Payments" at bounding box center [51, 92] width 85 height 17
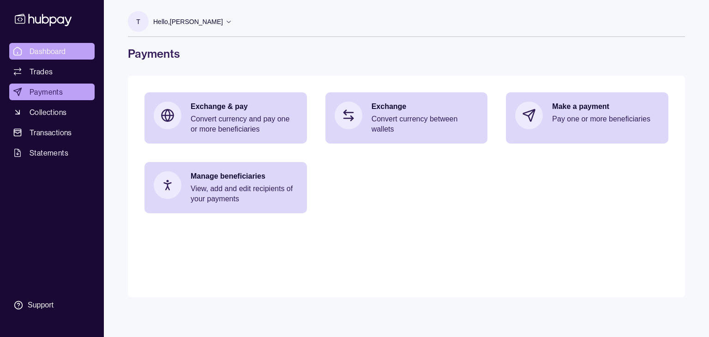
click at [48, 47] on span "Dashboard" at bounding box center [48, 51] width 36 height 11
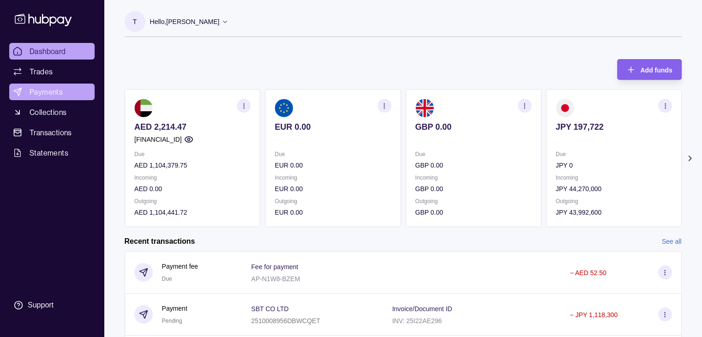
click at [37, 91] on span "Payments" at bounding box center [46, 91] width 33 height 11
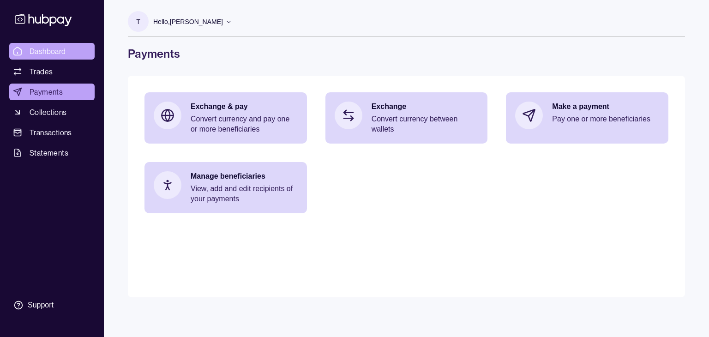
click at [40, 53] on span "Dashboard" at bounding box center [48, 51] width 36 height 11
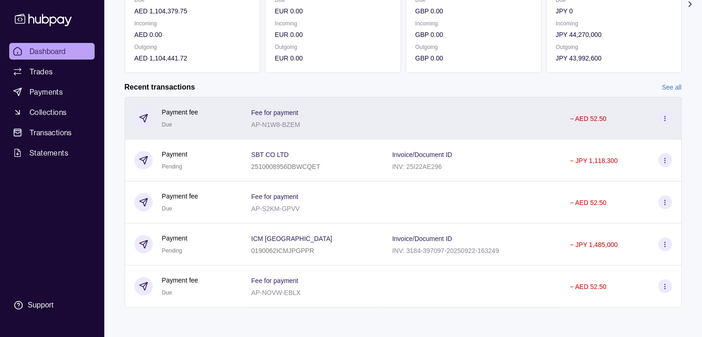
scroll to position [156, 0]
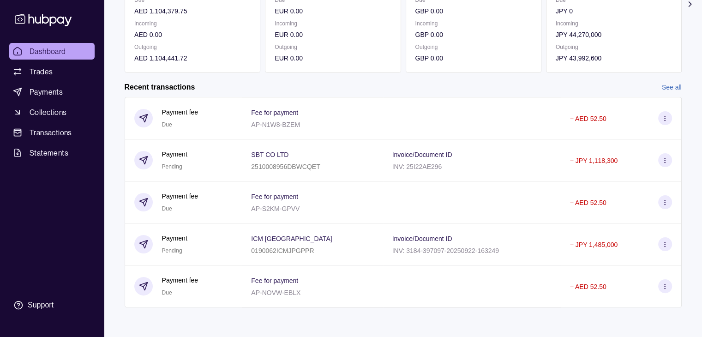
click at [667, 83] on link "See all" at bounding box center [672, 87] width 20 height 10
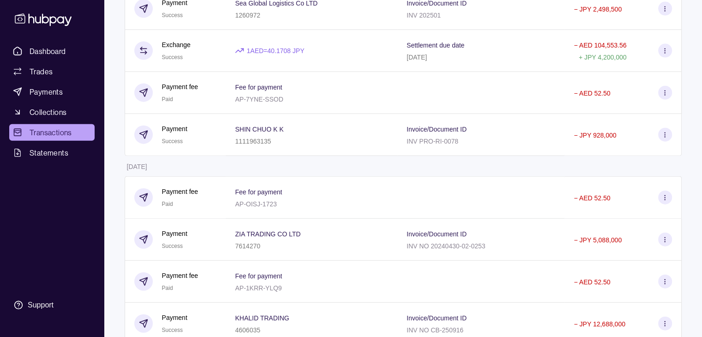
scroll to position [2075, 0]
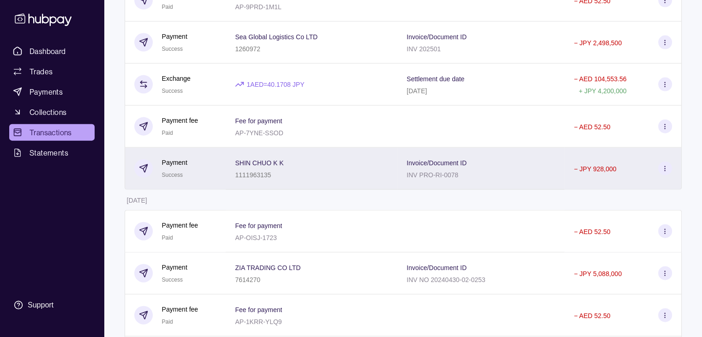
click at [320, 180] on div "SHIN CHUO K K 1111963135" at bounding box center [311, 168] width 153 height 23
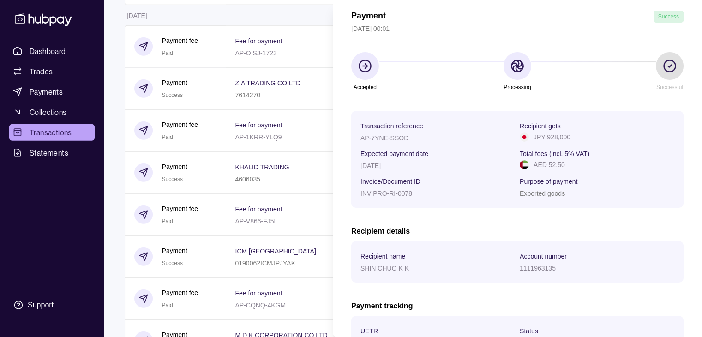
scroll to position [148, 0]
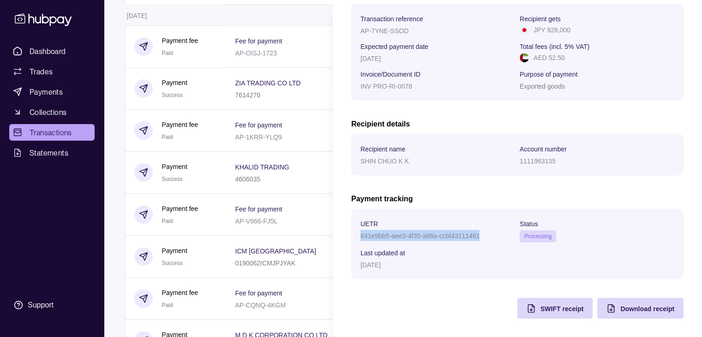
drag, startPoint x: 362, startPoint y: 233, endPoint x: 481, endPoint y: 232, distance: 118.7
click at [481, 232] on div "641e9bb5-aee3-4f35-a88a-ccbf43111461" at bounding box center [438, 235] width 155 height 11
drag, startPoint x: 361, startPoint y: 157, endPoint x: 430, endPoint y: 159, distance: 69.3
click at [430, 159] on div "SHIN CHUO K K" at bounding box center [438, 160] width 155 height 11
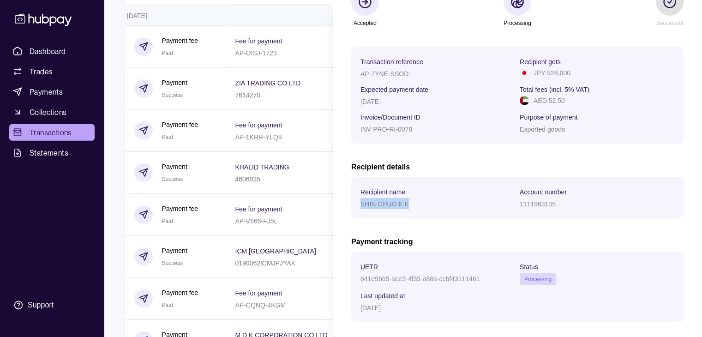
scroll to position [102, 0]
drag, startPoint x: 549, startPoint y: 73, endPoint x: 574, endPoint y: 73, distance: 24.9
click at [574, 73] on div "JPY 928,000" at bounding box center [597, 74] width 155 height 10
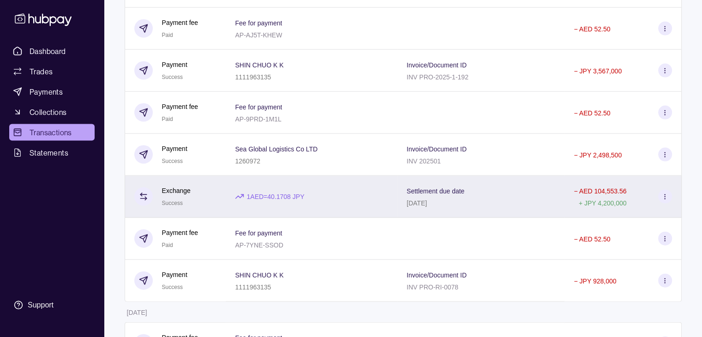
scroll to position [1962, 0]
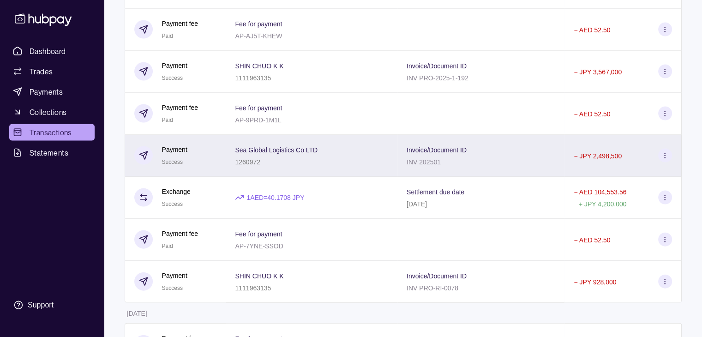
click at [306, 167] on div "1260972" at bounding box center [276, 161] width 83 height 11
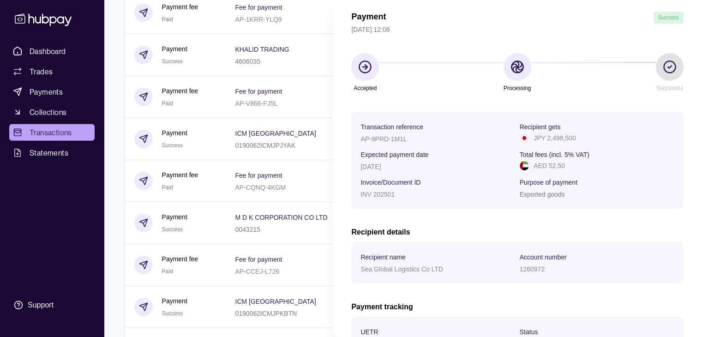
scroll to position [148, 0]
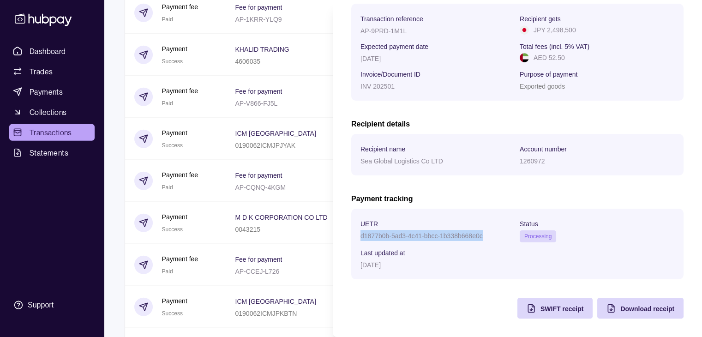
drag, startPoint x: 357, startPoint y: 235, endPoint x: 500, endPoint y: 230, distance: 142.3
click at [500, 230] on section "UETR d1877b0b-5ad3-4c41-bbcc-1b338b668e0c Status Processing Last updated at [DA…" at bounding box center [517, 244] width 332 height 71
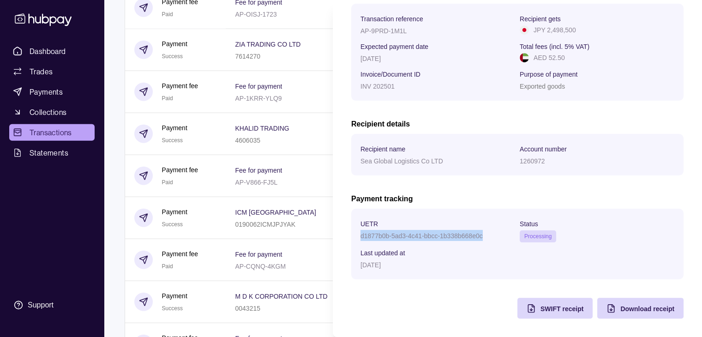
scroll to position [2285, 0]
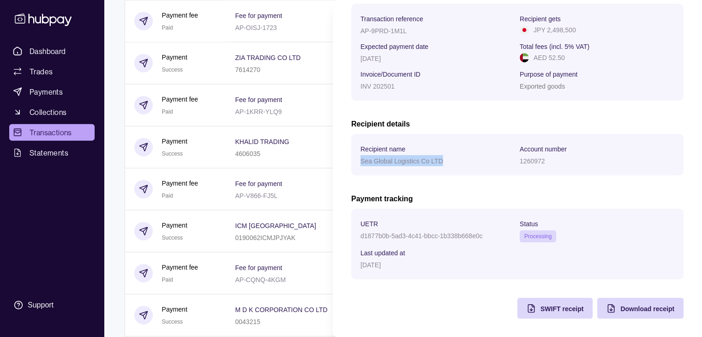
drag, startPoint x: 361, startPoint y: 158, endPoint x: 465, endPoint y: 162, distance: 103.5
click at [465, 162] on div "Sea Global Logistics Co LTD" at bounding box center [438, 160] width 155 height 11
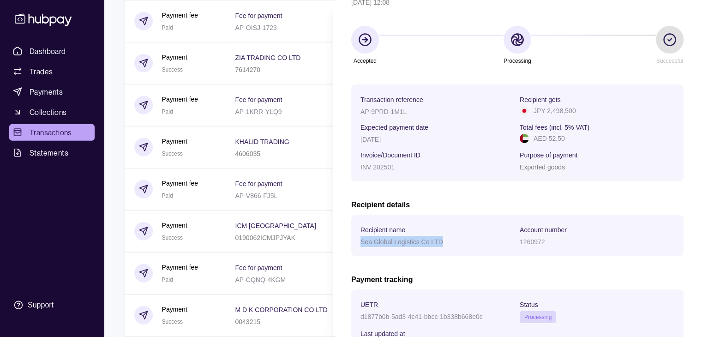
scroll to position [55, 0]
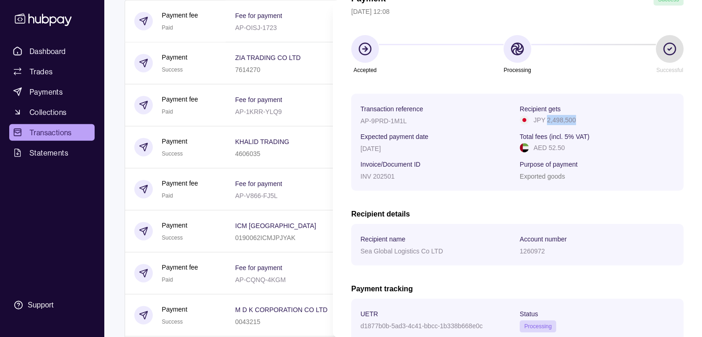
drag, startPoint x: 569, startPoint y: 121, endPoint x: 591, endPoint y: 121, distance: 22.2
click at [591, 121] on div "JPY 2,498,500" at bounding box center [597, 120] width 155 height 10
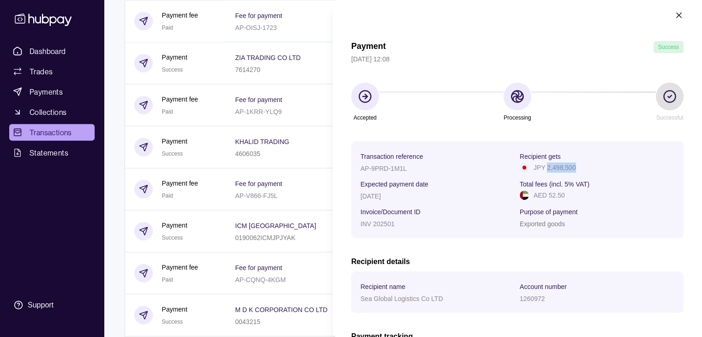
scroll to position [0, 0]
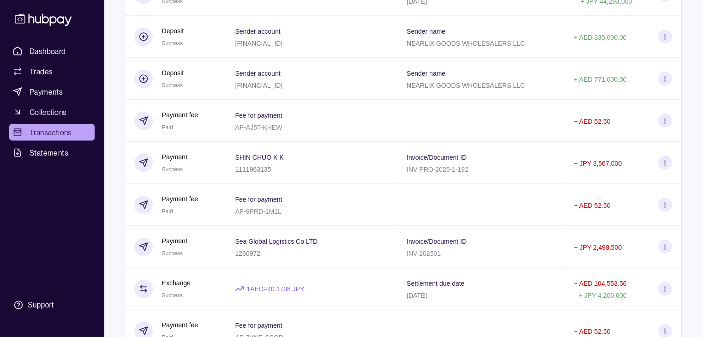
scroll to position [1869, 0]
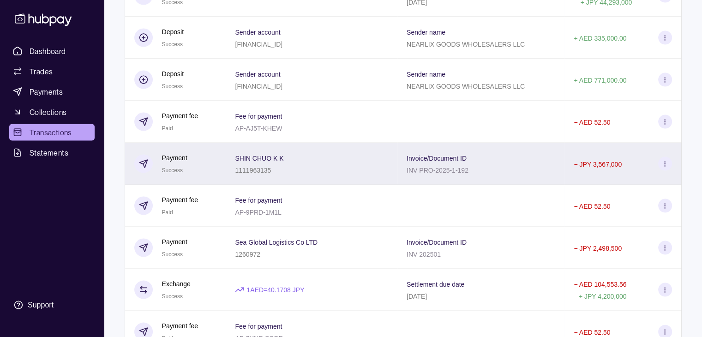
click at [336, 175] on div "SHIN CHUO K K 1111963135" at bounding box center [311, 163] width 153 height 23
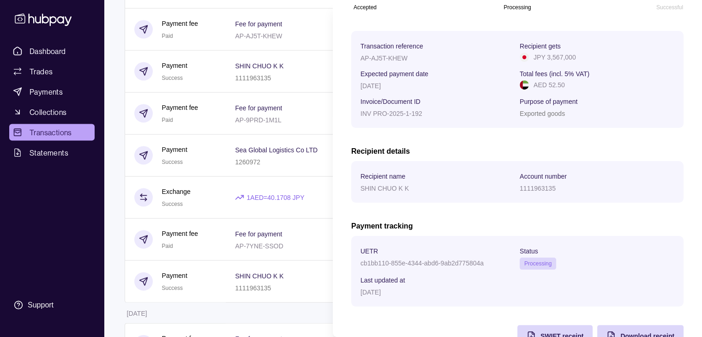
scroll to position [148, 0]
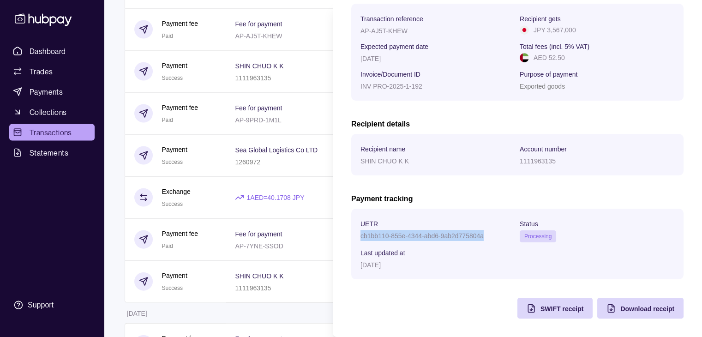
drag, startPoint x: 362, startPoint y: 235, endPoint x: 503, endPoint y: 231, distance: 141.3
click at [503, 231] on div "cb1bb110-855e-4344-abd6-9ab2d775804a" at bounding box center [438, 235] width 155 height 11
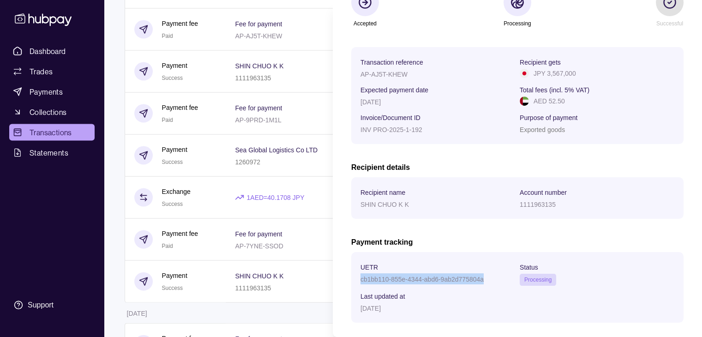
scroll to position [102, 0]
drag, startPoint x: 361, startPoint y: 205, endPoint x: 430, endPoint y: 207, distance: 69.7
click at [430, 207] on div "SHIN CHUO K K" at bounding box center [438, 204] width 155 height 11
drag, startPoint x: 546, startPoint y: 72, endPoint x: 573, endPoint y: 74, distance: 26.8
click at [573, 74] on div "JPY 3,567,000" at bounding box center [597, 74] width 155 height 10
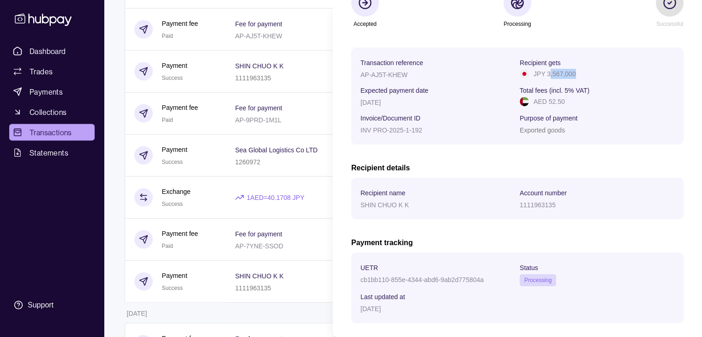
click at [571, 74] on p "JPY 3,567,000" at bounding box center [555, 74] width 42 height 10
drag, startPoint x: 545, startPoint y: 72, endPoint x: 587, endPoint y: 76, distance: 42.7
click at [587, 76] on div "JPY 3,567,000" at bounding box center [597, 74] width 155 height 10
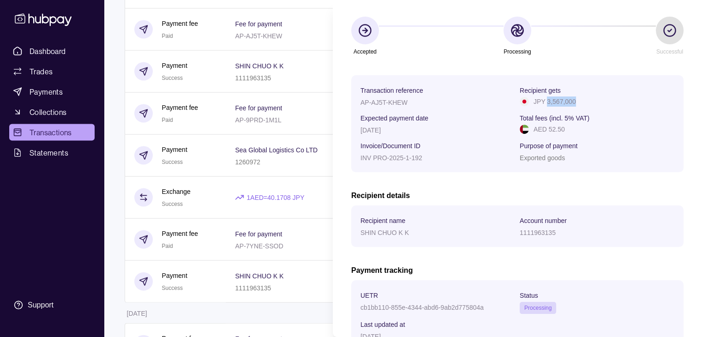
scroll to position [0, 0]
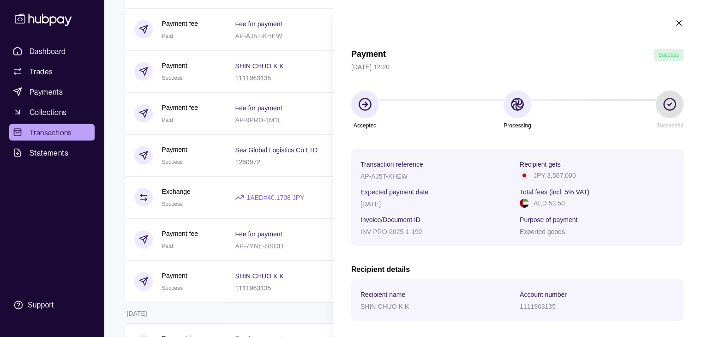
click at [279, 220] on html "Dashboard Trades Payments Collections Transactions Statements Support T Hello, …" at bounding box center [351, 292] width 702 height 4509
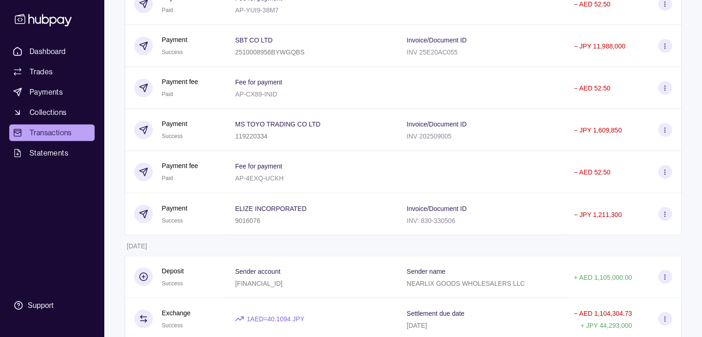
scroll to position [1546, 0]
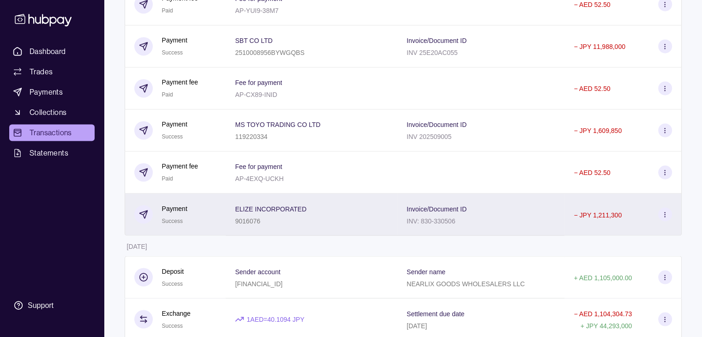
click at [269, 212] on p "ELIZE INCORPORATED" at bounding box center [271, 208] width 72 height 7
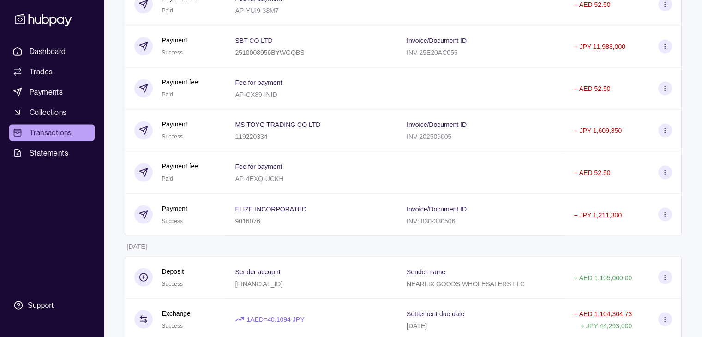
click at [264, 214] on span "ELIZE INCORPORATED" at bounding box center [271, 208] width 72 height 11
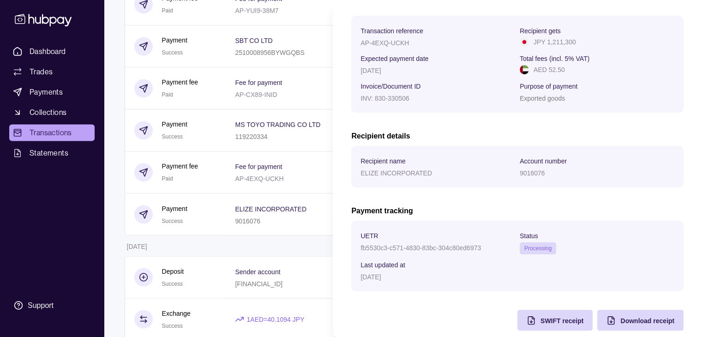
scroll to position [148, 0]
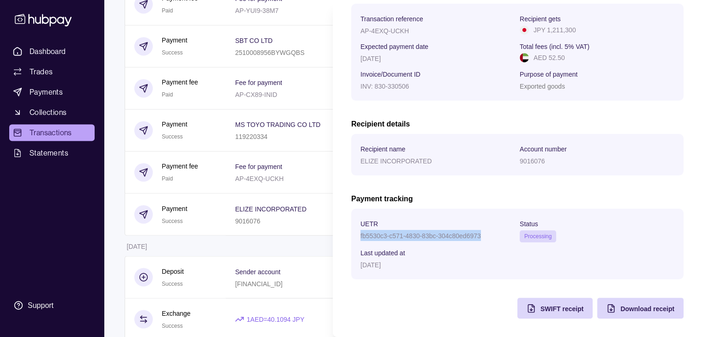
drag, startPoint x: 360, startPoint y: 235, endPoint x: 494, endPoint y: 230, distance: 133.5
click at [494, 230] on div "fb5530c3-c571-4830-83bc-304c80ed6973" at bounding box center [438, 235] width 155 height 11
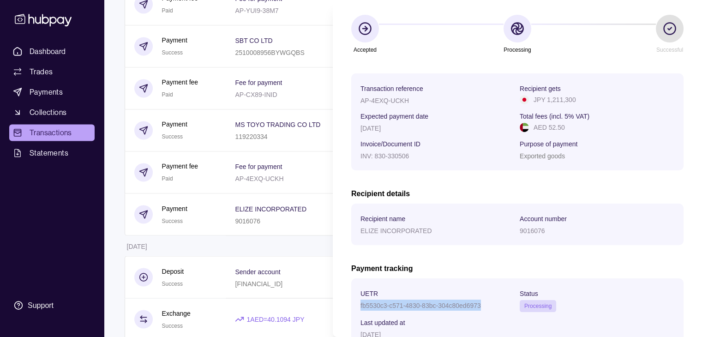
scroll to position [55, 0]
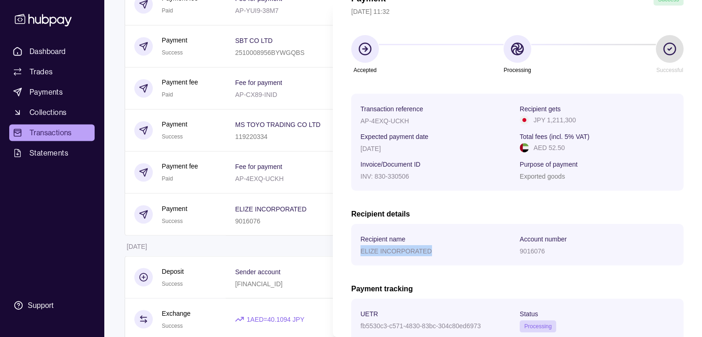
drag, startPoint x: 375, startPoint y: 253, endPoint x: 452, endPoint y: 257, distance: 77.2
click at [452, 256] on div "ELIZE INCORPORATED" at bounding box center [438, 250] width 155 height 11
drag, startPoint x: 545, startPoint y: 119, endPoint x: 584, endPoint y: 117, distance: 38.4
click at [584, 117] on div "JPY 1,211,300" at bounding box center [597, 120] width 155 height 10
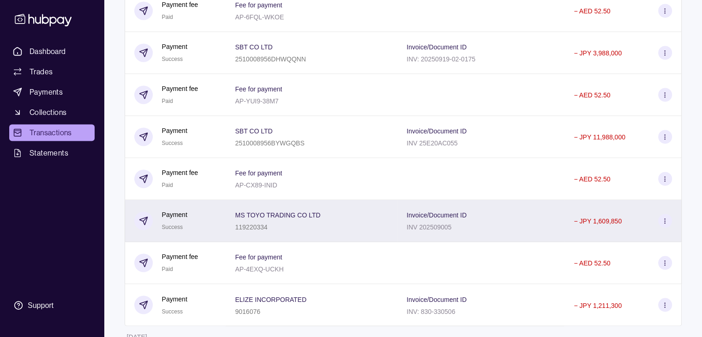
scroll to position [1454, 0]
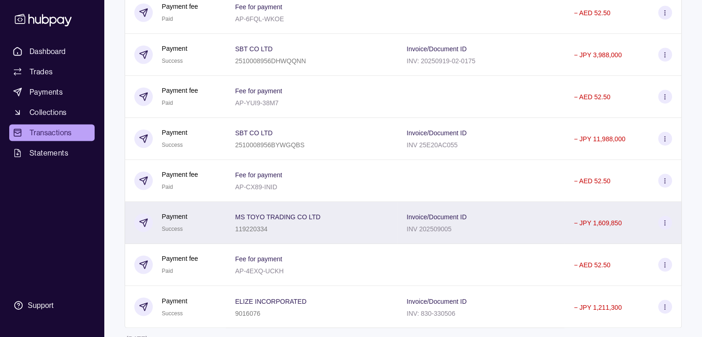
click at [280, 234] on div "119220334" at bounding box center [277, 228] width 85 height 11
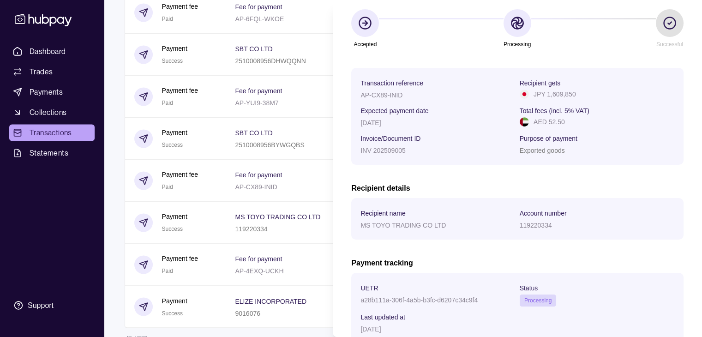
scroll to position [92, 0]
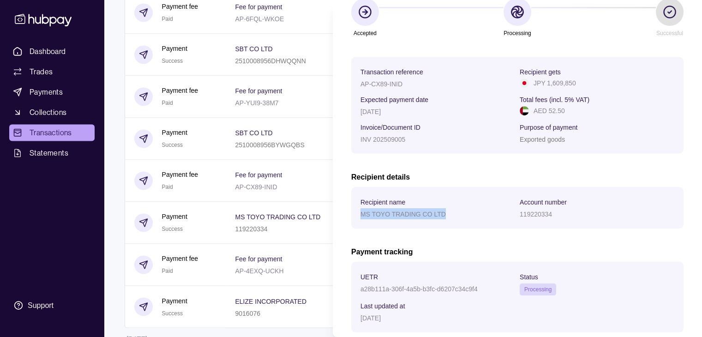
drag, startPoint x: 360, startPoint y: 215, endPoint x: 462, endPoint y: 218, distance: 102.1
click at [462, 218] on div "MS TOYO TRADING CO LTD" at bounding box center [438, 213] width 155 height 11
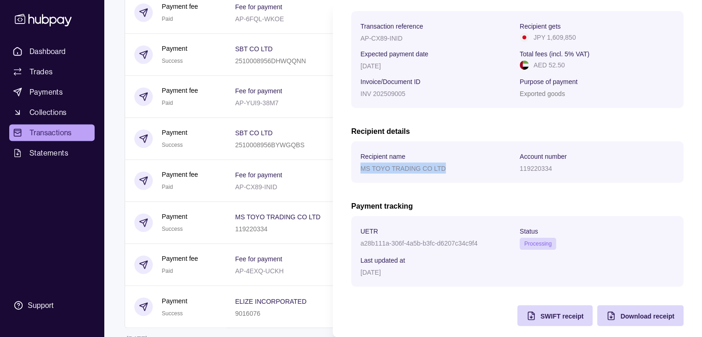
scroll to position [148, 0]
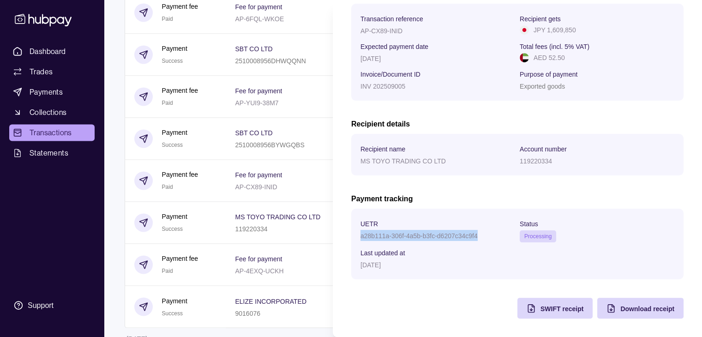
drag, startPoint x: 361, startPoint y: 235, endPoint x: 493, endPoint y: 235, distance: 131.6
click at [493, 235] on div "a28b111a-306f-4a5b-b3fc-d6207c34c9f4" at bounding box center [438, 235] width 155 height 11
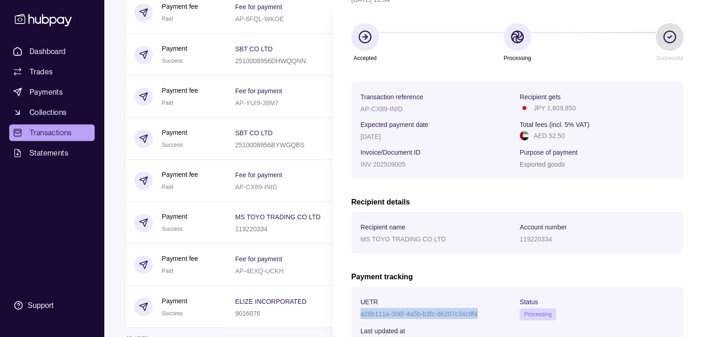
scroll to position [55, 0]
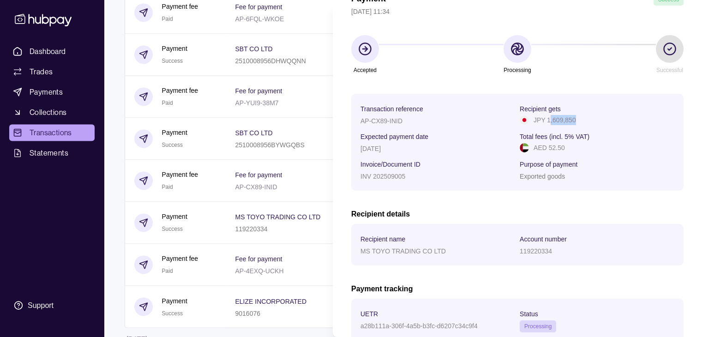
drag, startPoint x: 546, startPoint y: 119, endPoint x: 573, endPoint y: 123, distance: 27.1
click at [573, 123] on div "JPY 1,609,850" at bounding box center [597, 120] width 155 height 10
click at [545, 120] on p "JPY 1,609,850" at bounding box center [555, 120] width 42 height 10
drag, startPoint x: 545, startPoint y: 119, endPoint x: 604, endPoint y: 118, distance: 59.1
click at [604, 118] on div "JPY 1,609,850" at bounding box center [597, 120] width 155 height 10
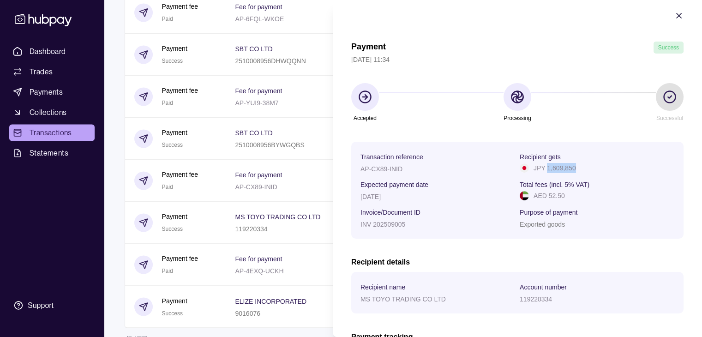
scroll to position [0, 0]
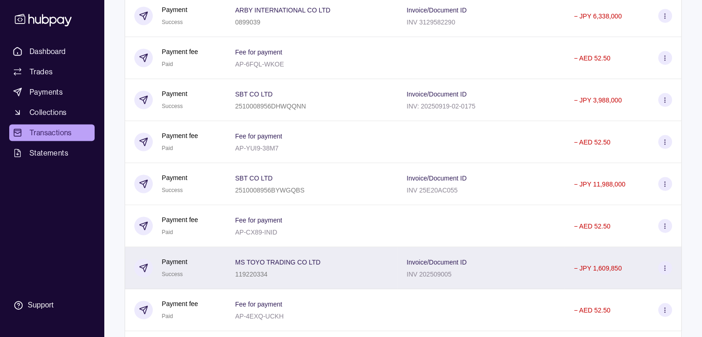
scroll to position [1407, 0]
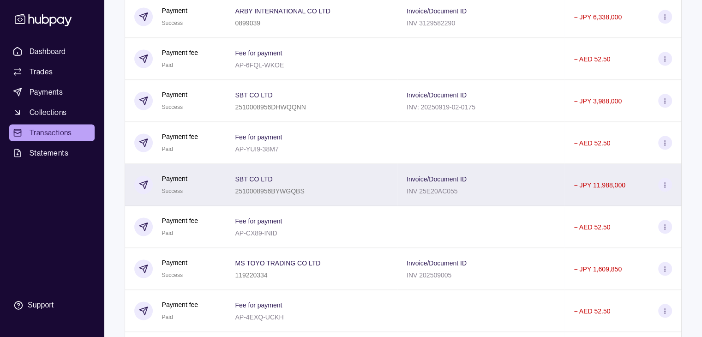
click at [293, 195] on p "2510008956BYWGQBS" at bounding box center [269, 190] width 69 height 7
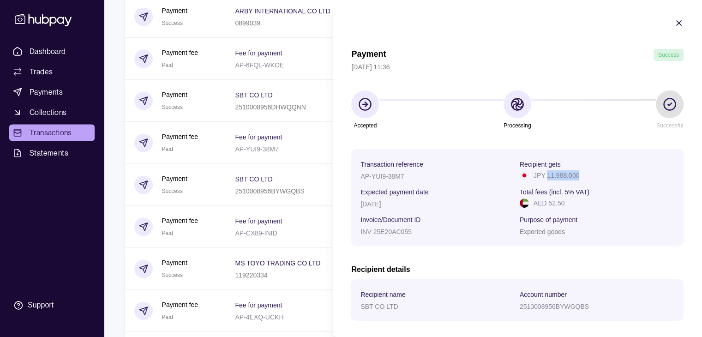
drag, startPoint x: 544, startPoint y: 174, endPoint x: 594, endPoint y: 177, distance: 50.0
click at [594, 177] on div "JPY 11,988,000" at bounding box center [597, 175] width 155 height 10
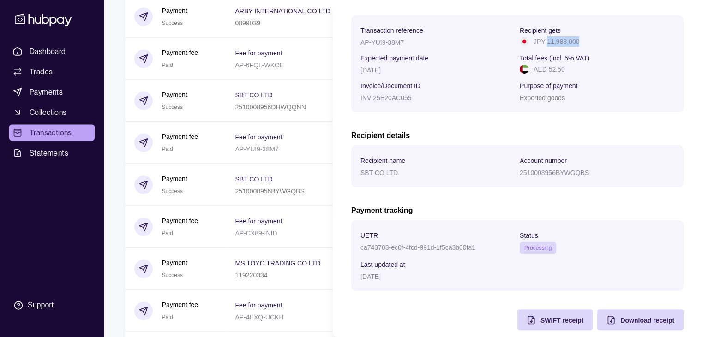
scroll to position [139, 0]
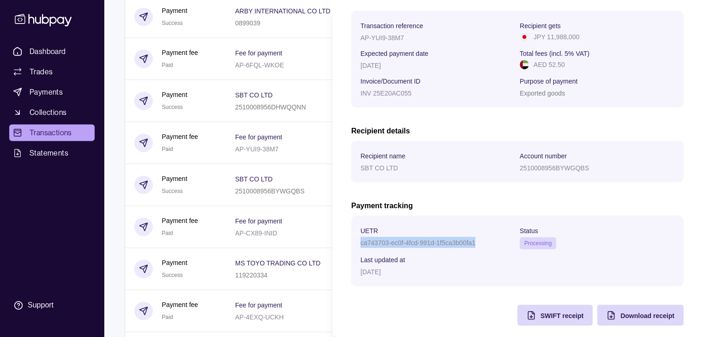
drag, startPoint x: 362, startPoint y: 244, endPoint x: 504, endPoint y: 241, distance: 142.3
click at [504, 241] on div "ca743703-ec0f-4fcd-991d-1f5ca3b00fa1" at bounding box center [438, 242] width 155 height 11
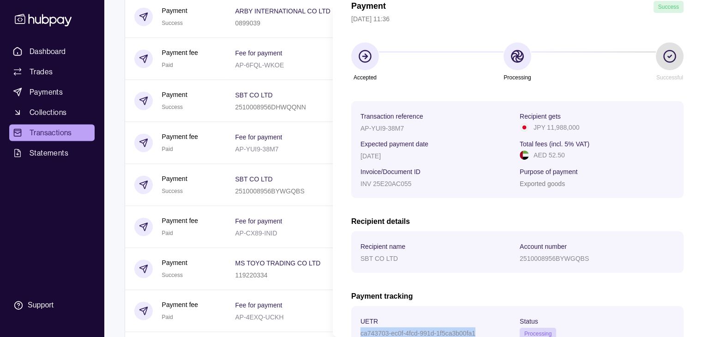
scroll to position [46, 0]
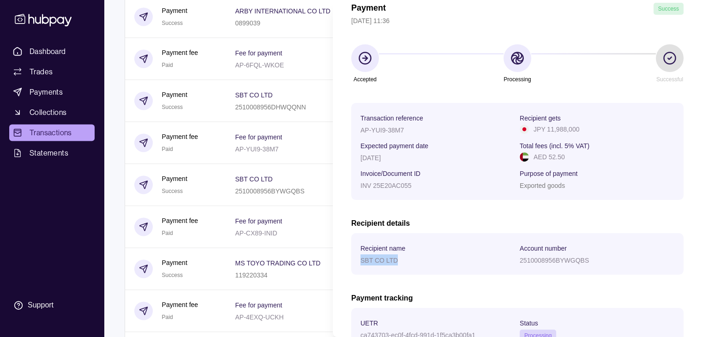
drag, startPoint x: 361, startPoint y: 260, endPoint x: 443, endPoint y: 261, distance: 82.7
click at [443, 261] on div "SBT CO LTD" at bounding box center [438, 259] width 155 height 11
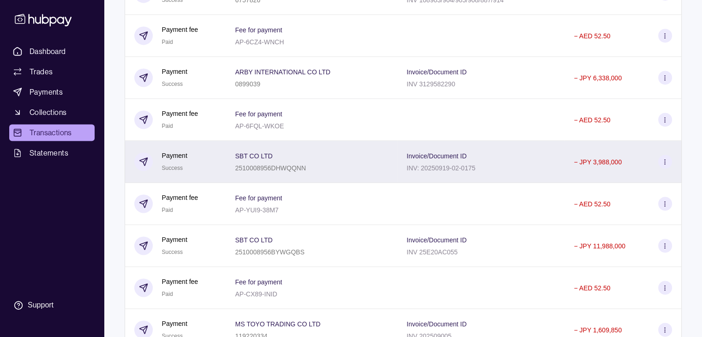
scroll to position [1315, 0]
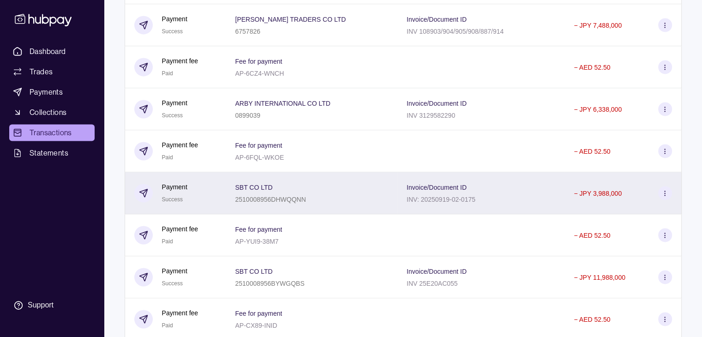
click at [292, 203] on p "2510008956DHWQQNN" at bounding box center [270, 199] width 71 height 7
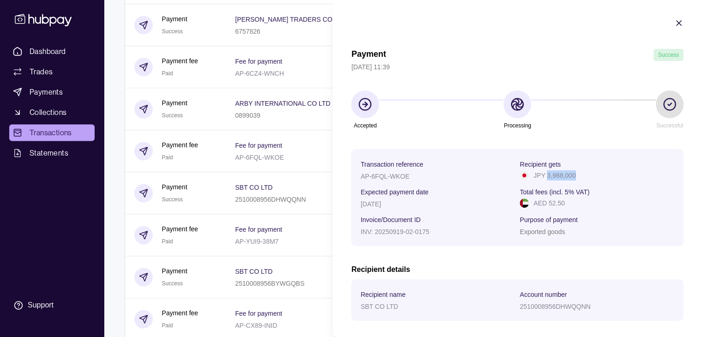
drag, startPoint x: 545, startPoint y: 175, endPoint x: 595, endPoint y: 176, distance: 50.4
click at [595, 176] on div "JPY 3,988,000" at bounding box center [597, 175] width 155 height 10
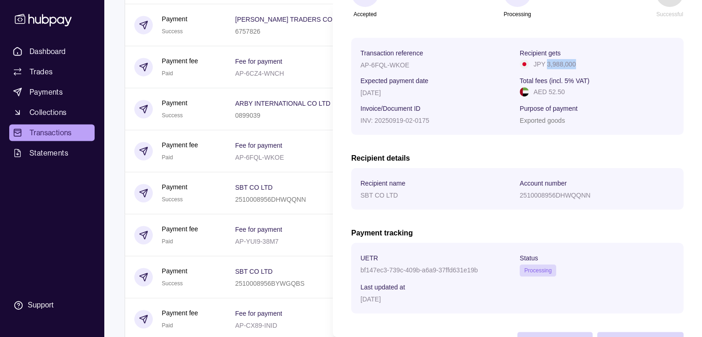
scroll to position [148, 0]
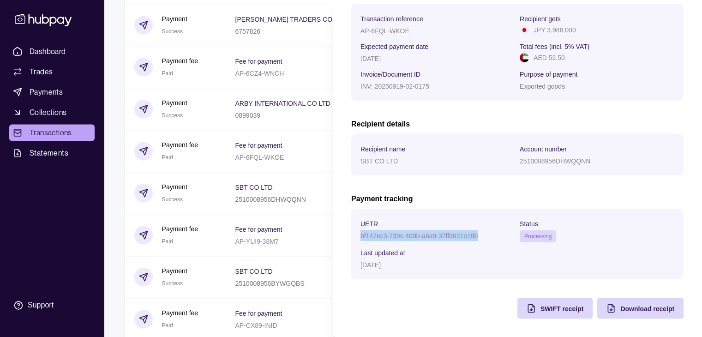
drag, startPoint x: 364, startPoint y: 235, endPoint x: 477, endPoint y: 235, distance: 112.7
click at [477, 235] on p "bf147ec3-739c-409b-a6a9-37ffd631e19b" at bounding box center [419, 235] width 117 height 7
click at [445, 230] on div "bf147ec3-739c-409b-a6a9-37ffd631e19b" at bounding box center [438, 235] width 155 height 11
click at [439, 232] on p "bf147ec3-739c-409b-a6a9-37ffd631e19b" at bounding box center [419, 235] width 117 height 7
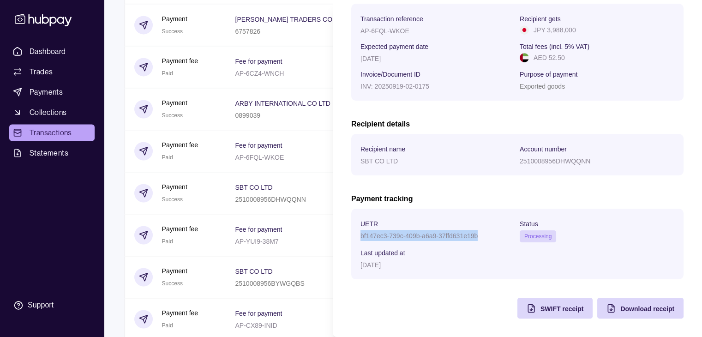
drag, startPoint x: 362, startPoint y: 233, endPoint x: 509, endPoint y: 233, distance: 147.3
click at [509, 233] on div "bf147ec3-739c-409b-a6a9-37ffd631e19b" at bounding box center [438, 235] width 155 height 11
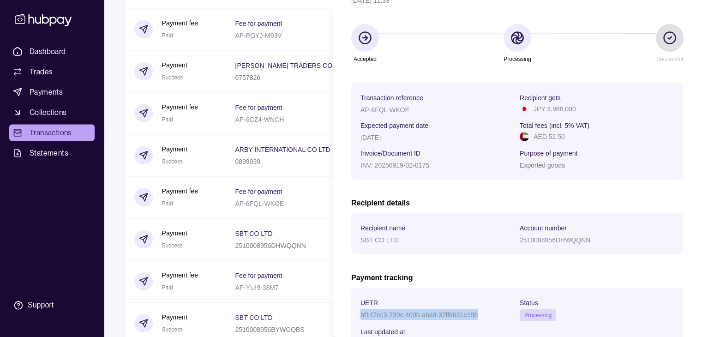
scroll to position [55, 0]
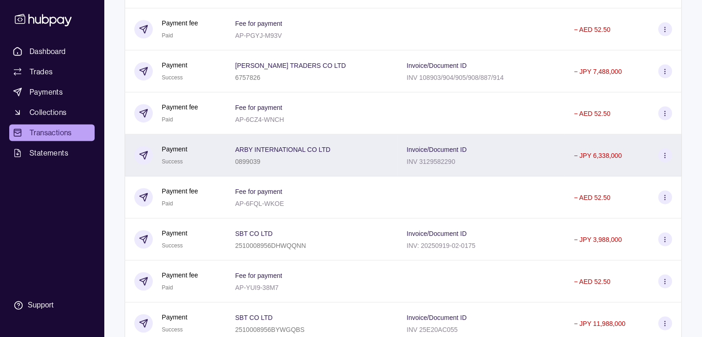
click at [300, 167] on div "0899039" at bounding box center [282, 161] width 95 height 11
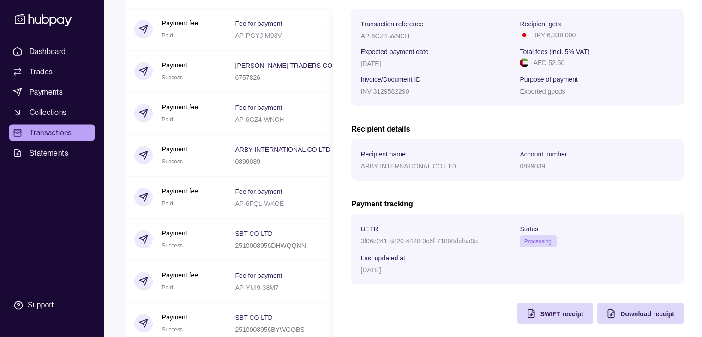
scroll to position [148, 0]
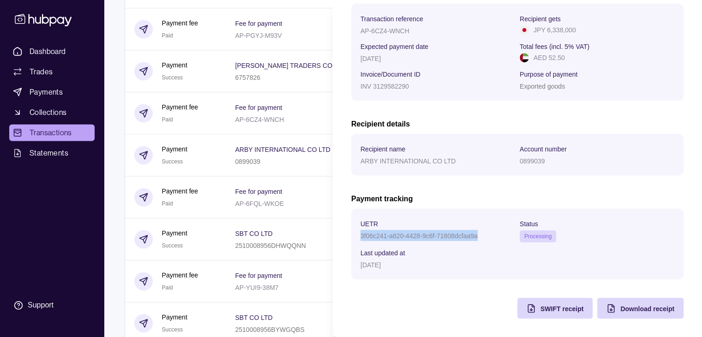
drag, startPoint x: 375, startPoint y: 235, endPoint x: 482, endPoint y: 239, distance: 107.2
click at [482, 239] on section "UETR 3f06c241-a820-4428-9c6f-71808dcfaa9a Status Processing Last updated at [DA…" at bounding box center [517, 244] width 332 height 71
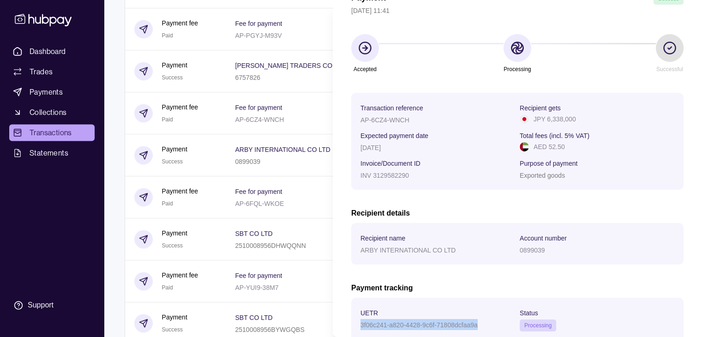
scroll to position [55, 0]
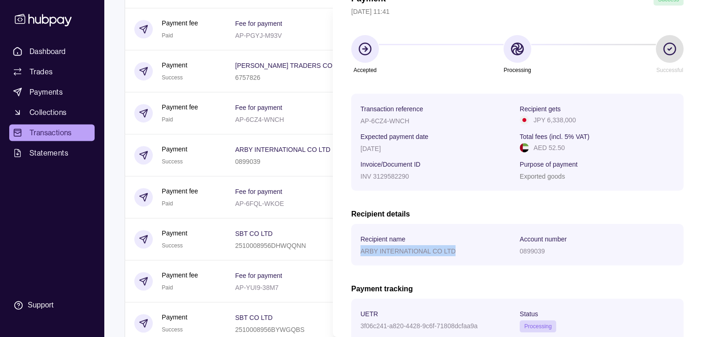
drag, startPoint x: 360, startPoint y: 251, endPoint x: 497, endPoint y: 249, distance: 136.7
click at [497, 249] on div "ARBY INTERNATIONAL CO LTD" at bounding box center [438, 250] width 155 height 11
drag, startPoint x: 544, startPoint y: 120, endPoint x: 601, endPoint y: 121, distance: 57.3
click at [601, 121] on div "JPY 6,338,000" at bounding box center [597, 120] width 155 height 10
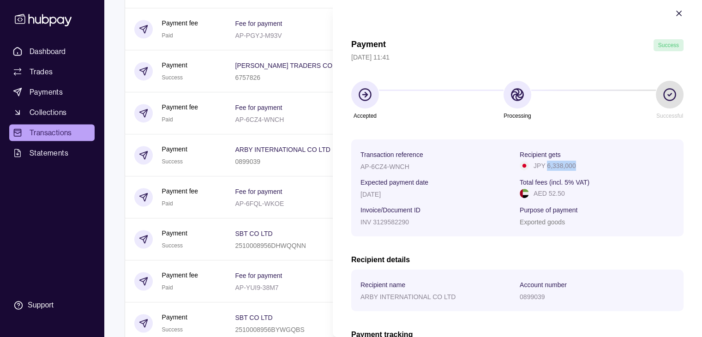
scroll to position [9, 0]
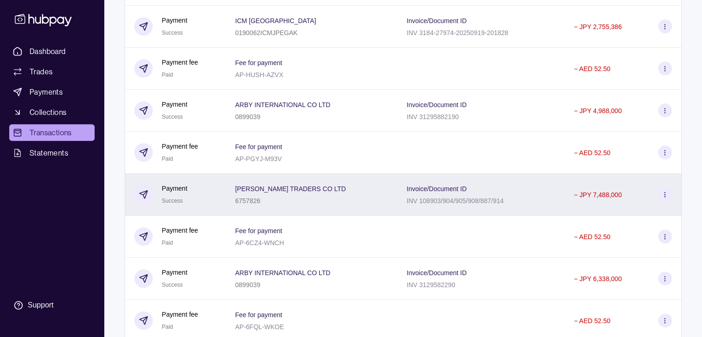
scroll to position [1130, 0]
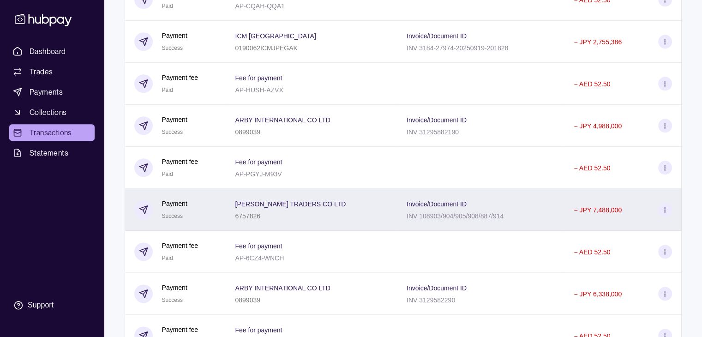
click at [293, 208] on p "[PERSON_NAME] TRADERS CO LTD" at bounding box center [290, 203] width 111 height 7
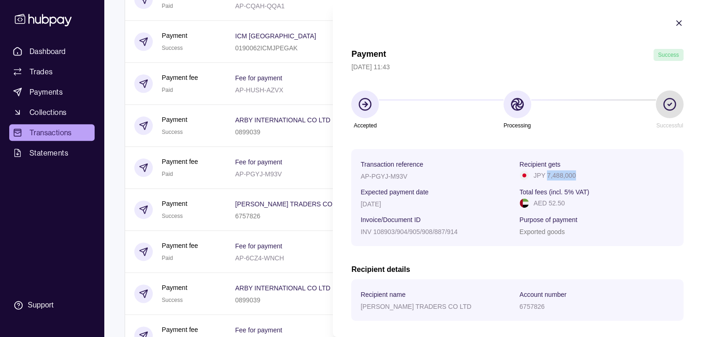
drag, startPoint x: 543, startPoint y: 175, endPoint x: 572, endPoint y: 176, distance: 28.7
click at [572, 176] on p "JPY 7,488,000" at bounding box center [555, 175] width 42 height 10
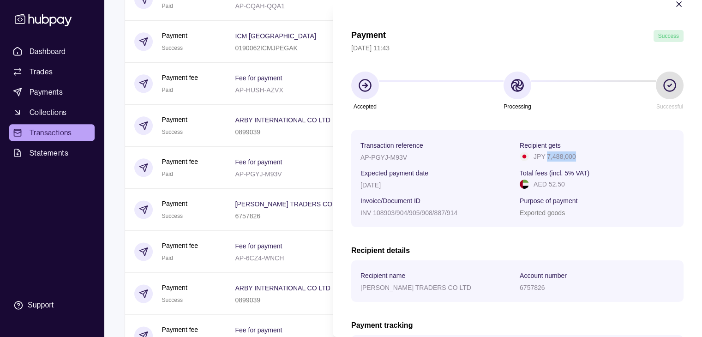
scroll to position [92, 0]
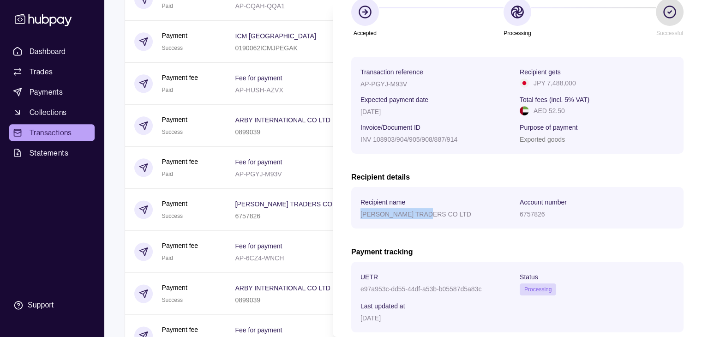
drag, startPoint x: 363, startPoint y: 215, endPoint x: 467, endPoint y: 220, distance: 104.5
click at [467, 219] on div "[PERSON_NAME] TRADERS CO LTD" at bounding box center [438, 213] width 155 height 11
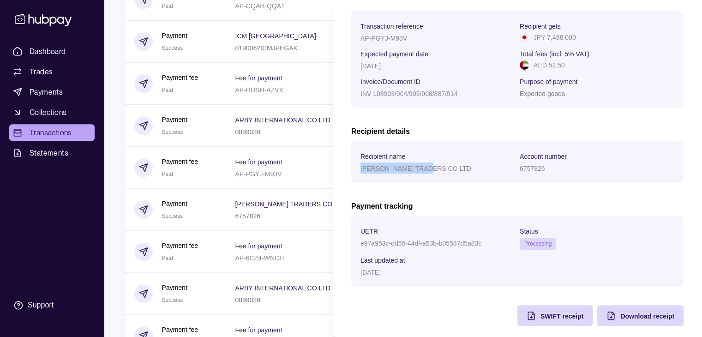
scroll to position [148, 0]
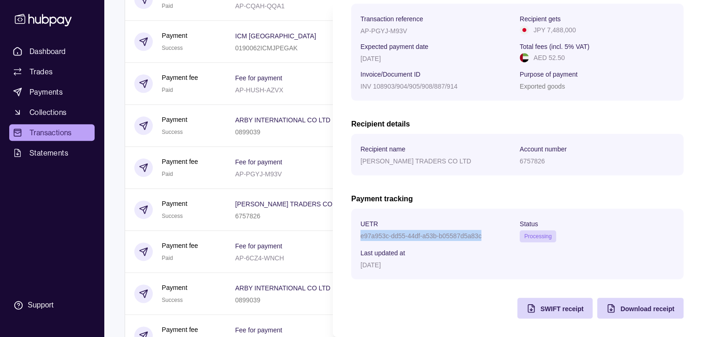
drag, startPoint x: 360, startPoint y: 235, endPoint x: 487, endPoint y: 236, distance: 126.5
click at [487, 236] on section "UETR e97a953c-dd55-44df-a53b-b05587d5a83c Status Processing Last updated at [DA…" at bounding box center [517, 244] width 332 height 71
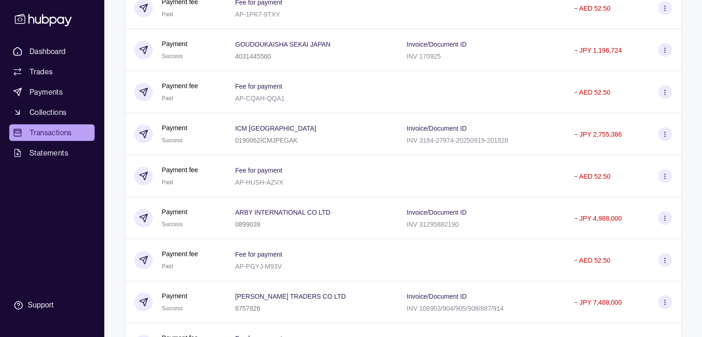
scroll to position [1038, 0]
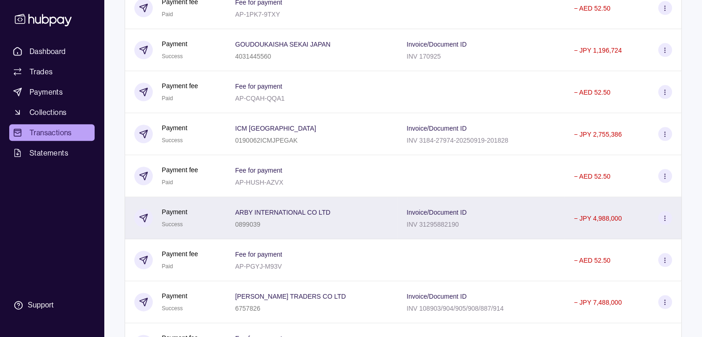
click at [364, 226] on div "ARBY INTERNATIONAL CO LTD 0899039" at bounding box center [311, 217] width 153 height 23
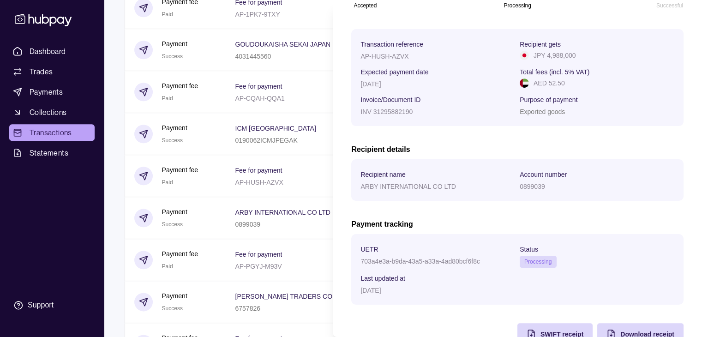
scroll to position [148, 0]
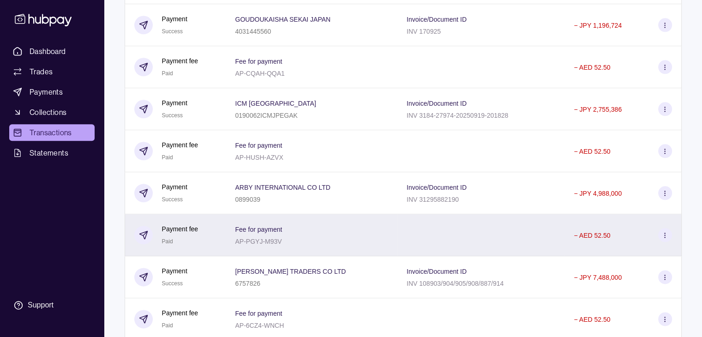
scroll to position [1062, 0]
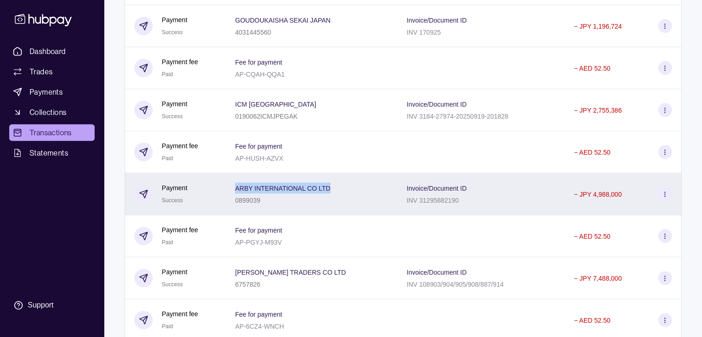
drag, startPoint x: 235, startPoint y: 196, endPoint x: 337, endPoint y: 193, distance: 101.2
click at [337, 193] on div "ARBY INTERNATIONAL CO LTD 0899039" at bounding box center [311, 193] width 153 height 23
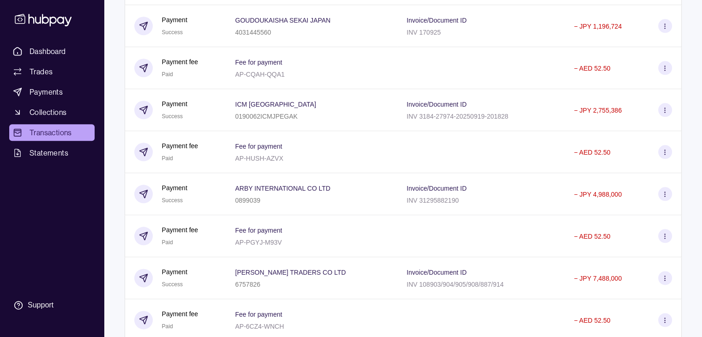
click at [294, 205] on div "0899039" at bounding box center [282, 199] width 95 height 11
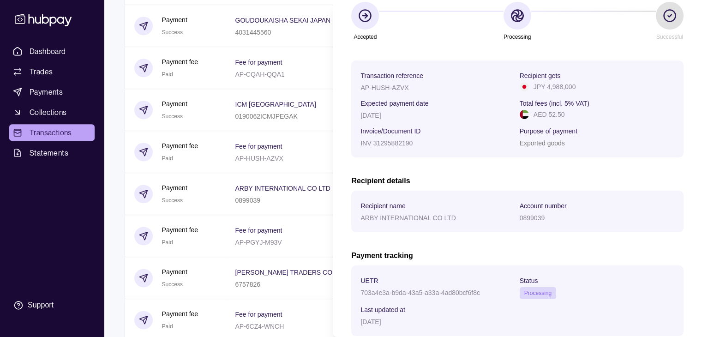
scroll to position [92, 0]
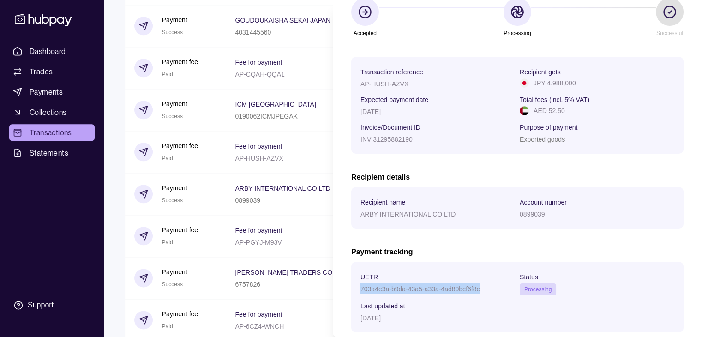
drag, startPoint x: 362, startPoint y: 290, endPoint x: 479, endPoint y: 290, distance: 117.7
click at [479, 290] on p "703a4e3a-b9da-43a5-a33a-4ad80bcf6f8c" at bounding box center [420, 288] width 119 height 7
drag, startPoint x: 543, startPoint y: 82, endPoint x: 584, endPoint y: 84, distance: 40.7
click at [584, 84] on div "JPY 4,988,000" at bounding box center [597, 83] width 155 height 10
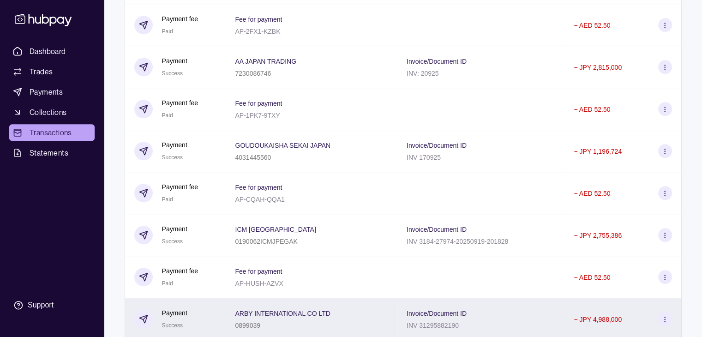
scroll to position [924, 0]
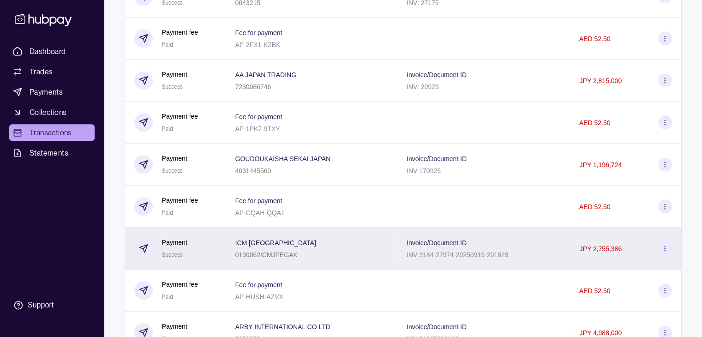
click at [329, 252] on div "ICM [GEOGRAPHIC_DATA] 0190062ICMJPEGAK" at bounding box center [311, 248] width 153 height 23
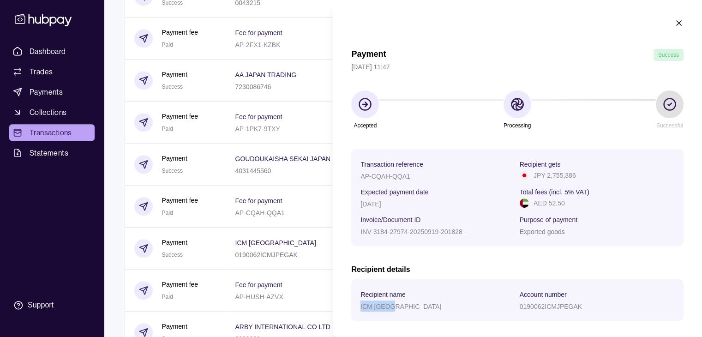
drag, startPoint x: 359, startPoint y: 307, endPoint x: 408, endPoint y: 311, distance: 49.6
click at [408, 311] on section "Recipient name ICM [GEOGRAPHIC_DATA] Account number 0190062ICMJPEGAK" at bounding box center [517, 300] width 332 height 42
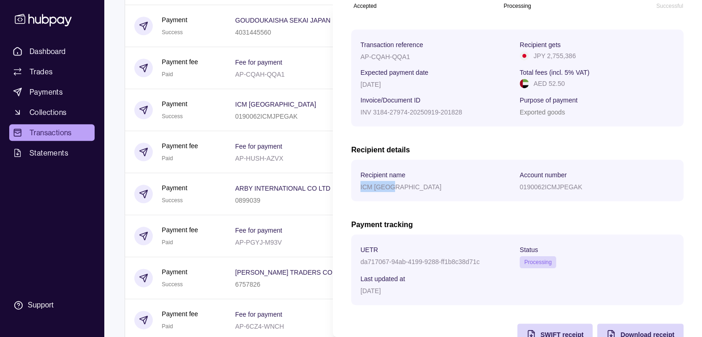
scroll to position [148, 0]
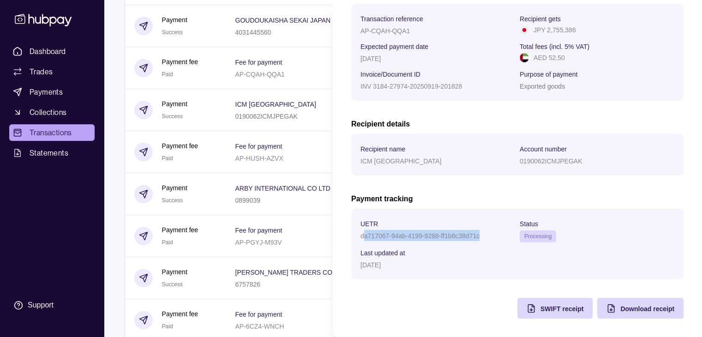
drag, startPoint x: 368, startPoint y: 233, endPoint x: 435, endPoint y: 236, distance: 68.0
click at [494, 234] on div "da717067-94ab-4199-9288-ff1b8c38d71c" at bounding box center [438, 235] width 155 height 11
click at [365, 235] on p "da717067-94ab-4199-9288-ff1b8c38d71c" at bounding box center [420, 235] width 119 height 7
drag, startPoint x: 373, startPoint y: 234, endPoint x: 486, endPoint y: 235, distance: 113.1
click at [489, 235] on div "da717067-94ab-4199-9288-ff1b8c38d71c" at bounding box center [438, 235] width 155 height 11
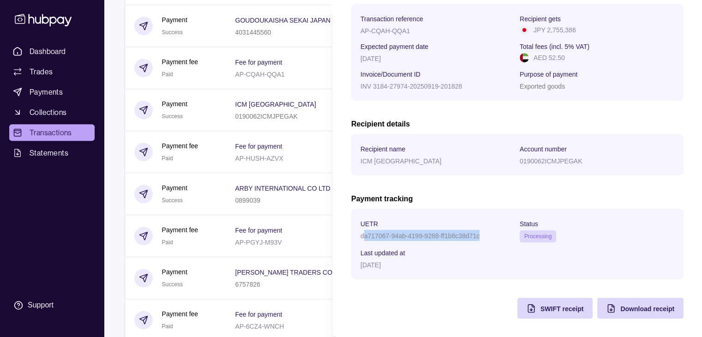
click at [486, 235] on div "da717067-94ab-4199-9288-ff1b8c38d71c" at bounding box center [438, 235] width 155 height 11
drag, startPoint x: 482, startPoint y: 235, endPoint x: 343, endPoint y: 237, distance: 138.5
click at [343, 237] on section "Payment Success [DATE] 11:47 Accepted Processing Successful Transaction referen…" at bounding box center [517, 96] width 369 height 483
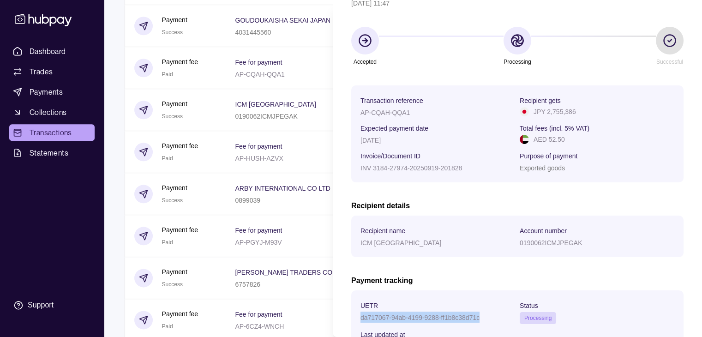
scroll to position [55, 0]
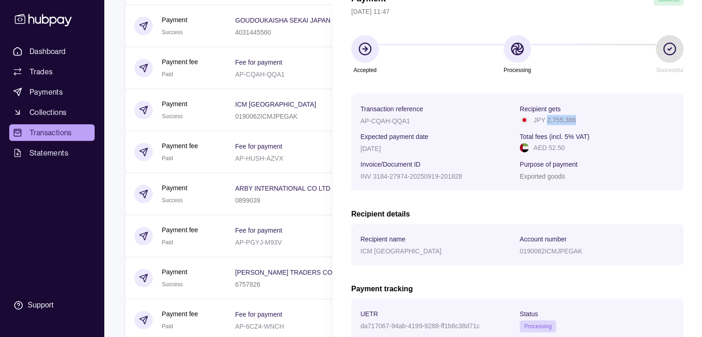
drag, startPoint x: 544, startPoint y: 118, endPoint x: 588, endPoint y: 122, distance: 43.6
click at [588, 122] on div "JPY 2,755,386" at bounding box center [597, 120] width 155 height 10
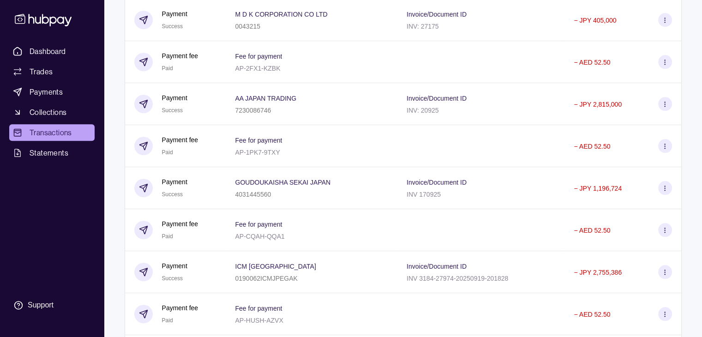
scroll to position [831, 0]
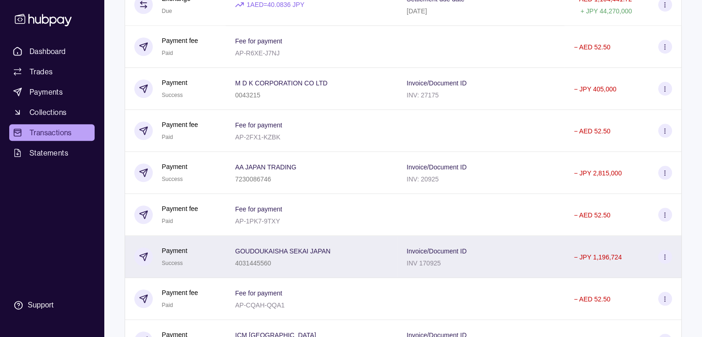
click at [314, 255] on p "GOUDOUKAISHA SEKAI JAPAN" at bounding box center [283, 250] width 96 height 7
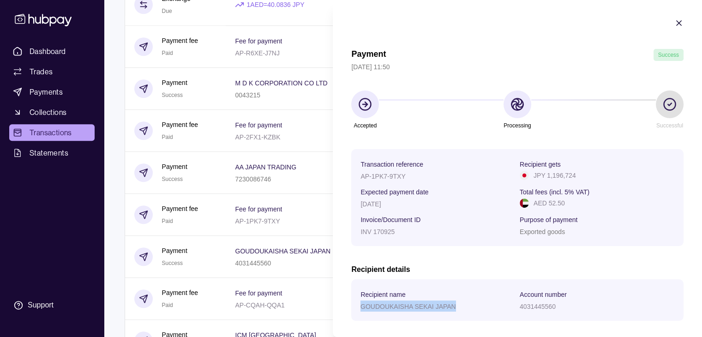
drag, startPoint x: 360, startPoint y: 308, endPoint x: 460, endPoint y: 307, distance: 99.7
click at [460, 307] on section "Recipient name GOUDOUKAISHA SEKAI JAPAN Account number 4031445560" at bounding box center [517, 300] width 332 height 42
drag, startPoint x: 543, startPoint y: 176, endPoint x: 588, endPoint y: 172, distance: 44.5
click at [588, 172] on div "JPY 1,196,724" at bounding box center [597, 175] width 155 height 10
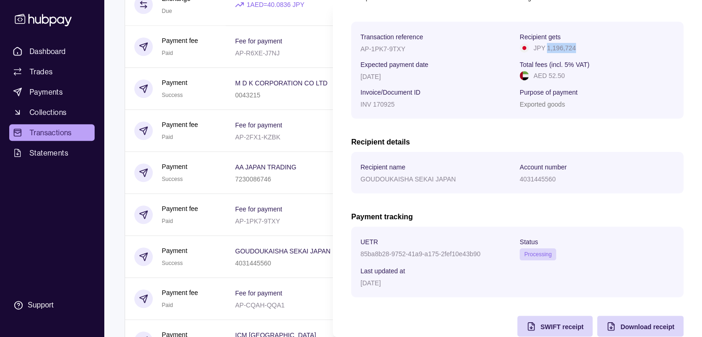
scroll to position [139, 0]
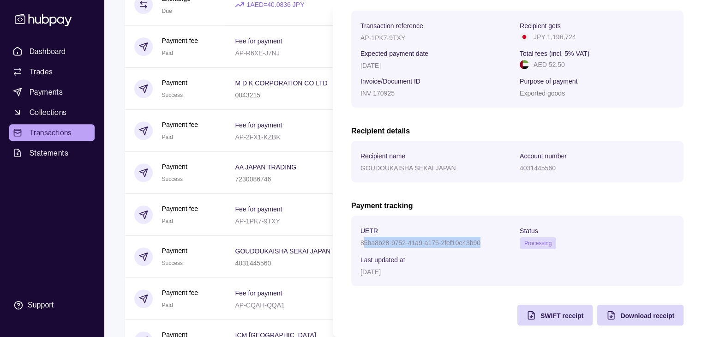
drag, startPoint x: 362, startPoint y: 244, endPoint x: 483, endPoint y: 247, distance: 121.5
click at [483, 247] on div "85ba8b28-9752-41a9-a175-2fef10e43b90" at bounding box center [438, 242] width 155 height 11
drag, startPoint x: 478, startPoint y: 246, endPoint x: 376, endPoint y: 251, distance: 102.2
click at [351, 251] on section "UETR 85ba8b28-9752-41a9-a175-2fef10e43b90 Status Processing Last updated at [DA…" at bounding box center [517, 251] width 332 height 71
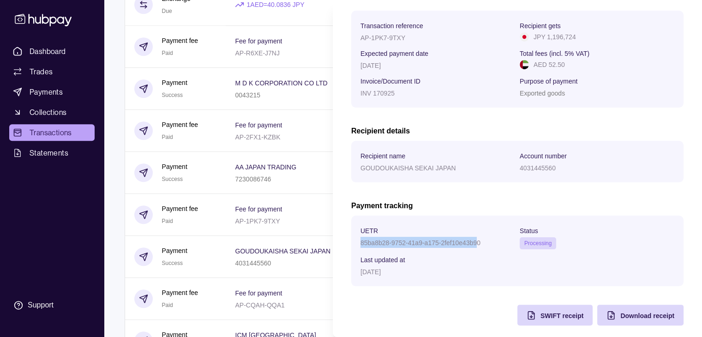
drag, startPoint x: 458, startPoint y: 249, endPoint x: 463, endPoint y: 249, distance: 5.1
click at [459, 248] on div "85ba8b28-9752-41a9-a175-2fef10e43b90" at bounding box center [438, 242] width 155 height 11
click at [486, 244] on div "85ba8b28-9752-41a9-a175-2fef10e43b90" at bounding box center [438, 242] width 155 height 11
drag, startPoint x: 483, startPoint y: 243, endPoint x: 349, endPoint y: 247, distance: 134.4
click at [349, 247] on section "Payment Success [DATE] 11:50 Accepted Processing Successful Transaction referen…" at bounding box center [517, 102] width 369 height 483
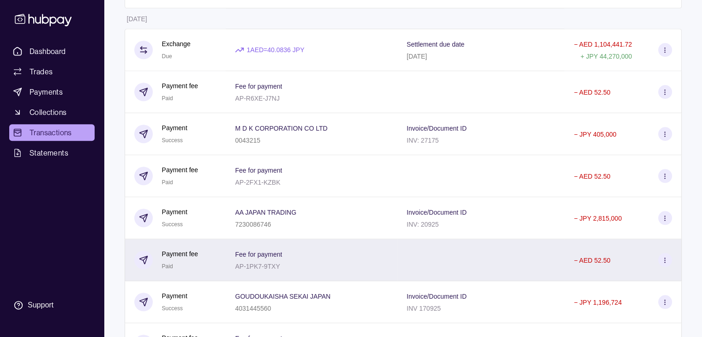
scroll to position [785, 0]
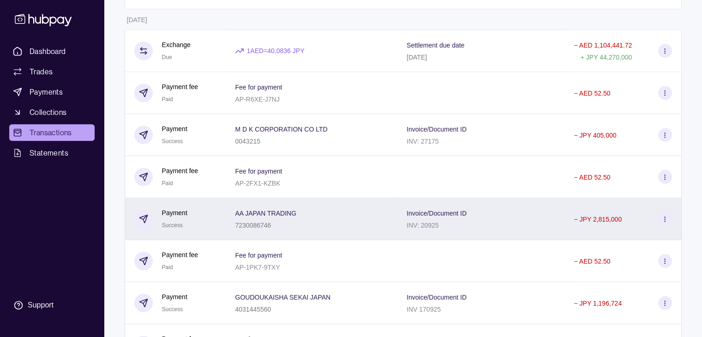
click at [342, 228] on div "AA JAPAN TRADING 7230086746" at bounding box center [311, 218] width 153 height 23
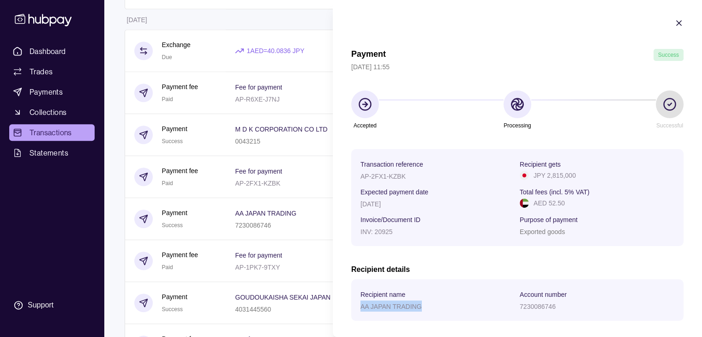
drag, startPoint x: 360, startPoint y: 307, endPoint x: 425, endPoint y: 307, distance: 65.1
click at [425, 307] on div "AA JAPAN TRADING" at bounding box center [438, 306] width 155 height 11
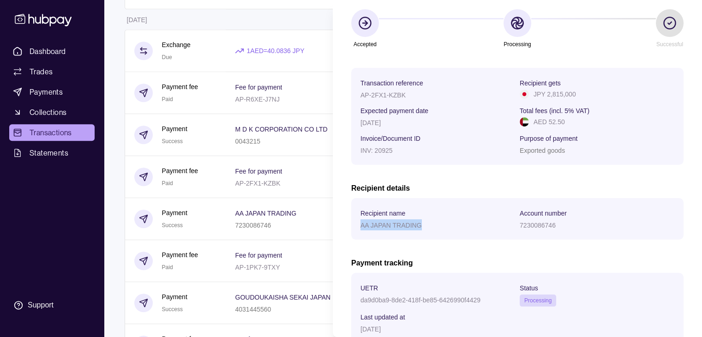
scroll to position [92, 0]
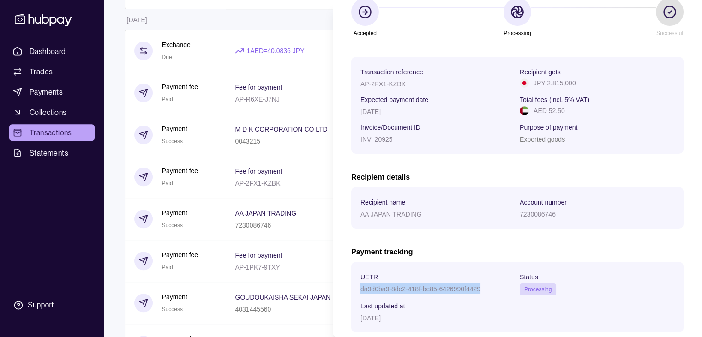
drag, startPoint x: 361, startPoint y: 291, endPoint x: 488, endPoint y: 297, distance: 126.6
click at [488, 297] on section "UETR da9d0ba9-8de2-418f-be85-6426990f4429 Status Processing Last updated at [DA…" at bounding box center [518, 297] width 314 height 52
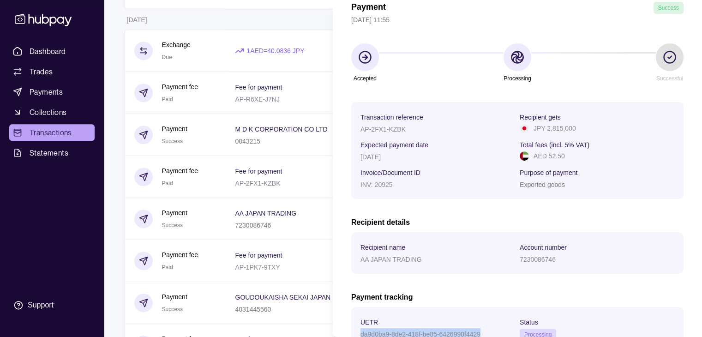
scroll to position [46, 0]
drag, startPoint x: 555, startPoint y: 130, endPoint x: 579, endPoint y: 130, distance: 24.9
click at [579, 130] on div "JPY 2,815,000" at bounding box center [597, 129] width 155 height 10
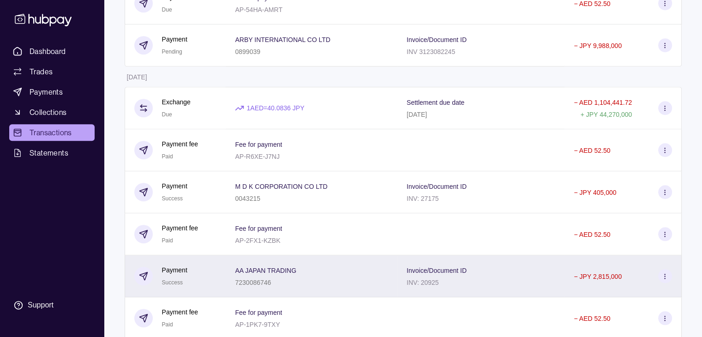
scroll to position [693, 0]
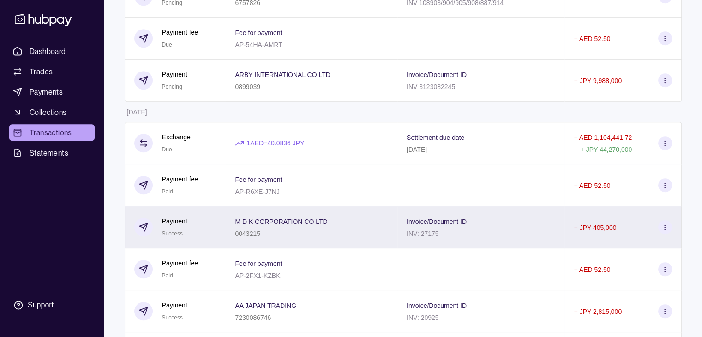
click at [282, 236] on div "0043215" at bounding box center [281, 233] width 92 height 11
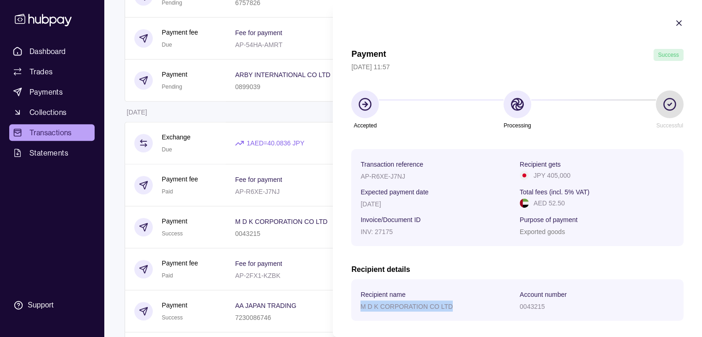
drag, startPoint x: 360, startPoint y: 307, endPoint x: 491, endPoint y: 305, distance: 131.2
click at [491, 305] on div "M D K CORPORATION CO LTD" at bounding box center [438, 306] width 155 height 11
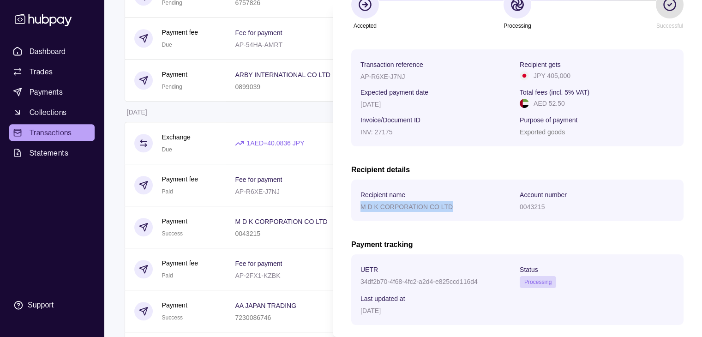
scroll to position [148, 0]
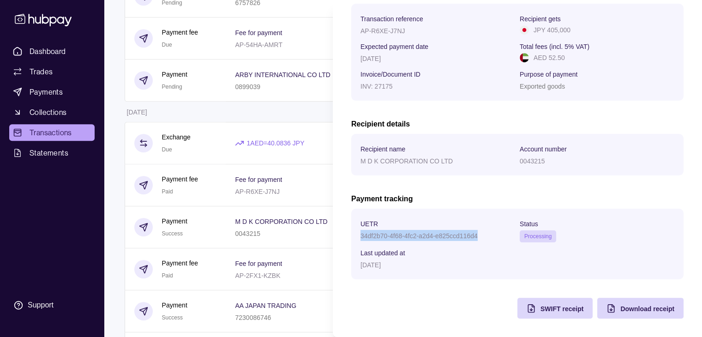
drag, startPoint x: 360, startPoint y: 237, endPoint x: 501, endPoint y: 239, distance: 141.3
click at [501, 239] on section "UETR 34df2b70-4f68-4fc2-a2d4-e825ccd116d4 Status Processing Last updated at [DA…" at bounding box center [517, 244] width 332 height 71
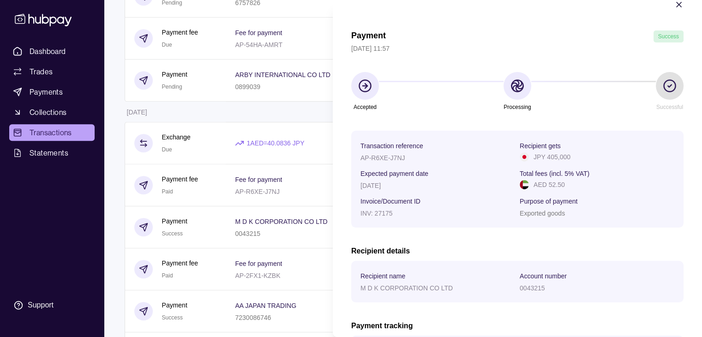
scroll to position [9, 0]
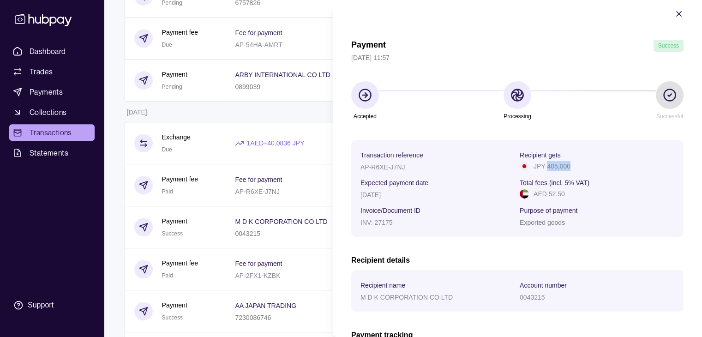
drag, startPoint x: 543, startPoint y: 166, endPoint x: 581, endPoint y: 169, distance: 37.9
click at [581, 169] on div "JPY 405,000" at bounding box center [597, 166] width 155 height 10
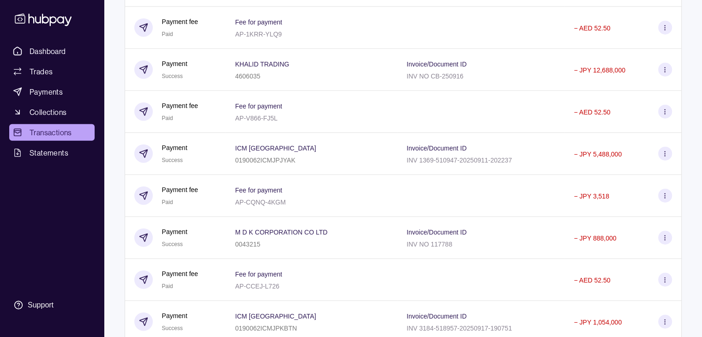
scroll to position [2539, 0]
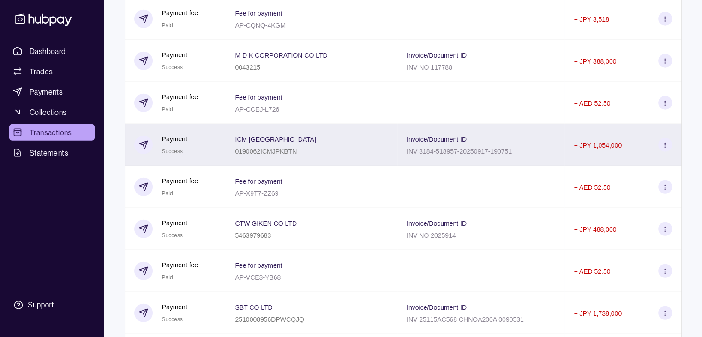
click at [429, 155] on p "INV 3184-518957-20250917-190751" at bounding box center [459, 151] width 105 height 7
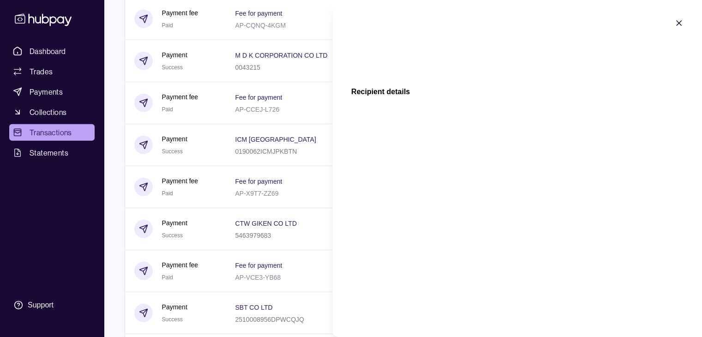
click at [677, 24] on icon "button" at bounding box center [679, 22] width 9 height 9
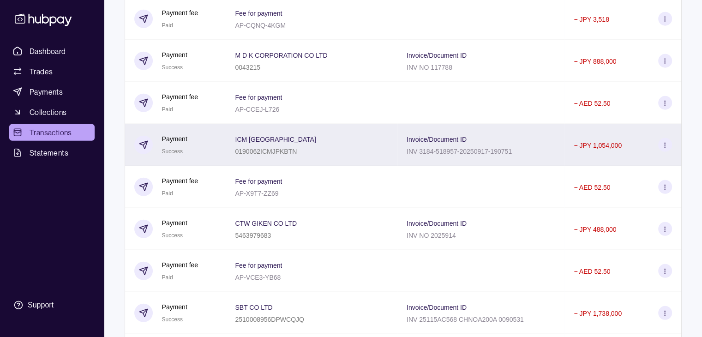
click at [420, 157] on div "INV 3184-518957-20250917-190751" at bounding box center [459, 150] width 105 height 11
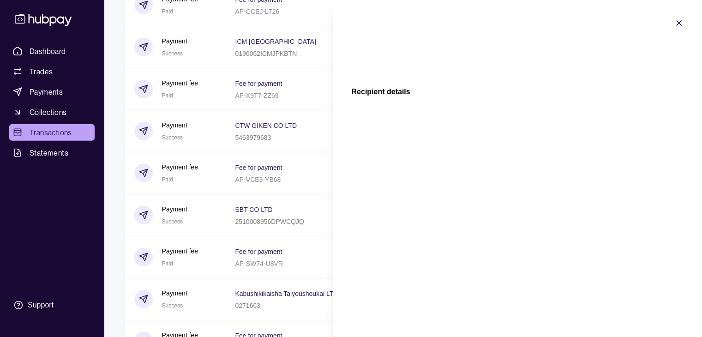
scroll to position [2632, 0]
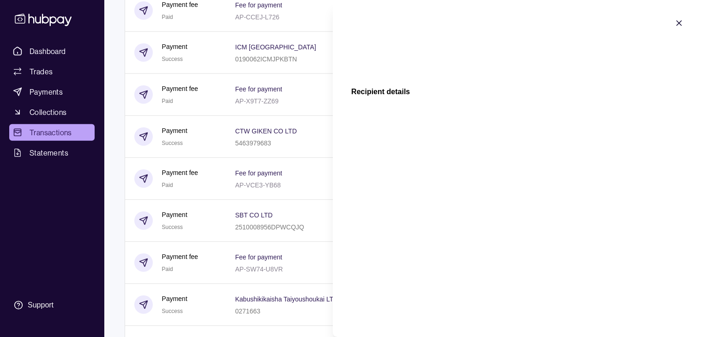
click at [678, 24] on icon "button" at bounding box center [679, 23] width 5 height 5
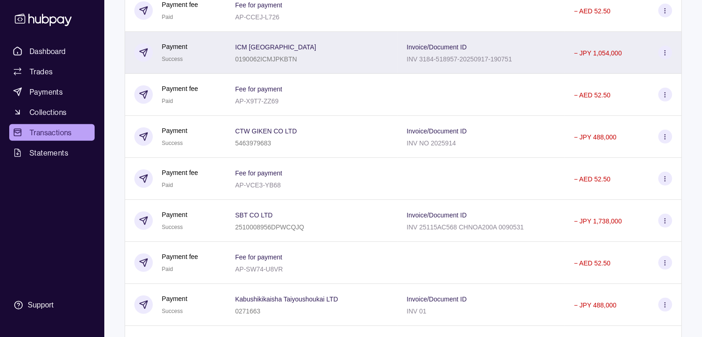
click at [663, 56] on icon at bounding box center [665, 52] width 7 height 7
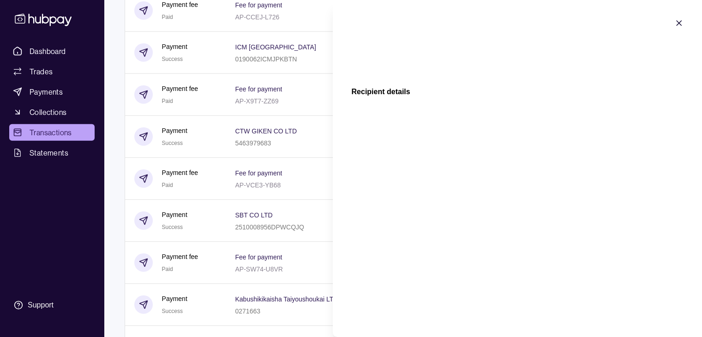
click at [676, 24] on icon "button" at bounding box center [679, 22] width 9 height 9
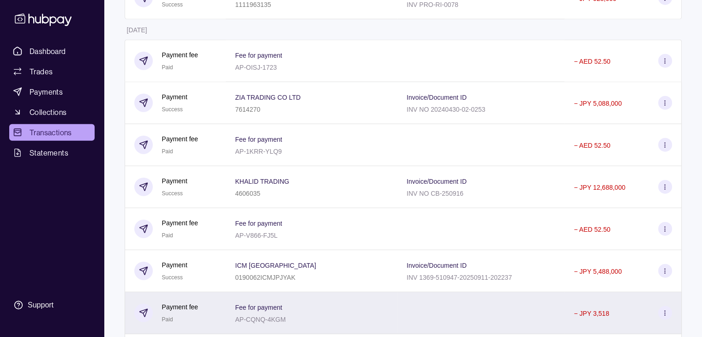
scroll to position [2124, 0]
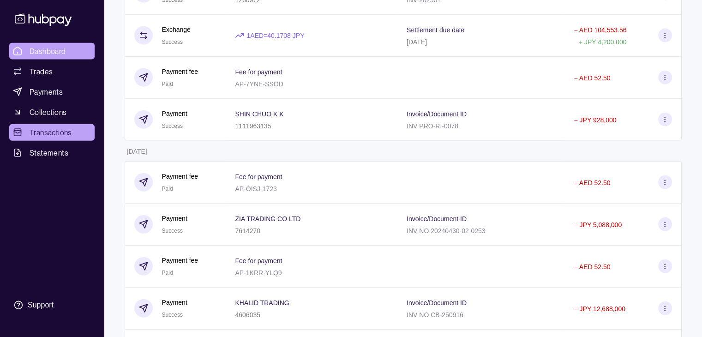
click at [38, 46] on span "Dashboard" at bounding box center [48, 51] width 36 height 11
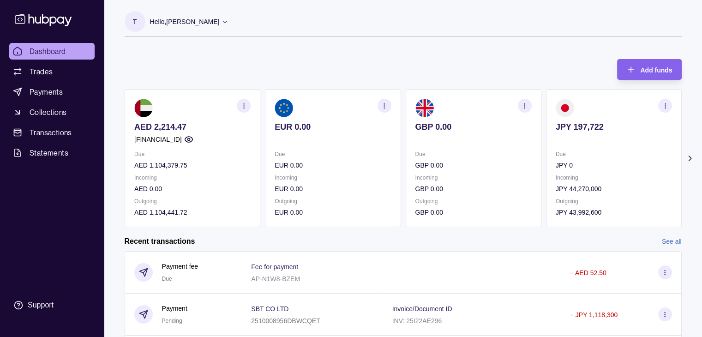
click at [223, 22] on icon at bounding box center [225, 22] width 4 height 2
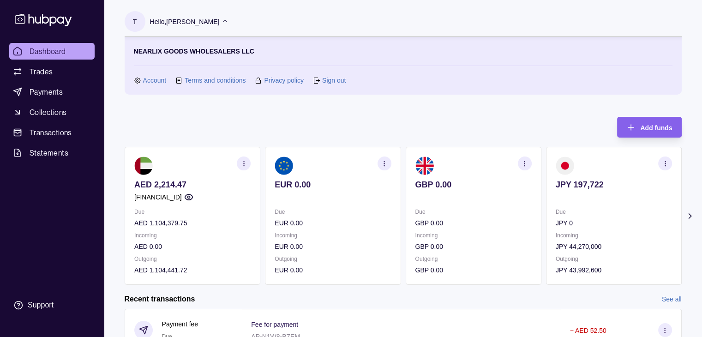
click at [338, 86] on div "NEARLIX GOODS WHOLESALERS LLC Account Terms and conditions Privacy policy Sign …" at bounding box center [403, 66] width 557 height 58
click at [335, 80] on link "Sign out" at bounding box center [334, 80] width 24 height 10
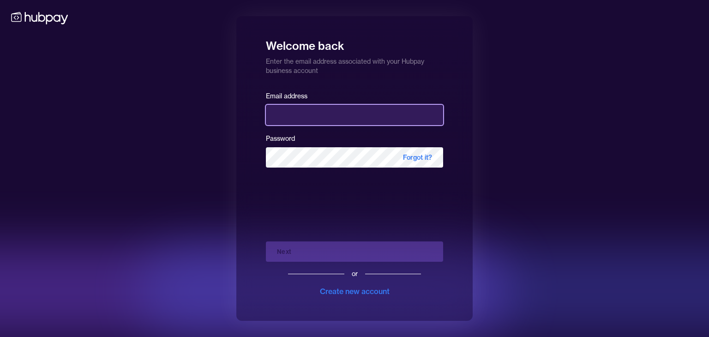
click at [323, 118] on input "email" at bounding box center [354, 115] width 177 height 20
type input "**********"
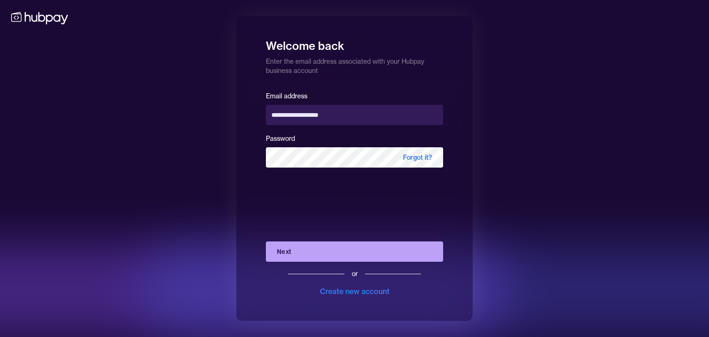
click at [302, 249] on button "Next" at bounding box center [354, 251] width 177 height 20
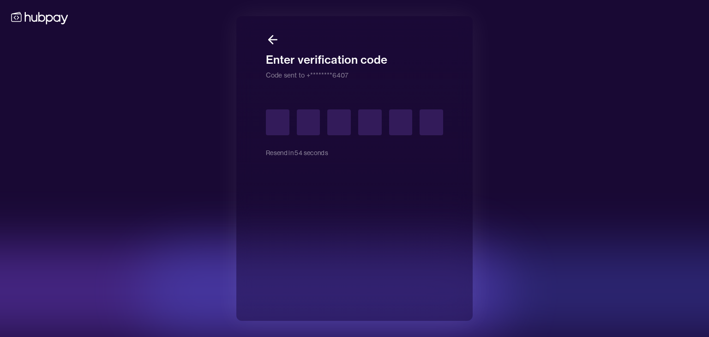
type input "*"
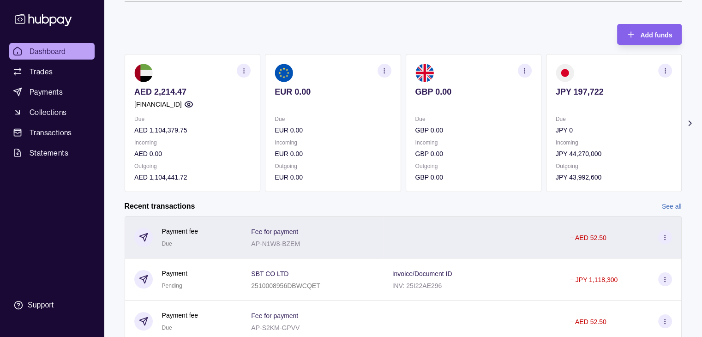
scroll to position [139, 0]
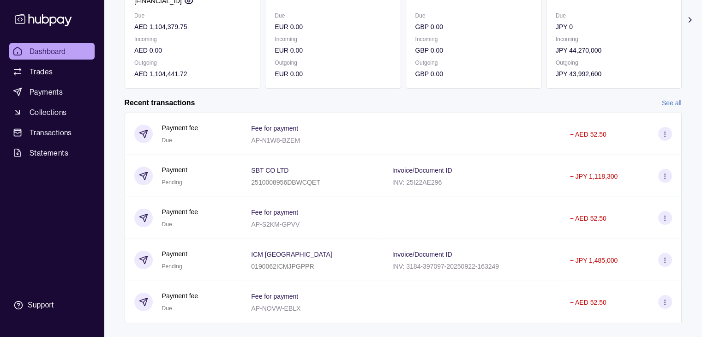
click at [677, 107] on link "See all" at bounding box center [672, 103] width 20 height 10
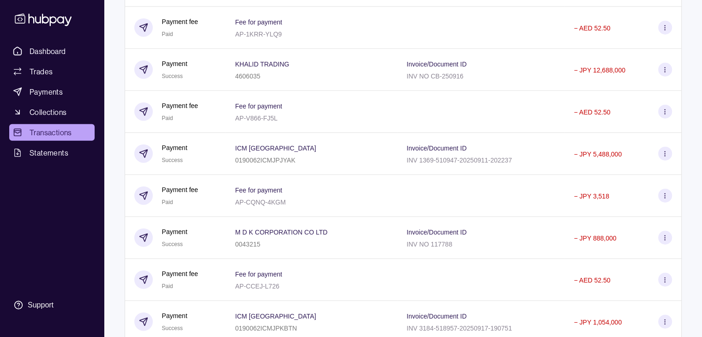
scroll to position [2539, 0]
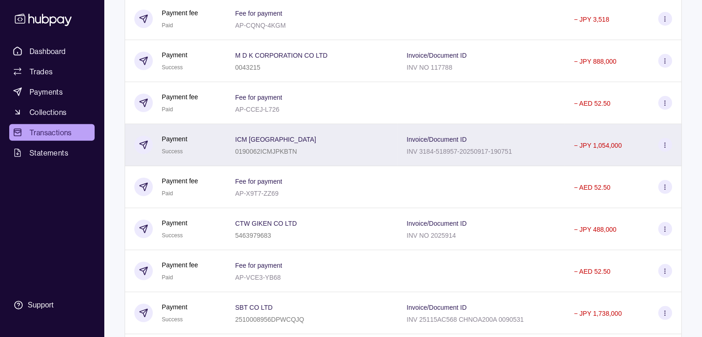
click at [662, 149] on icon at bounding box center [665, 145] width 7 height 7
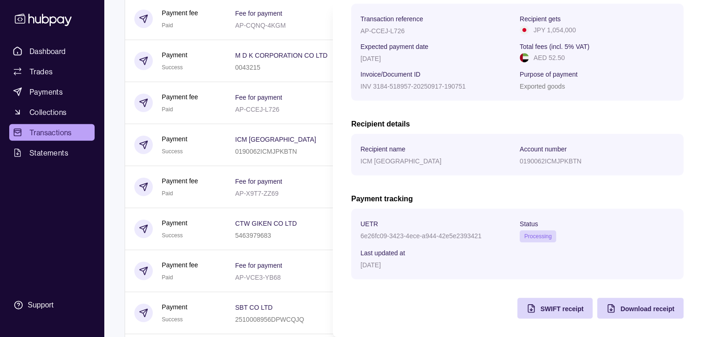
scroll to position [148, 0]
click at [549, 305] on span "SWIFT receipt" at bounding box center [562, 308] width 43 height 7
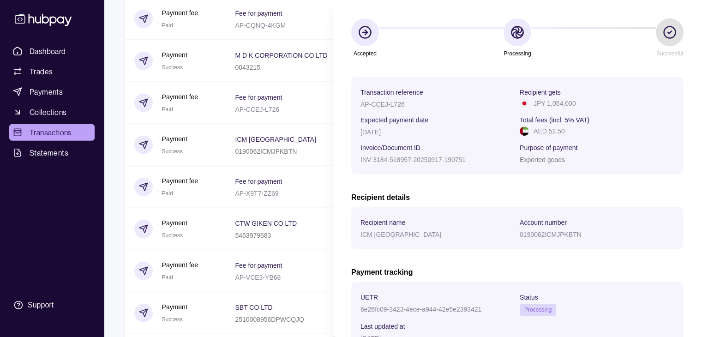
scroll to position [55, 0]
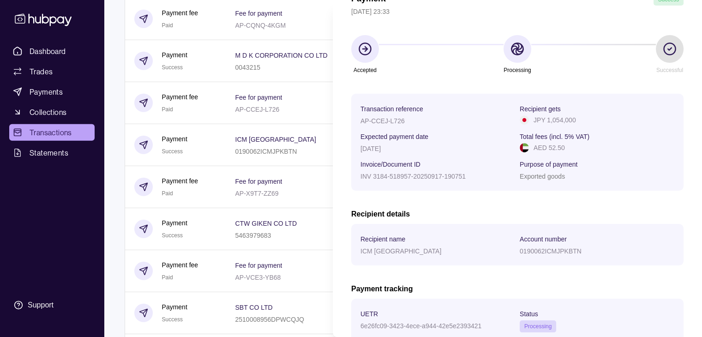
click at [484, 327] on div "6e26fc09-3423-4ece-a944-42e5e2393421" at bounding box center [438, 325] width 155 height 11
click at [482, 327] on div "6e26fc09-3423-4ece-a944-42e5e2393421" at bounding box center [438, 325] width 155 height 11
drag, startPoint x: 479, startPoint y: 328, endPoint x: 365, endPoint y: 329, distance: 114.5
click at [365, 329] on p "6e26fc09-3423-4ece-a944-42e5e2393421" at bounding box center [421, 325] width 121 height 7
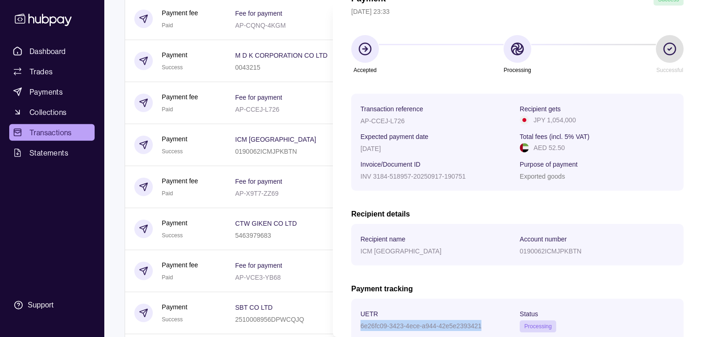
drag, startPoint x: 360, startPoint y: 327, endPoint x: 500, endPoint y: 325, distance: 139.5
click at [500, 325] on div "6e26fc09-3423-4ece-a944-42e5e2393421" at bounding box center [438, 325] width 155 height 11
drag, startPoint x: 545, startPoint y: 119, endPoint x: 589, endPoint y: 121, distance: 44.4
click at [589, 121] on div "JPY 1,054,000" at bounding box center [597, 120] width 155 height 10
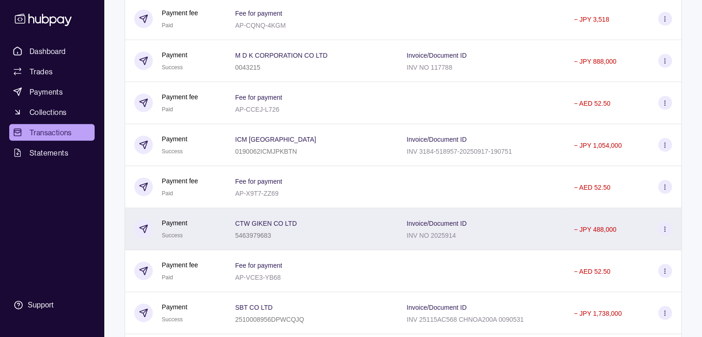
click at [349, 241] on div "CTW GIKEN CO LTD 5463979683" at bounding box center [311, 228] width 153 height 23
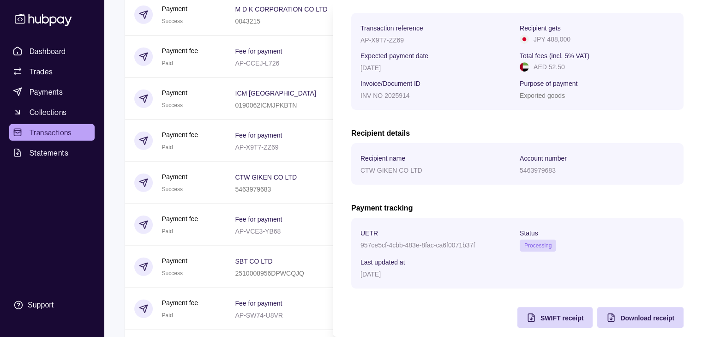
scroll to position [139, 0]
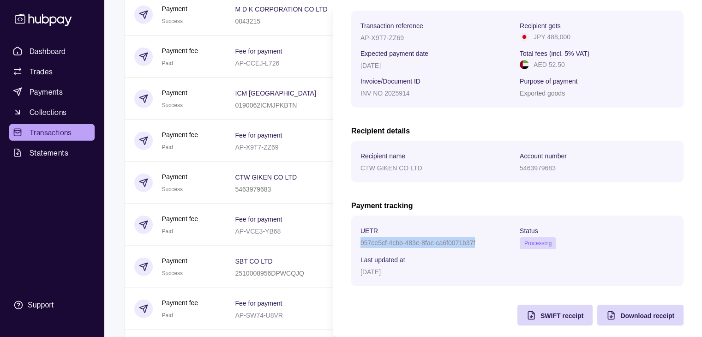
drag, startPoint x: 475, startPoint y: 243, endPoint x: 359, endPoint y: 243, distance: 115.9
click at [359, 243] on section "UETR 957ce5cf-4cbb-483e-8fac-ca6f0071b37f Status Processing Last updated at [DA…" at bounding box center [517, 251] width 332 height 71
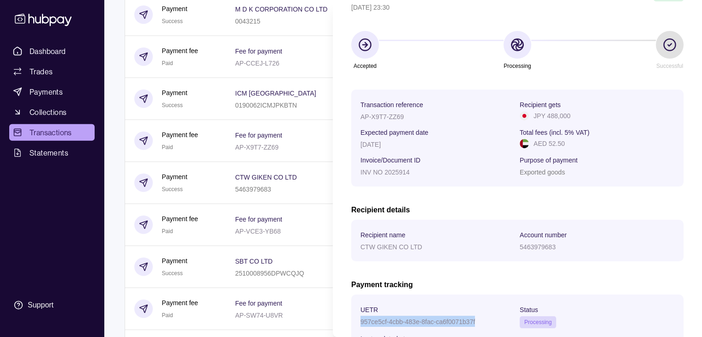
scroll to position [46, 0]
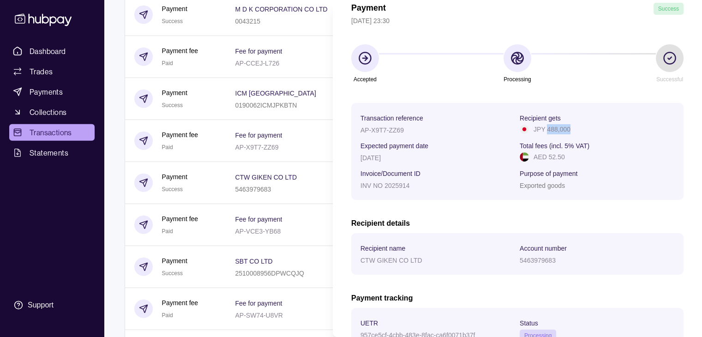
drag, startPoint x: 545, startPoint y: 127, endPoint x: 573, endPoint y: 130, distance: 27.9
click at [573, 130] on div "JPY 488,000" at bounding box center [597, 129] width 155 height 10
click at [568, 130] on div "JPY 488,000" at bounding box center [597, 129] width 155 height 10
drag, startPoint x: 567, startPoint y: 130, endPoint x: 545, endPoint y: 127, distance: 22.3
click at [545, 127] on p "JPY 488,000" at bounding box center [552, 129] width 37 height 10
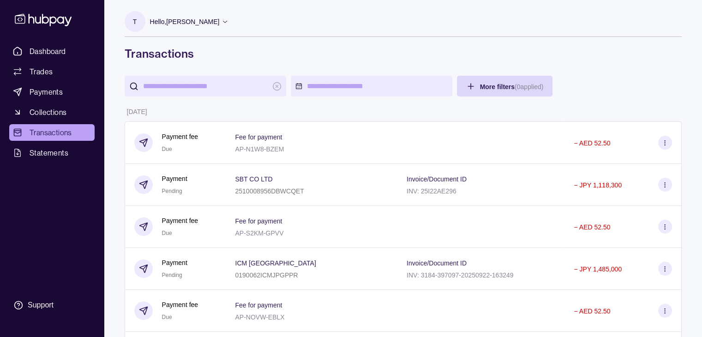
scroll to position [1956, 0]
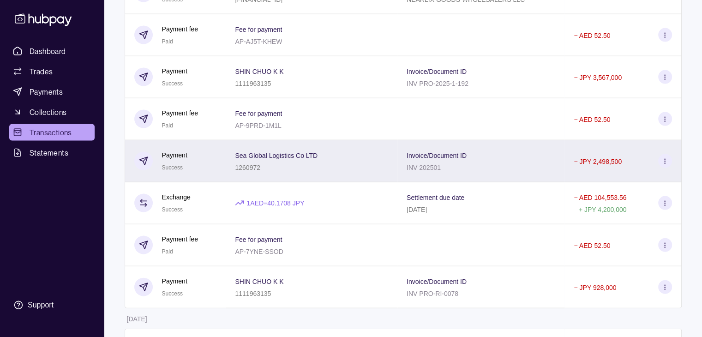
click at [357, 173] on div "Sea Global Logistics Co LTD 1260972" at bounding box center [311, 161] width 153 height 23
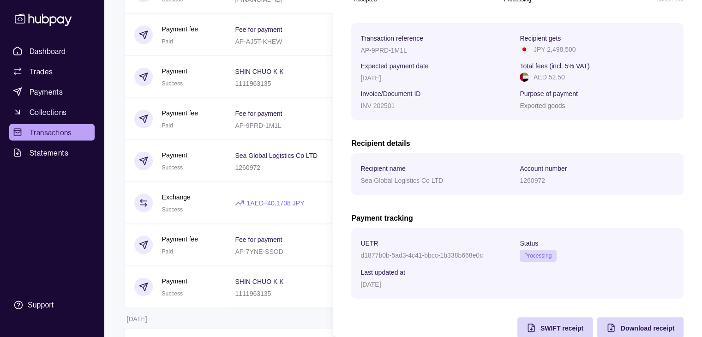
scroll to position [148, 0]
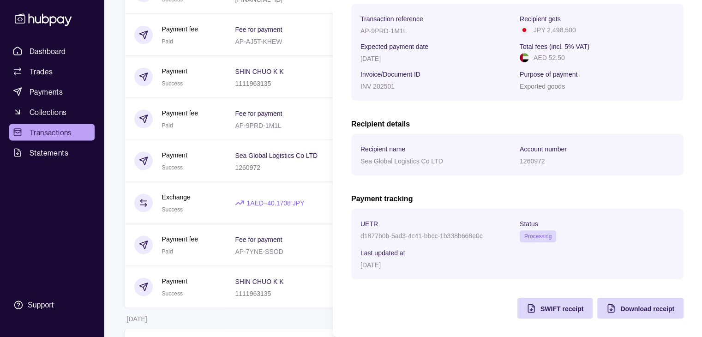
click at [483, 235] on div "d1877b0b-5ad3-4c41-bbcc-1b338b668e0c" at bounding box center [438, 235] width 155 height 11
drag, startPoint x: 483, startPoint y: 236, endPoint x: 352, endPoint y: 240, distance: 130.7
click at [352, 240] on section "UETR d1877b0b-5ad3-4c41-bbcc-1b338b668e0c Status Processing Last updated at [DA…" at bounding box center [517, 244] width 332 height 71
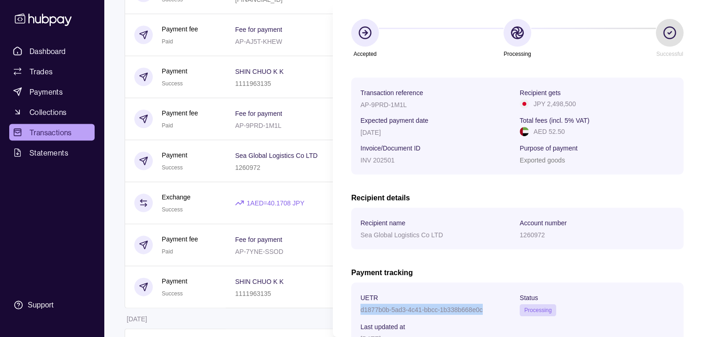
scroll to position [55, 0]
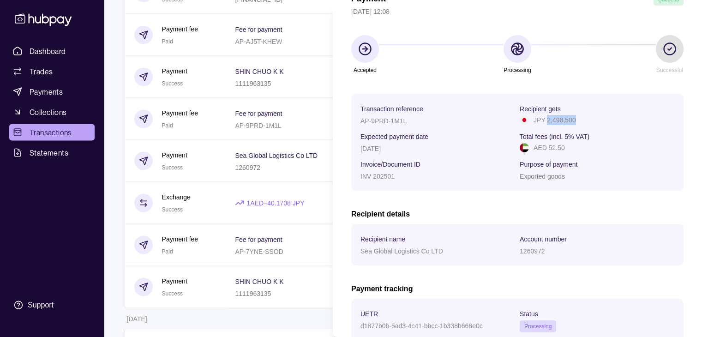
drag, startPoint x: 547, startPoint y: 120, endPoint x: 586, endPoint y: 124, distance: 39.5
click at [586, 124] on div "JPY 2,498,500" at bounding box center [597, 120] width 155 height 10
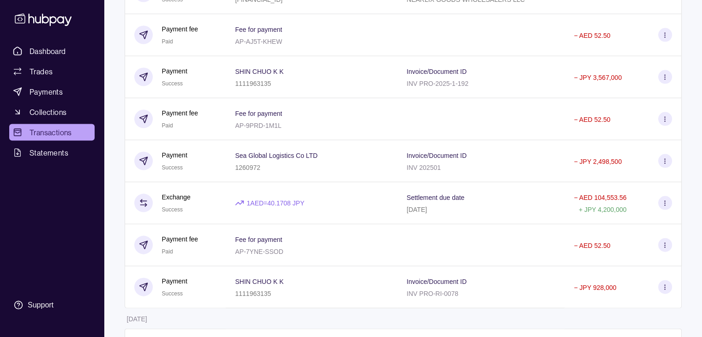
click at [309, 196] on html "Dashboard Trades Payments Collections Transactions Statements Support T Hello, …" at bounding box center [351, 298] width 702 height 4509
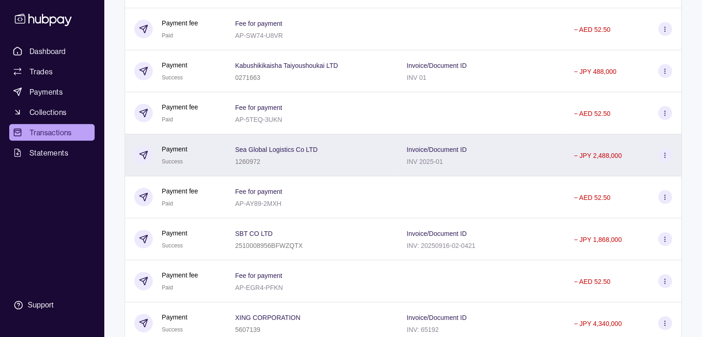
click at [318, 167] on div "Sea Global Logistics Co LTD 1260972" at bounding box center [311, 155] width 153 height 23
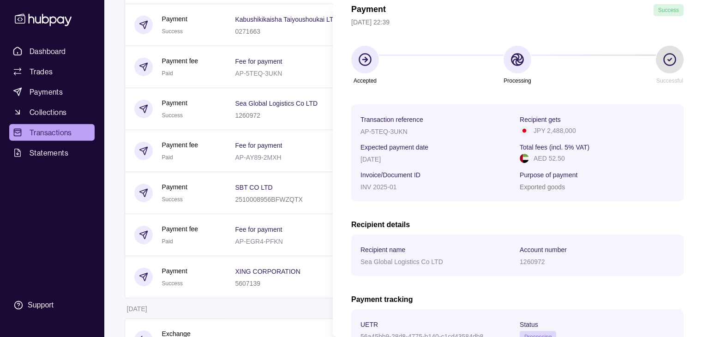
scroll to position [46, 0]
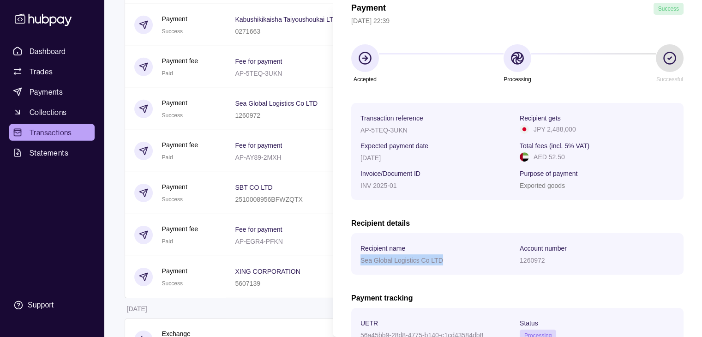
drag, startPoint x: 443, startPoint y: 261, endPoint x: 356, endPoint y: 262, distance: 87.3
click at [356, 262] on section "Recipient name Sea Global Logistics Co LTD Account number 1260972" at bounding box center [517, 254] width 332 height 42
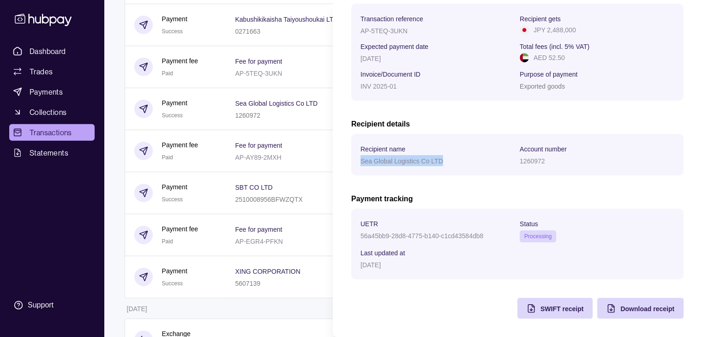
scroll to position [148, 0]
drag, startPoint x: 484, startPoint y: 235, endPoint x: 360, endPoint y: 234, distance: 123.8
click at [361, 234] on div "56a45bb9-28d8-4775-b140-c1cd43584db8" at bounding box center [438, 235] width 155 height 11
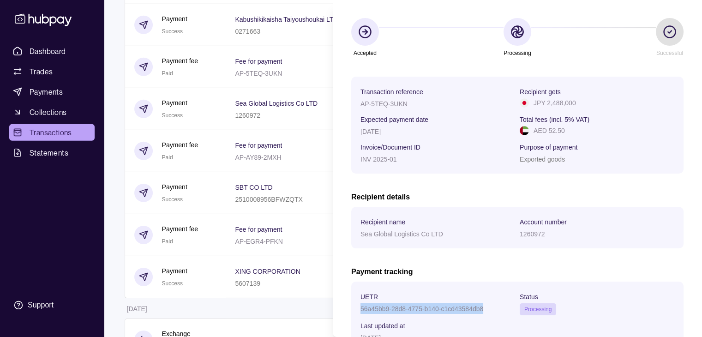
scroll to position [55, 0]
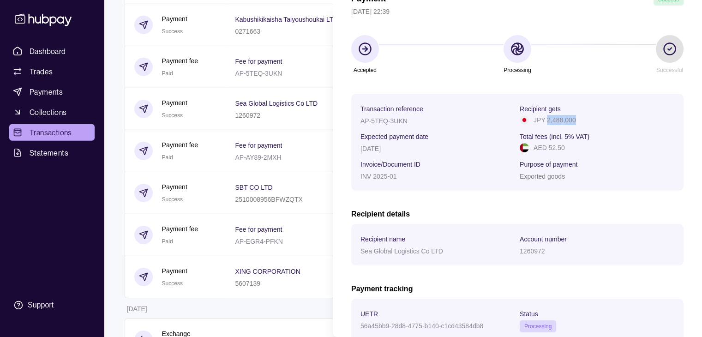
drag, startPoint x: 545, startPoint y: 118, endPoint x: 587, endPoint y: 122, distance: 42.2
click at [587, 122] on div "JPY 2,488,000" at bounding box center [597, 120] width 155 height 10
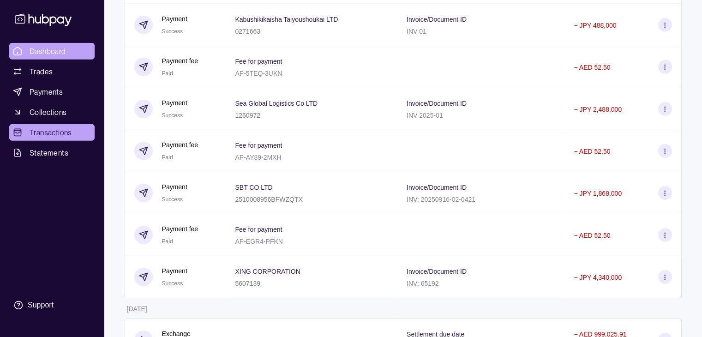
click at [59, 48] on span "Dashboard" at bounding box center [48, 51] width 36 height 11
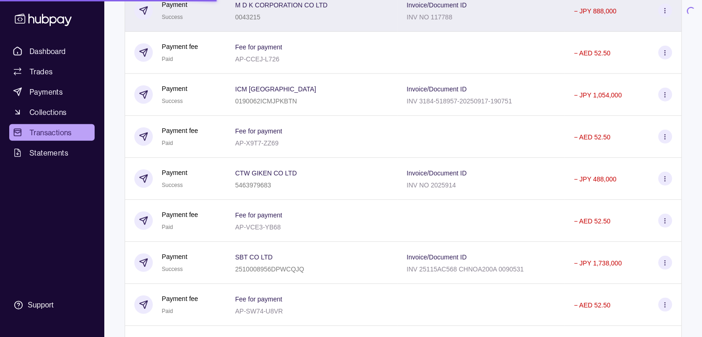
scroll to position [2588, 0]
